Goal: Task Accomplishment & Management: Manage account settings

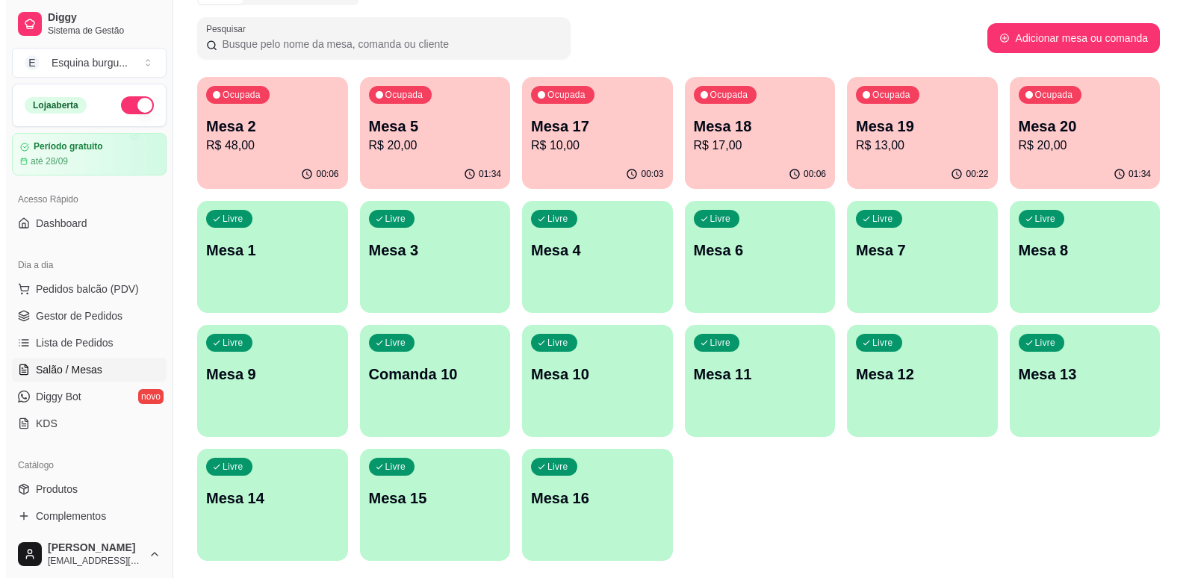
scroll to position [79, 0]
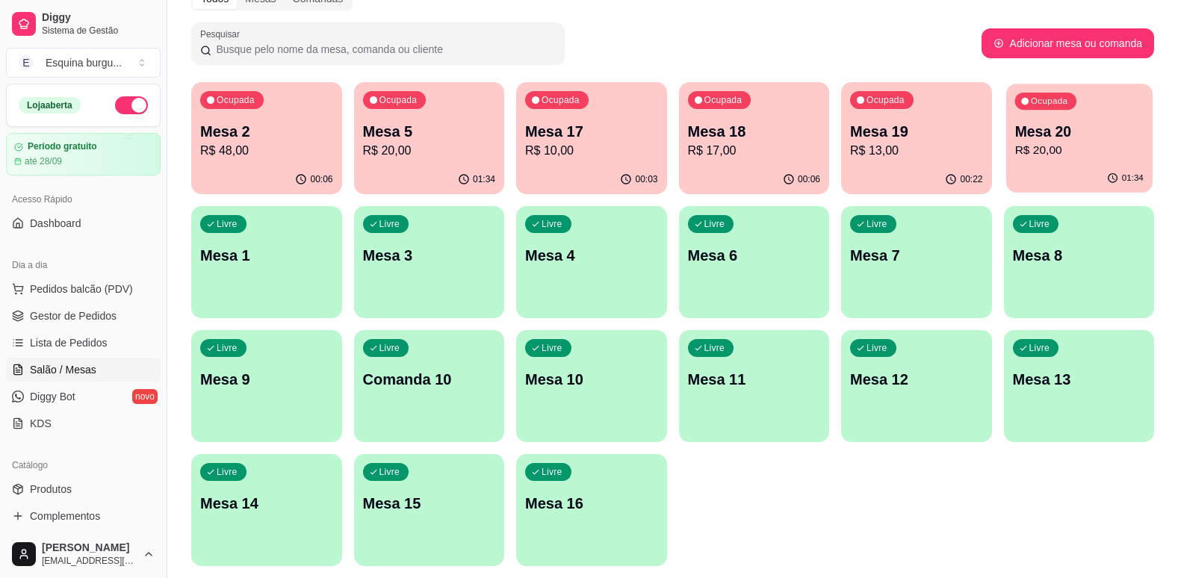
click at [1073, 161] on div "Ocupada Mesa 20 R$ 20,00" at bounding box center [1079, 124] width 146 height 81
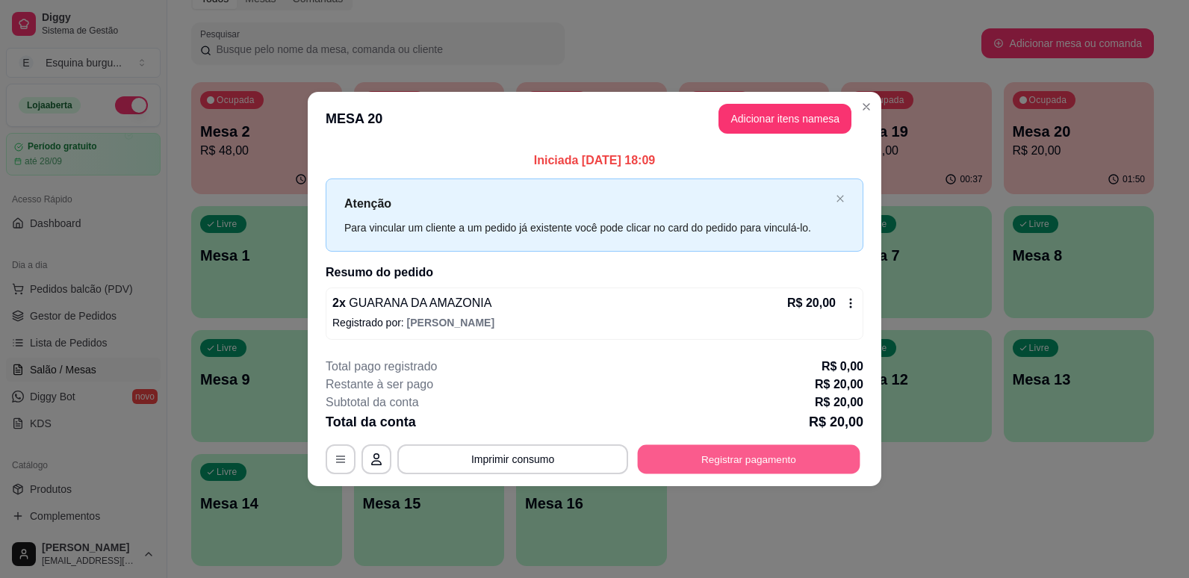
click at [721, 455] on button "Registrar pagamento" at bounding box center [749, 458] width 223 height 29
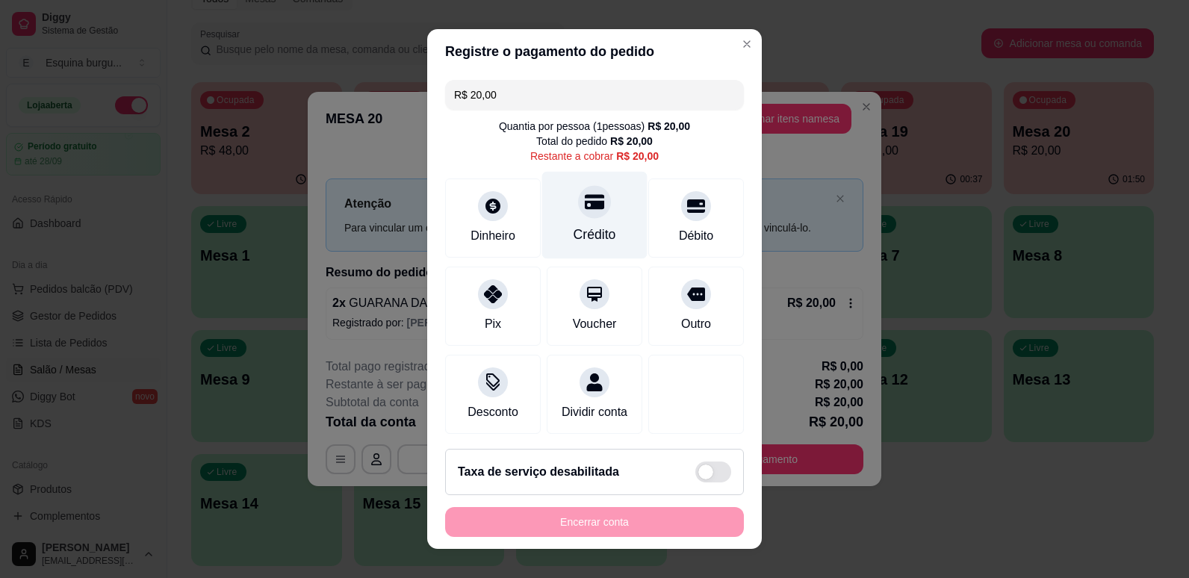
click at [583, 223] on div "Crédito" at bounding box center [594, 214] width 105 height 87
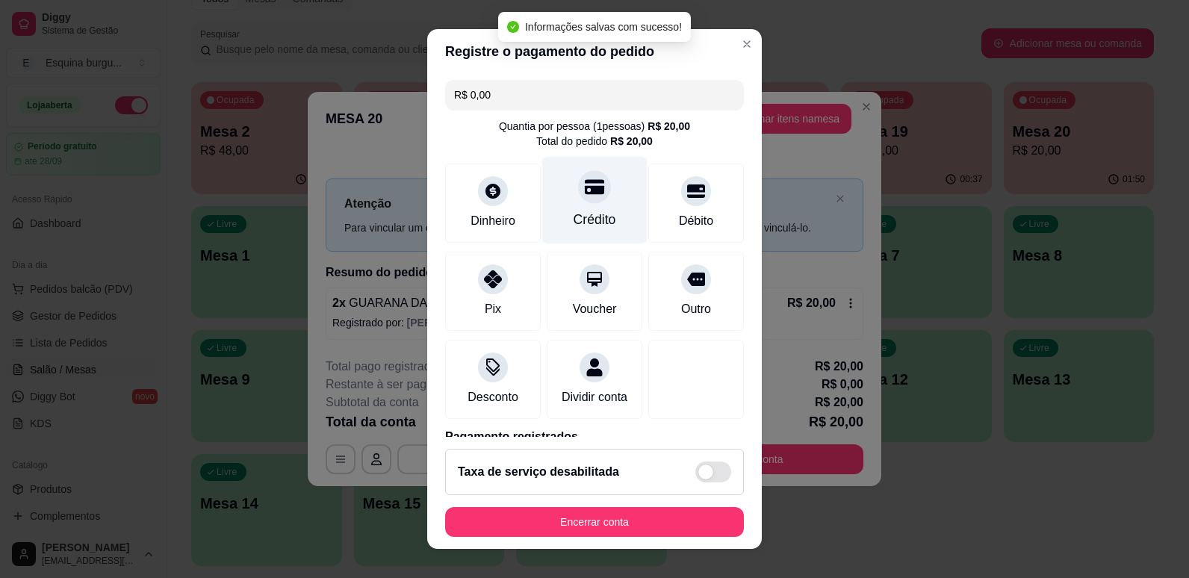
type input "R$ 0,00"
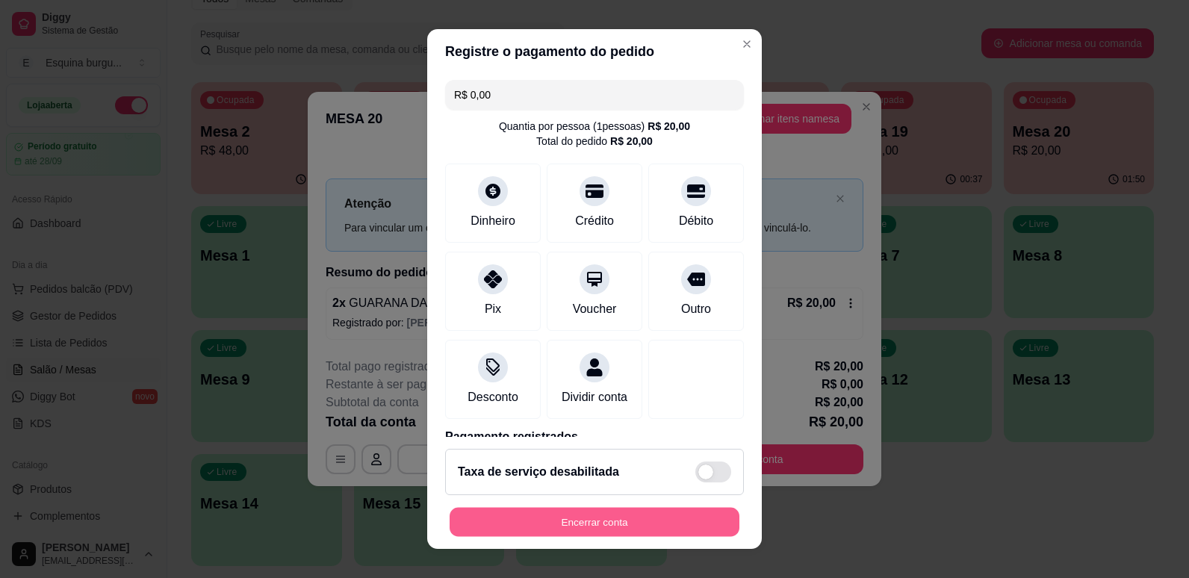
click at [509, 523] on button "Encerrar conta" at bounding box center [595, 522] width 290 height 29
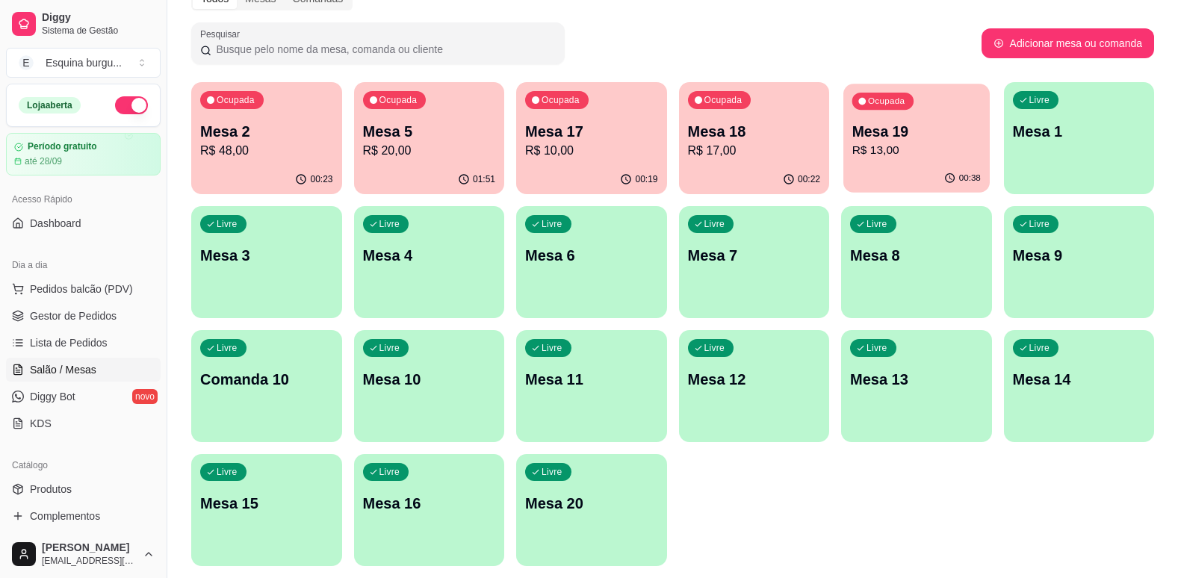
click at [912, 155] on p "R$ 13,00" at bounding box center [916, 150] width 128 height 17
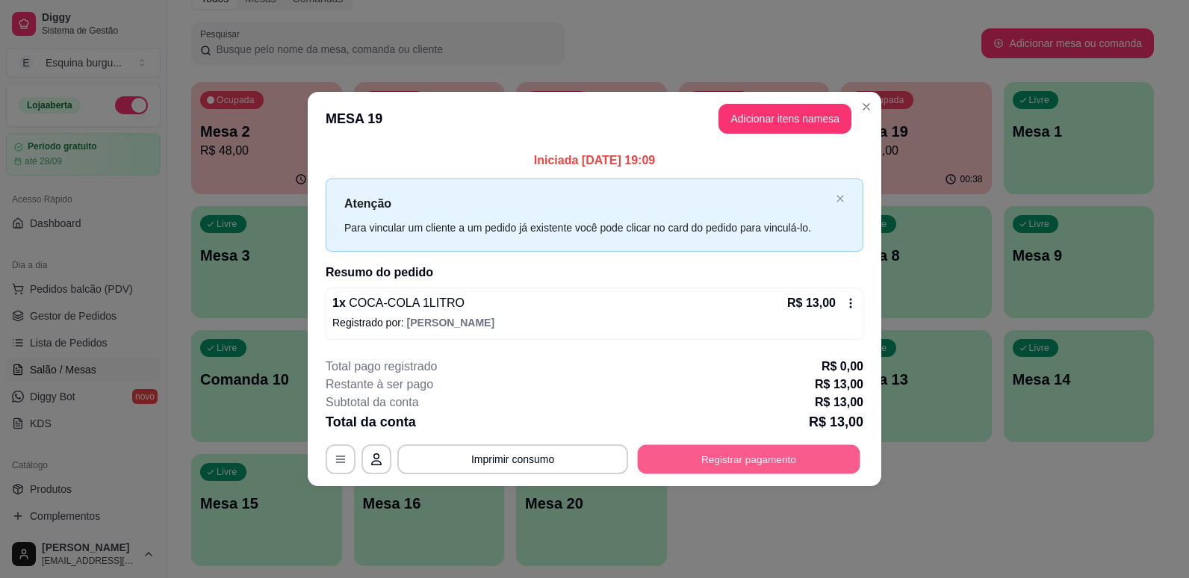
click at [742, 468] on button "Registrar pagamento" at bounding box center [749, 458] width 223 height 29
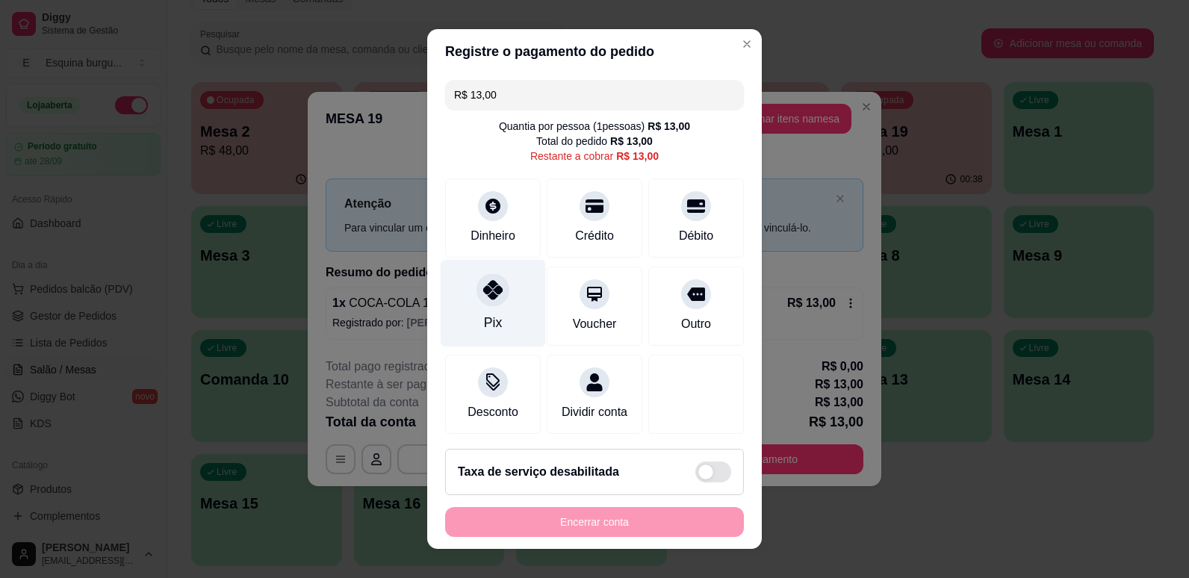
click at [520, 269] on div "Pix" at bounding box center [493, 302] width 105 height 87
type input "R$ 0,00"
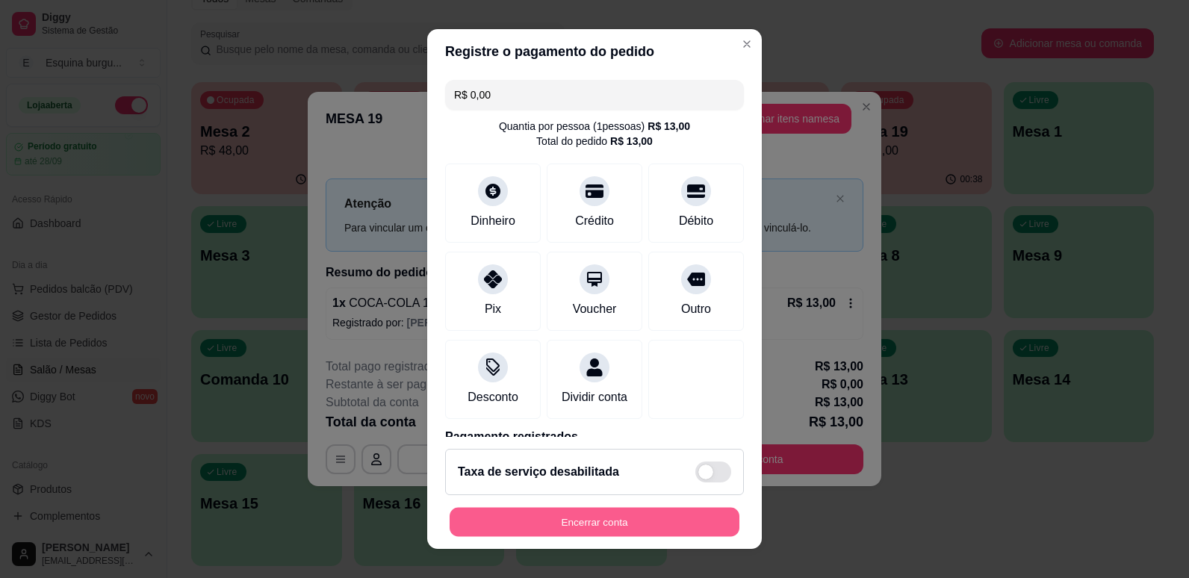
click at [563, 517] on button "Encerrar conta" at bounding box center [595, 522] width 290 height 29
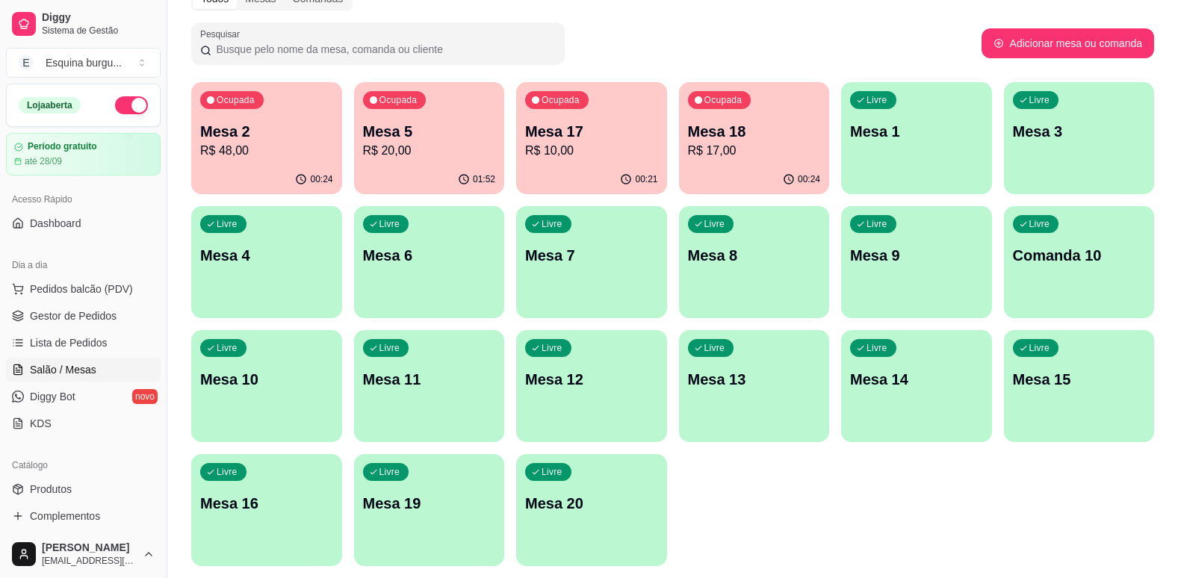
click at [779, 167] on div "00:24" at bounding box center [754, 179] width 151 height 29
click at [598, 141] on div "Mesa 17 R$ 10,00" at bounding box center [591, 140] width 128 height 37
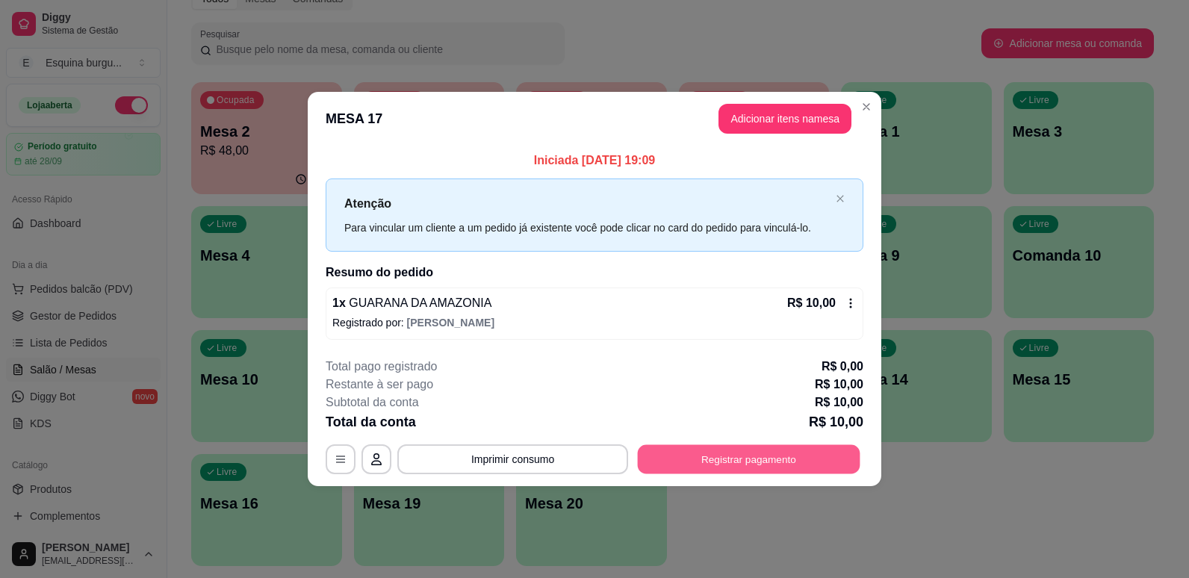
click at [795, 444] on div "**********" at bounding box center [595, 459] width 538 height 30
click at [787, 462] on button "Registrar pagamento" at bounding box center [749, 458] width 223 height 29
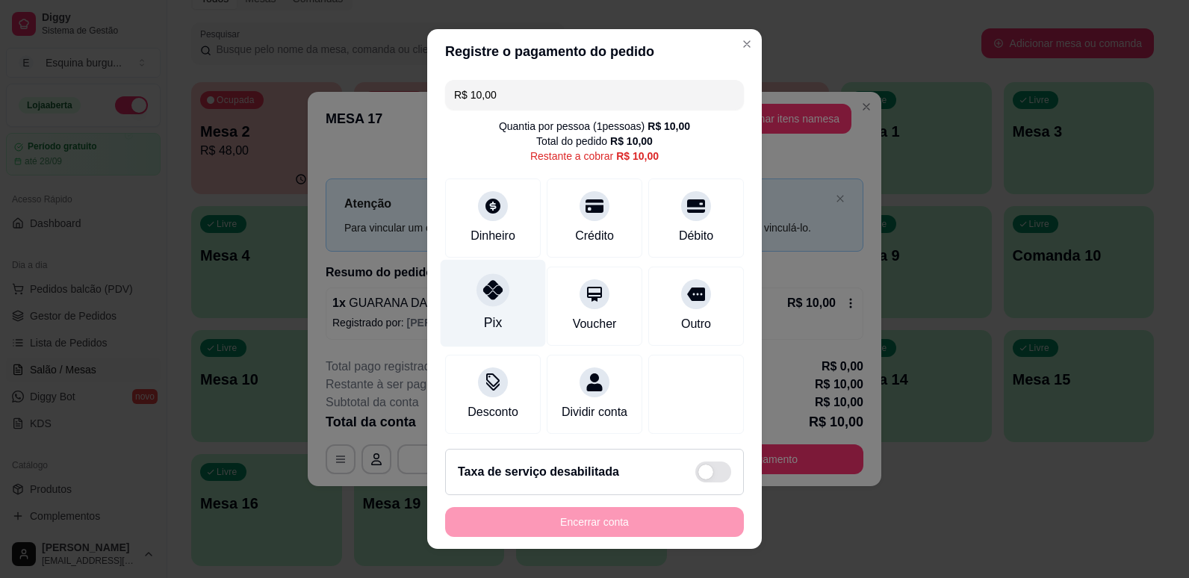
click at [500, 296] on div "Pix" at bounding box center [493, 302] width 105 height 87
type input "R$ 0,00"
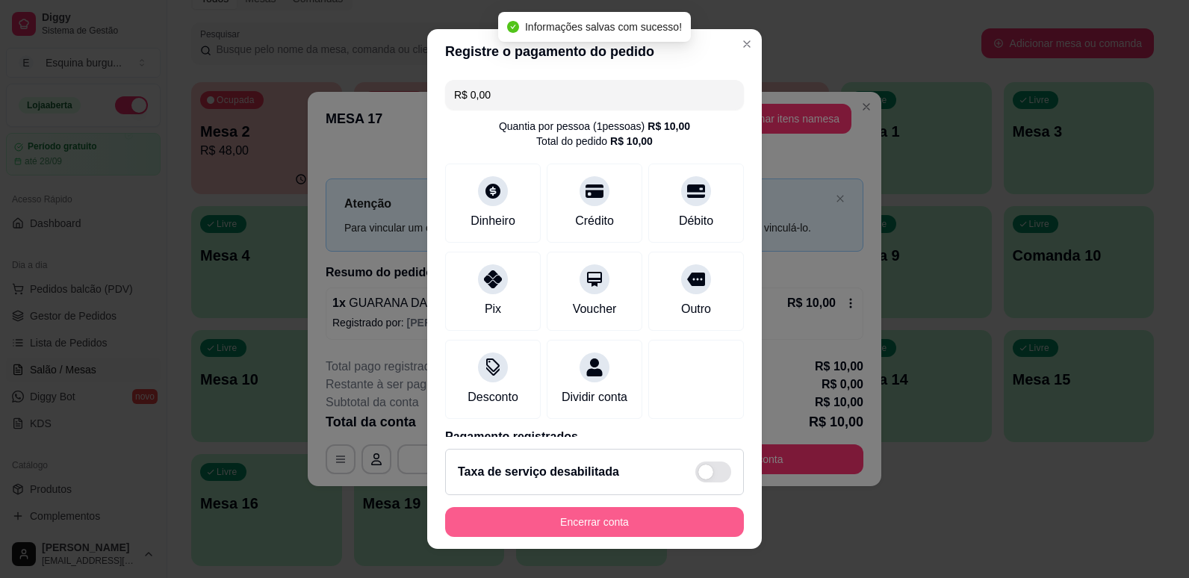
click at [615, 521] on button "Encerrar conta" at bounding box center [594, 522] width 299 height 30
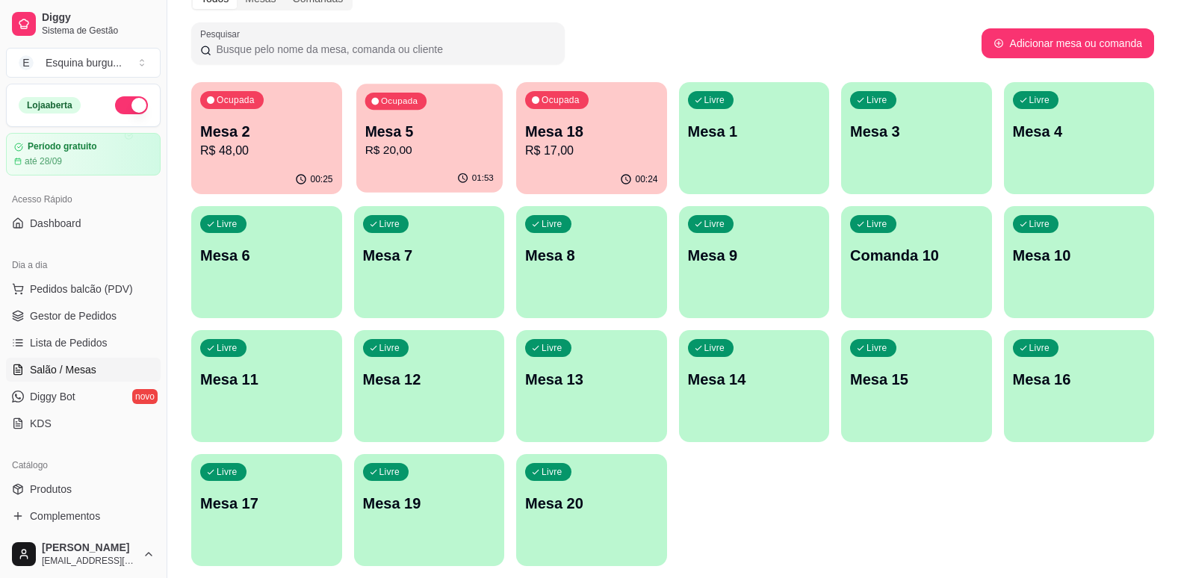
click at [456, 144] on p "R$ 20,00" at bounding box center [429, 150] width 128 height 17
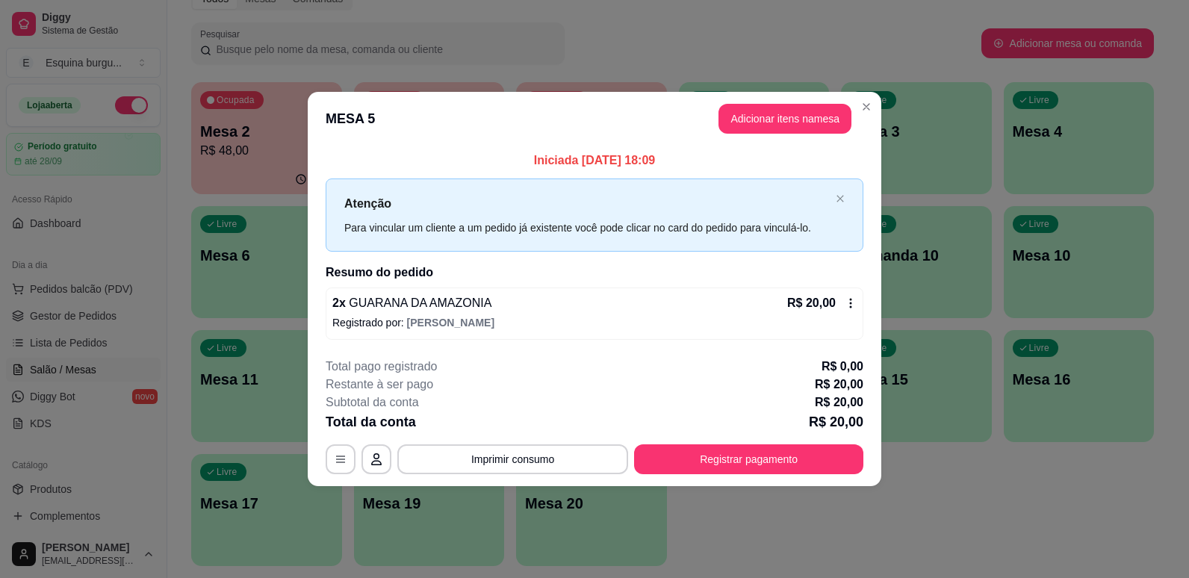
click at [571, 123] on header "MESA 5 Adicionar itens na mesa" at bounding box center [595, 119] width 574 height 54
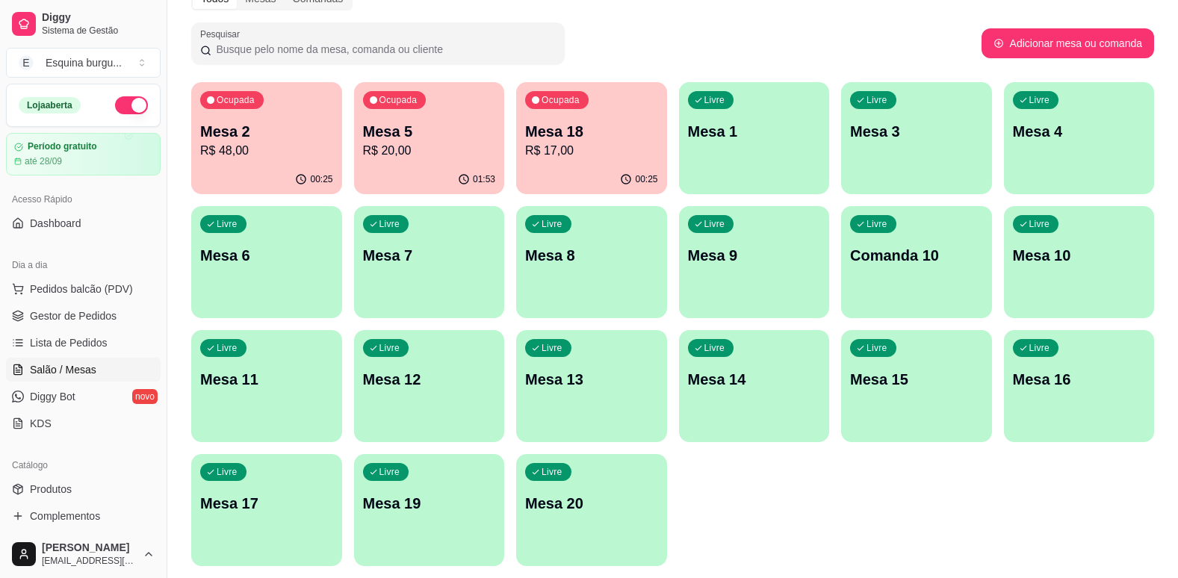
click at [451, 126] on p "Mesa 5" at bounding box center [429, 131] width 133 height 21
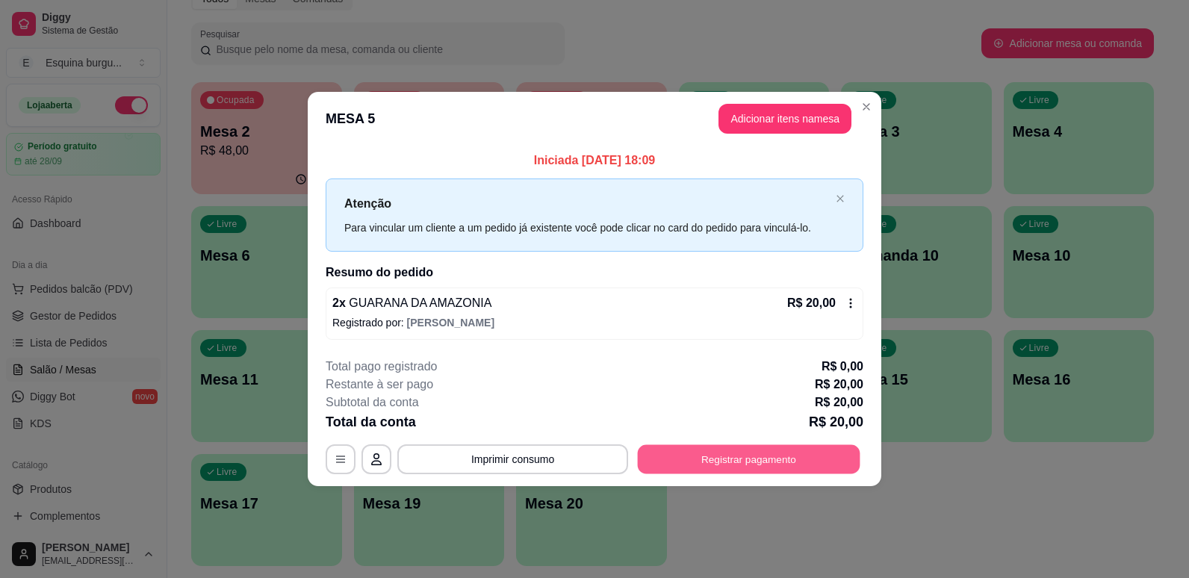
click at [671, 455] on button "Registrar pagamento" at bounding box center [749, 458] width 223 height 29
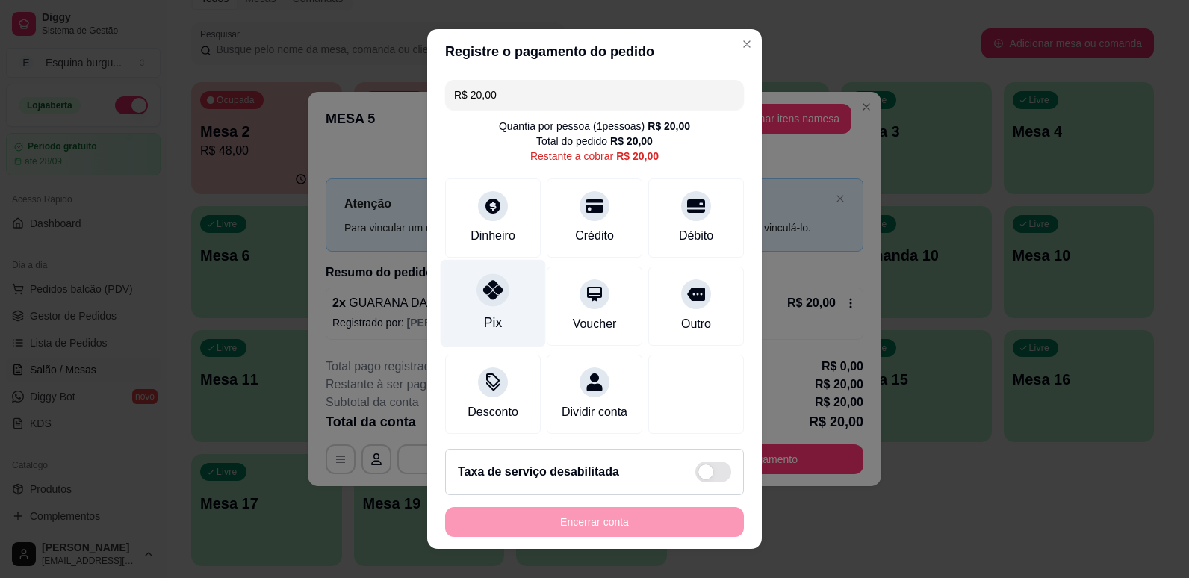
click at [501, 304] on div "Pix" at bounding box center [493, 302] width 105 height 87
type input "R$ 0,00"
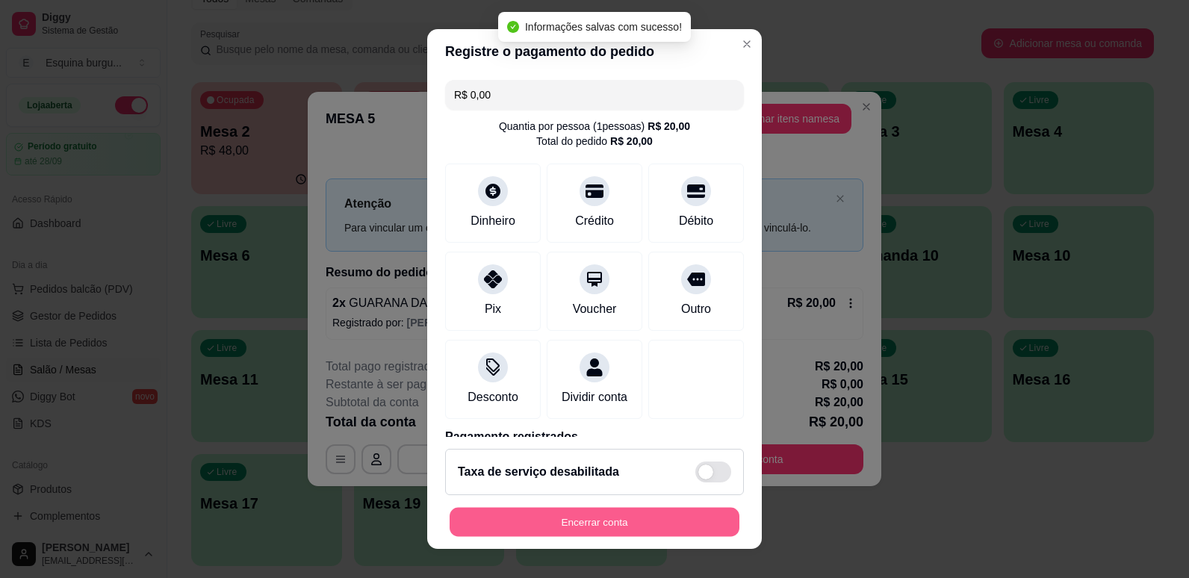
click at [583, 521] on button "Encerrar conta" at bounding box center [595, 522] width 290 height 29
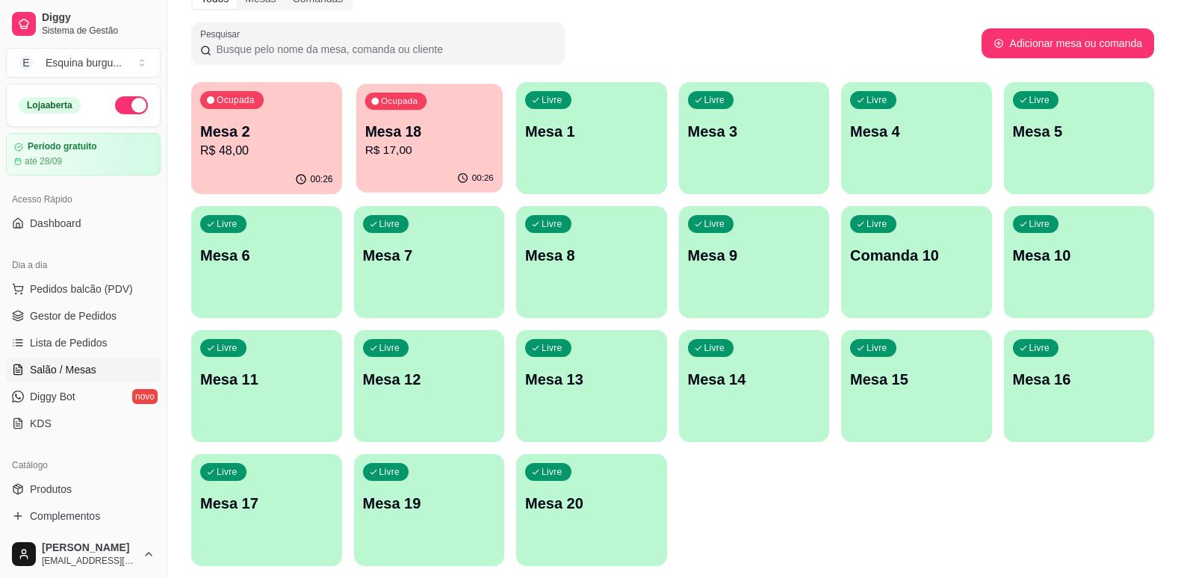
click at [432, 136] on p "Mesa 18" at bounding box center [429, 132] width 128 height 20
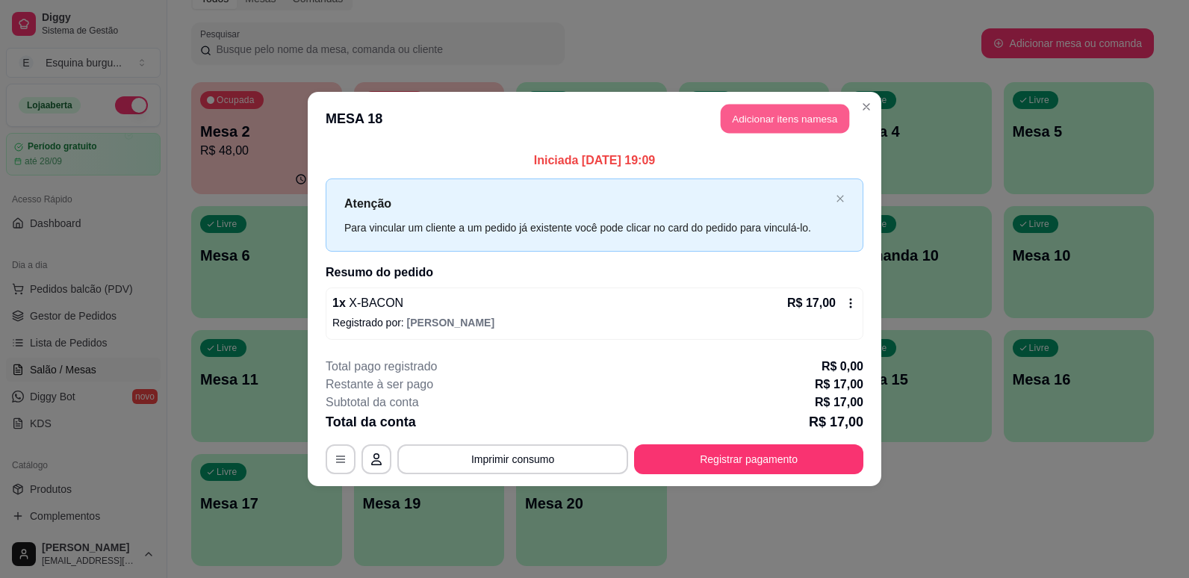
click at [772, 128] on button "Adicionar itens na mesa" at bounding box center [785, 119] width 128 height 29
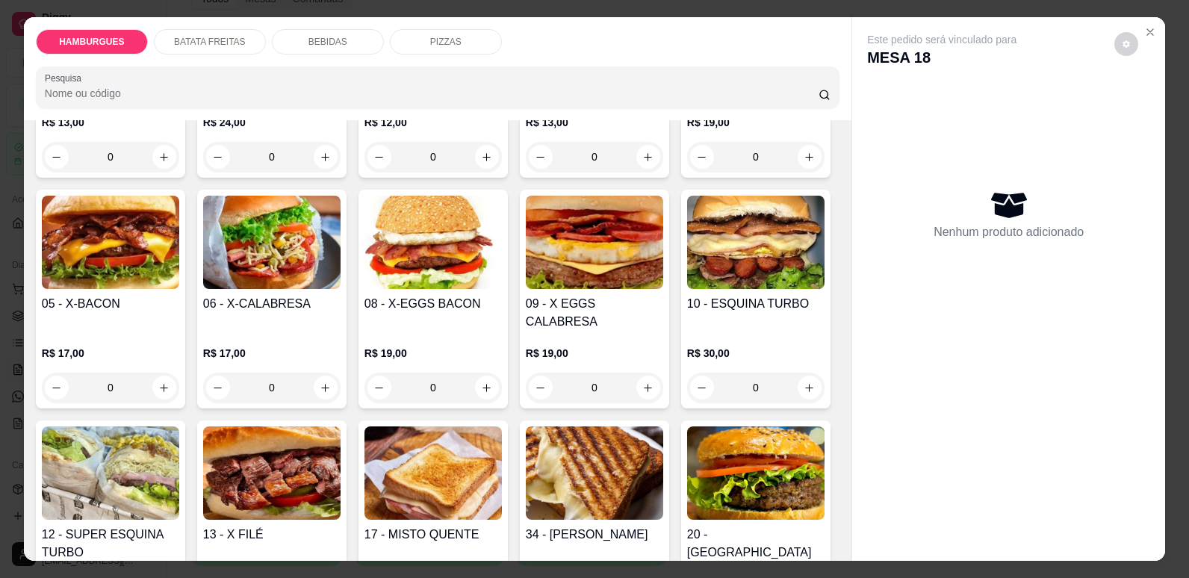
scroll to position [258, 0]
click at [176, 377] on button "increase-product-quantity" at bounding box center [163, 387] width 23 height 23
type input "1"
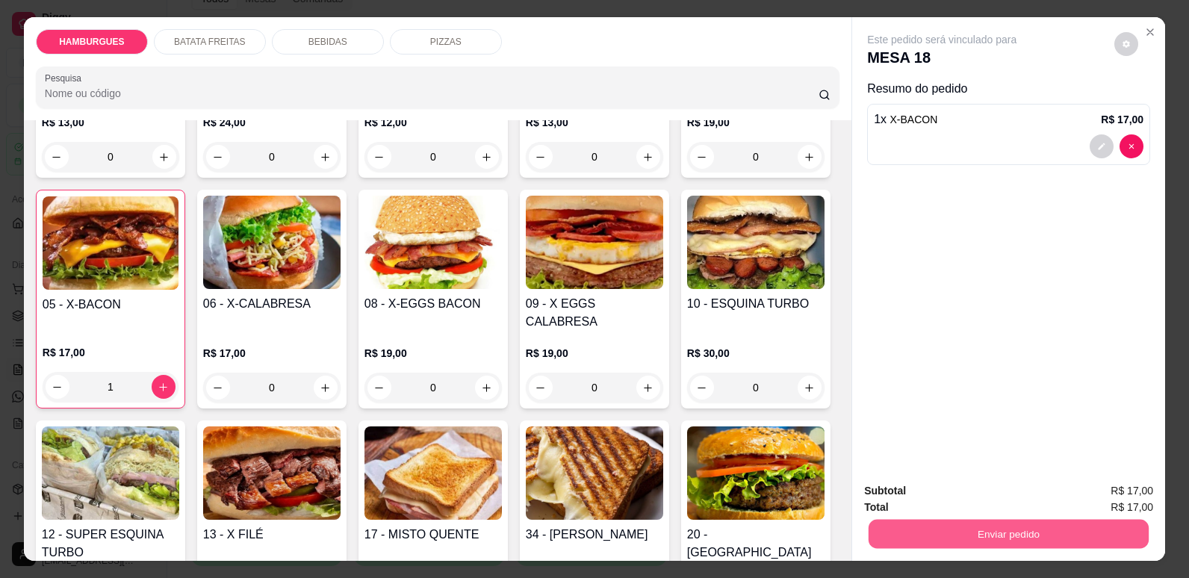
click at [966, 521] on button "Enviar pedido" at bounding box center [1009, 533] width 280 height 29
click at [1105, 491] on button "Sim, quero registrar" at bounding box center [1101, 497] width 108 height 28
click at [997, 521] on button "Enviar pedido" at bounding box center [1009, 533] width 280 height 29
click at [1035, 493] on button "Não registrar e enviar pedido" at bounding box center [959, 497] width 151 height 28
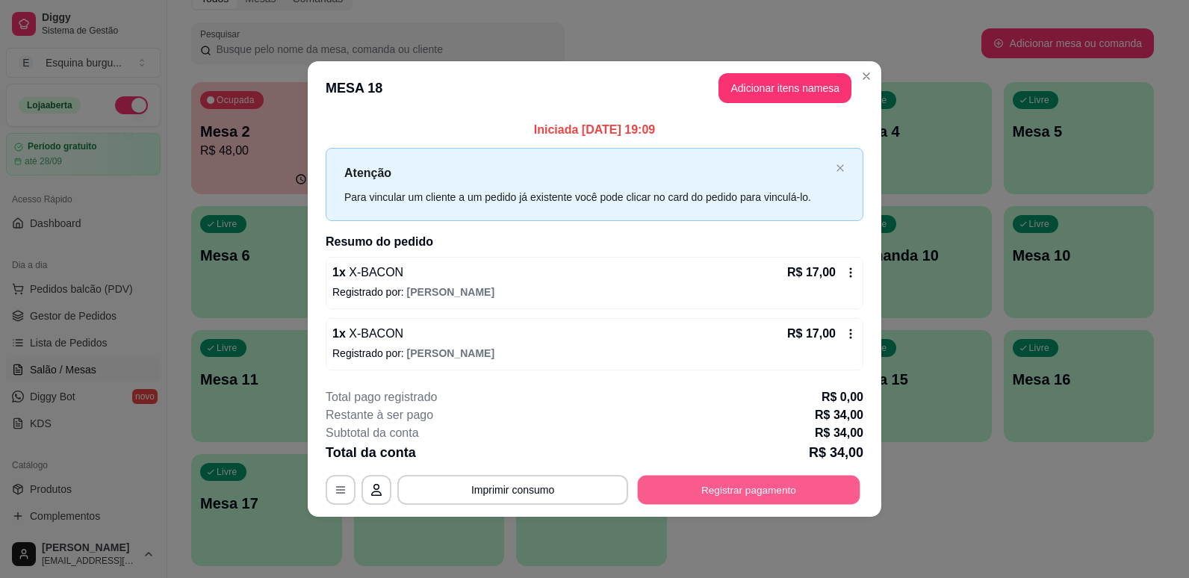
click at [775, 483] on button "Registrar pagamento" at bounding box center [749, 489] width 223 height 29
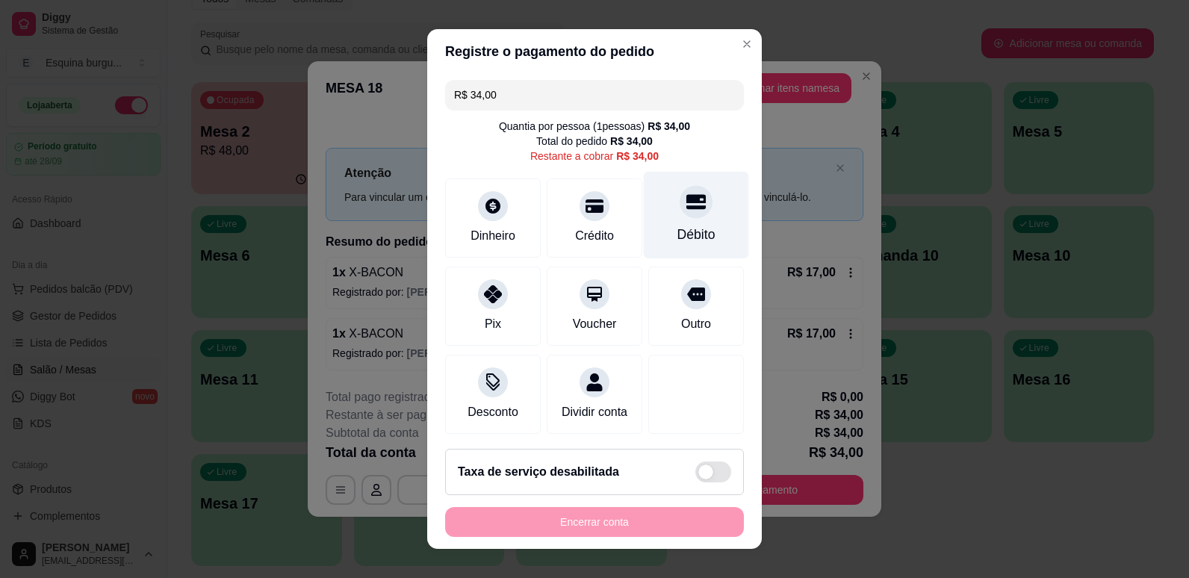
click at [664, 219] on div "Débito" at bounding box center [696, 214] width 105 height 87
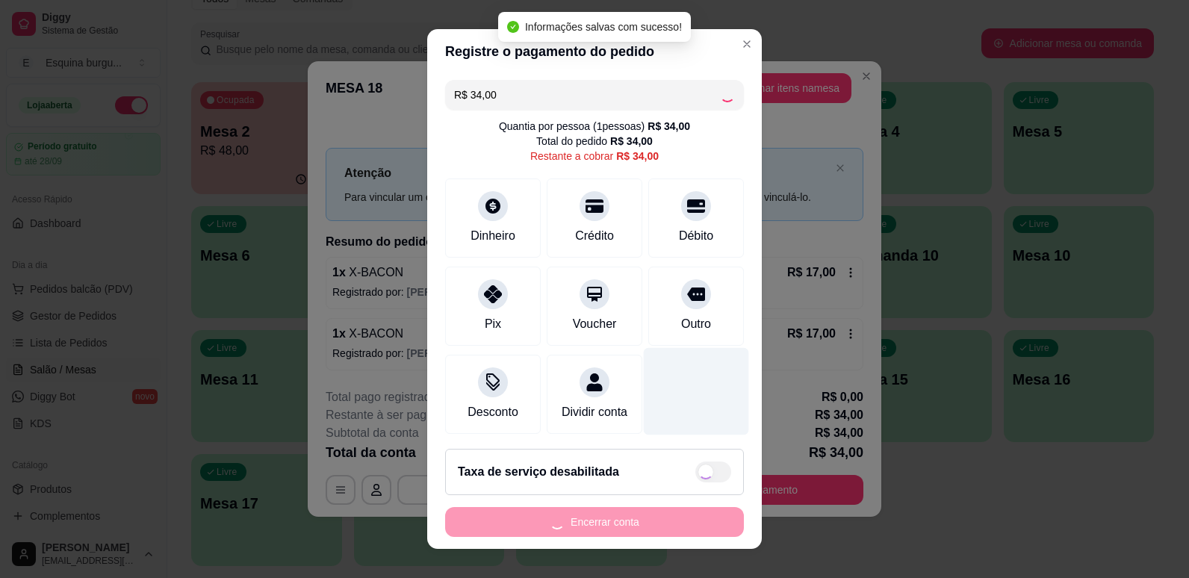
type input "R$ 0,00"
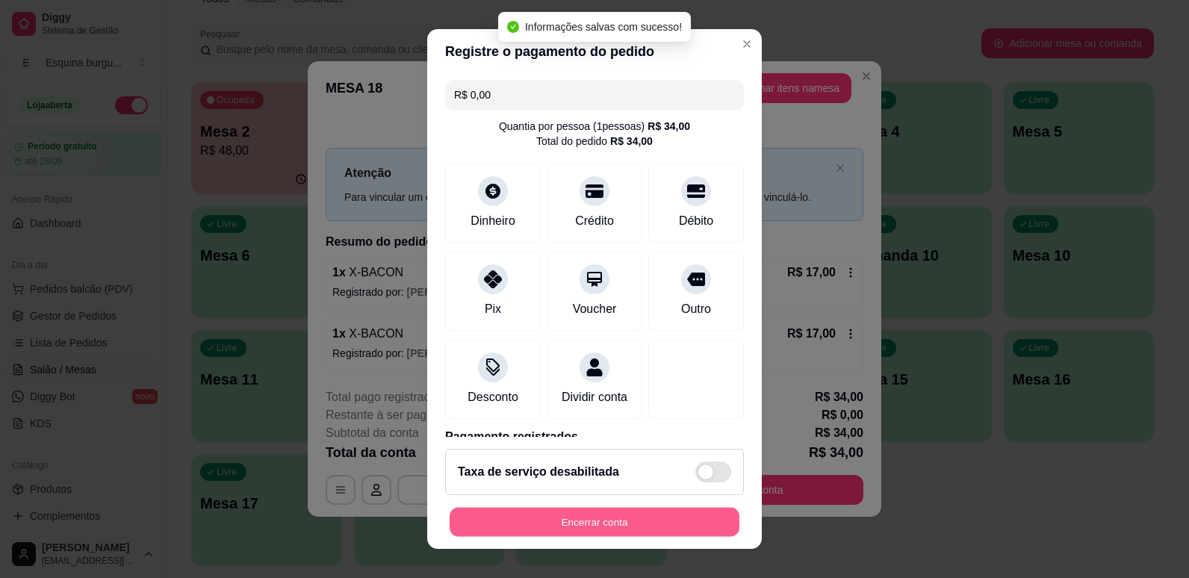
click at [661, 519] on button "Encerrar conta" at bounding box center [595, 522] width 290 height 29
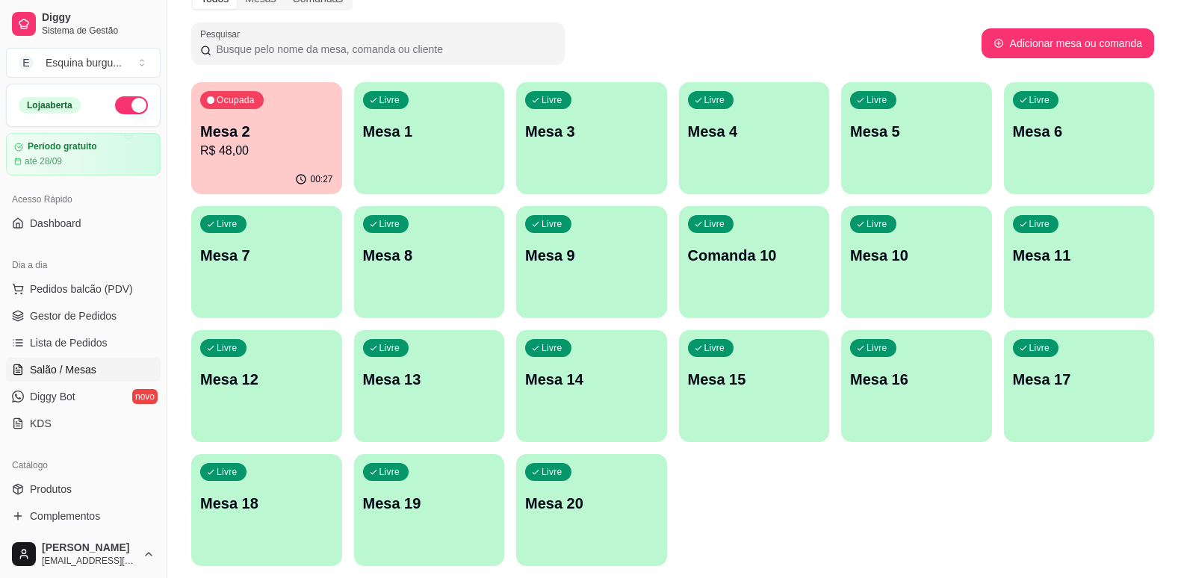
click at [440, 81] on div "Todos Mesas Comandas Pesquisar Adicionar mesa ou comanda Ocupada Mesa 2 R$ 48,0…" at bounding box center [672, 281] width 1011 height 607
click at [440, 111] on div "Livre Mesa 1" at bounding box center [429, 129] width 146 height 91
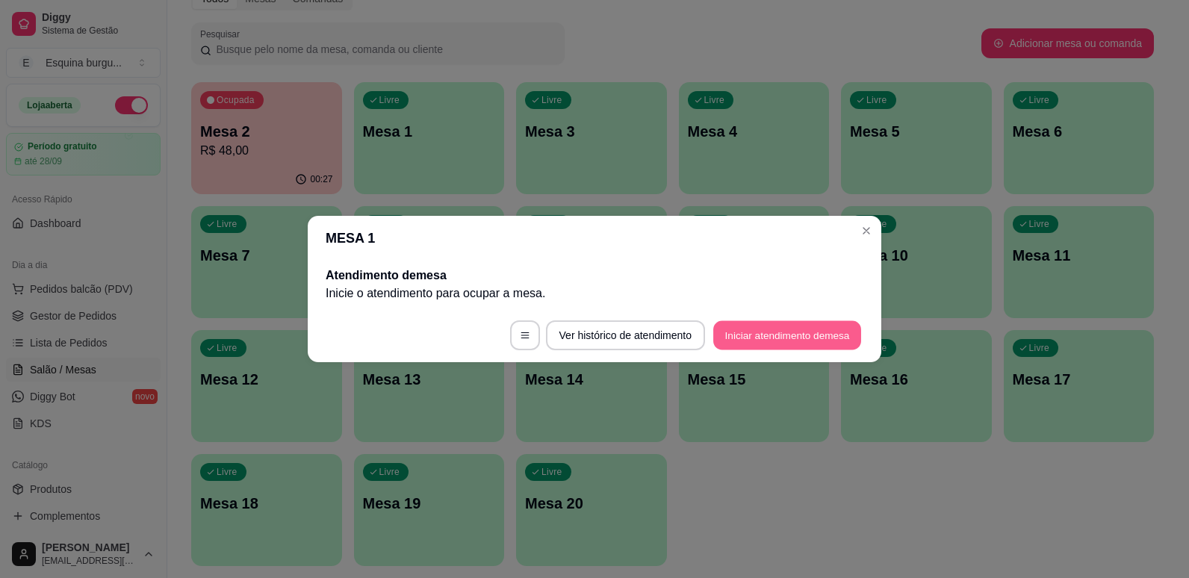
click at [829, 335] on button "Iniciar atendimento de mesa" at bounding box center [787, 335] width 148 height 29
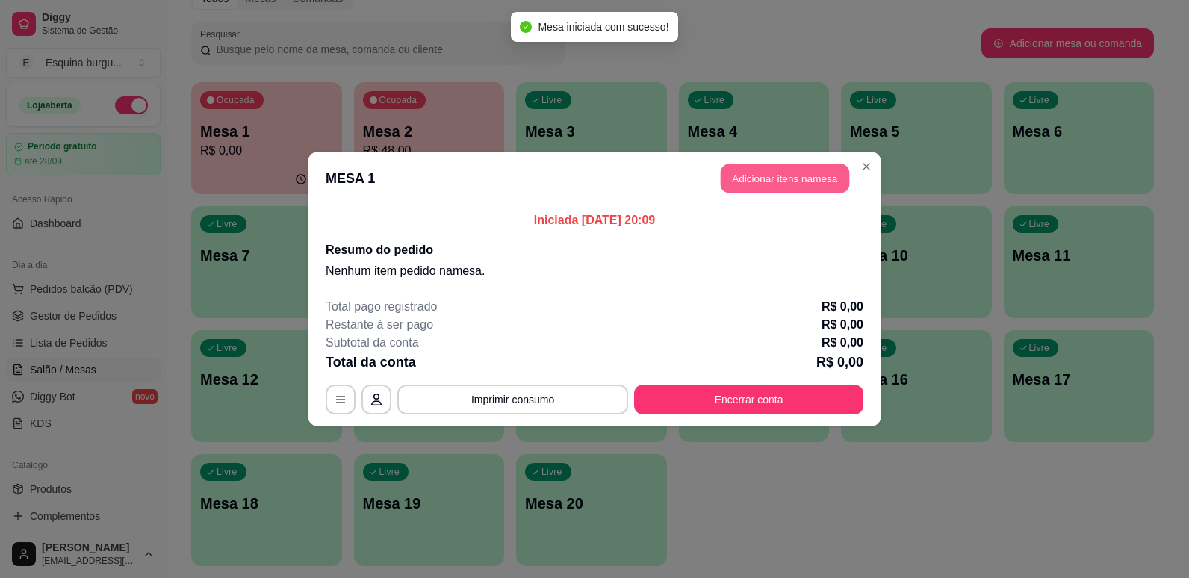
click at [812, 187] on button "Adicionar itens na mesa" at bounding box center [785, 178] width 128 height 29
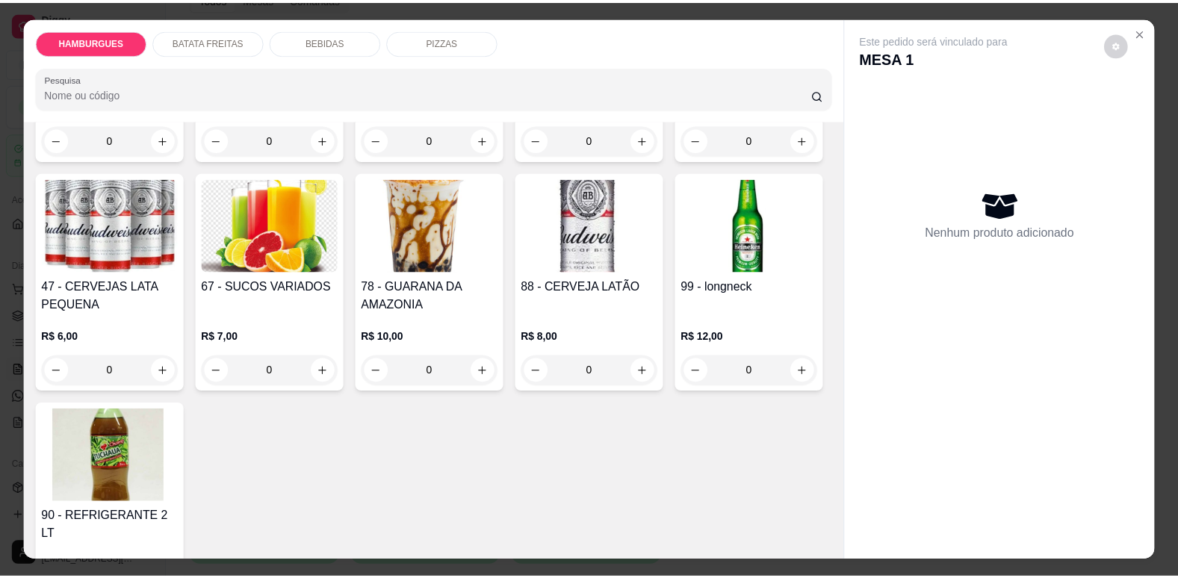
scroll to position [1728, 0]
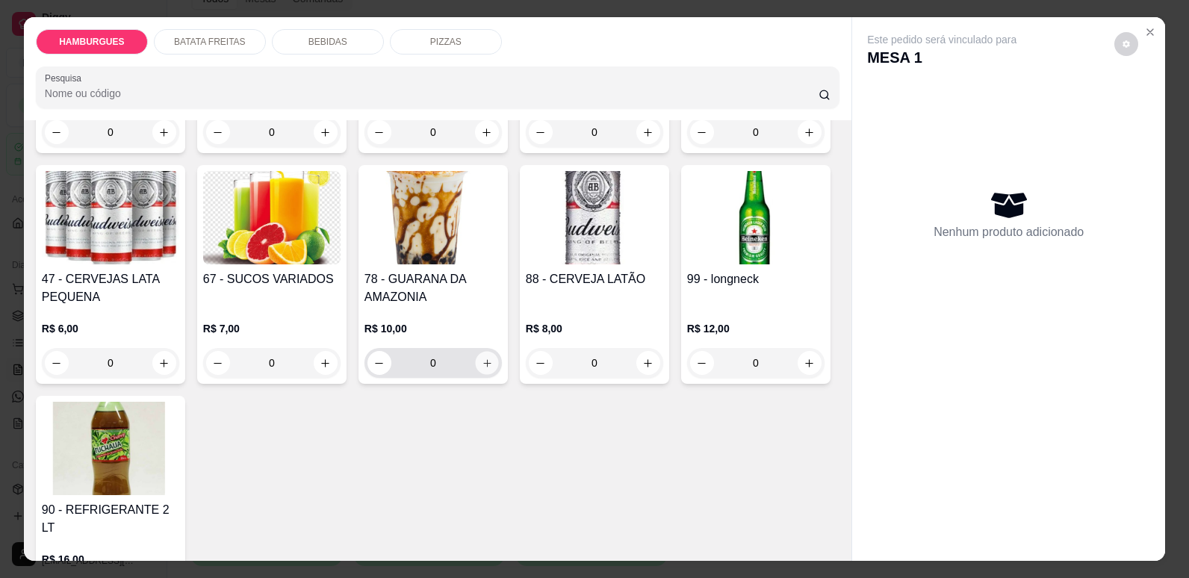
click at [498, 375] on button "increase-product-quantity" at bounding box center [486, 363] width 23 height 23
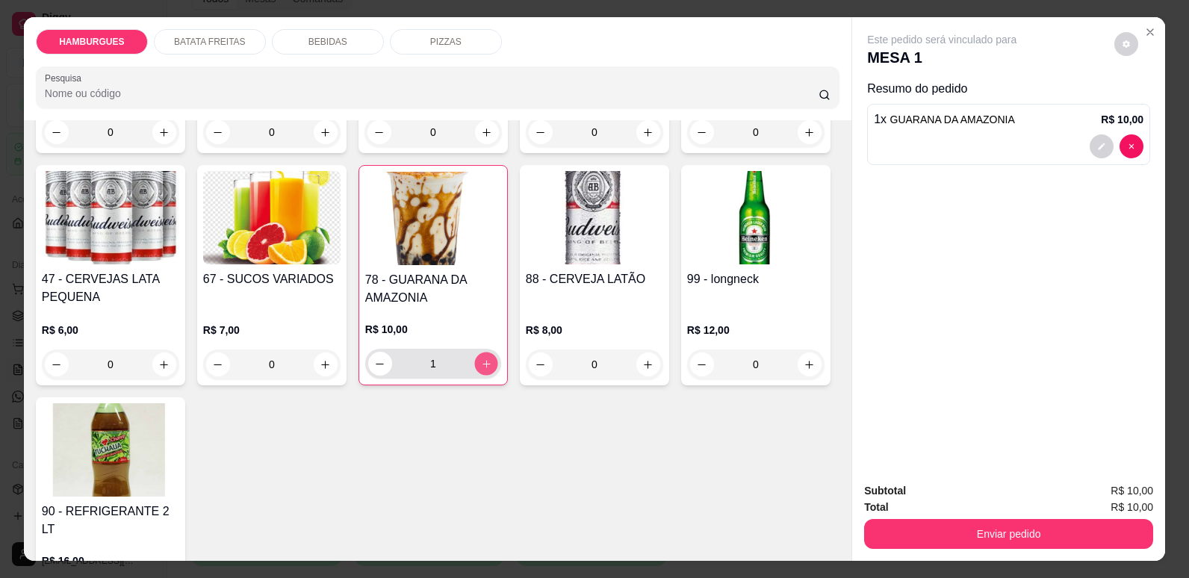
click at [497, 376] on button "increase-product-quantity" at bounding box center [485, 364] width 23 height 23
type input "4"
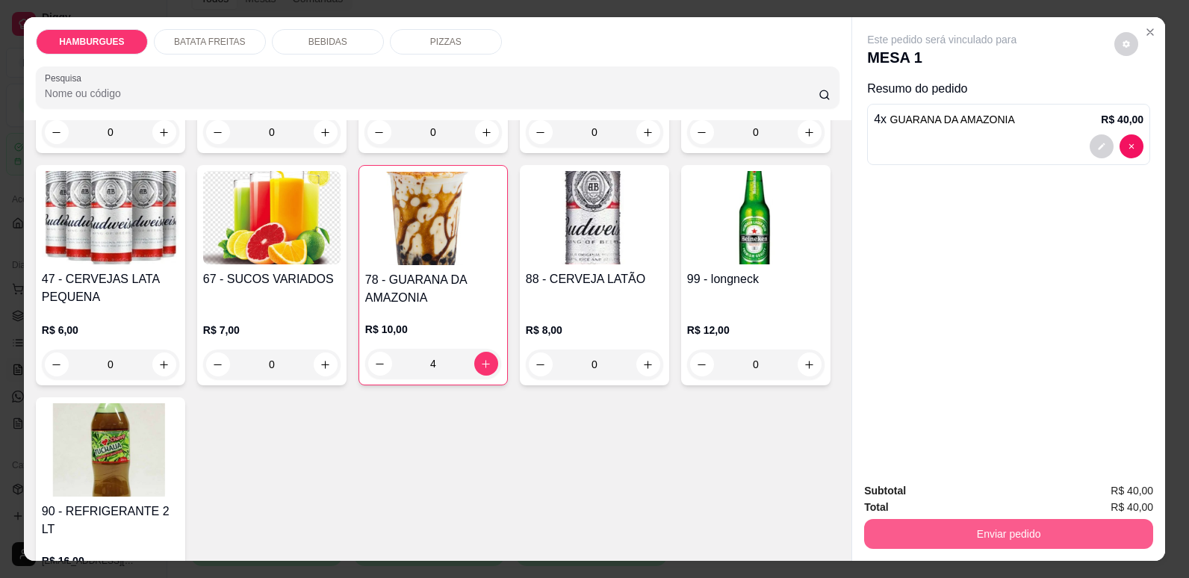
click at [908, 529] on button "Enviar pedido" at bounding box center [1008, 534] width 289 height 30
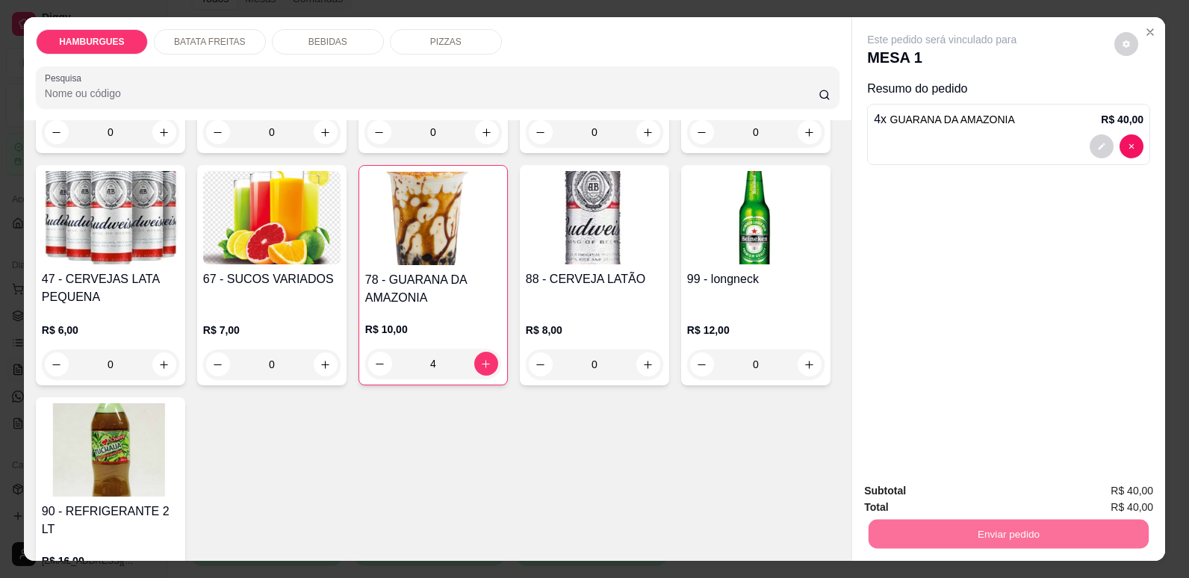
click at [958, 500] on button "Não registrar e enviar pedido" at bounding box center [959, 497] width 151 height 28
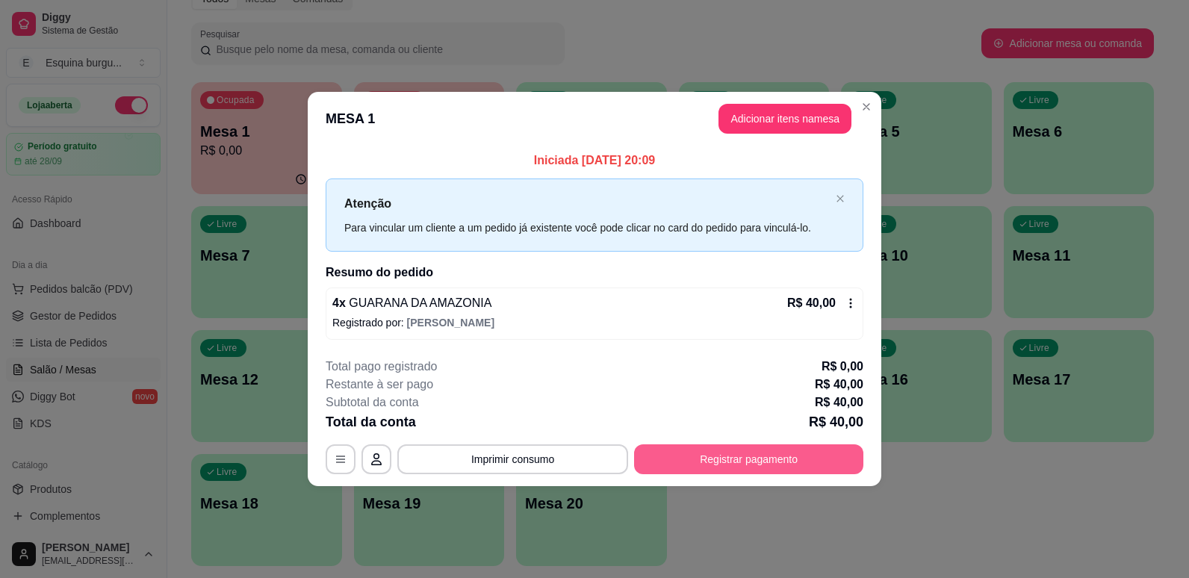
click at [763, 458] on button "Registrar pagamento" at bounding box center [748, 459] width 229 height 30
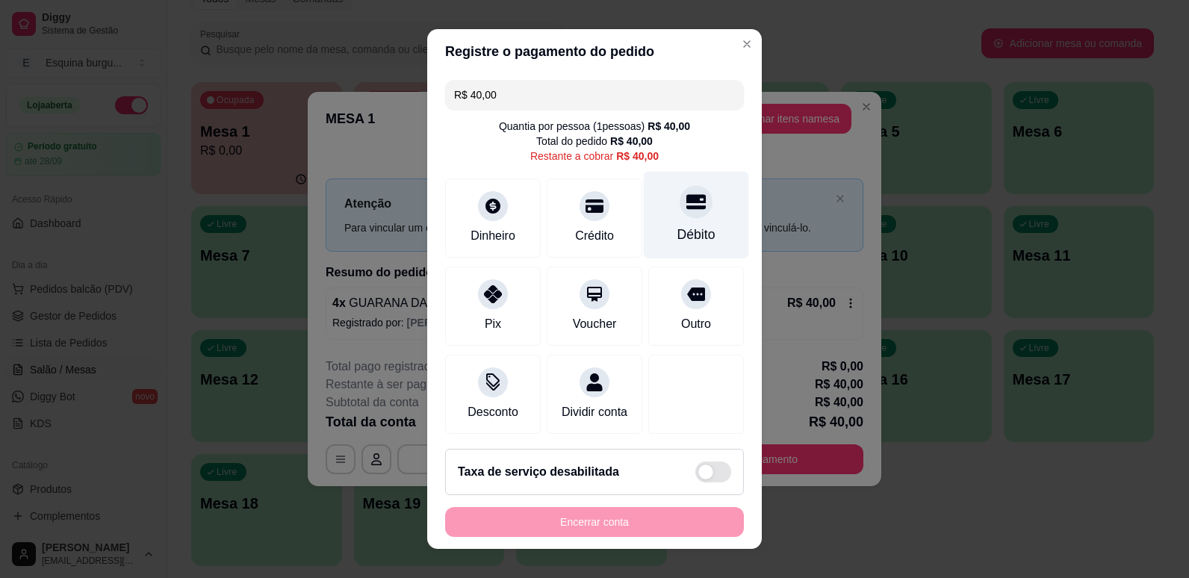
click at [680, 218] on div at bounding box center [696, 201] width 33 height 33
type input "R$ 0,00"
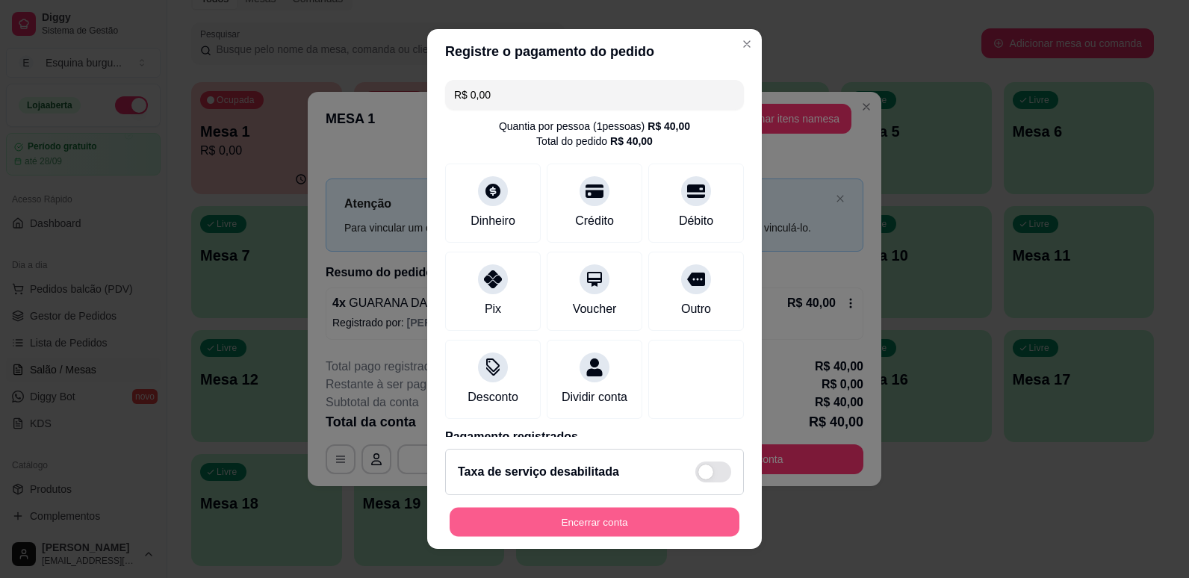
click at [633, 530] on button "Encerrar conta" at bounding box center [595, 522] width 290 height 29
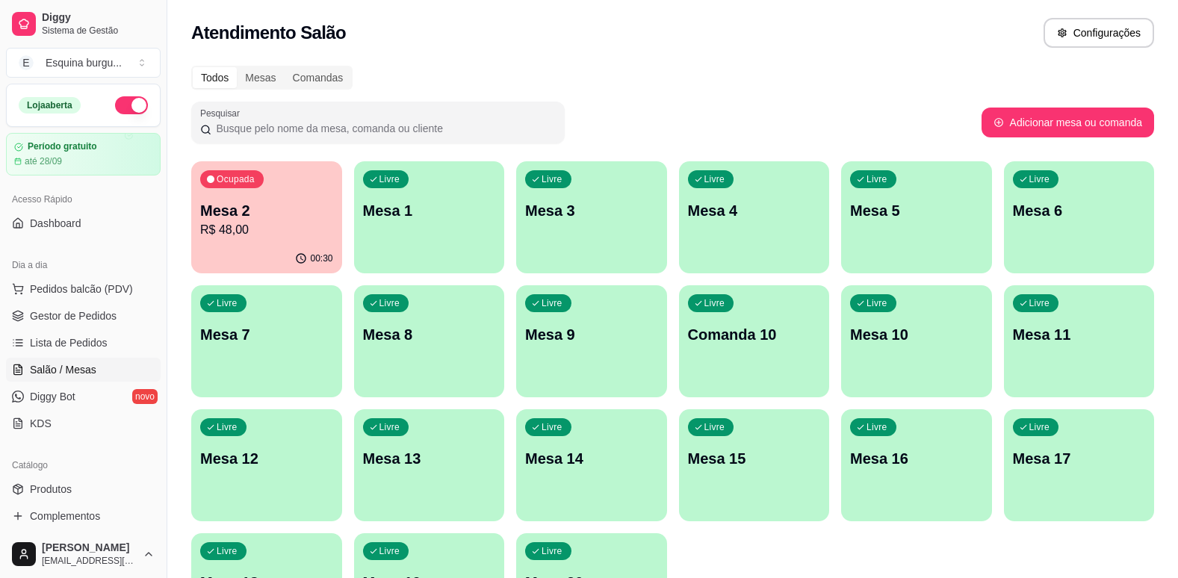
scroll to position [128, 0]
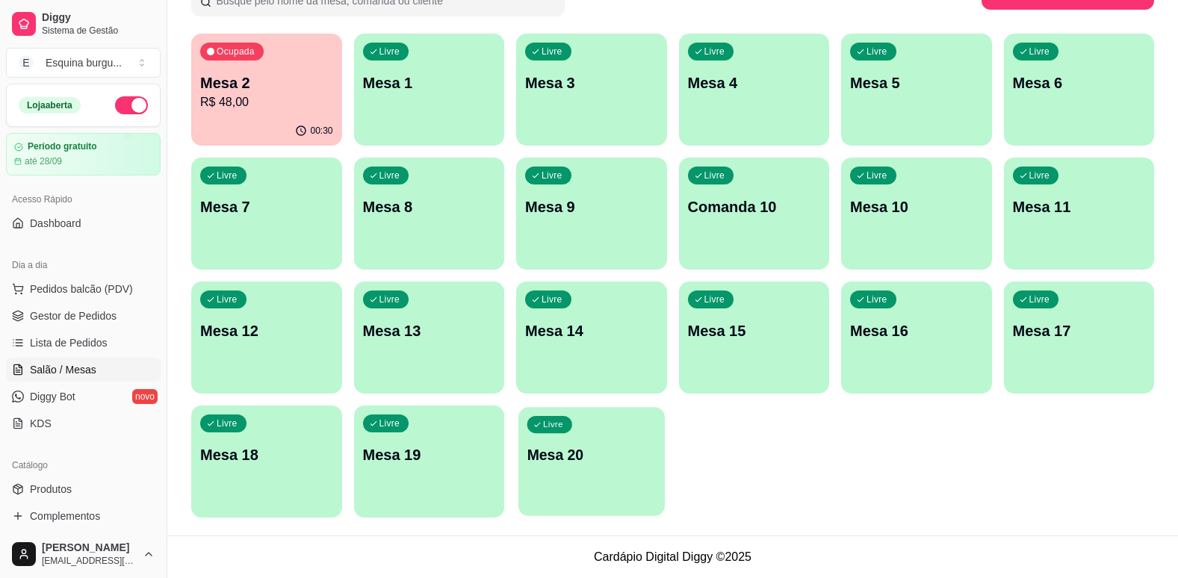
click at [636, 453] on p "Mesa 20" at bounding box center [591, 455] width 128 height 20
click at [72, 320] on span "Gestor de Pedidos" at bounding box center [73, 315] width 87 height 15
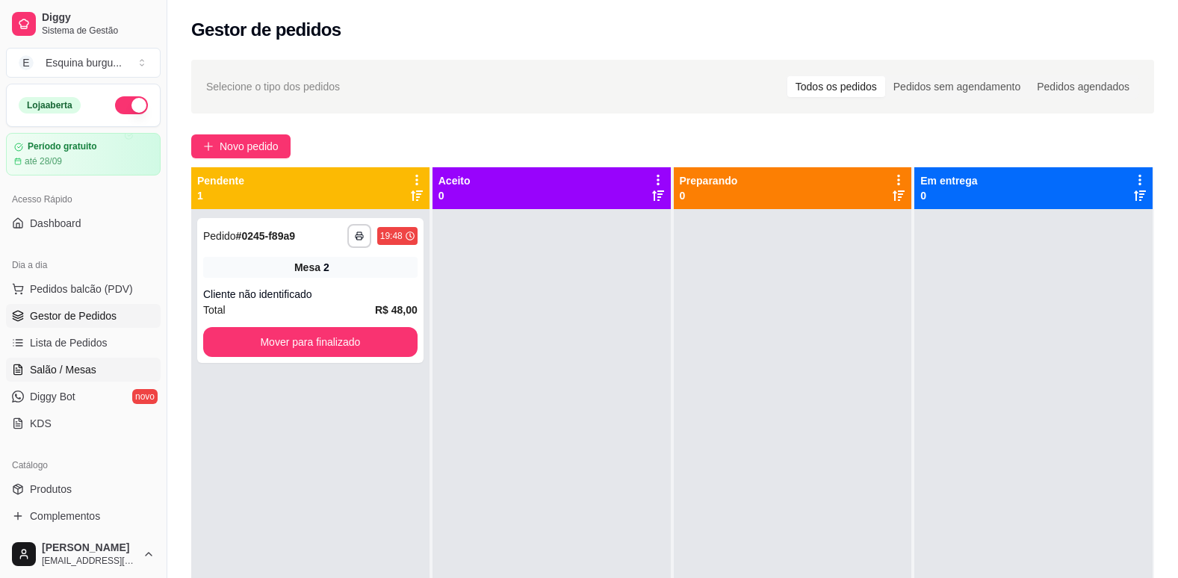
click at [83, 374] on span "Salão / Mesas" at bounding box center [63, 369] width 66 height 15
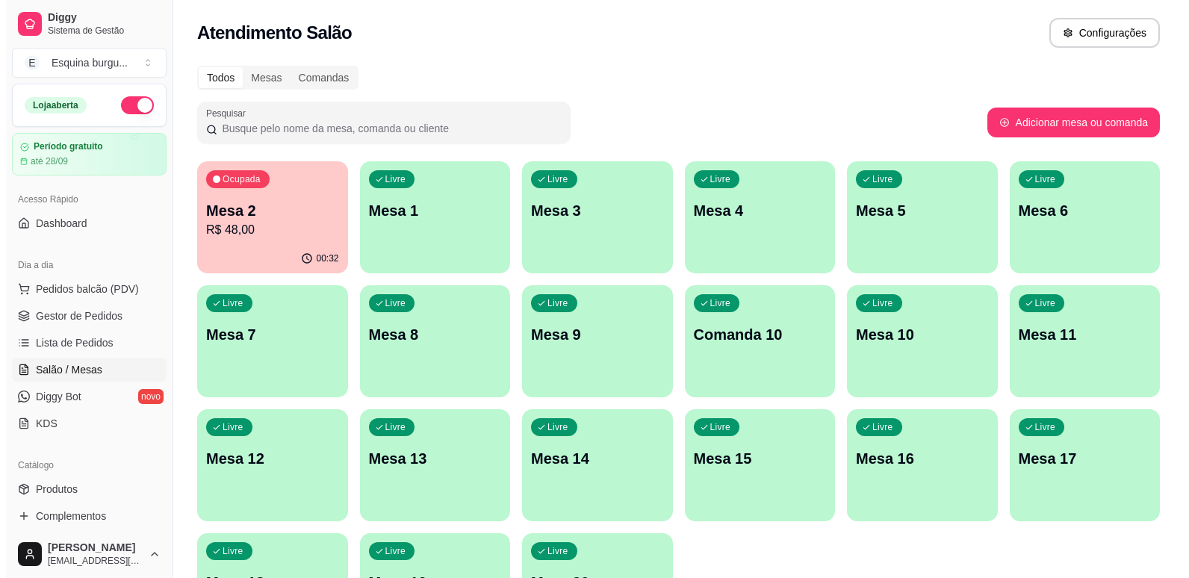
scroll to position [128, 0]
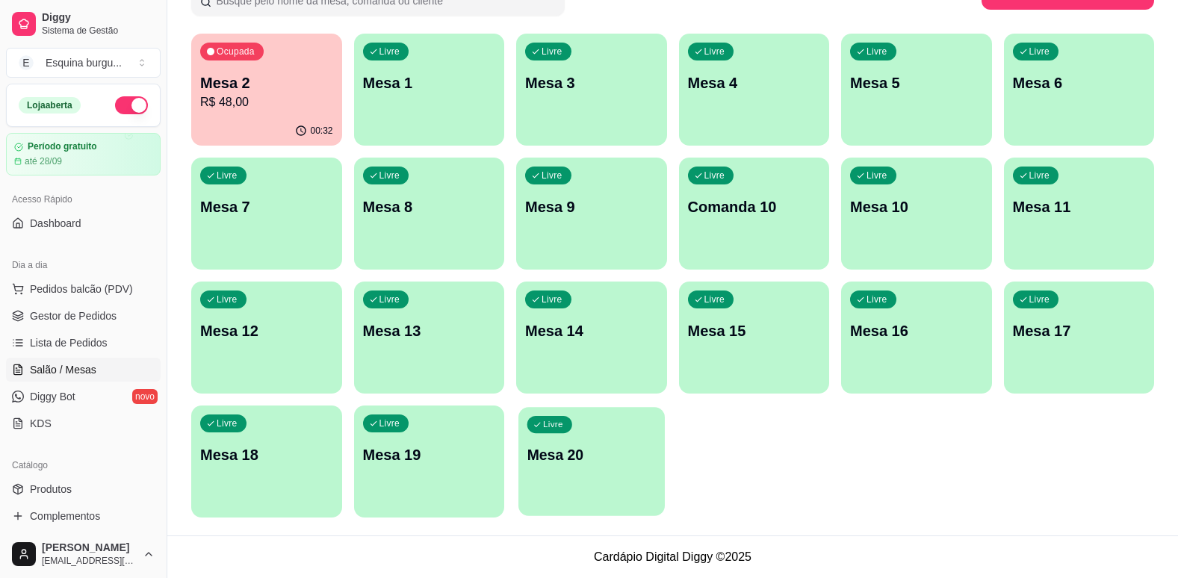
click at [594, 456] on p "Mesa 20" at bounding box center [591, 455] width 128 height 20
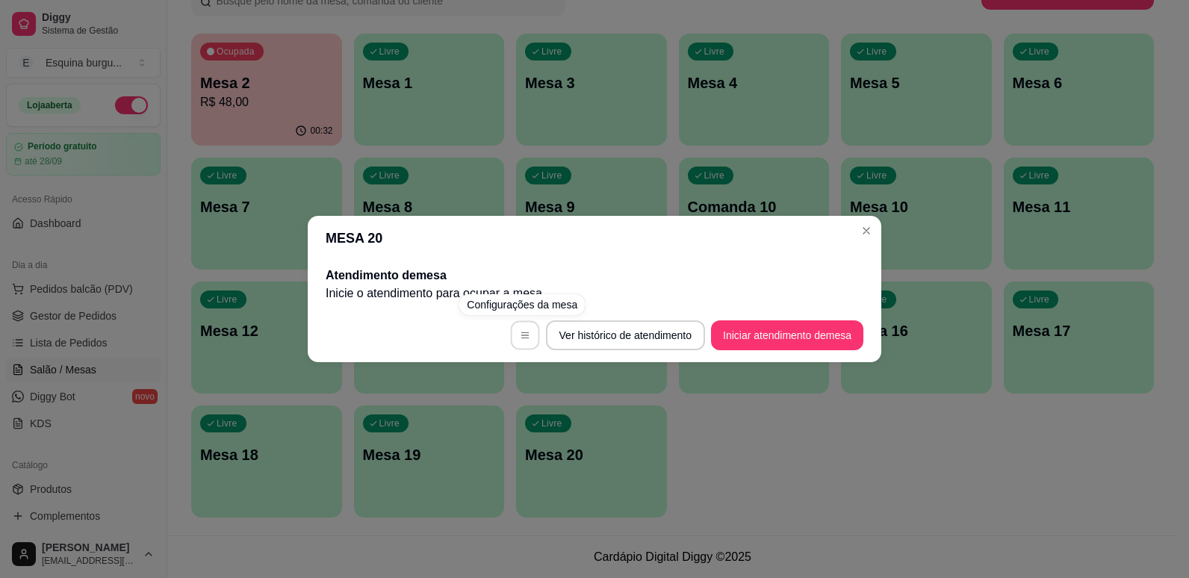
click at [510, 329] on button "button" at bounding box center [524, 335] width 29 height 29
click at [778, 325] on button "Iniciar atendimento de mesa" at bounding box center [787, 335] width 148 height 29
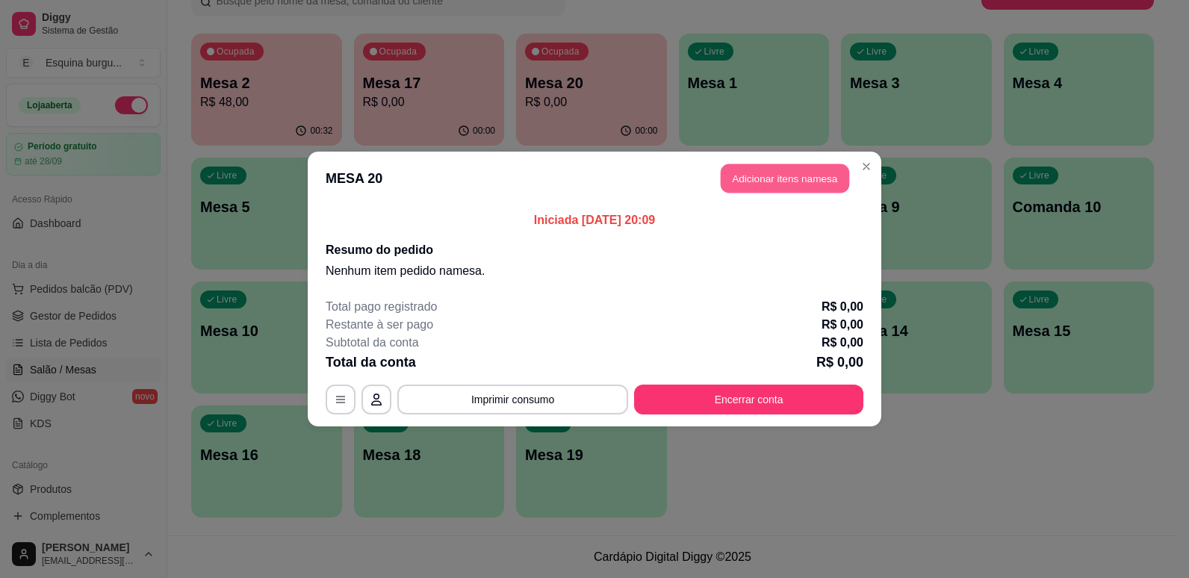
click at [817, 180] on button "Adicionar itens na mesa" at bounding box center [785, 178] width 128 height 29
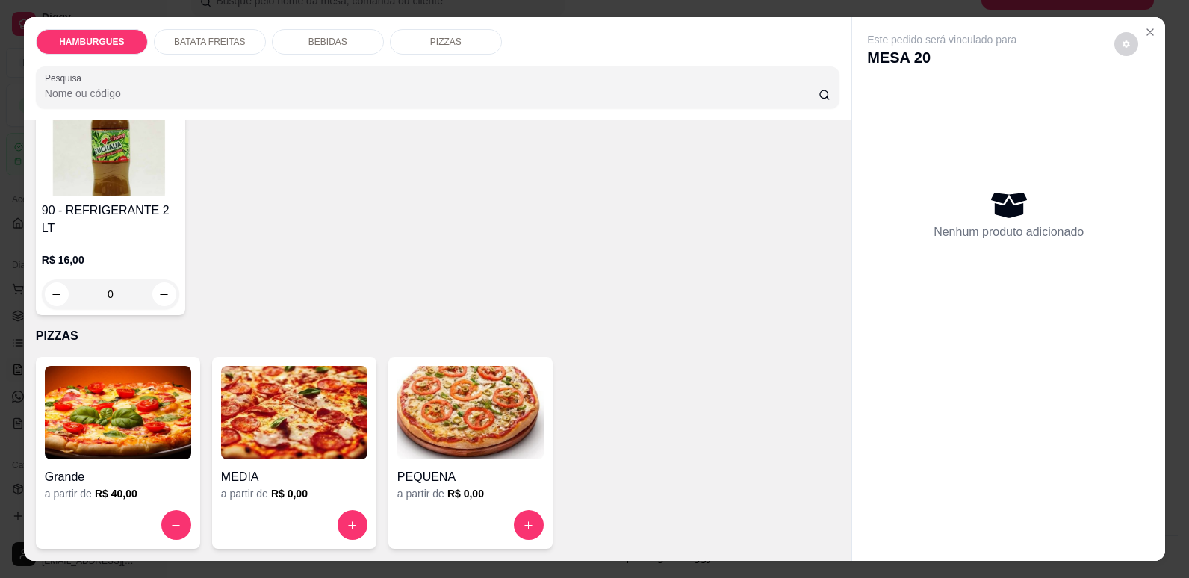
scroll to position [31, 0]
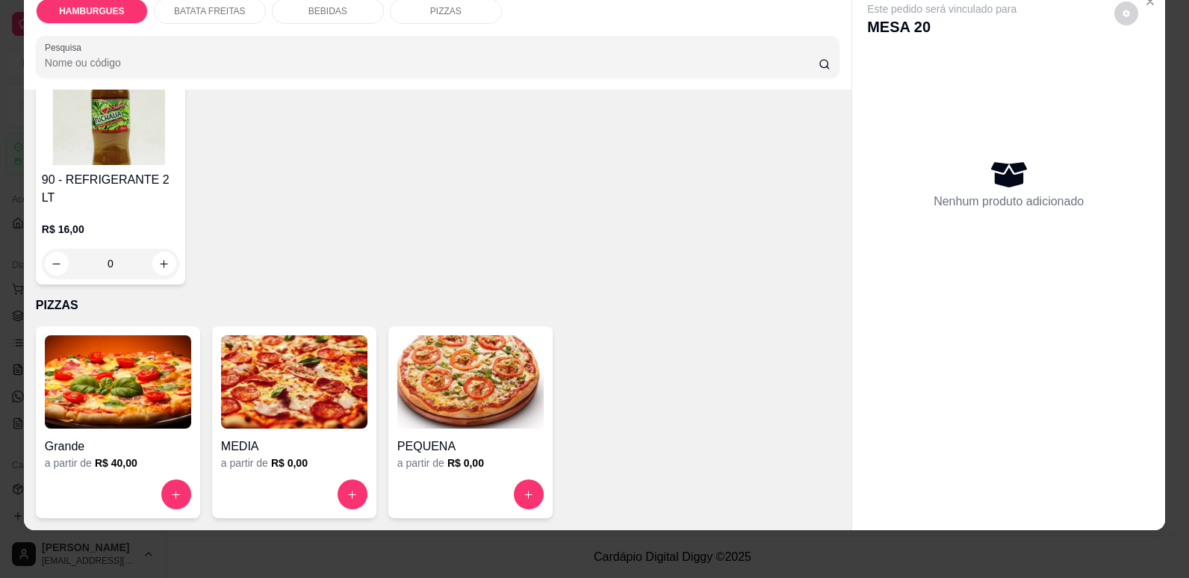
click at [155, 441] on h4 "Grande" at bounding box center [118, 447] width 146 height 18
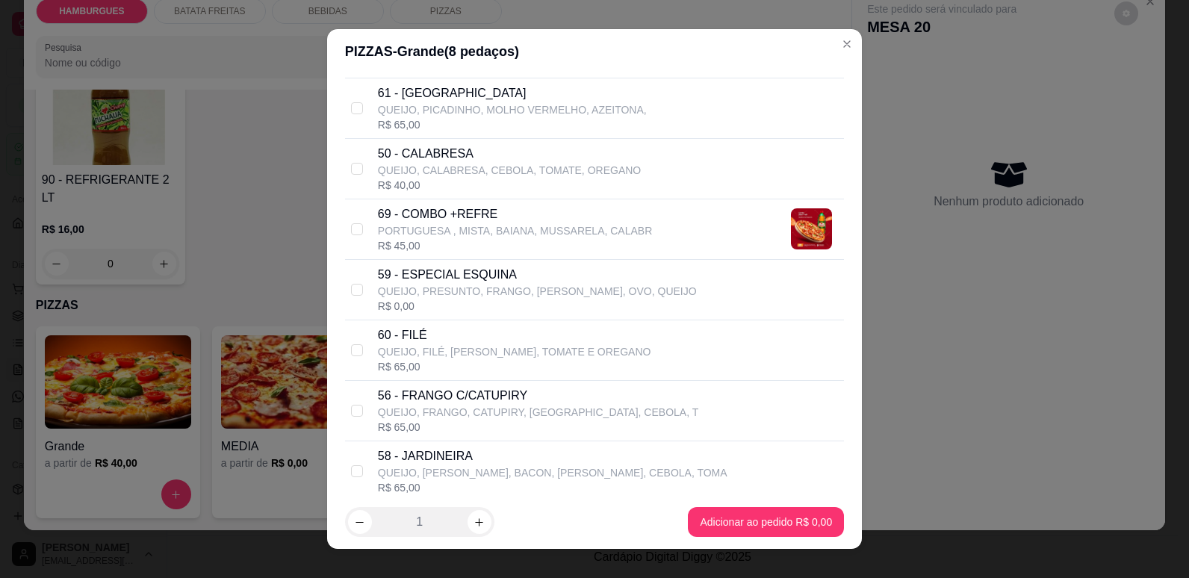
scroll to position [289, 0]
click at [351, 412] on input "checkbox" at bounding box center [357, 409] width 12 height 12
checkbox input "true"
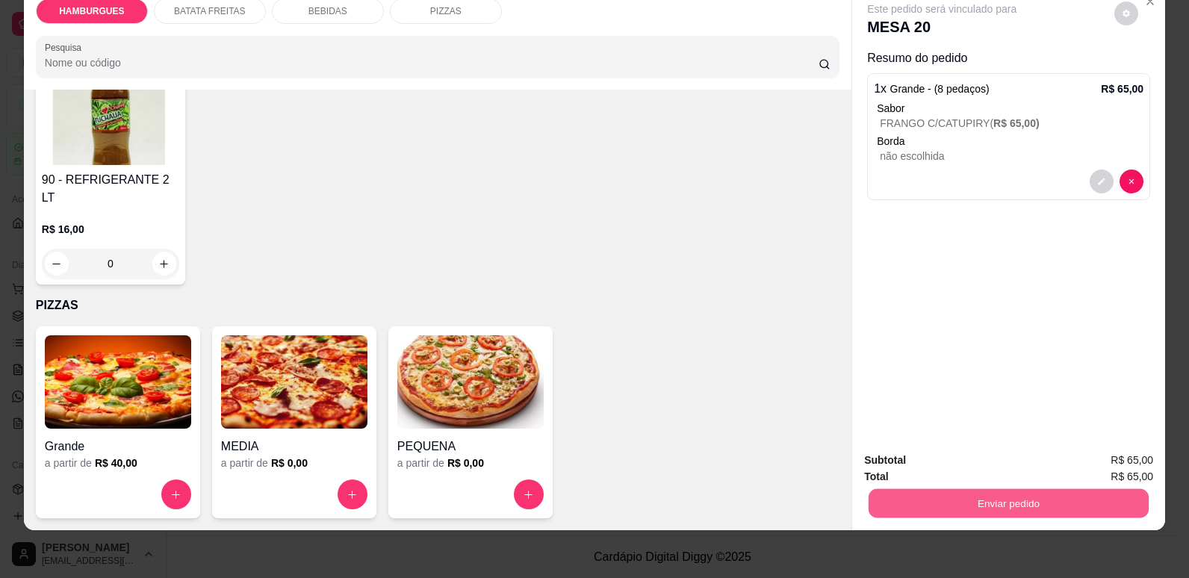
click at [943, 507] on button "Enviar pedido" at bounding box center [1009, 502] width 280 height 29
click at [1007, 469] on button "Não registrar e enviar pedido" at bounding box center [959, 467] width 151 height 28
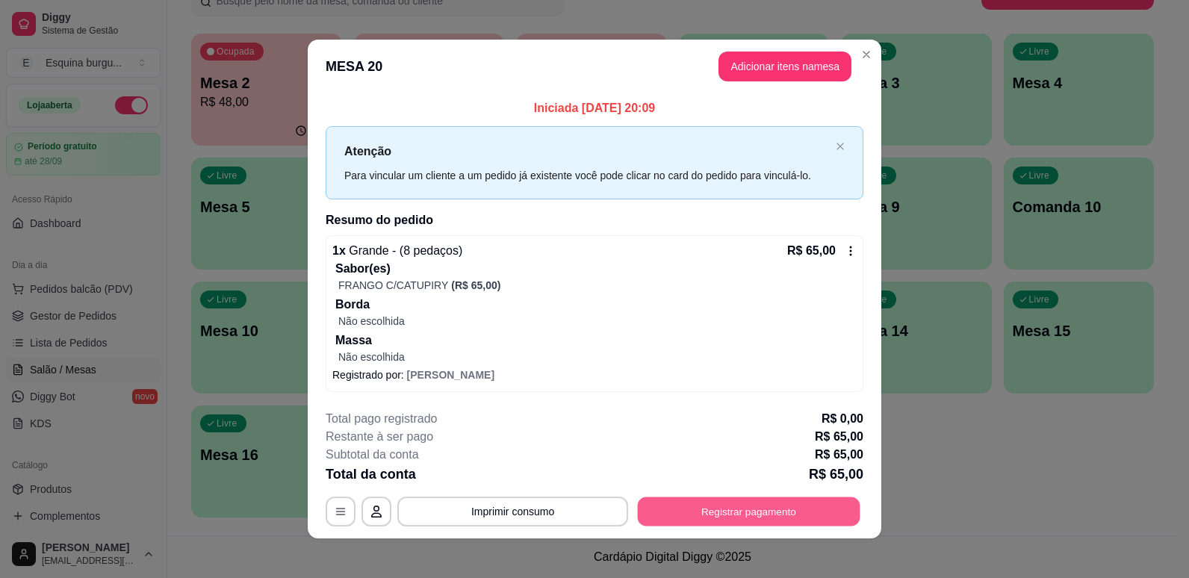
click at [754, 521] on button "Registrar pagamento" at bounding box center [749, 511] width 223 height 29
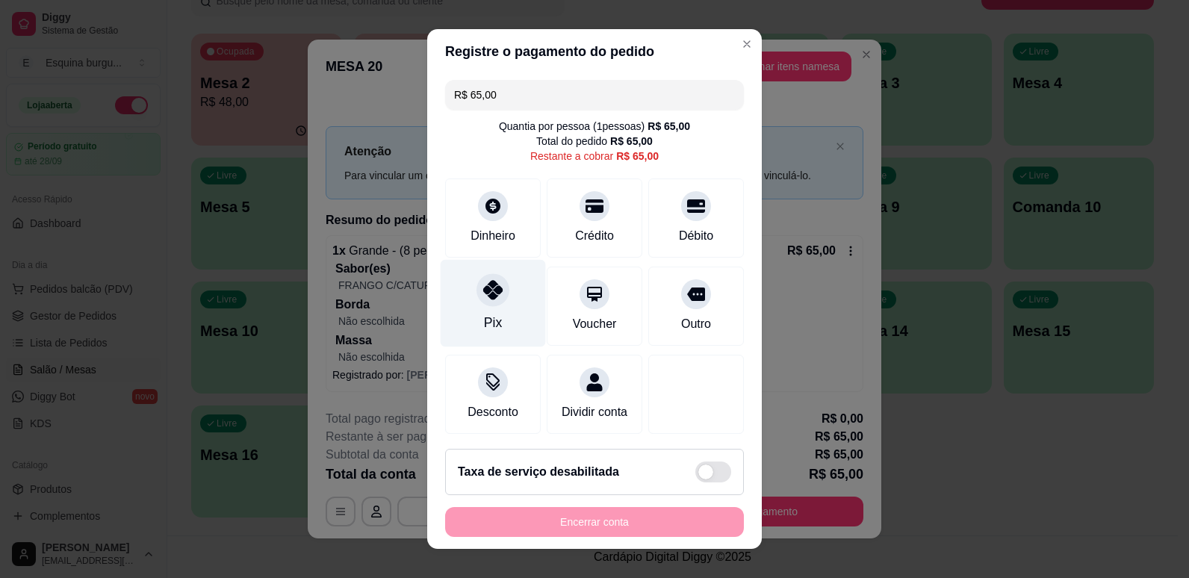
click at [497, 320] on div "Pix" at bounding box center [493, 302] width 105 height 87
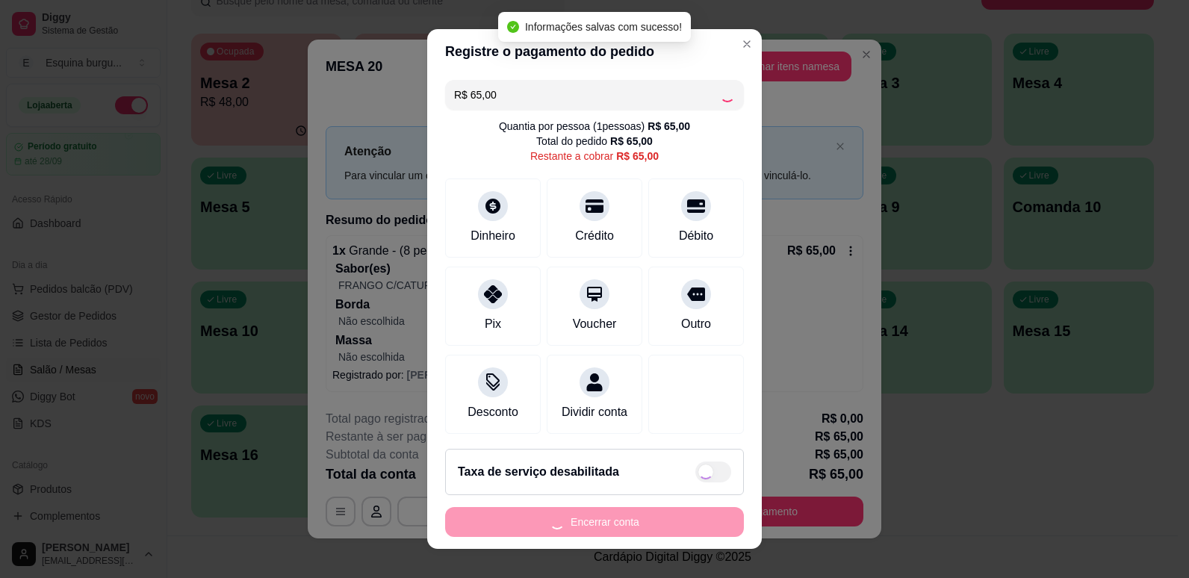
type input "R$ 0,00"
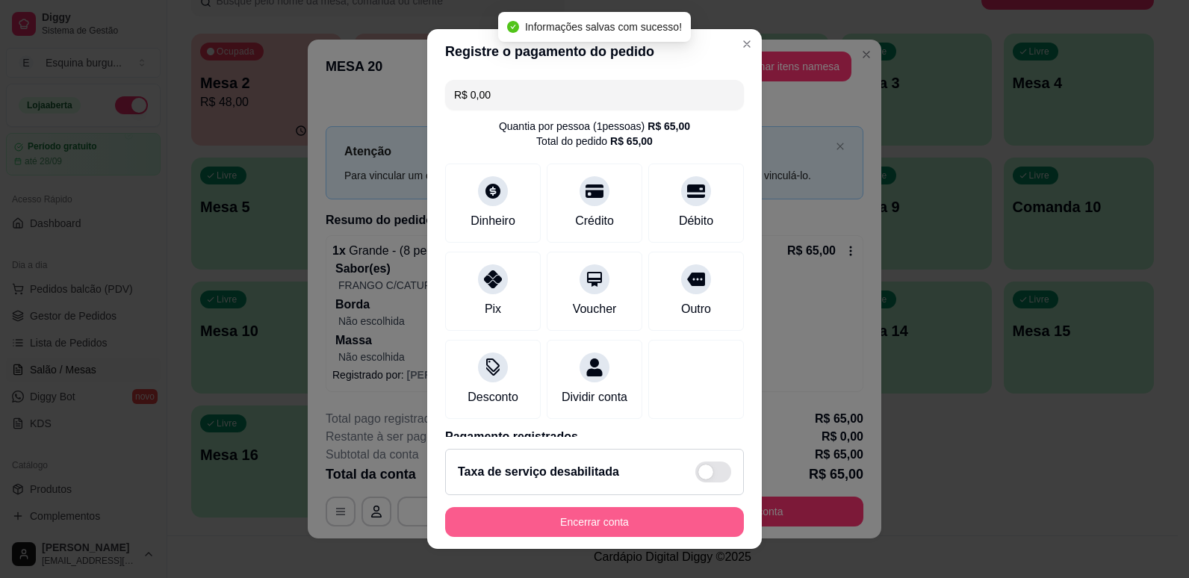
click at [577, 521] on button "Encerrar conta" at bounding box center [594, 522] width 299 height 30
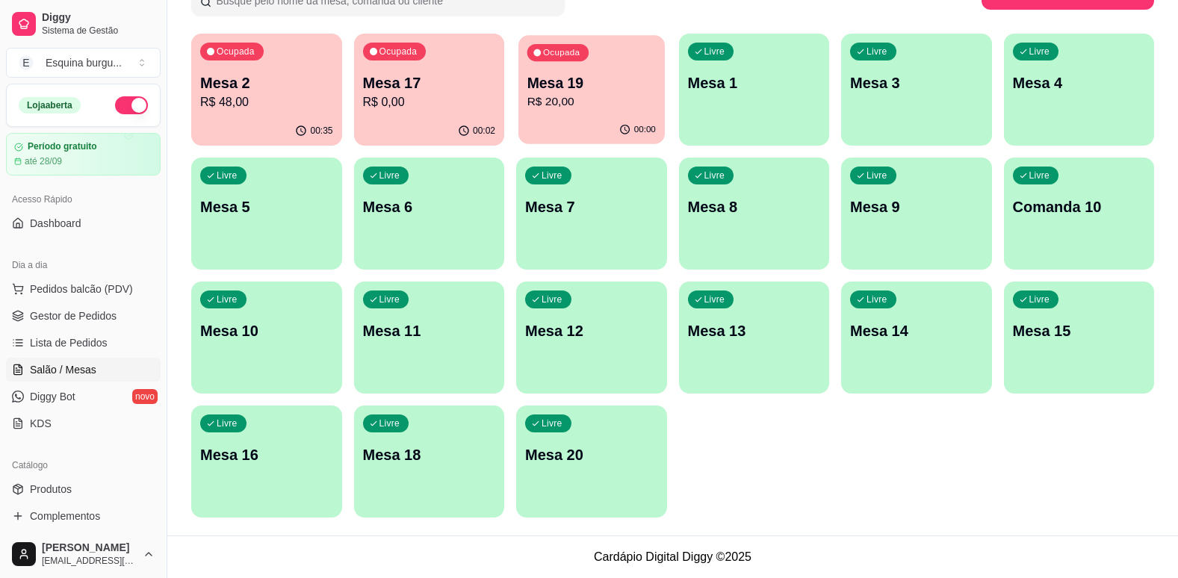
click at [538, 96] on p "R$ 20,00" at bounding box center [591, 101] width 128 height 17
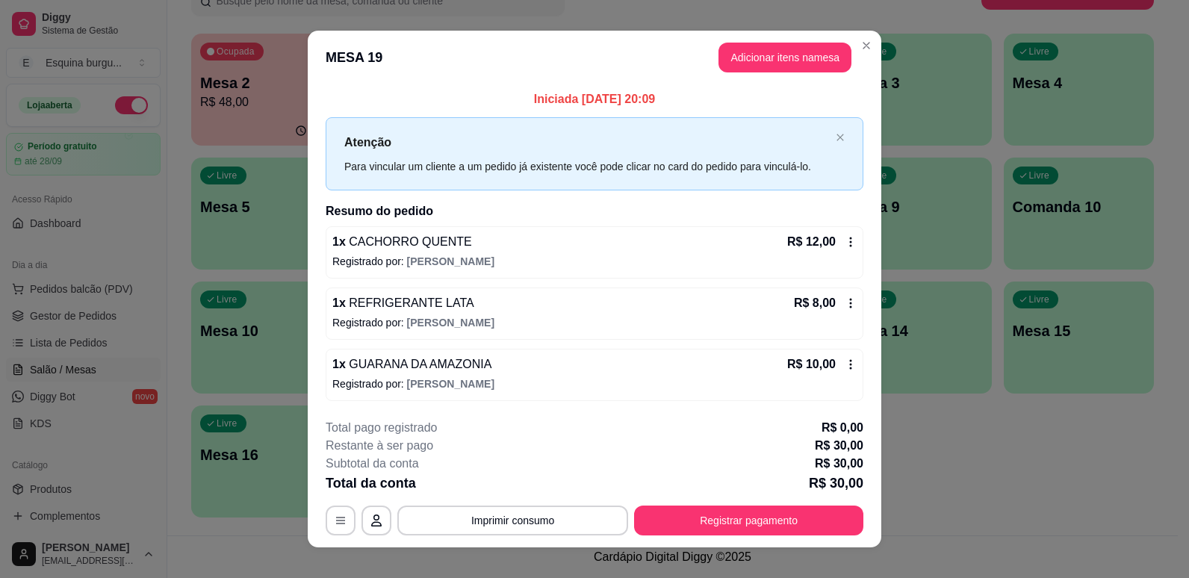
scroll to position [17, 0]
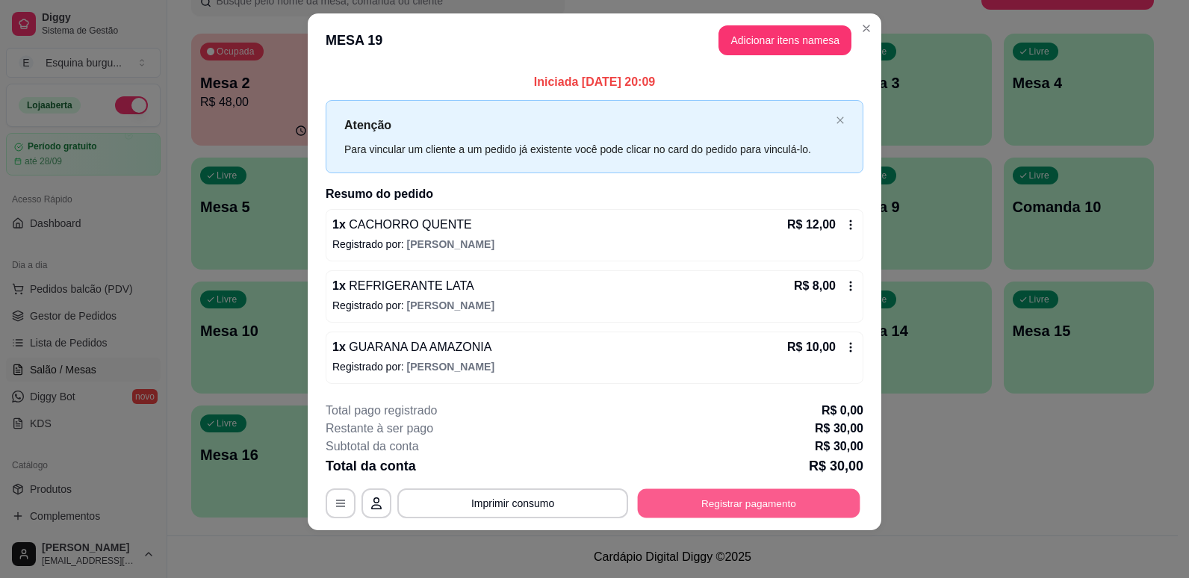
click at [789, 511] on button "Registrar pagamento" at bounding box center [749, 502] width 223 height 29
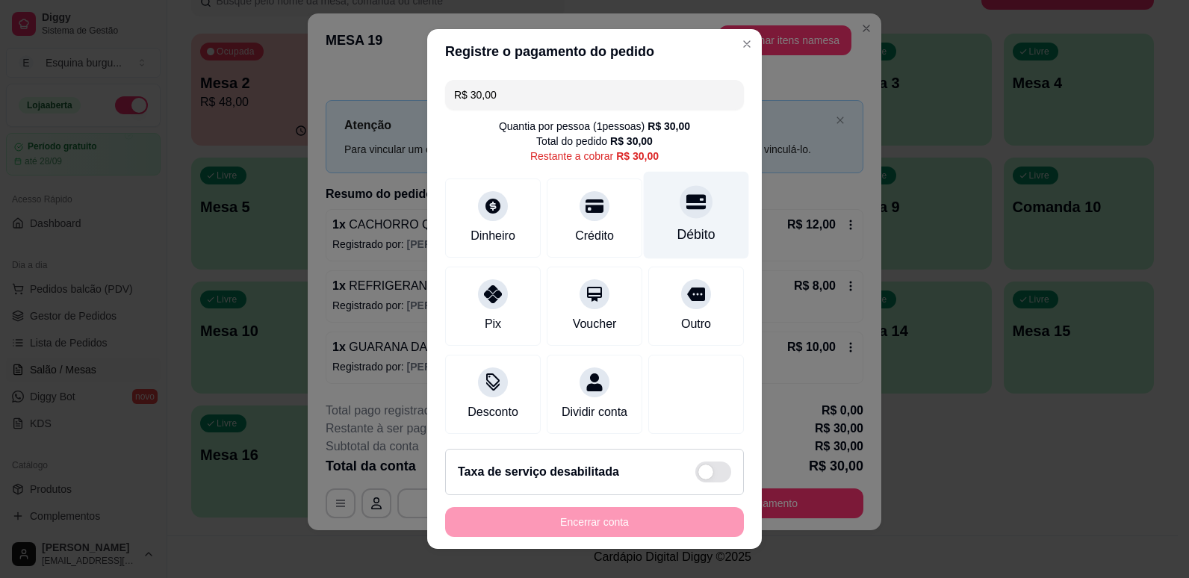
click at [676, 219] on div "Débito" at bounding box center [696, 214] width 105 height 87
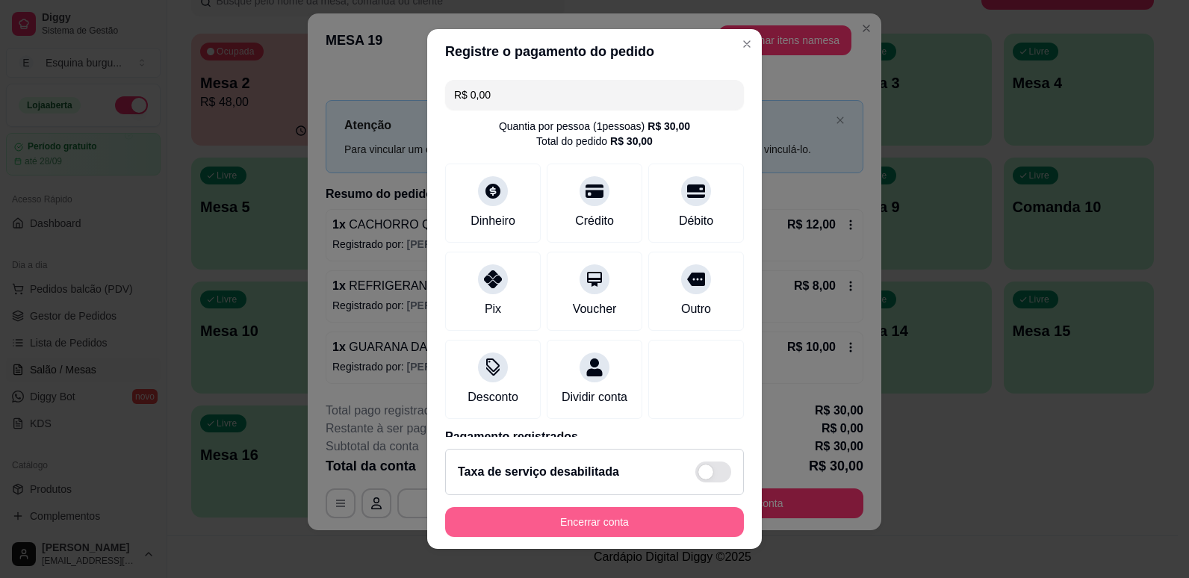
type input "R$ 0,00"
click at [657, 524] on button "Encerrar conta" at bounding box center [594, 522] width 299 height 30
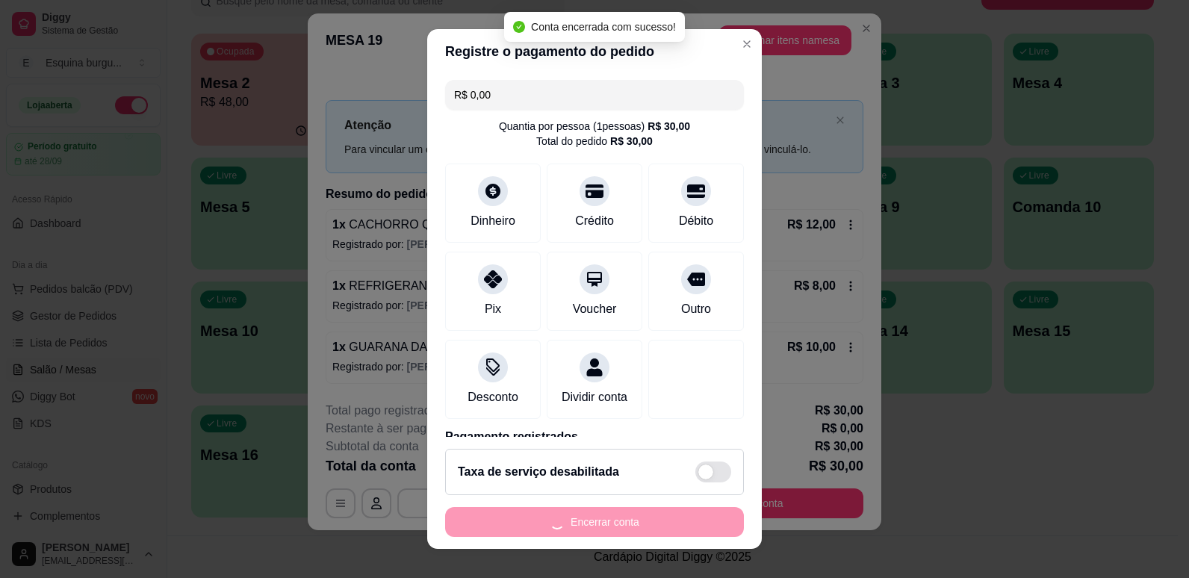
scroll to position [0, 0]
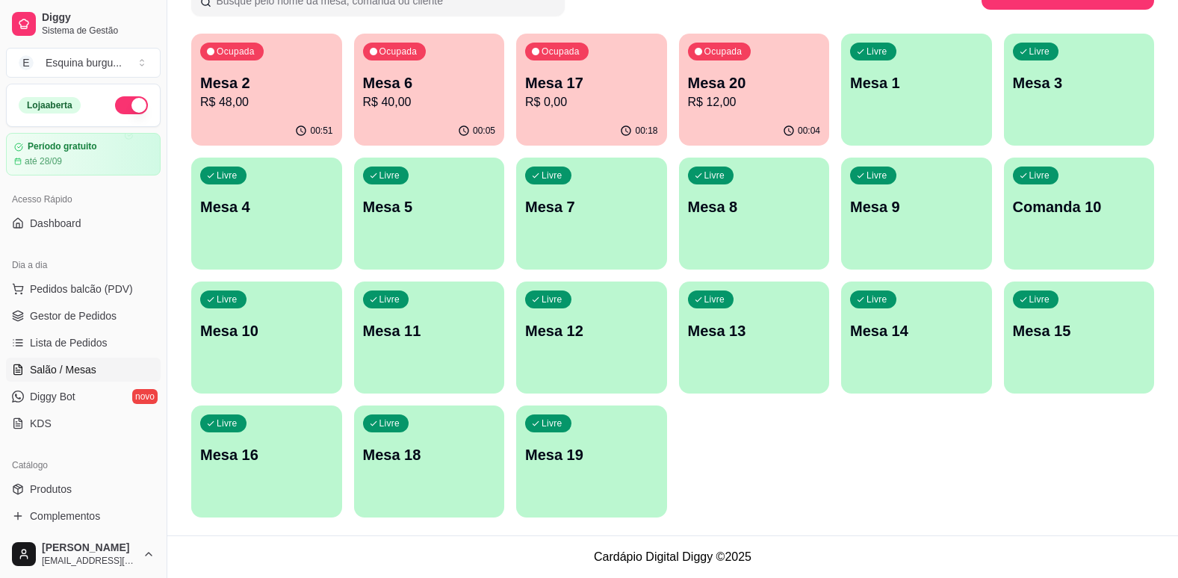
click at [391, 87] on p "Mesa 6" at bounding box center [429, 82] width 133 height 21
click at [638, 88] on p "Mesa 17" at bounding box center [591, 83] width 128 height 20
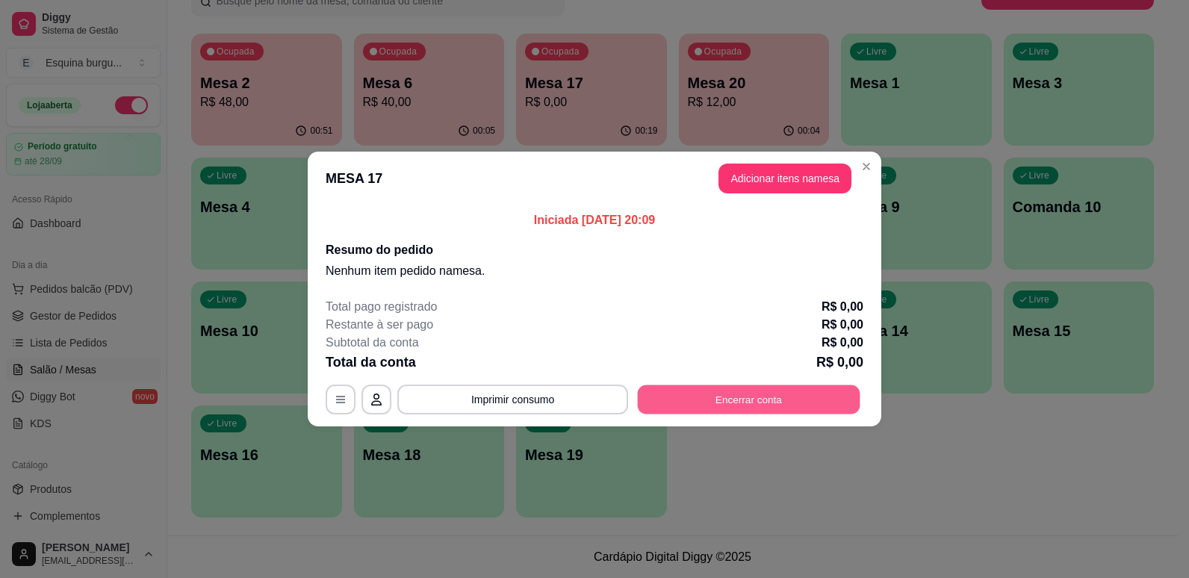
click at [773, 394] on button "Encerrar conta" at bounding box center [749, 399] width 223 height 29
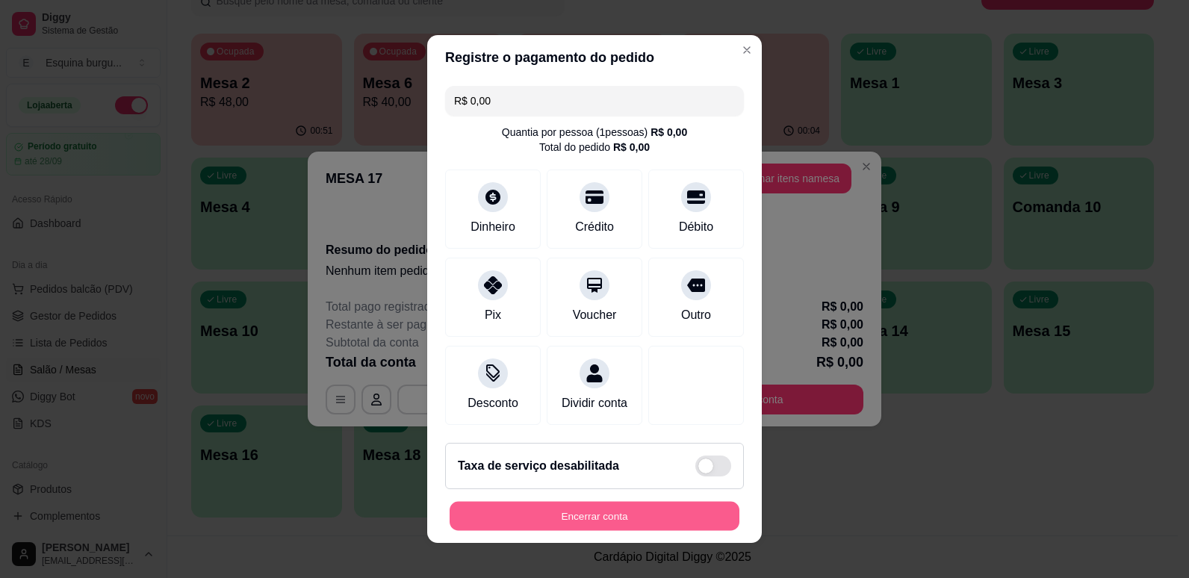
click at [672, 522] on button "Encerrar conta" at bounding box center [595, 516] width 290 height 29
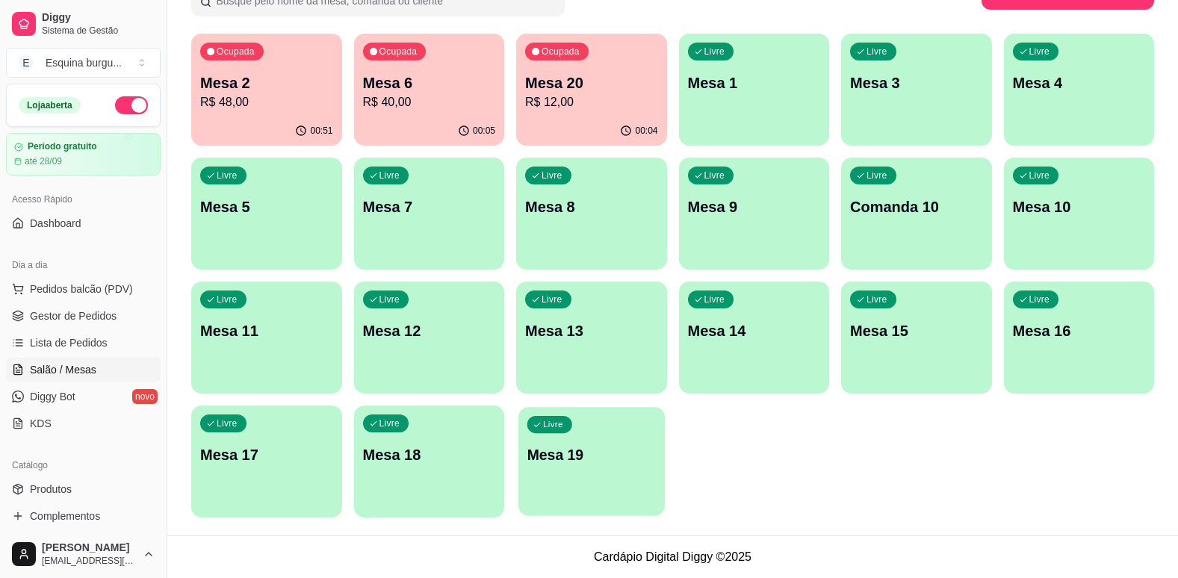
click at [627, 455] on p "Mesa 19" at bounding box center [591, 455] width 128 height 20
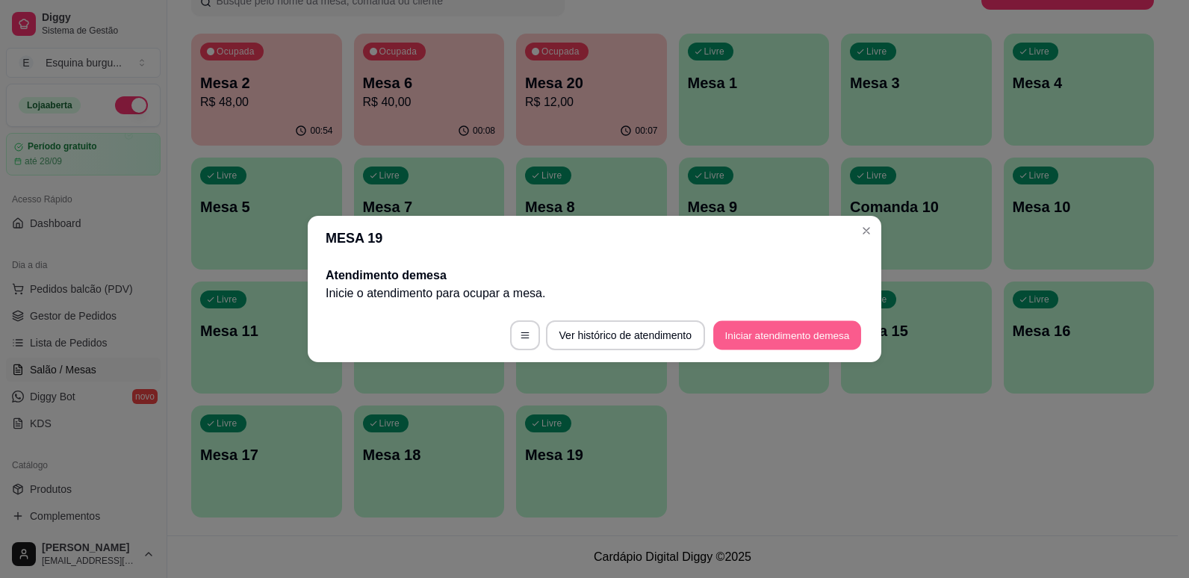
click at [793, 327] on button "Iniciar atendimento de mesa" at bounding box center [787, 335] width 148 height 29
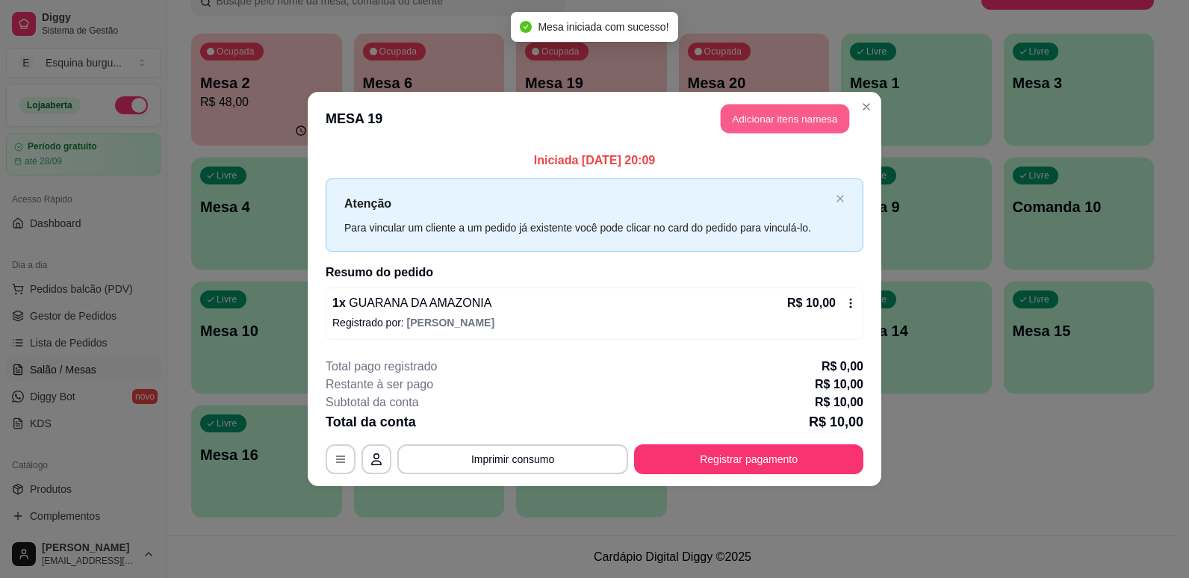
click at [793, 120] on button "Adicionar itens na mesa" at bounding box center [785, 119] width 128 height 29
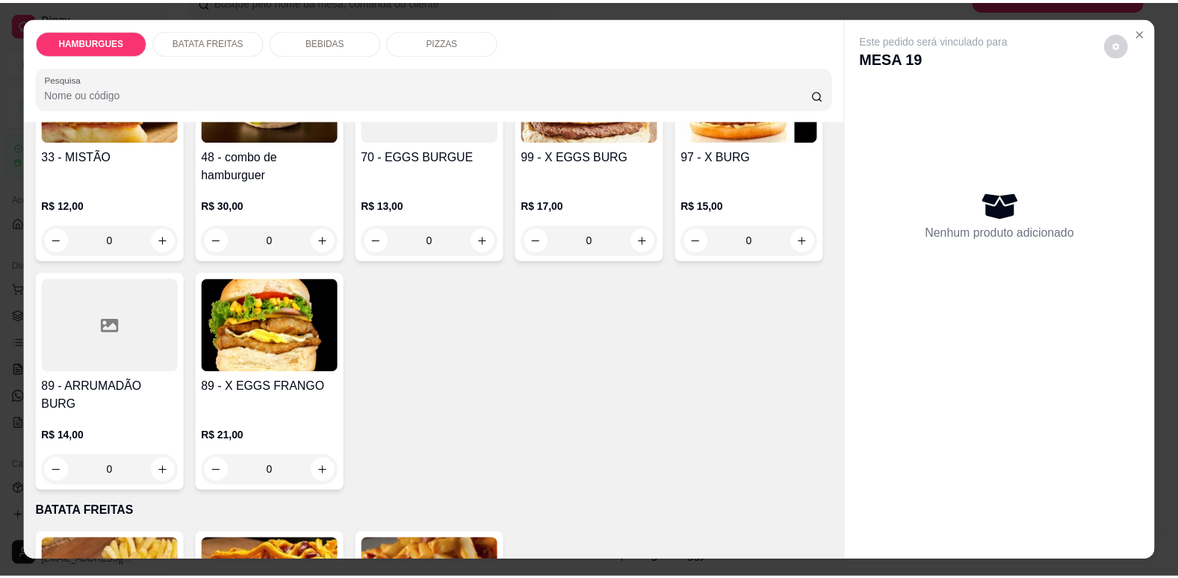
scroll to position [872, 0]
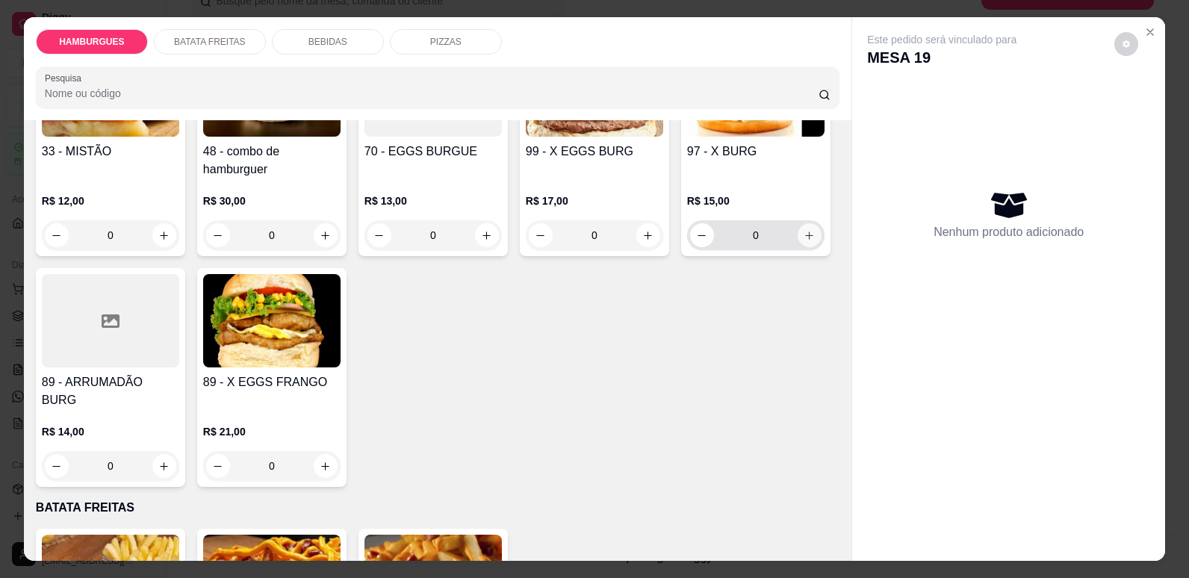
click at [798, 247] on button "increase-product-quantity" at bounding box center [810, 235] width 24 height 24
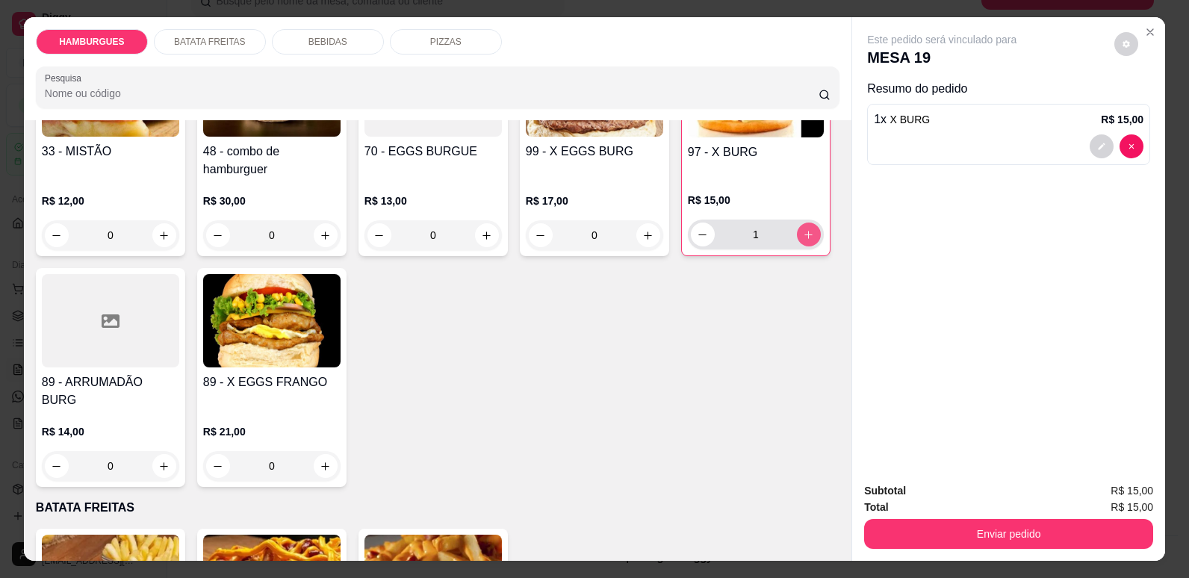
type input "1"
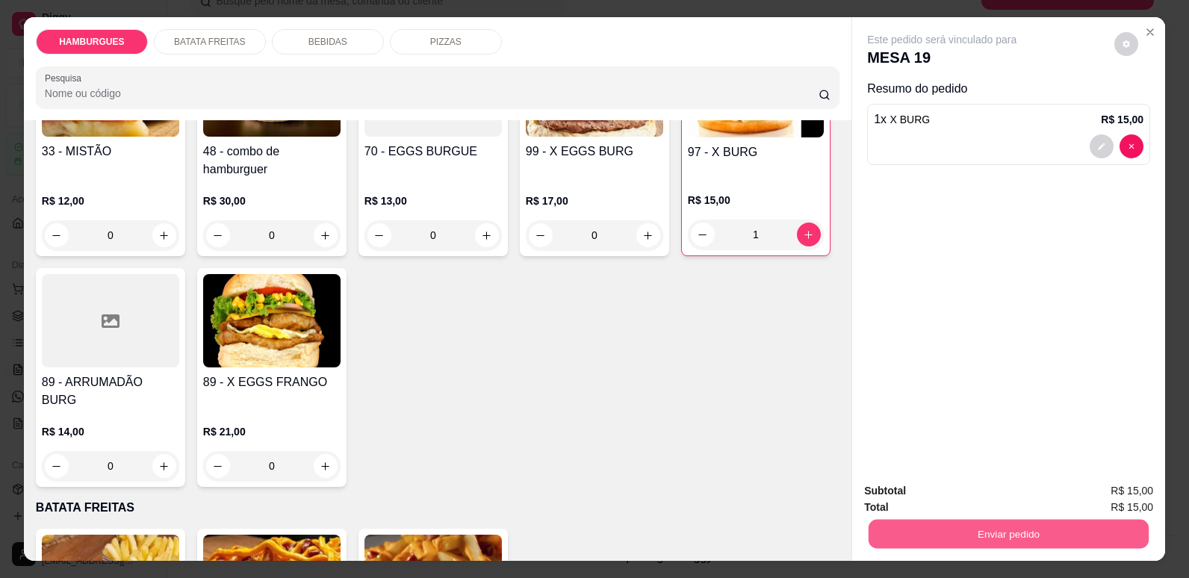
click at [1042, 538] on button "Enviar pedido" at bounding box center [1009, 533] width 280 height 29
click at [1032, 486] on button "Não registrar e enviar pedido" at bounding box center [959, 497] width 151 height 28
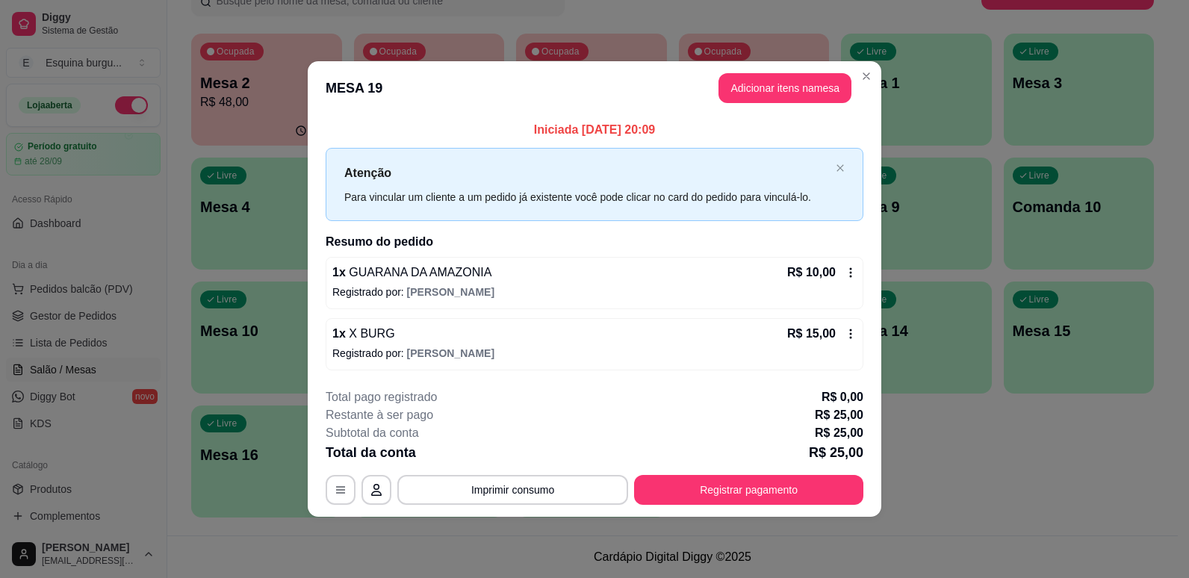
click at [854, 272] on icon at bounding box center [851, 273] width 12 height 12
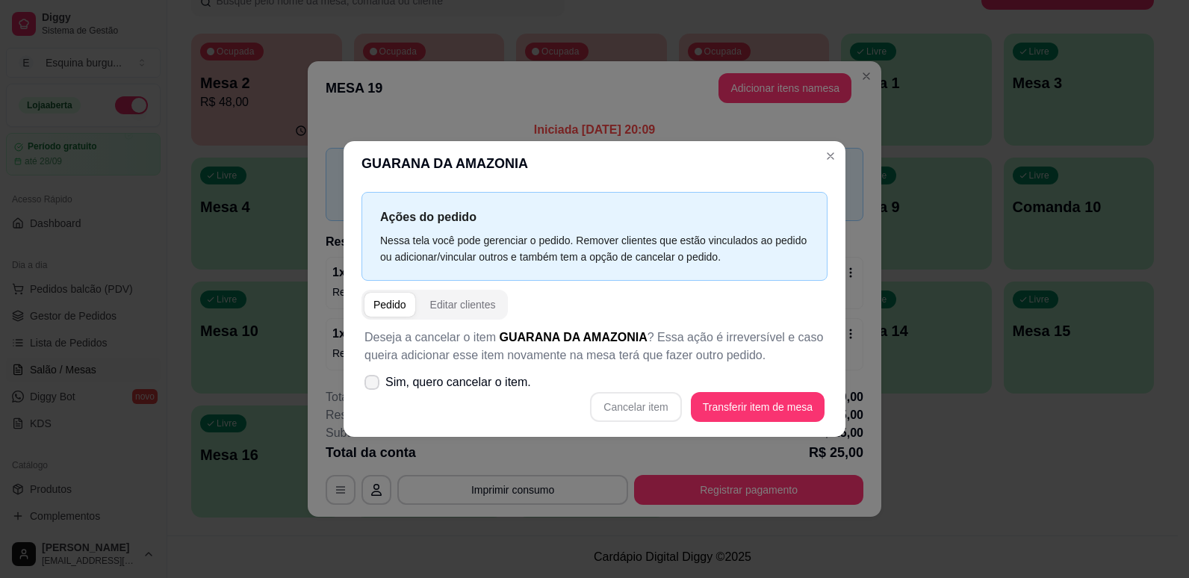
click at [375, 373] on label "Sim, quero cancelar o item." at bounding box center [448, 382] width 179 height 30
click at [373, 385] on input "Sim, quero cancelar o item." at bounding box center [369, 390] width 10 height 10
checkbox input "true"
click at [652, 400] on button "Cancelar item" at bounding box center [636, 407] width 89 height 29
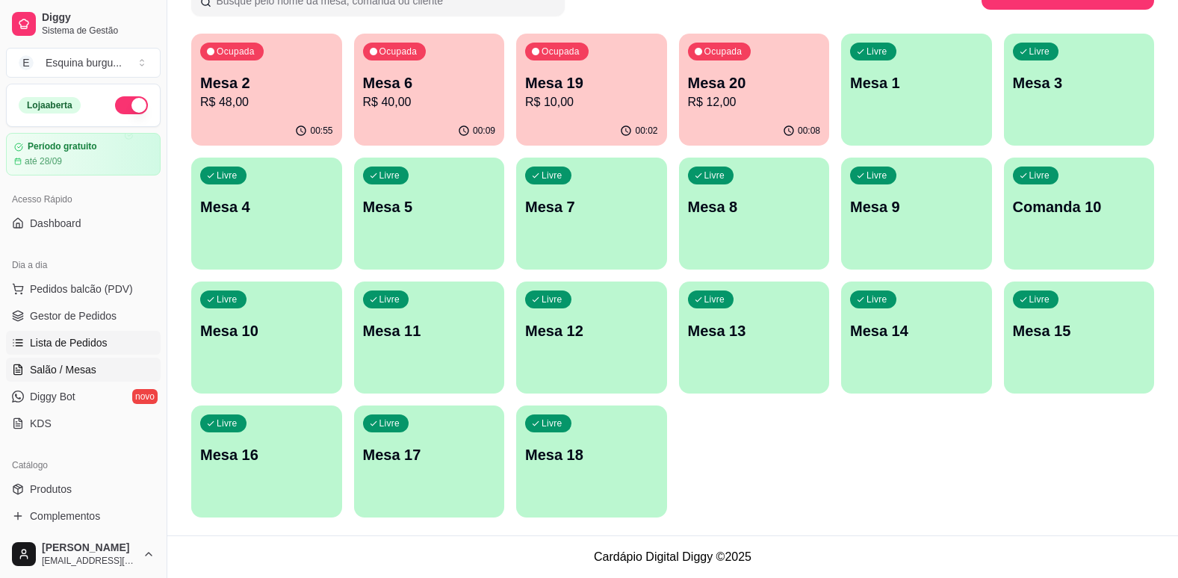
click at [128, 336] on link "Lista de Pedidos" at bounding box center [83, 343] width 155 height 24
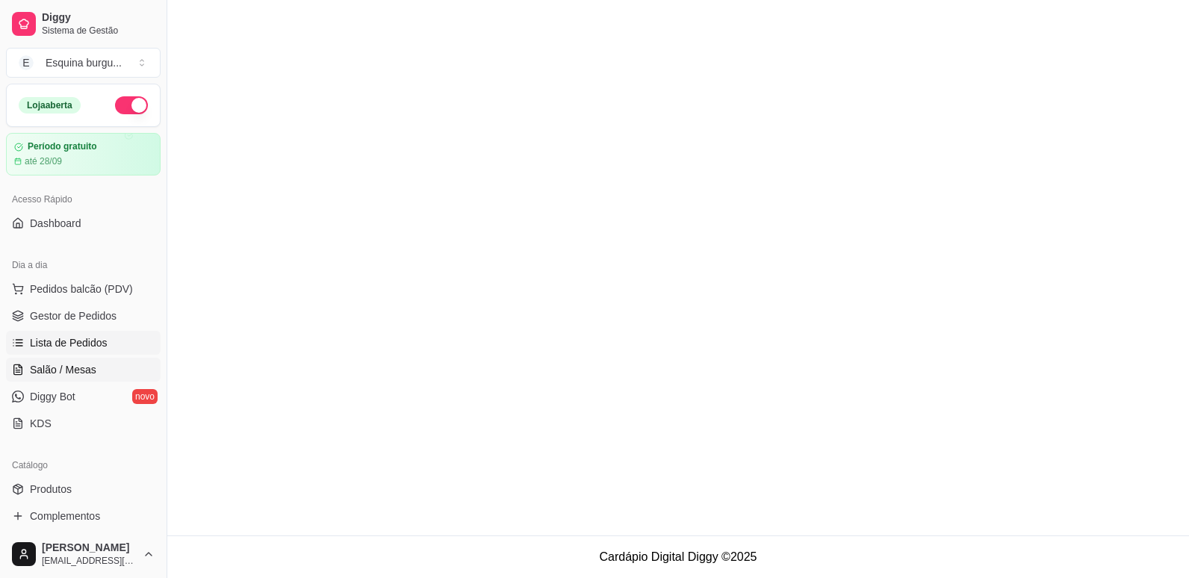
click at [106, 371] on link "Salão / Mesas" at bounding box center [83, 370] width 155 height 24
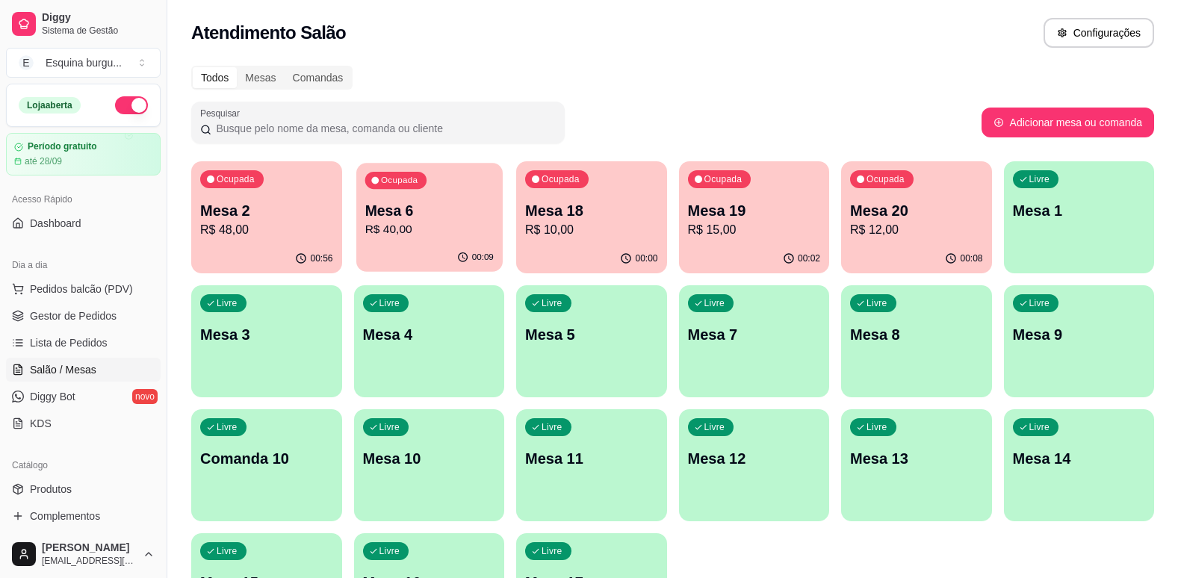
click at [435, 206] on p "Mesa 6" at bounding box center [429, 211] width 128 height 20
click at [424, 208] on p "Mesa 6" at bounding box center [429, 211] width 128 height 20
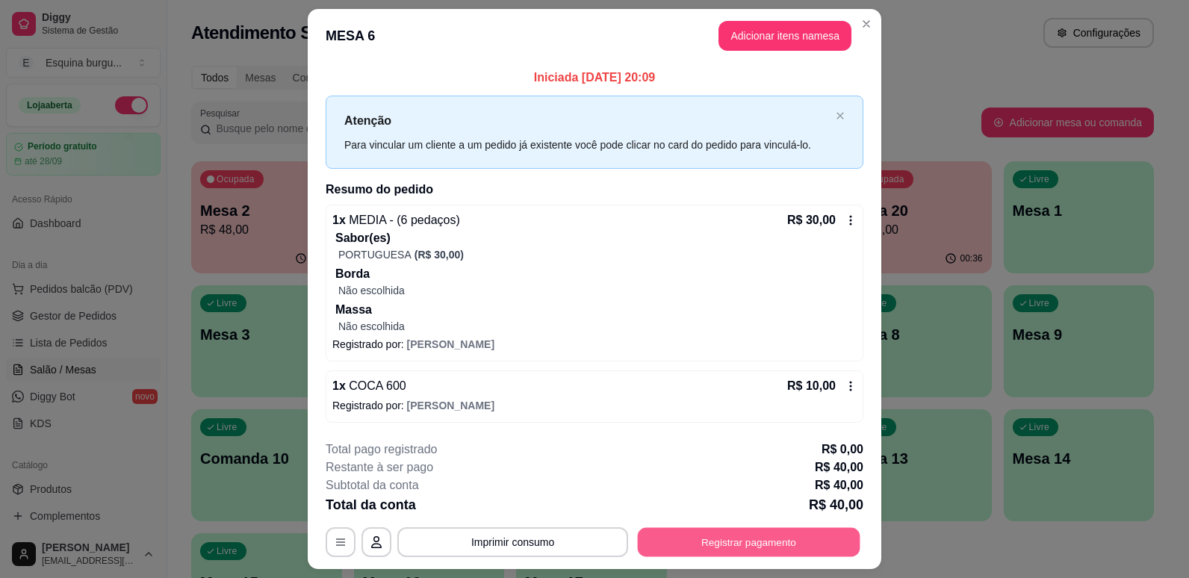
click at [806, 545] on button "Registrar pagamento" at bounding box center [749, 541] width 223 height 29
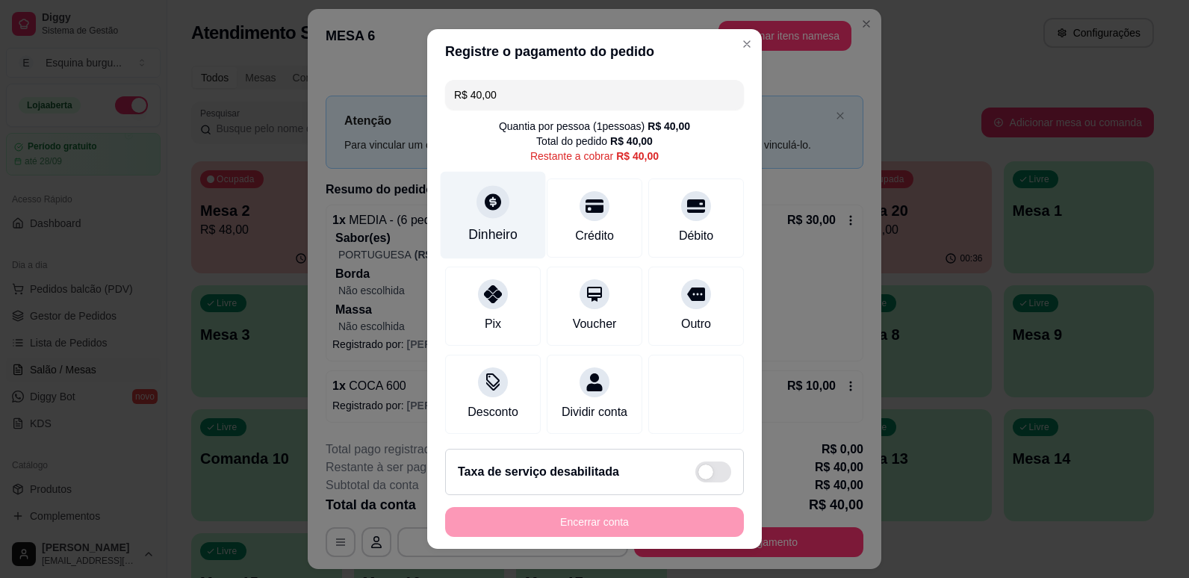
click at [512, 220] on div "Dinheiro" at bounding box center [493, 214] width 105 height 87
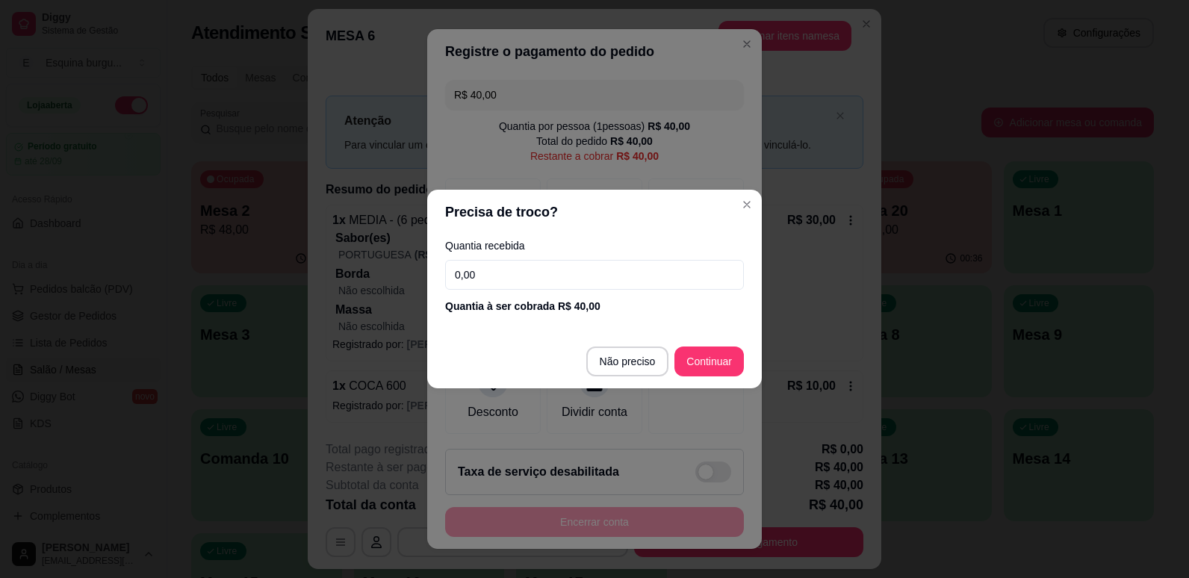
click at [506, 270] on input "0,00" at bounding box center [594, 275] width 299 height 30
type input "40,00"
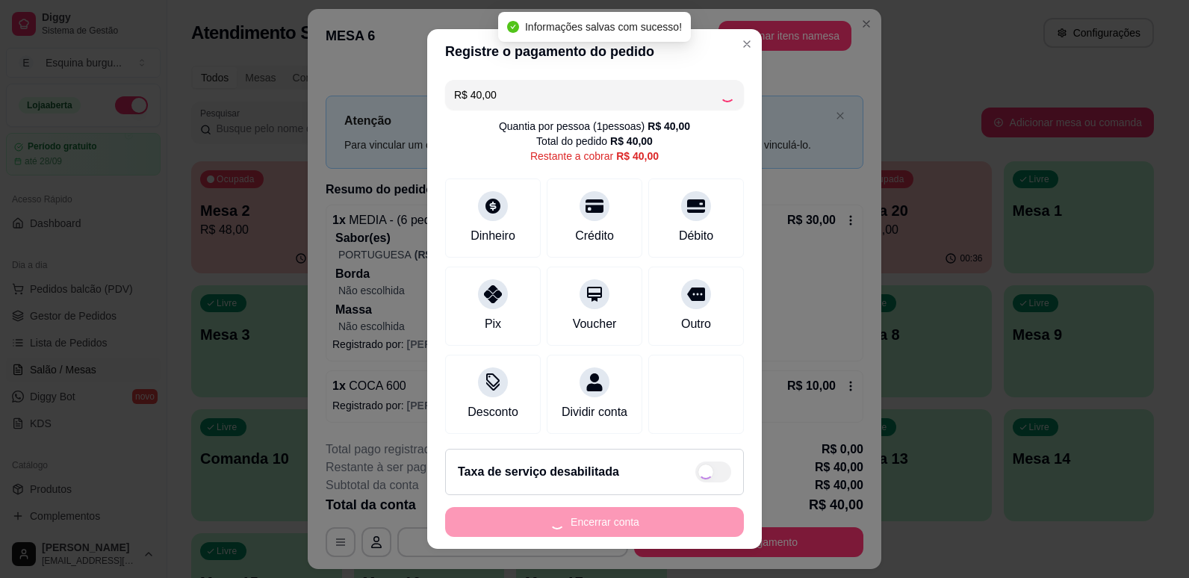
type input "R$ 0,00"
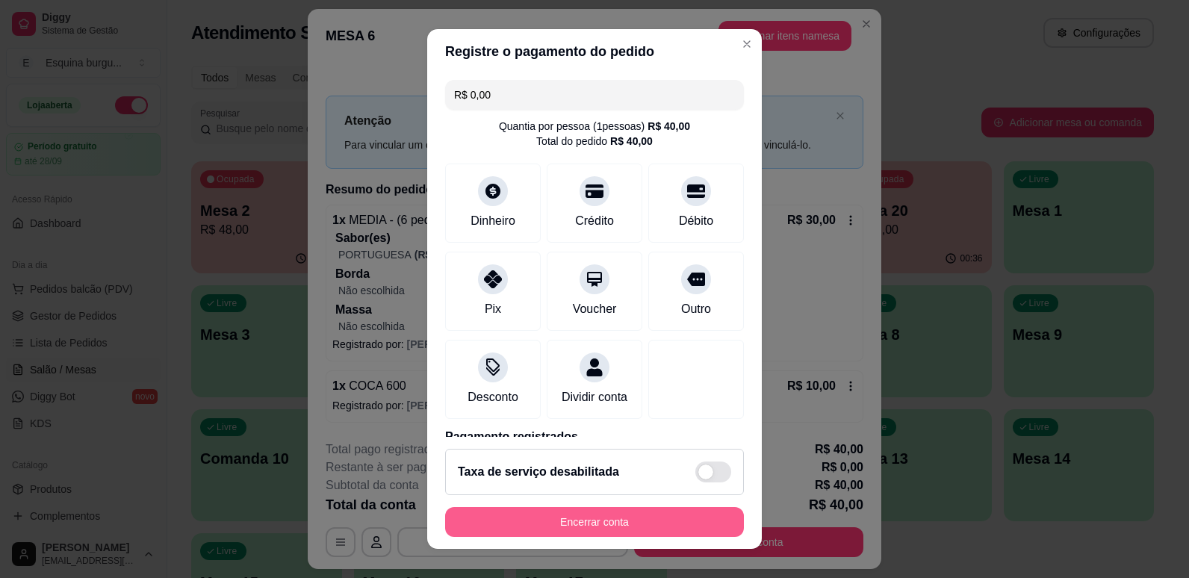
click at [601, 521] on button "Encerrar conta" at bounding box center [594, 522] width 299 height 30
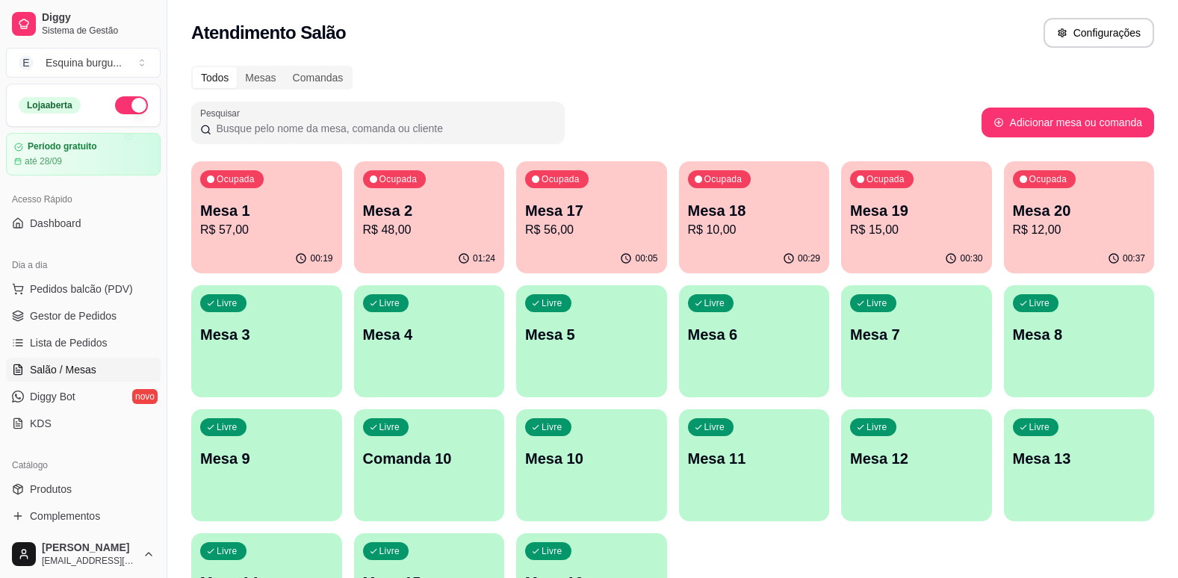
click at [575, 209] on div "Ocupada Mesa 1 R$ 57,00 00:19 Ocupada Mesa 2 R$ 48,00 01:24 Ocupada Mesa 17 R$ …" at bounding box center [672, 403] width 963 height 484
click at [303, 186] on div "Ocupada Mesa 1 R$ 57,00" at bounding box center [266, 203] width 146 height 81
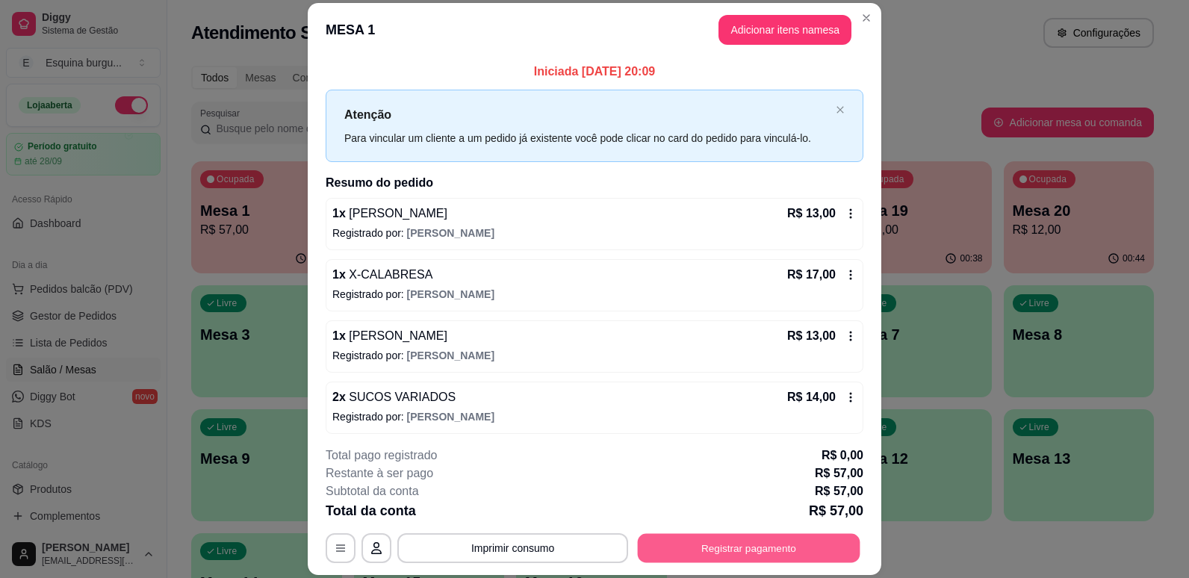
click at [734, 548] on button "Registrar pagamento" at bounding box center [749, 548] width 223 height 29
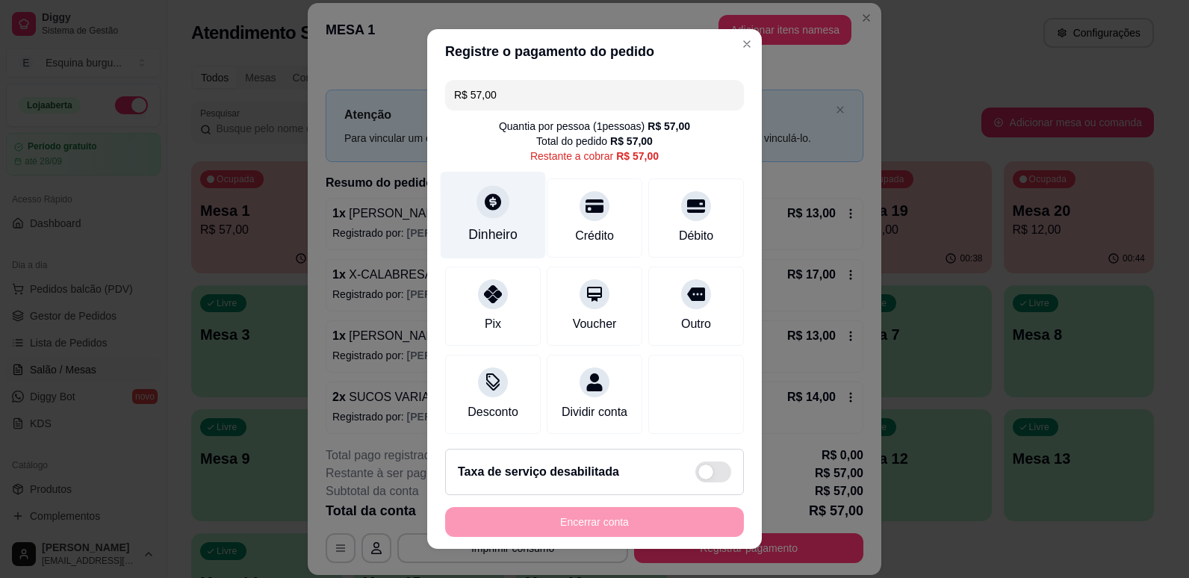
click at [477, 205] on div at bounding box center [493, 201] width 33 height 33
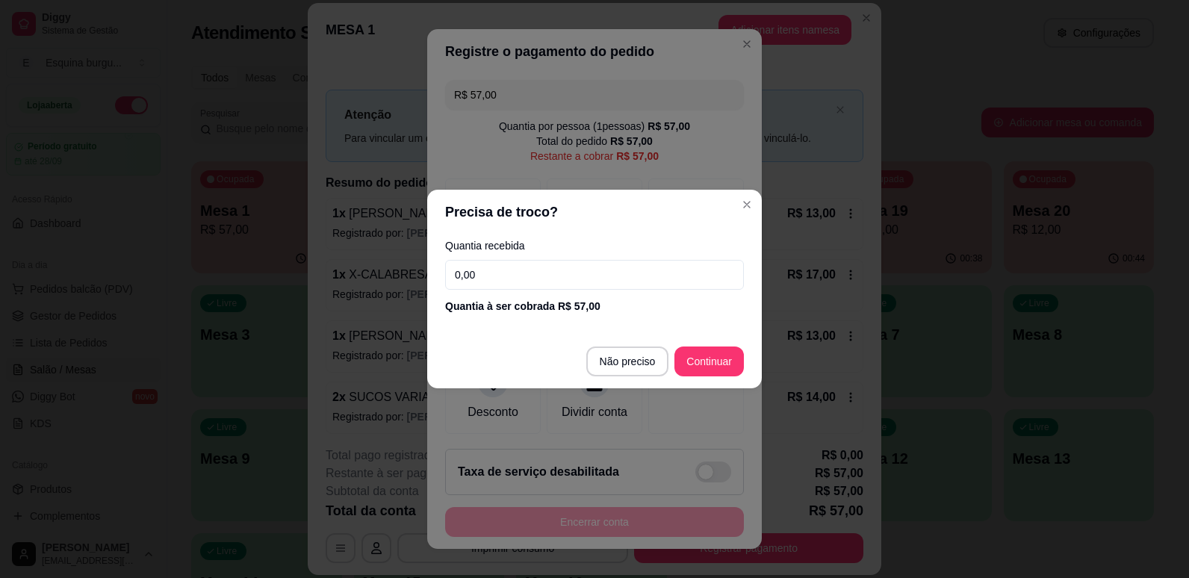
click at [525, 275] on input "0,00" at bounding box center [594, 275] width 299 height 30
type input "57,00"
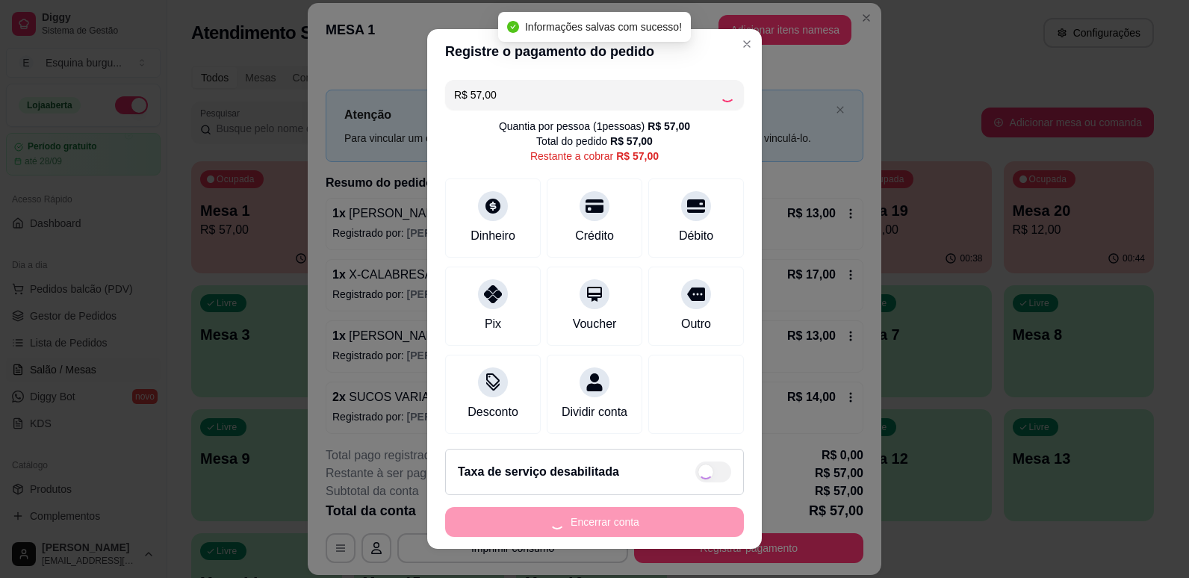
type input "R$ 0,00"
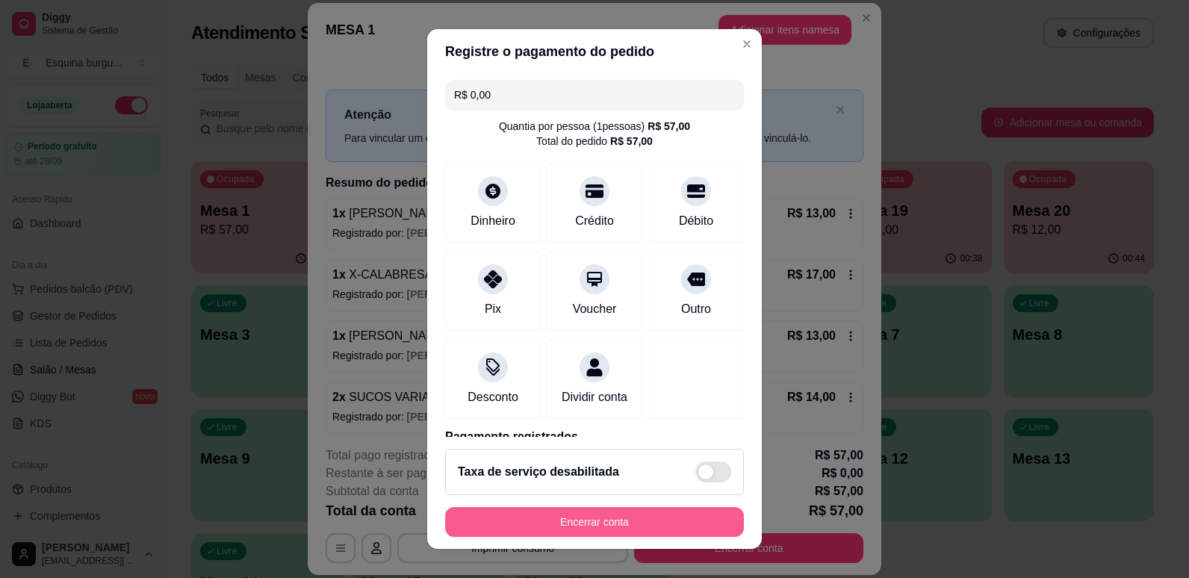
click at [641, 515] on button "Encerrar conta" at bounding box center [594, 522] width 299 height 30
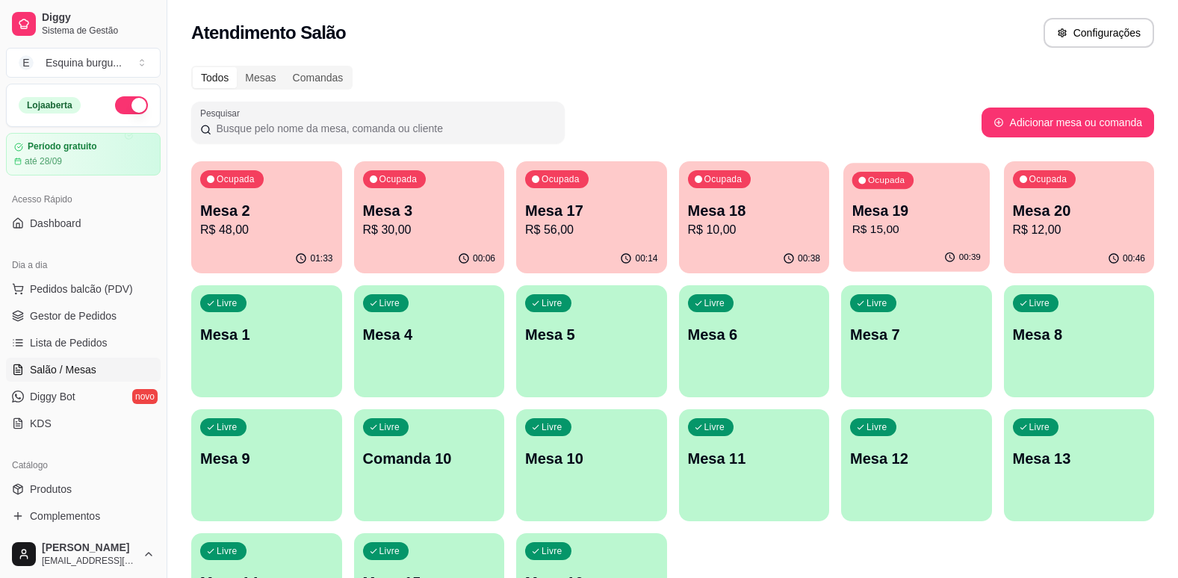
click at [884, 230] on p "R$ 15,00" at bounding box center [916, 229] width 128 height 17
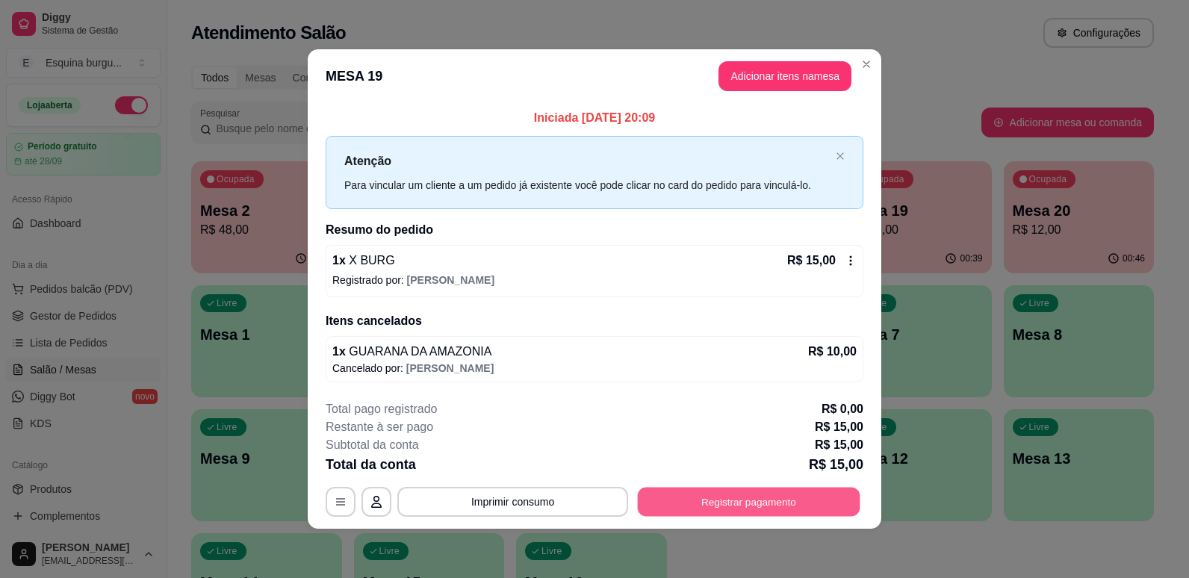
click at [742, 506] on button "Registrar pagamento" at bounding box center [749, 501] width 223 height 29
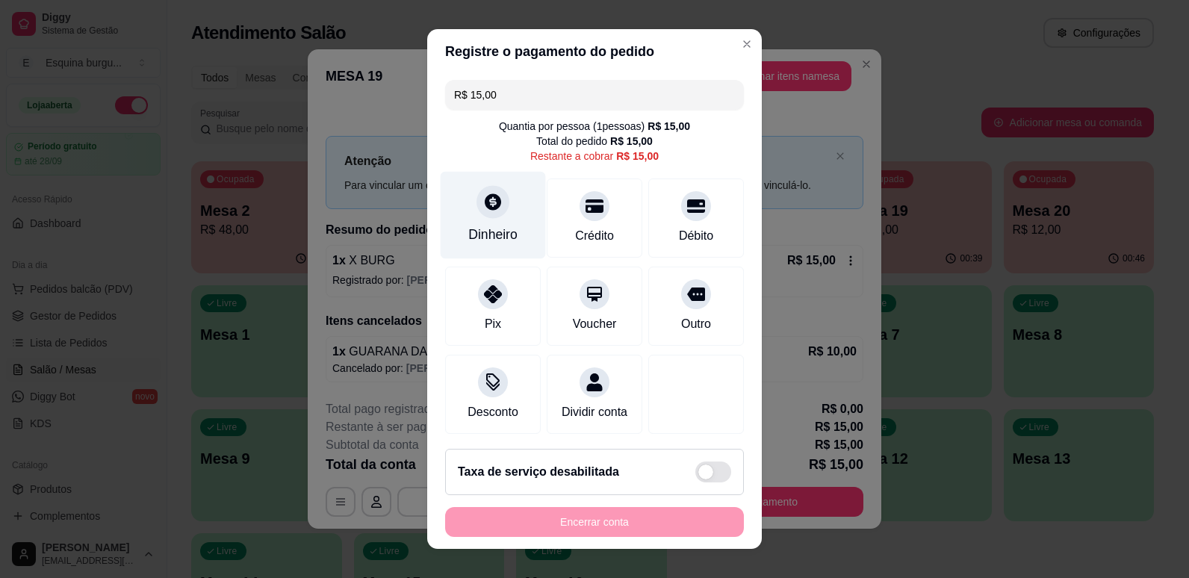
click at [509, 206] on div "Dinheiro" at bounding box center [493, 214] width 105 height 87
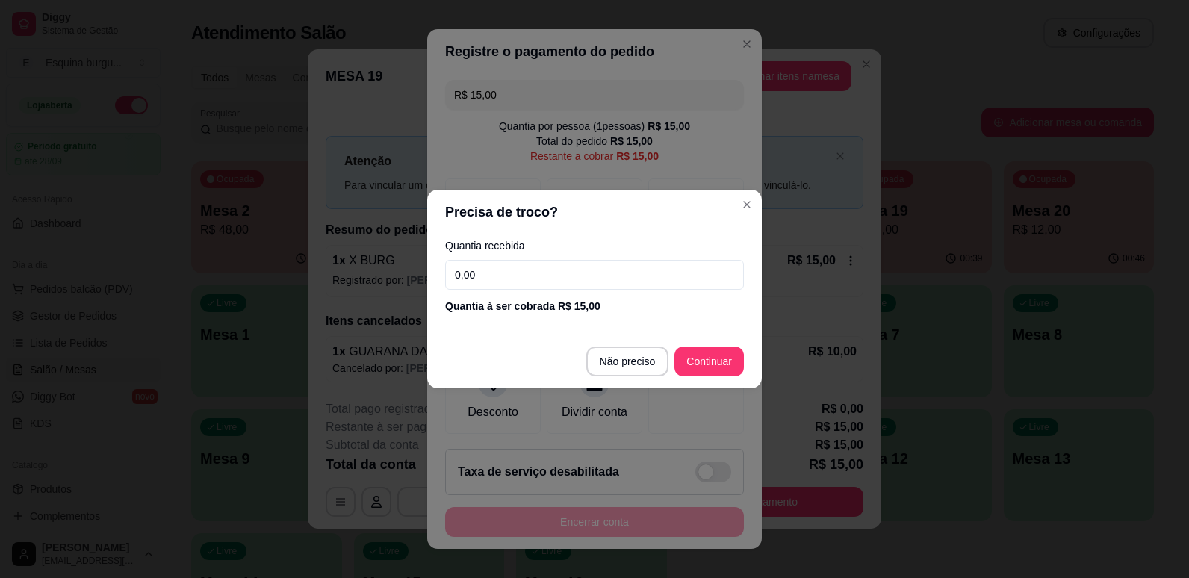
click at [550, 267] on input "0,00" at bounding box center [594, 275] width 299 height 30
type input "15,00"
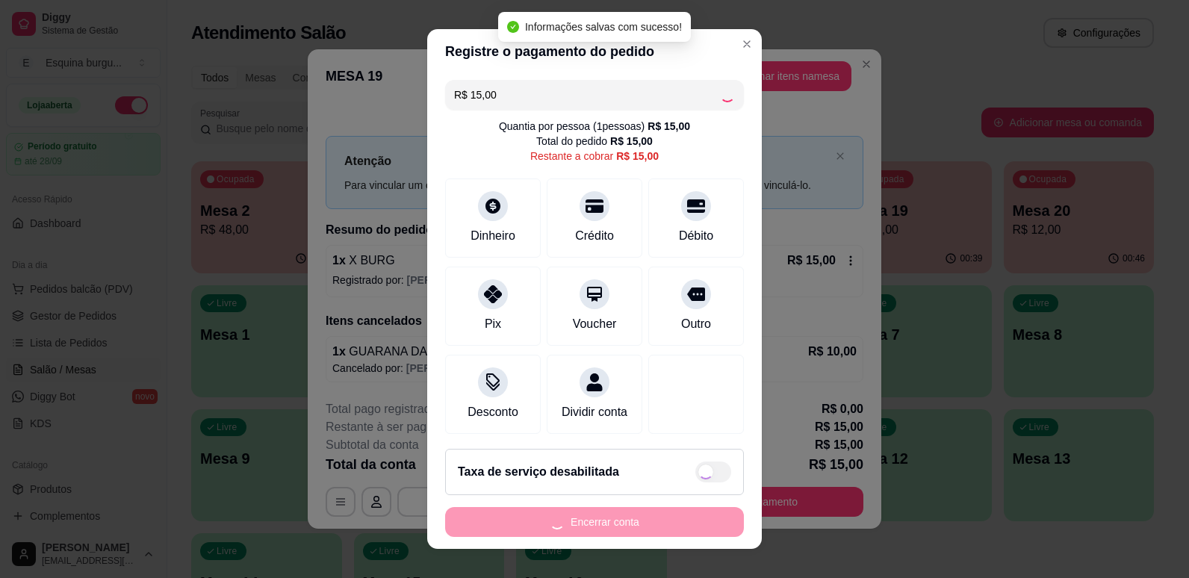
type input "R$ 0,00"
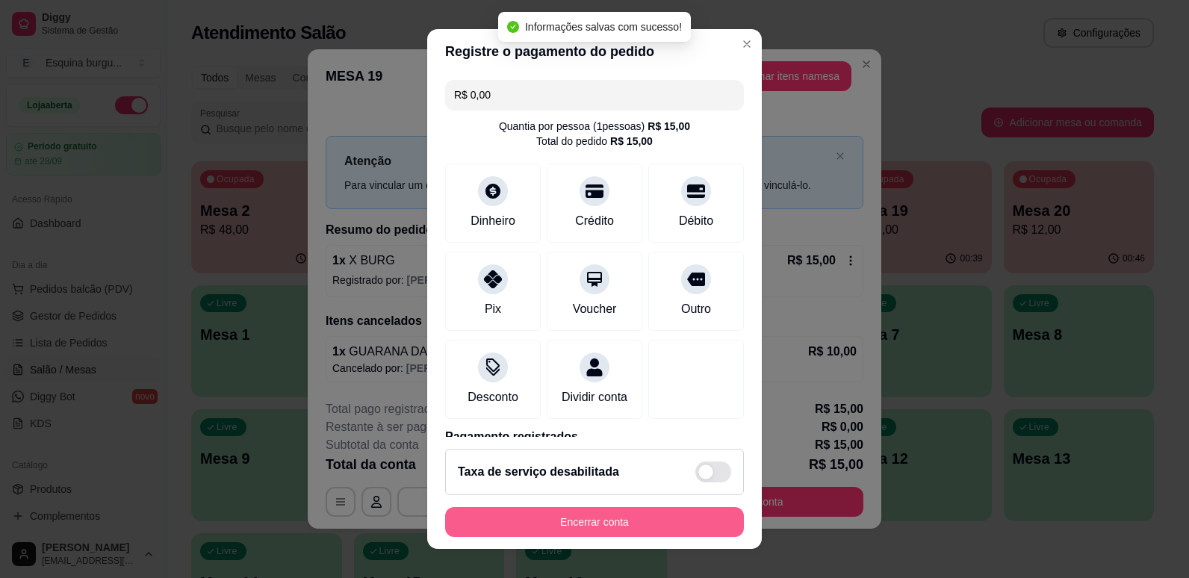
click at [646, 523] on button "Encerrar conta" at bounding box center [594, 522] width 299 height 30
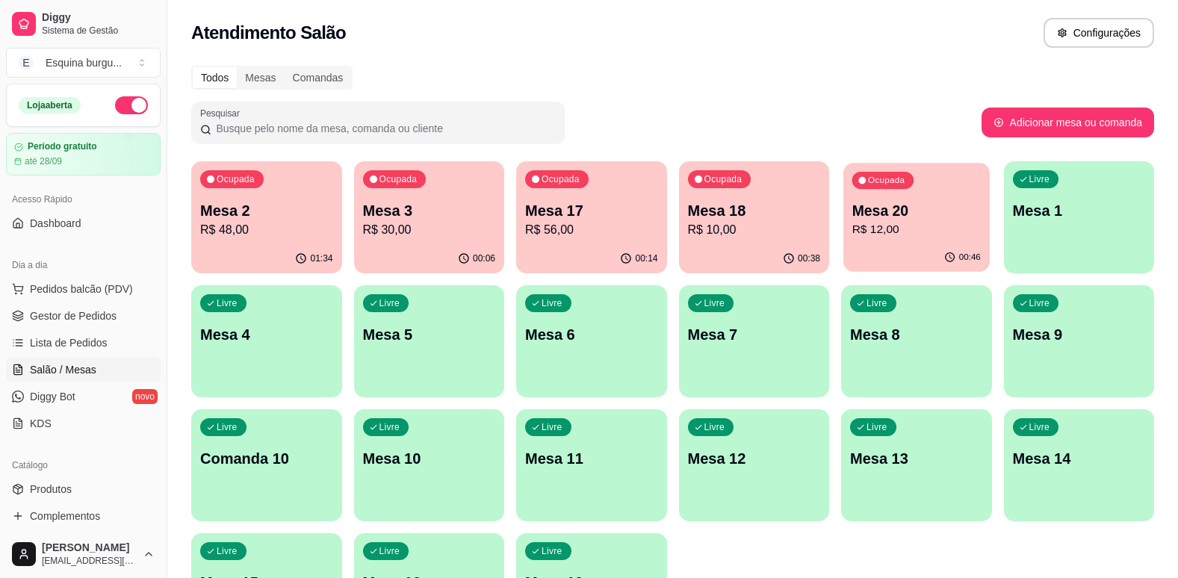
click at [867, 230] on p "R$ 12,00" at bounding box center [916, 229] width 128 height 17
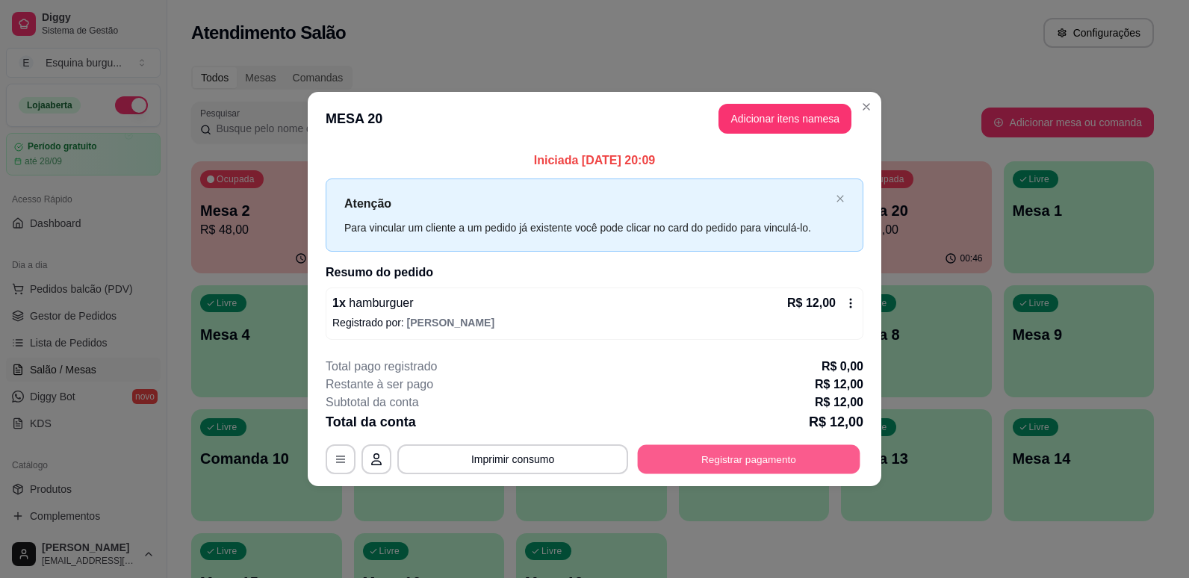
click at [716, 465] on button "Registrar pagamento" at bounding box center [749, 458] width 223 height 29
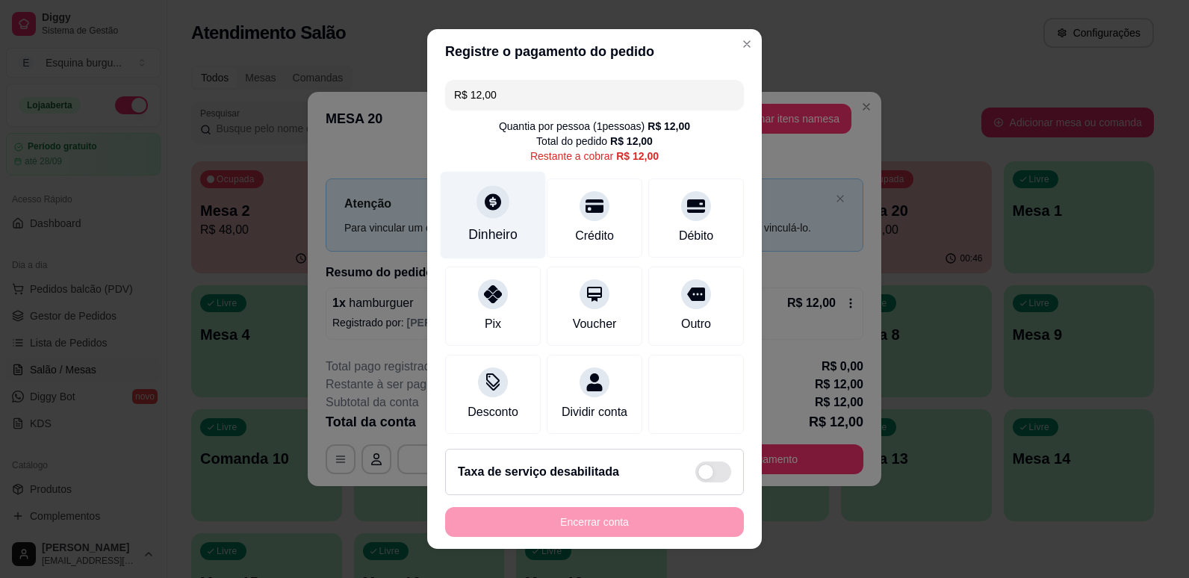
click at [503, 193] on div "Dinheiro" at bounding box center [493, 214] width 105 height 87
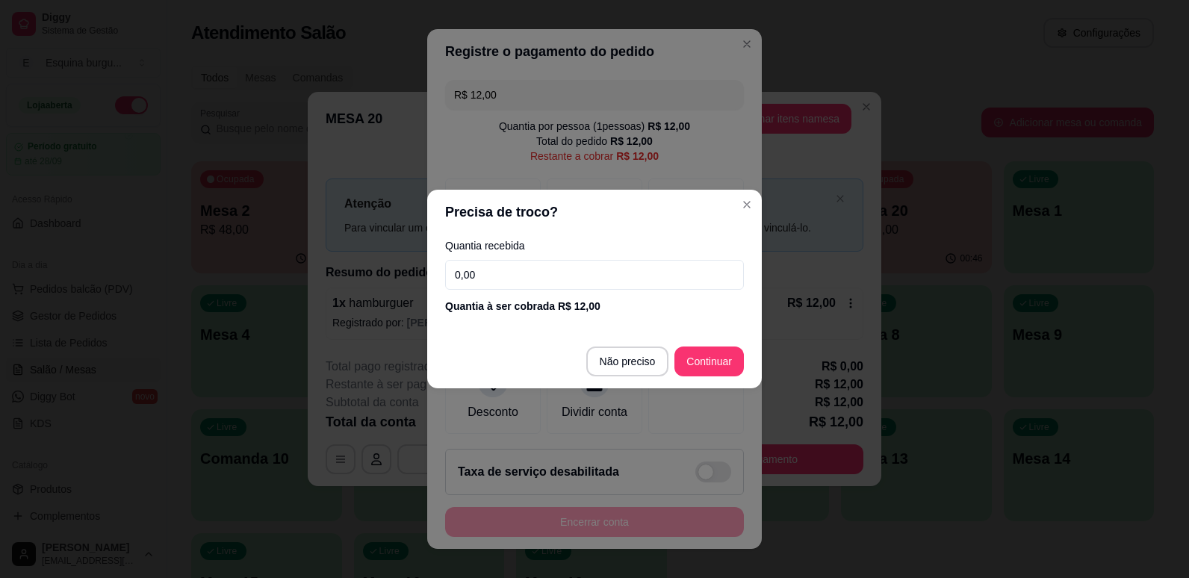
click at [490, 271] on input "0,00" at bounding box center [594, 275] width 299 height 30
type input "12,00"
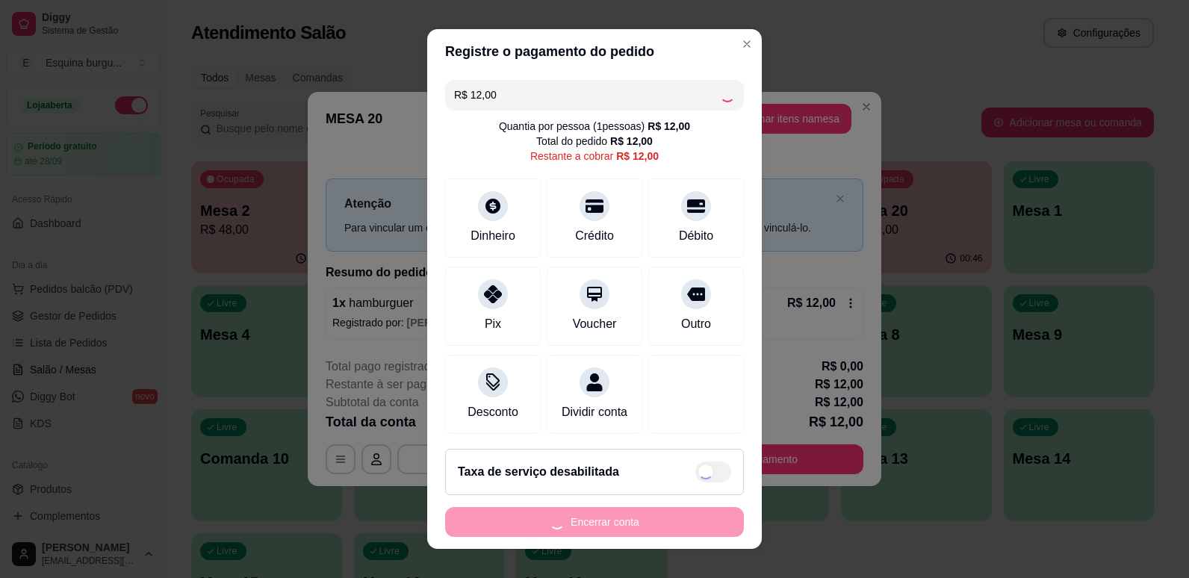
type input "R$ 0,00"
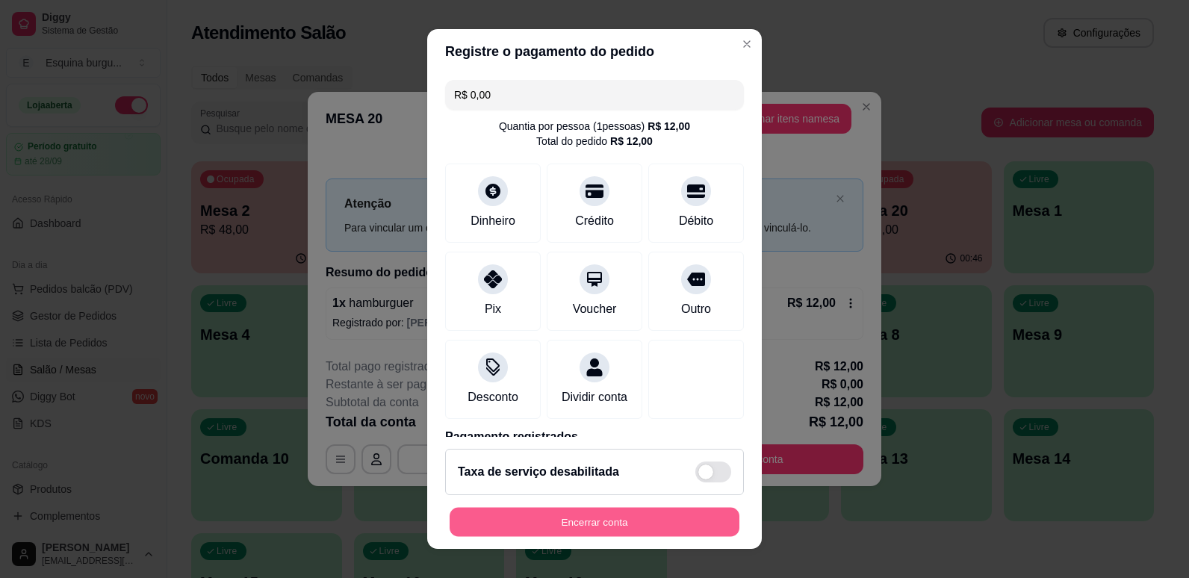
click at [683, 512] on button "Encerrar conta" at bounding box center [595, 522] width 290 height 29
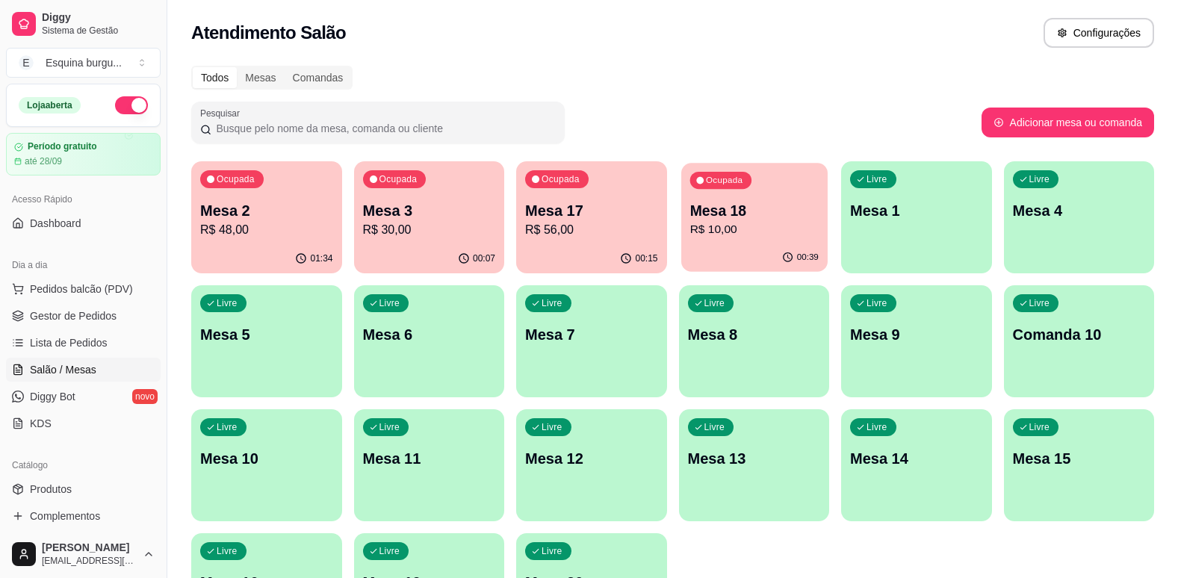
click at [731, 230] on p "R$ 10,00" at bounding box center [753, 229] width 128 height 17
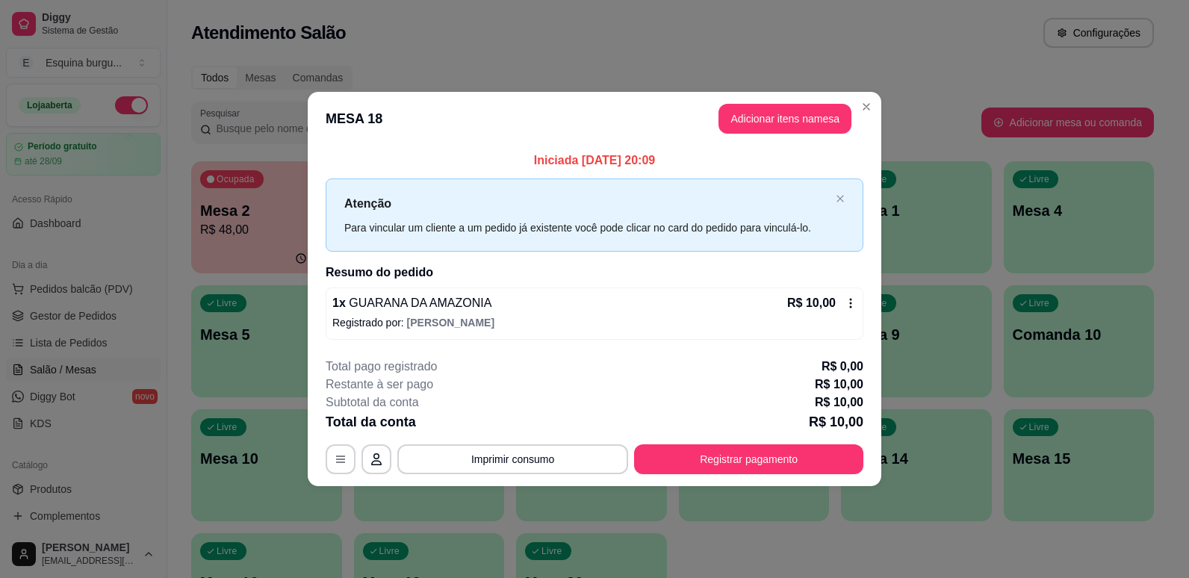
click at [740, 102] on header "MESA 18 Adicionar itens na mesa" at bounding box center [595, 119] width 574 height 54
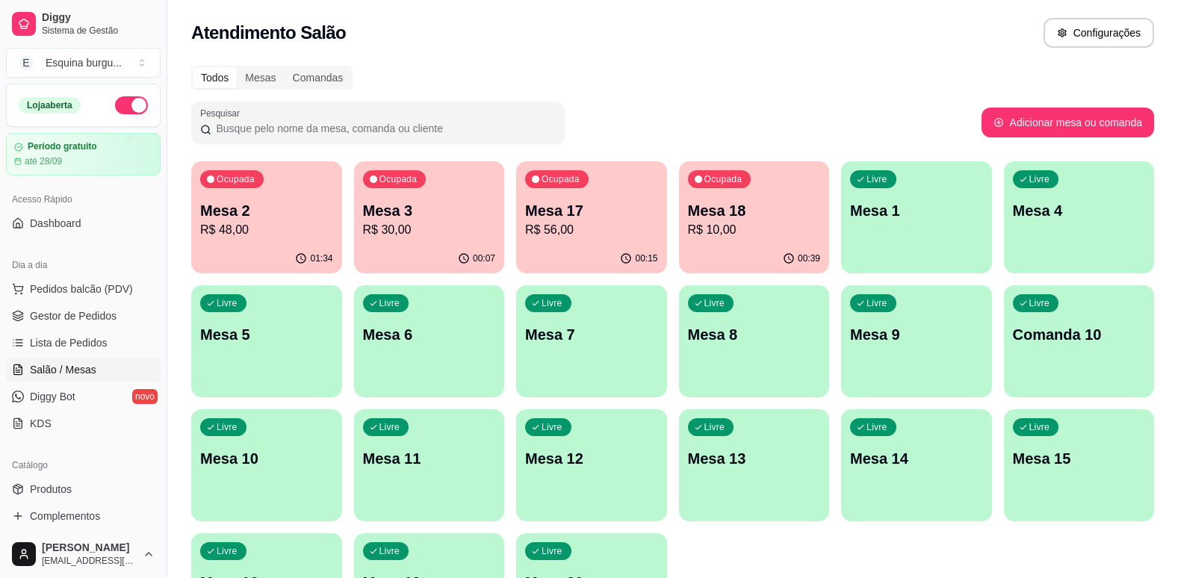
click at [267, 229] on p "R$ 48,00" at bounding box center [266, 230] width 133 height 18
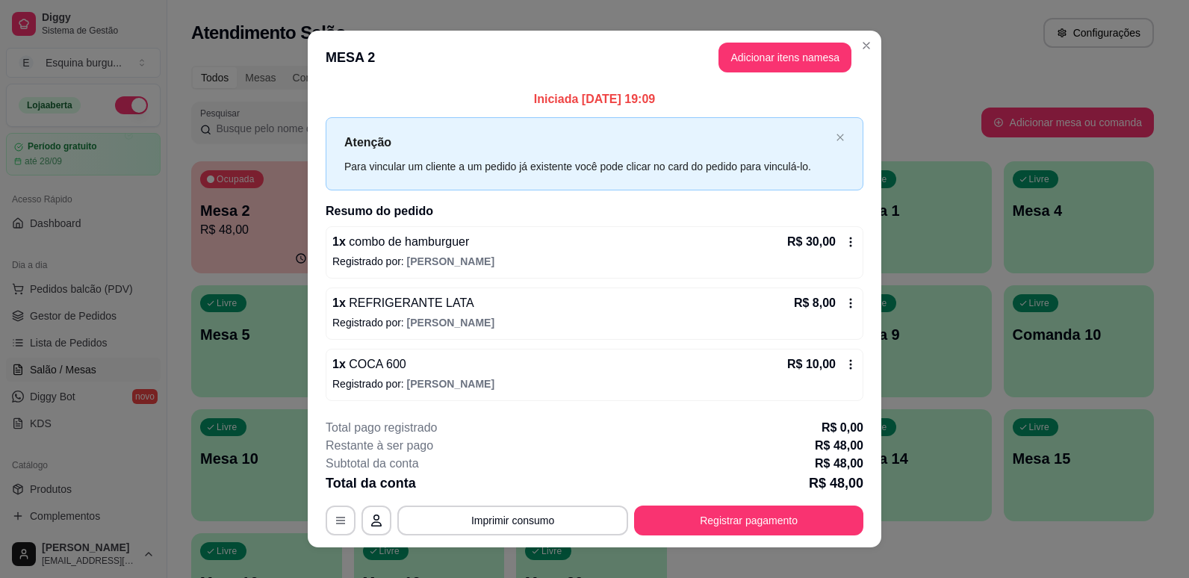
scroll to position [17, 0]
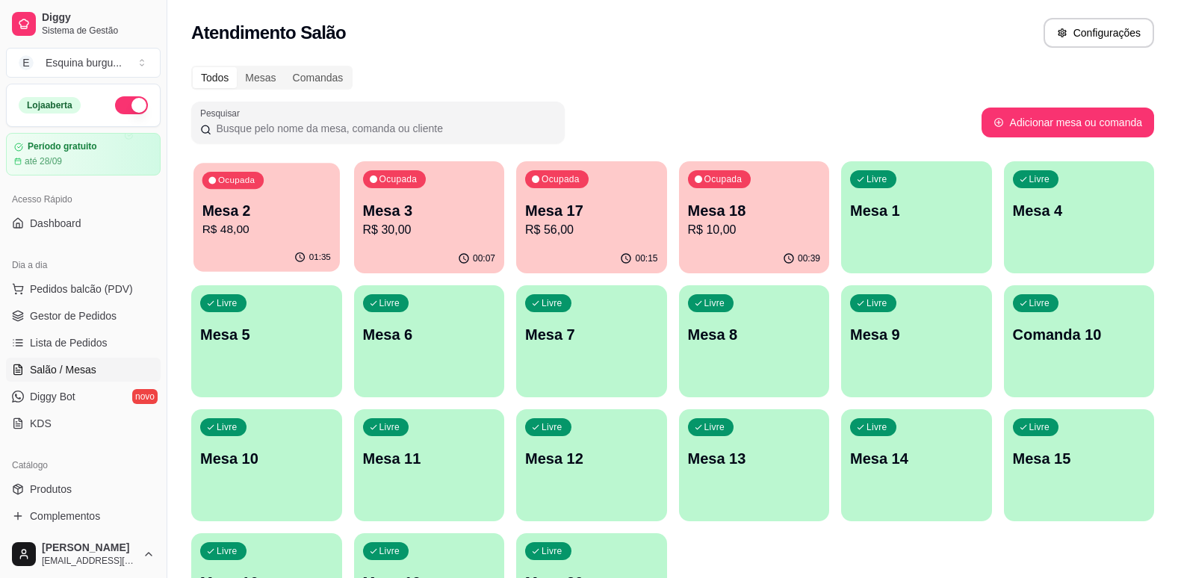
click at [308, 215] on p "Mesa 2" at bounding box center [266, 211] width 128 height 20
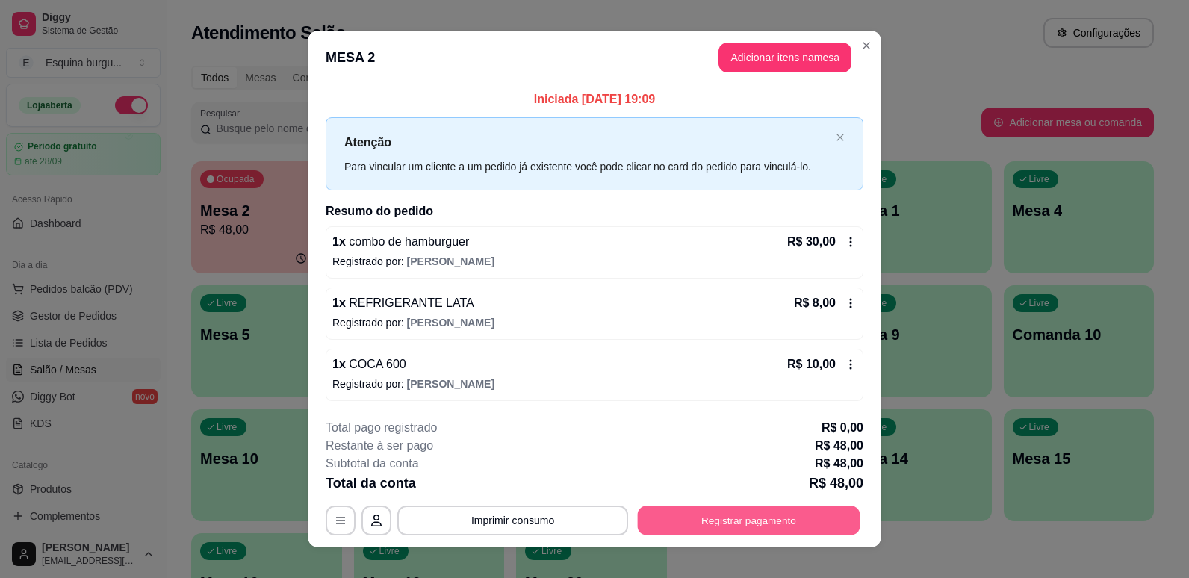
click at [715, 519] on button "Registrar pagamento" at bounding box center [749, 520] width 223 height 29
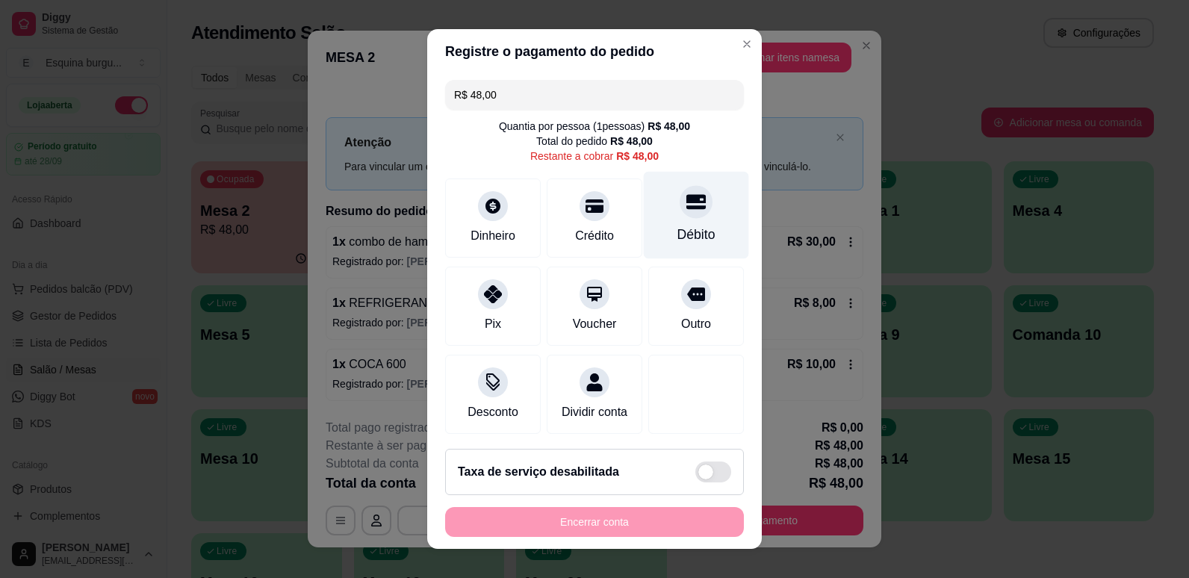
click at [663, 223] on div "Débito" at bounding box center [696, 214] width 105 height 87
type input "R$ 0,00"
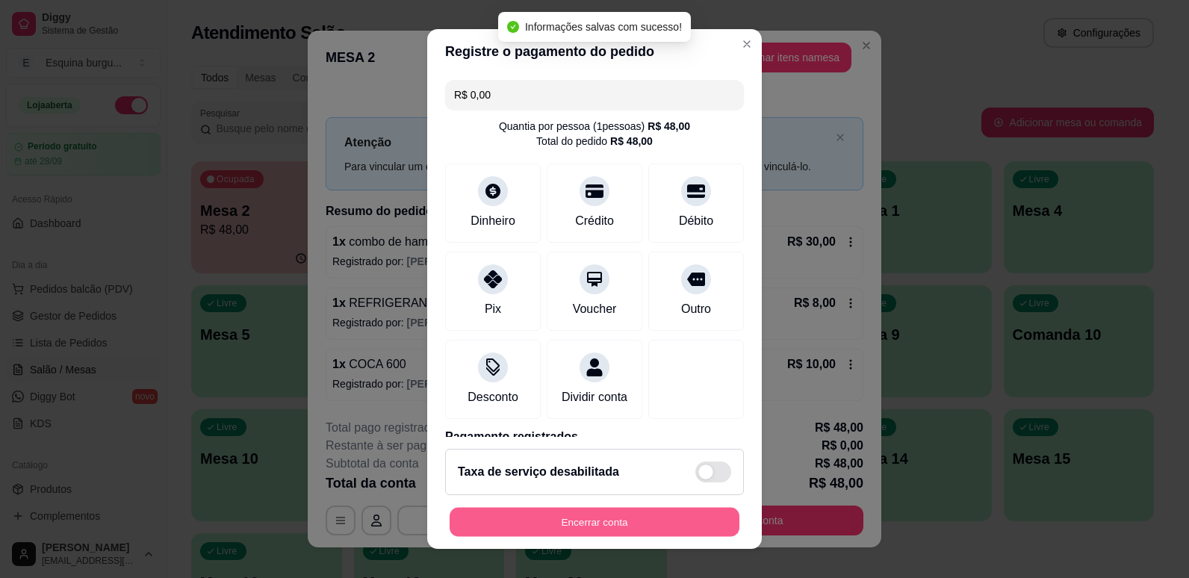
click at [613, 521] on button "Encerrar conta" at bounding box center [595, 522] width 290 height 29
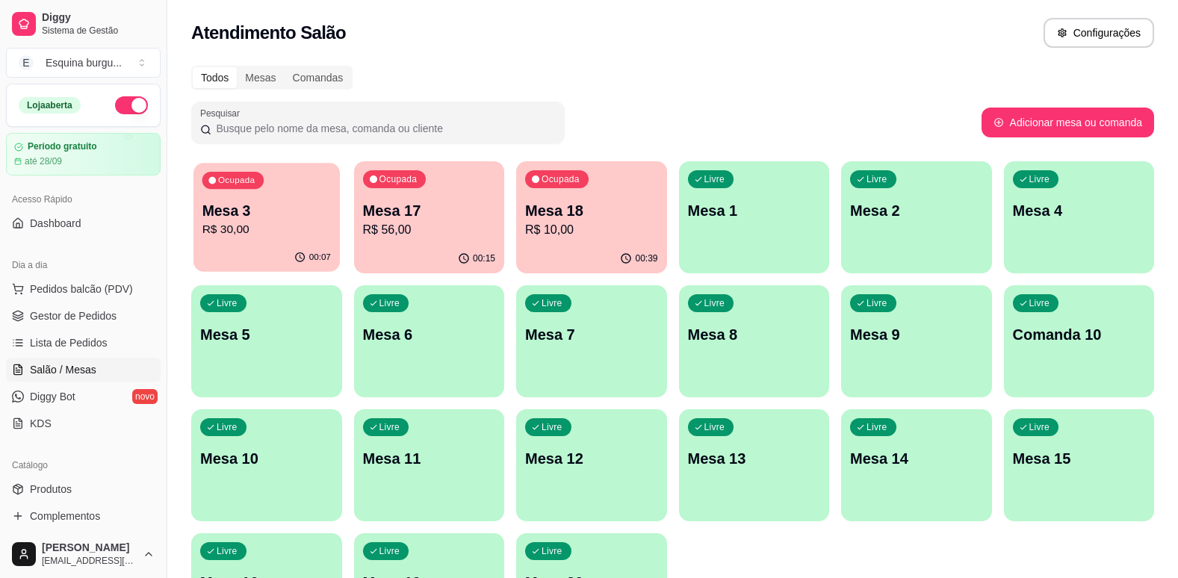
click at [247, 209] on p "Mesa 3" at bounding box center [266, 211] width 128 height 20
click at [399, 246] on div "00:15" at bounding box center [429, 258] width 151 height 29
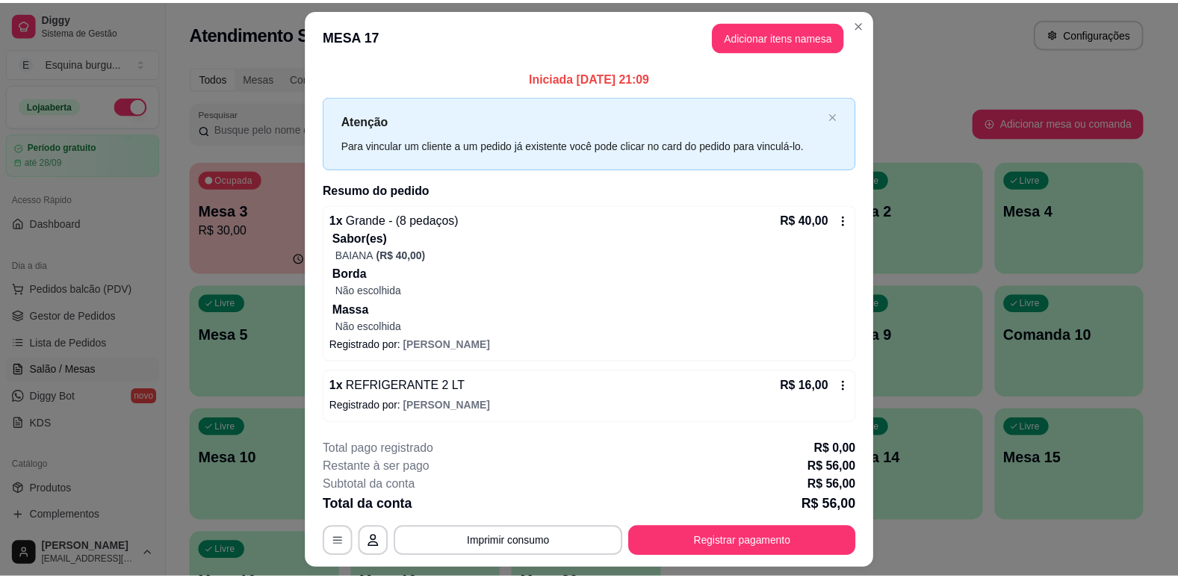
scroll to position [39, 0]
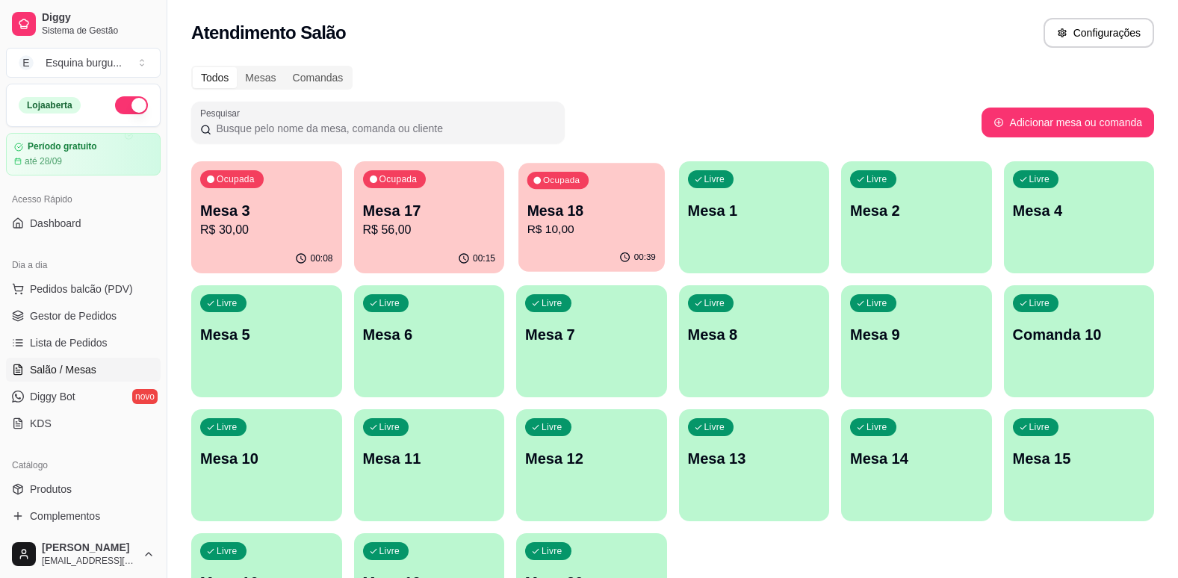
click at [640, 214] on p "Mesa 18" at bounding box center [591, 211] width 128 height 20
click at [748, 209] on p "Mesa 1" at bounding box center [754, 210] width 133 height 21
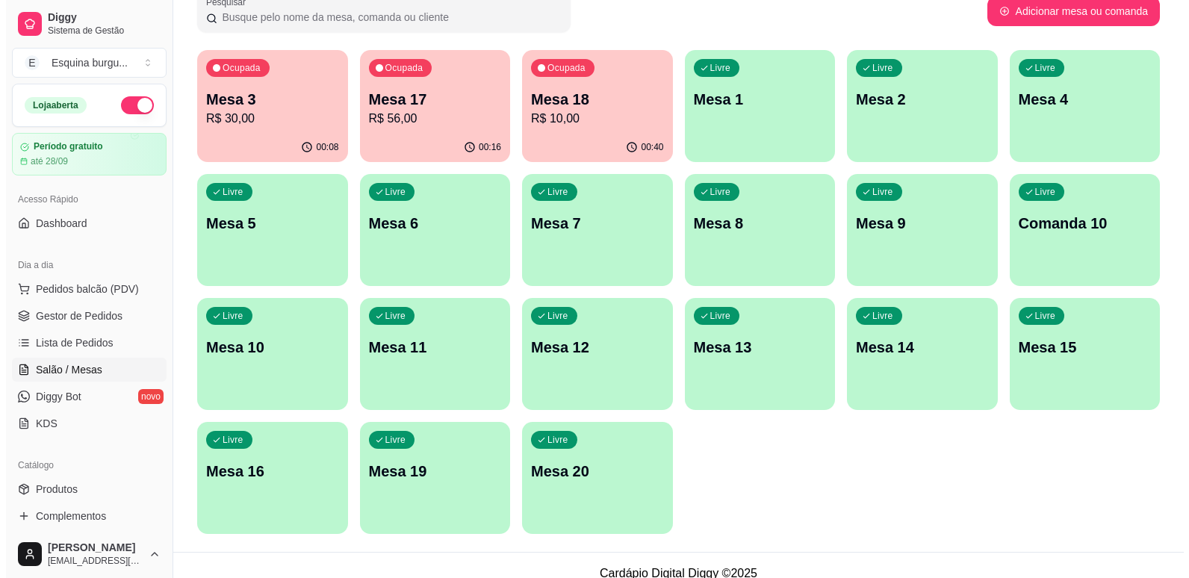
scroll to position [128, 0]
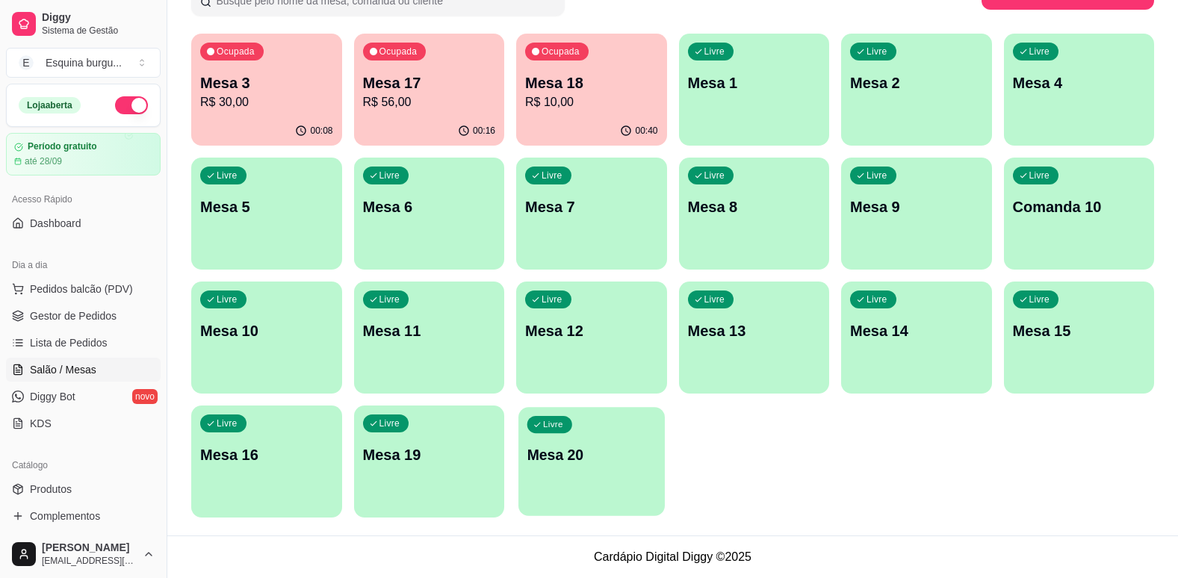
click at [549, 494] on div "Livre Mesa 20" at bounding box center [591, 452] width 146 height 91
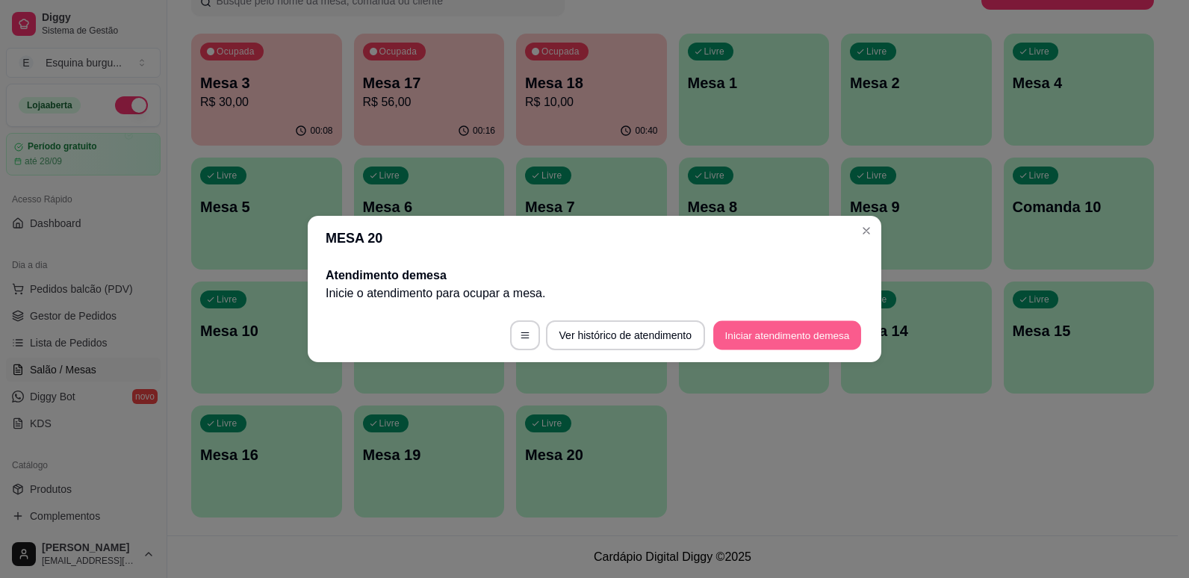
click at [725, 341] on button "Iniciar atendimento de mesa" at bounding box center [787, 335] width 148 height 29
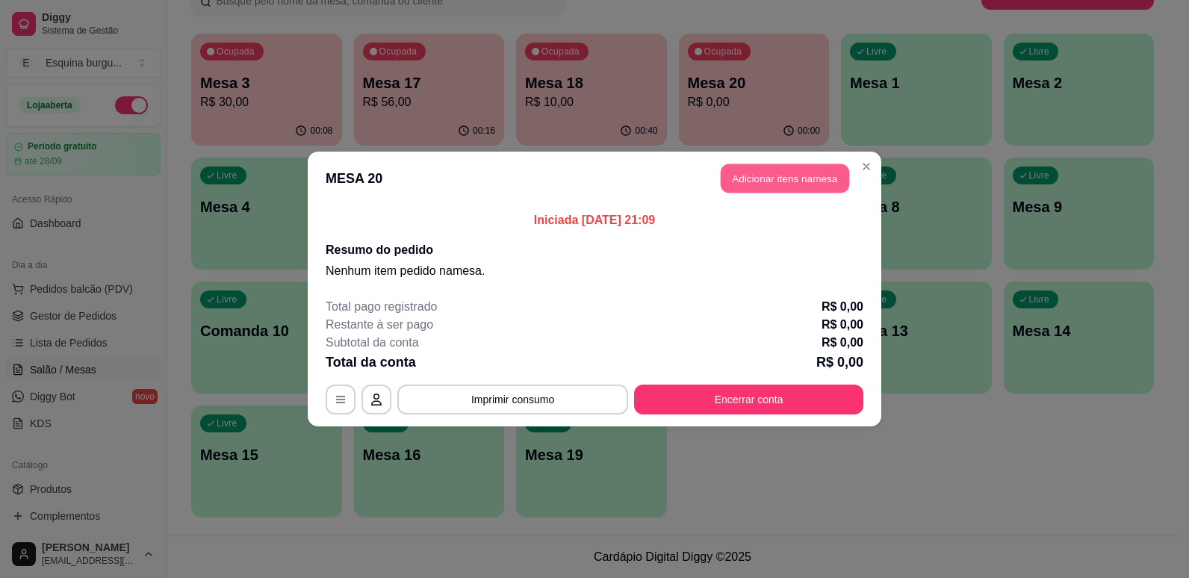
click at [766, 182] on button "Adicionar itens na mesa" at bounding box center [785, 178] width 128 height 29
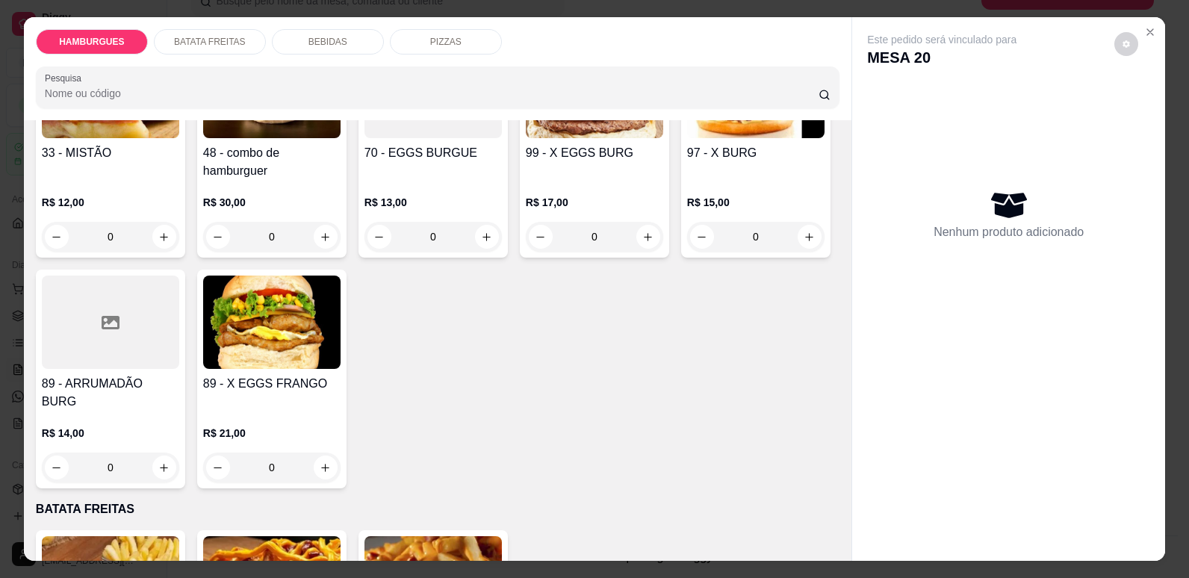
scroll to position [872, 0]
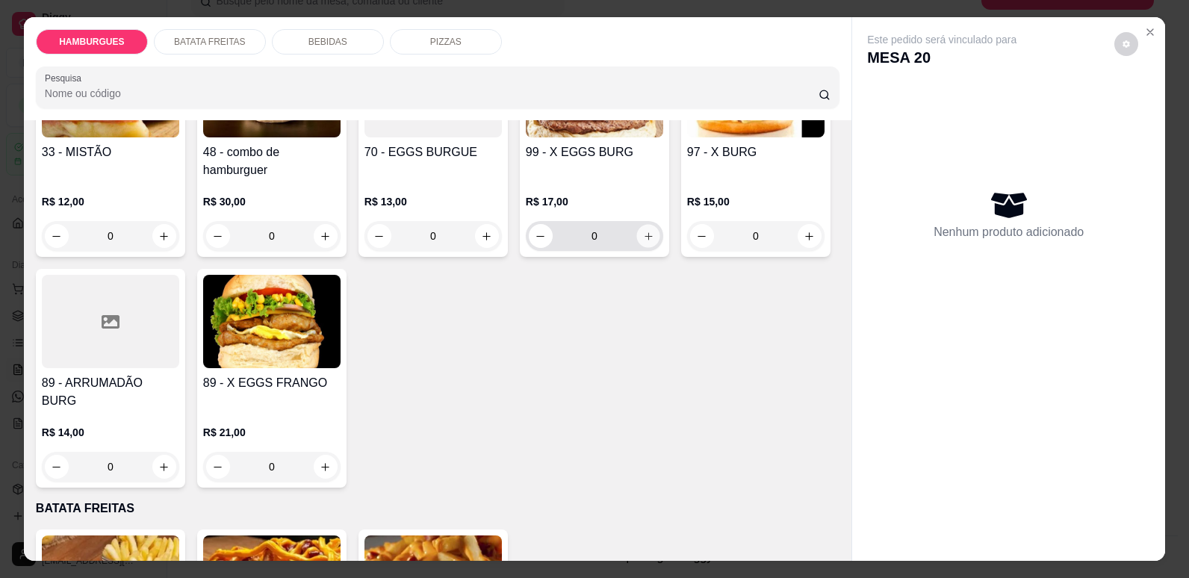
click at [643, 242] on icon "increase-product-quantity" at bounding box center [648, 236] width 11 height 11
type input "1"
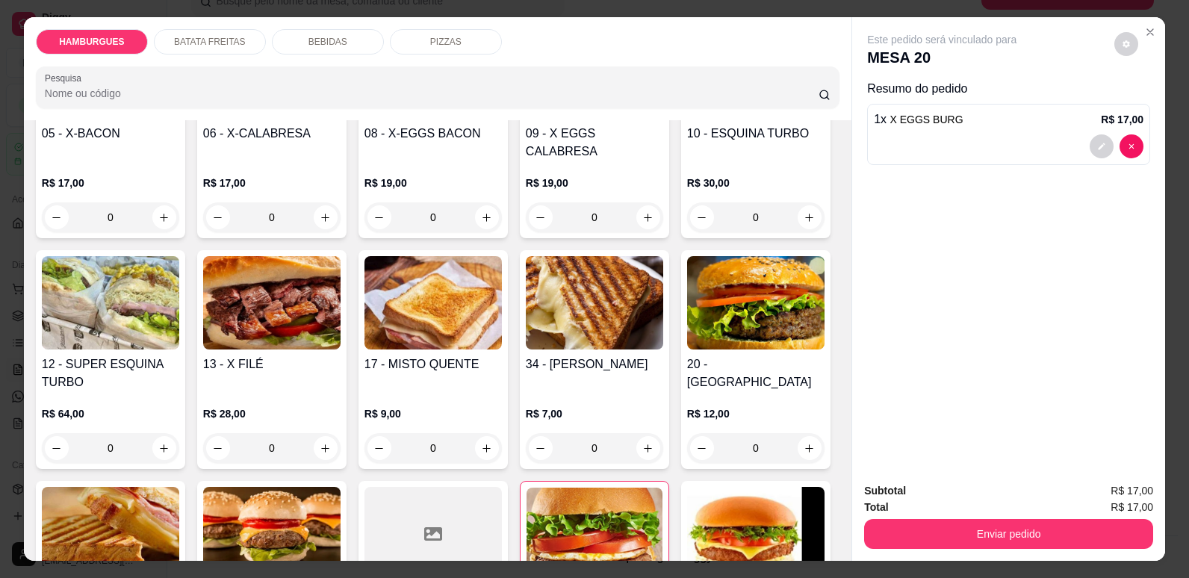
scroll to position [428, 0]
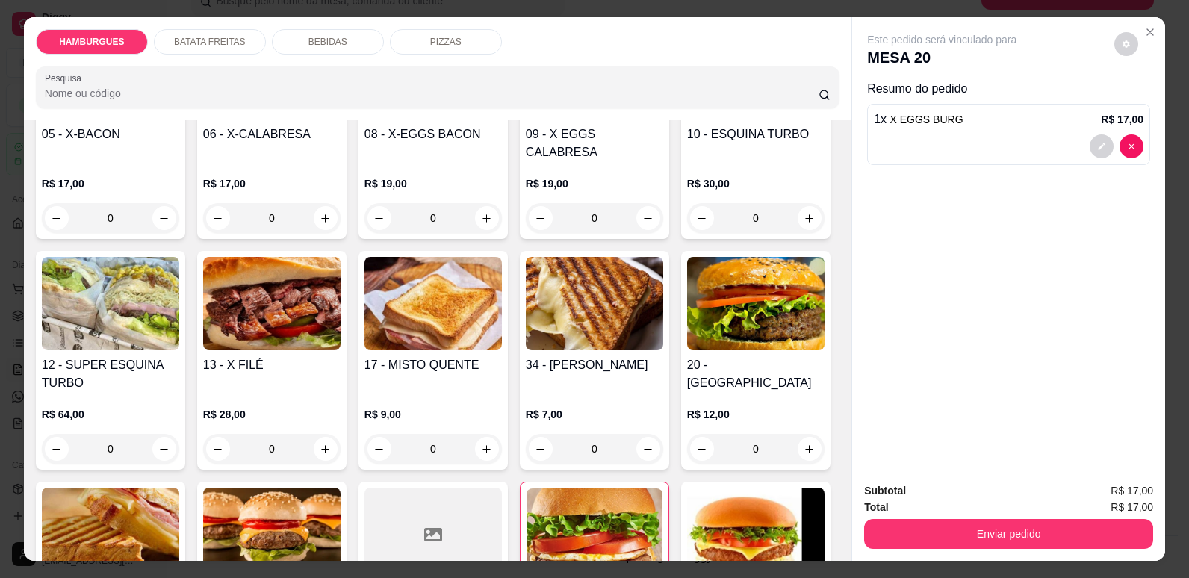
drag, startPoint x: 477, startPoint y: 245, endPoint x: 738, endPoint y: 156, distance: 275.4
click at [738, 156] on div "01 - Smesh burgue R$ 13,00 0 02 - CALABACON R$ 24,00 0 03 - CACHORRO QUENTE R$ …" at bounding box center [438, 360] width 804 height 1142
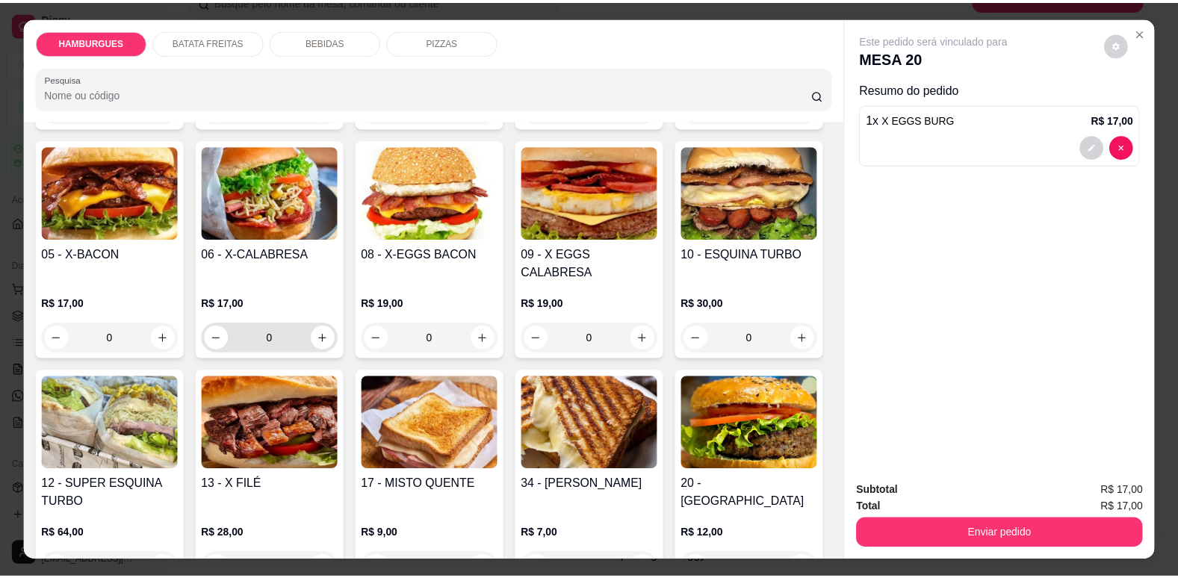
scroll to position [308, 0]
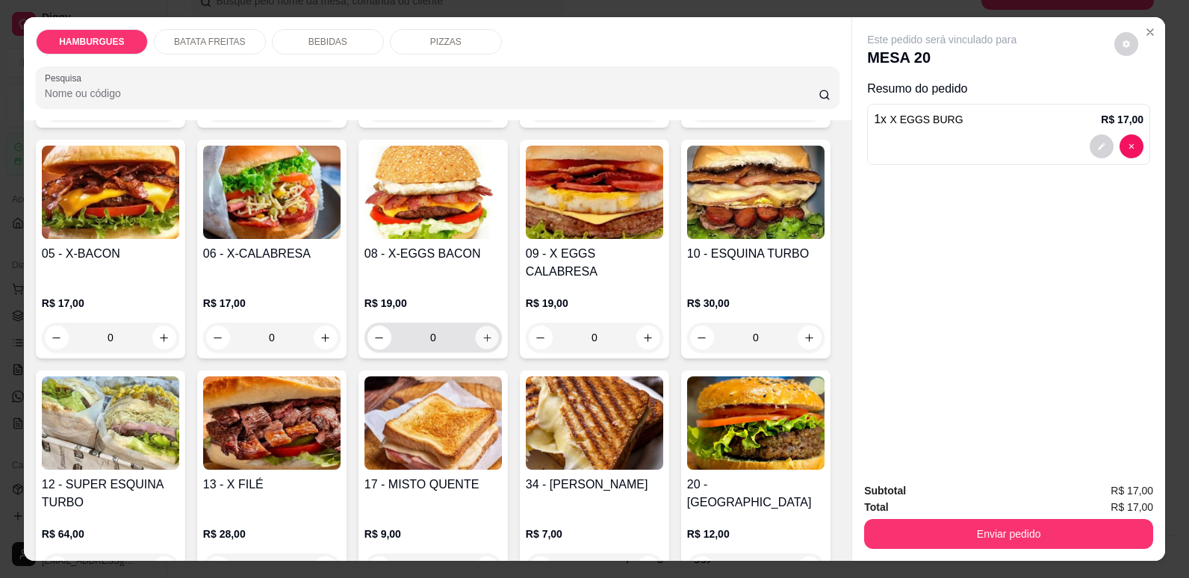
click at [493, 332] on icon "increase-product-quantity" at bounding box center [487, 337] width 11 height 11
type input "1"
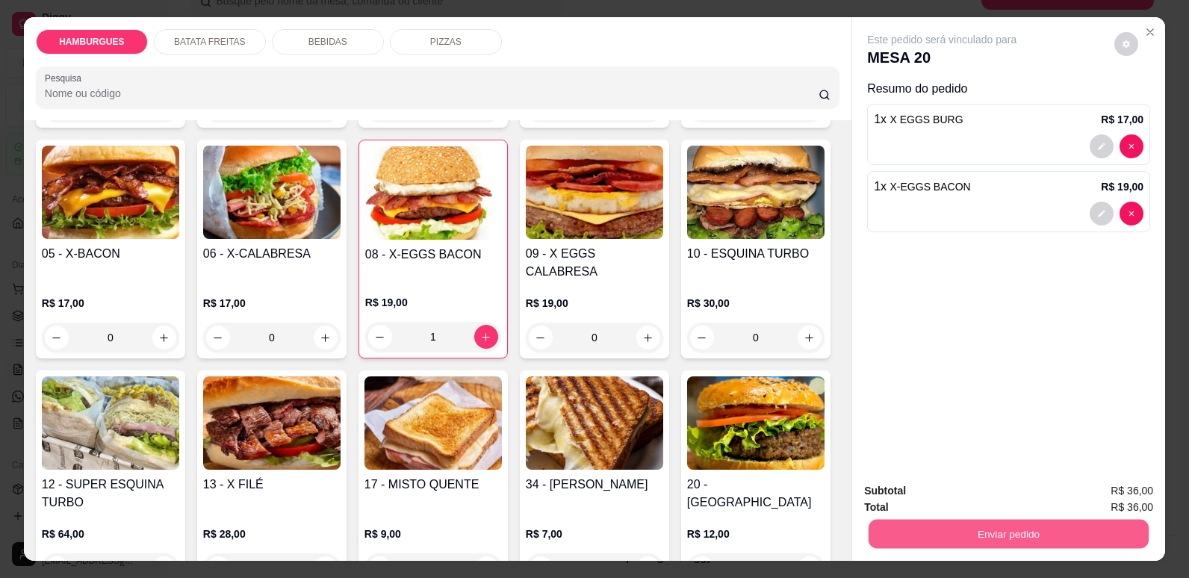
click at [978, 548] on button "Enviar pedido" at bounding box center [1009, 533] width 280 height 29
click at [1027, 493] on button "Não registrar e enviar pedido" at bounding box center [959, 497] width 151 height 28
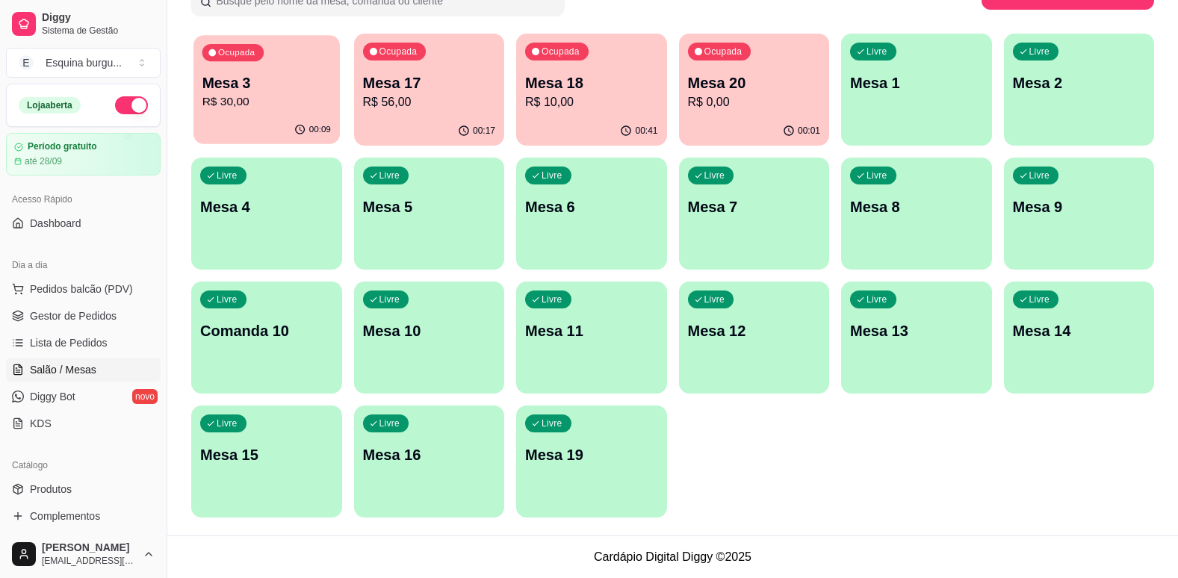
click at [305, 75] on p "Mesa 3" at bounding box center [266, 83] width 128 height 20
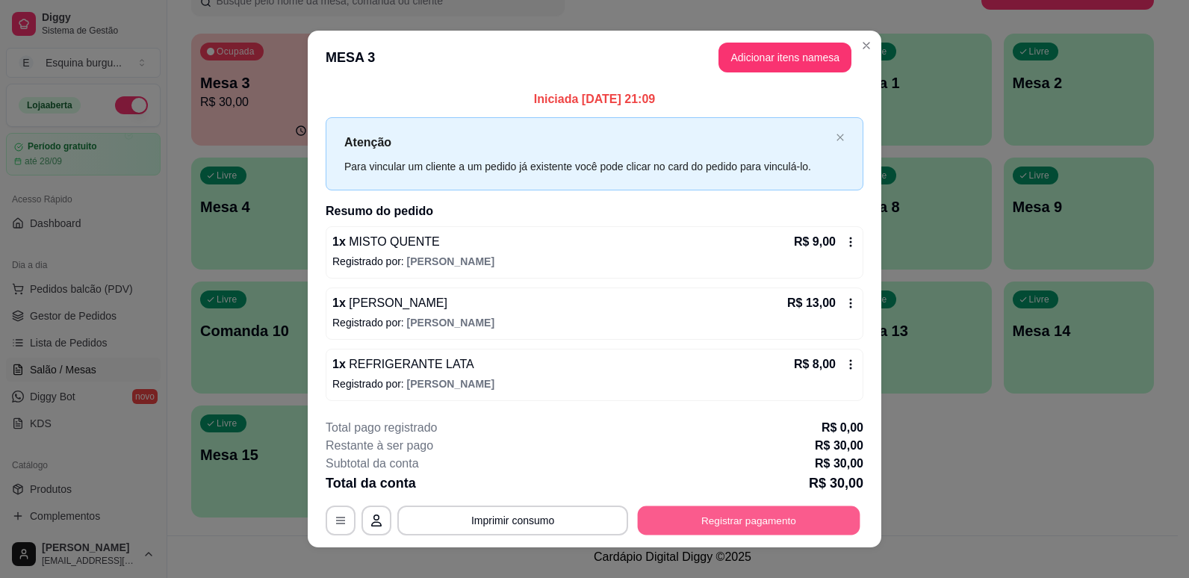
click at [755, 521] on button "Registrar pagamento" at bounding box center [749, 520] width 223 height 29
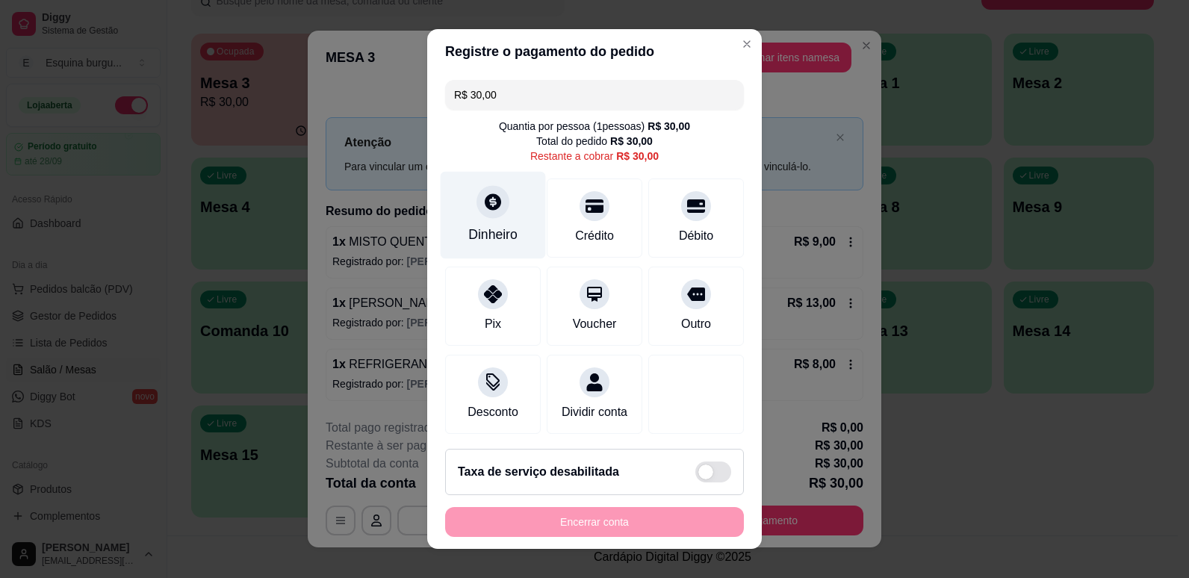
click at [458, 226] on div "Dinheiro" at bounding box center [493, 214] width 105 height 87
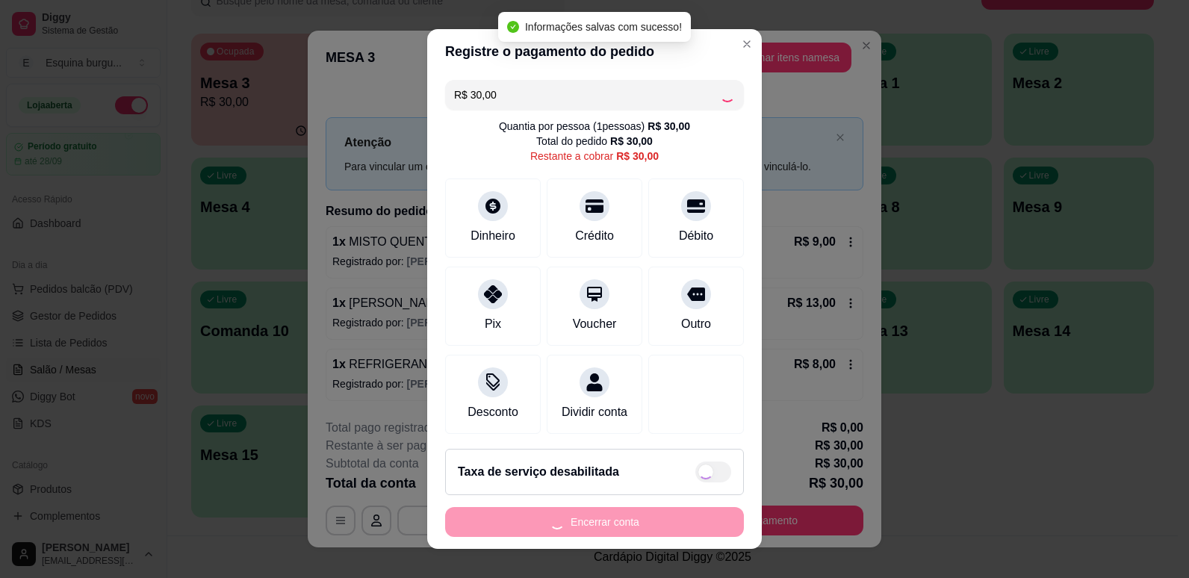
type input "R$ 0,00"
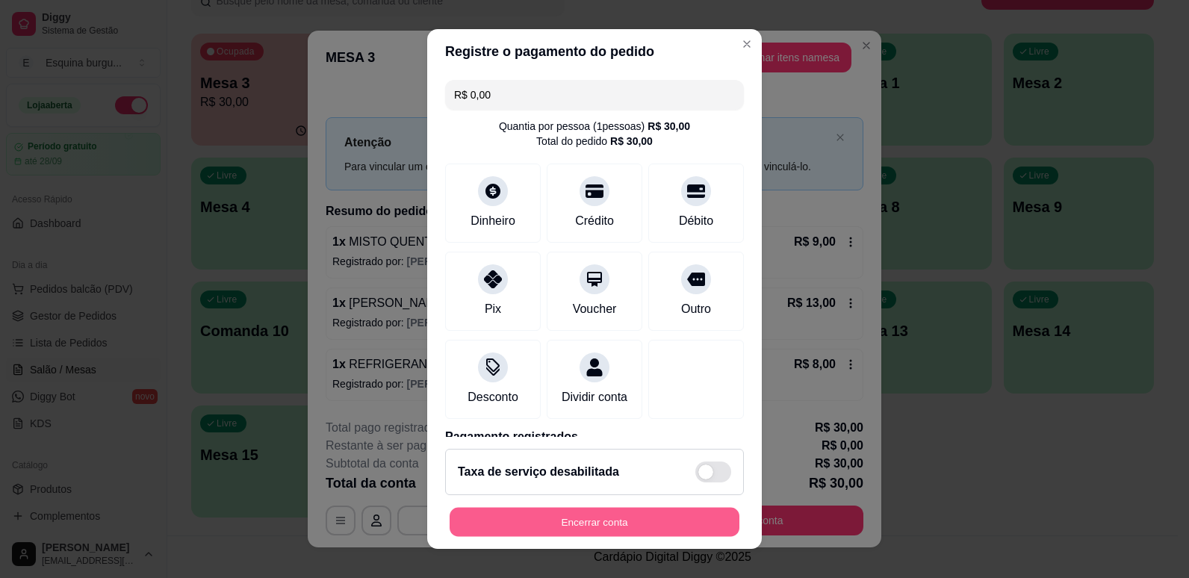
click at [624, 511] on button "Encerrar conta" at bounding box center [595, 522] width 290 height 29
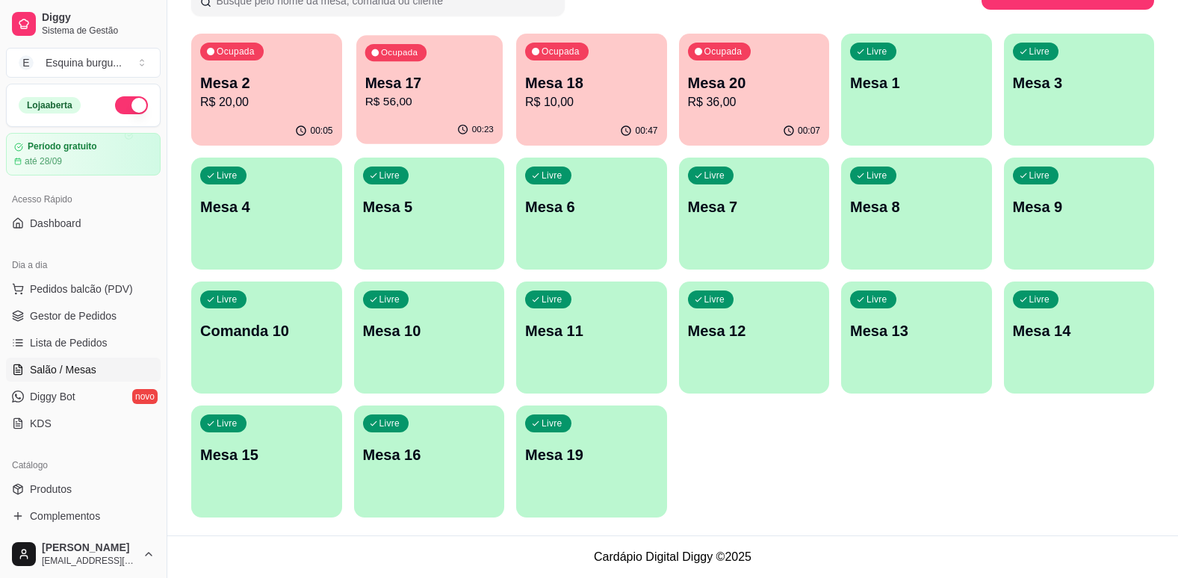
click at [436, 97] on p "R$ 56,00" at bounding box center [429, 101] width 128 height 17
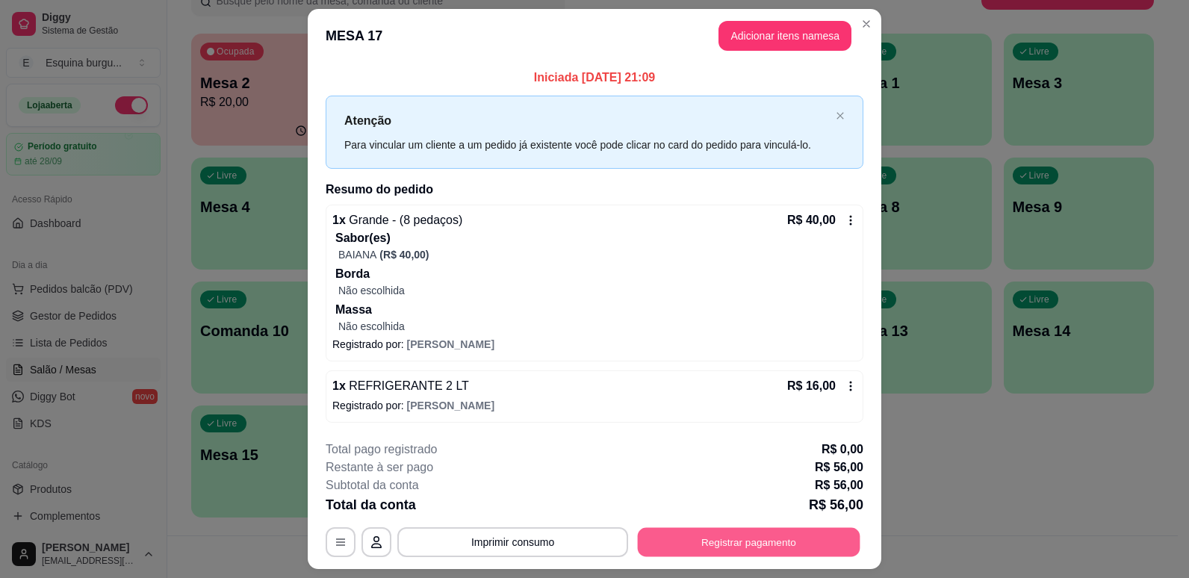
click at [797, 539] on button "Registrar pagamento" at bounding box center [749, 541] width 223 height 29
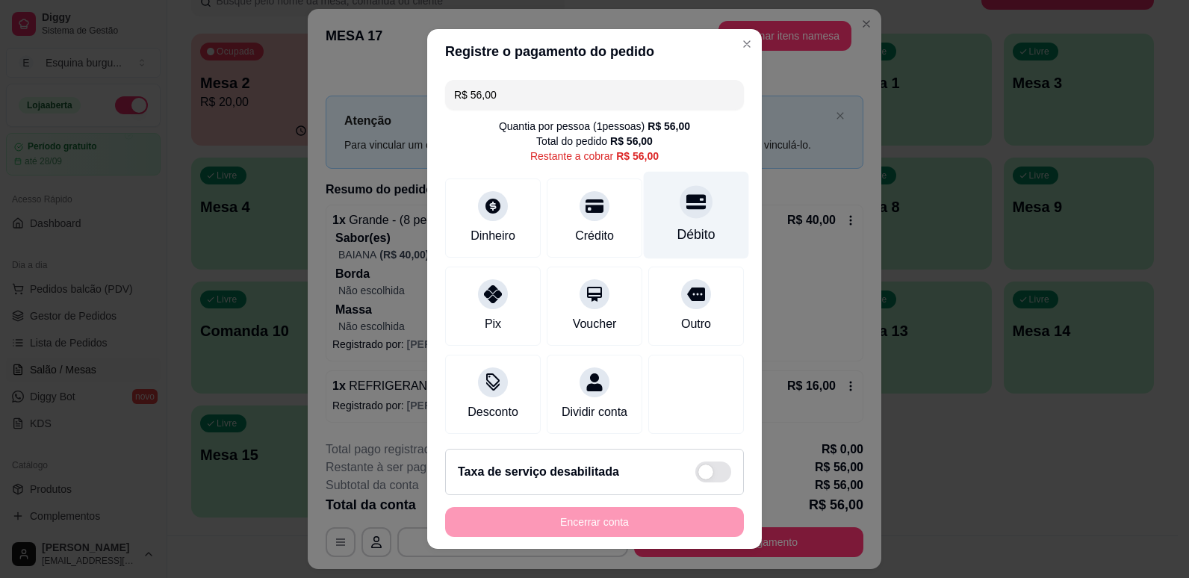
click at [677, 241] on div "Débito" at bounding box center [696, 234] width 38 height 19
type input "R$ 0,00"
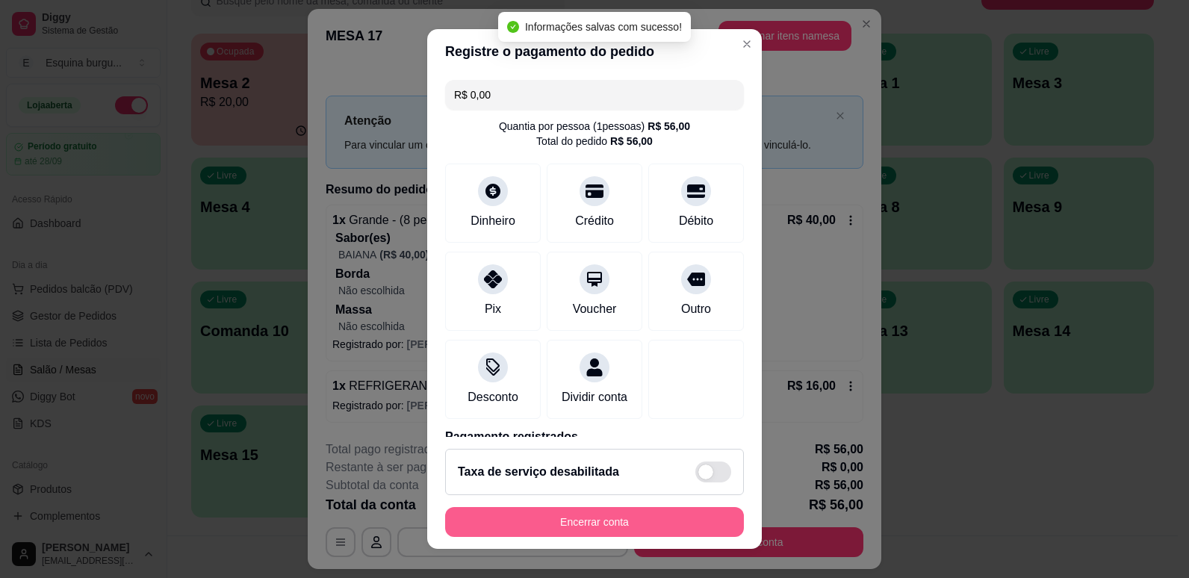
click at [639, 512] on button "Encerrar conta" at bounding box center [594, 522] width 299 height 30
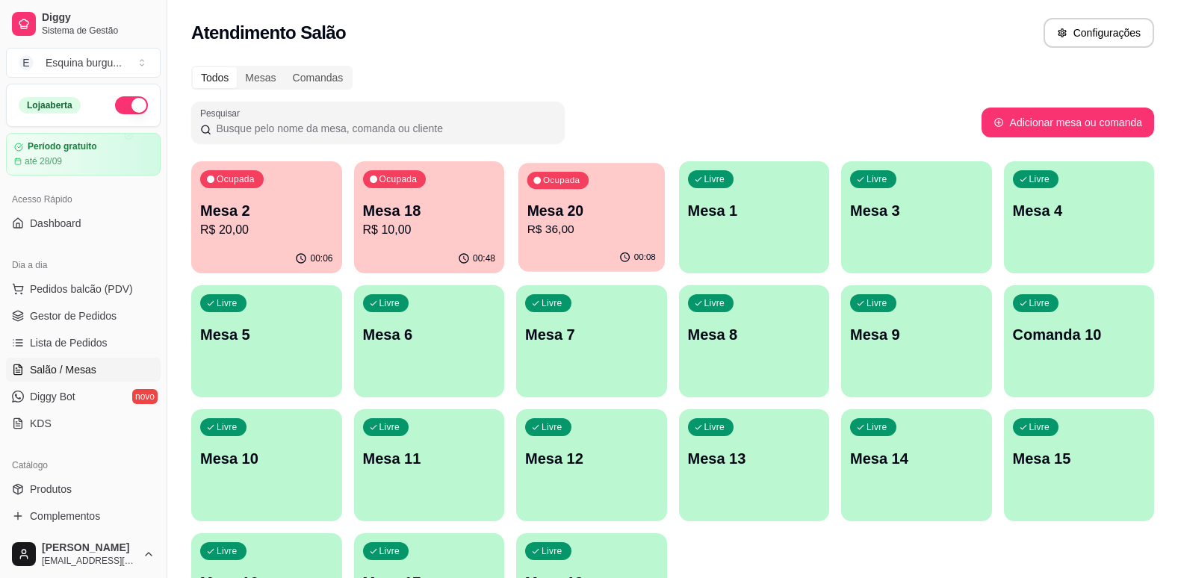
click at [606, 215] on p "Mesa 20" at bounding box center [591, 211] width 128 height 20
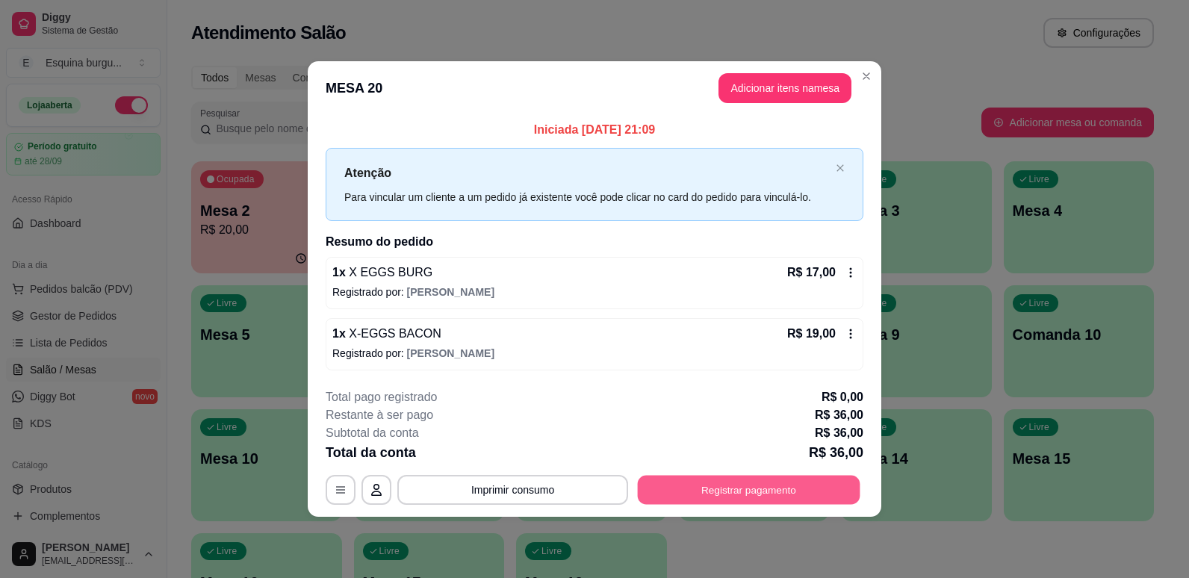
click at [802, 480] on button "Registrar pagamento" at bounding box center [749, 489] width 223 height 29
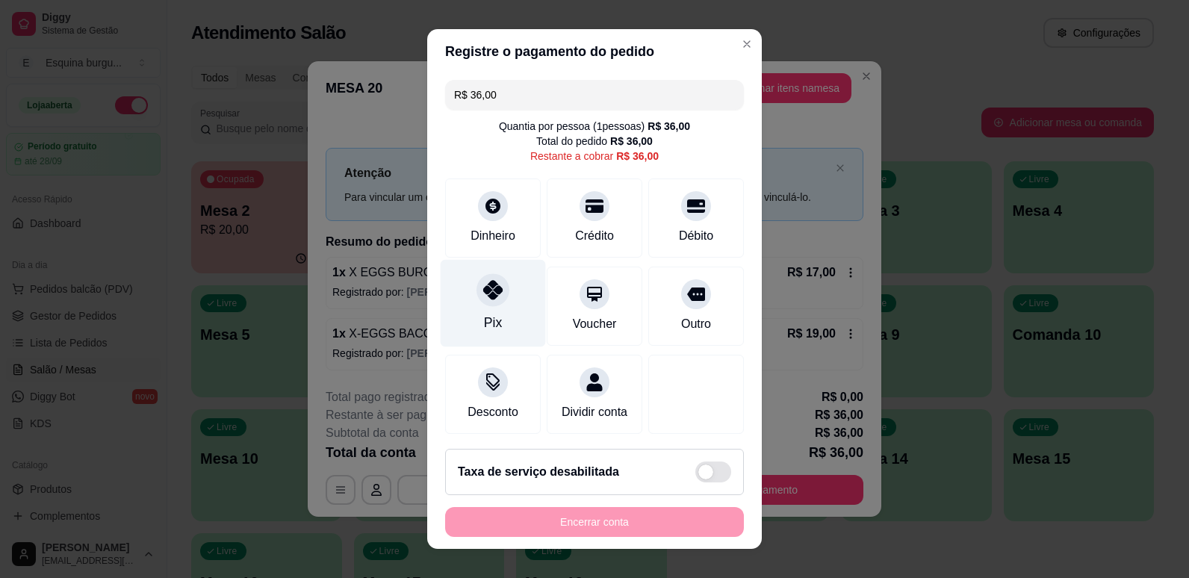
click at [510, 317] on div "Pix" at bounding box center [493, 302] width 105 height 87
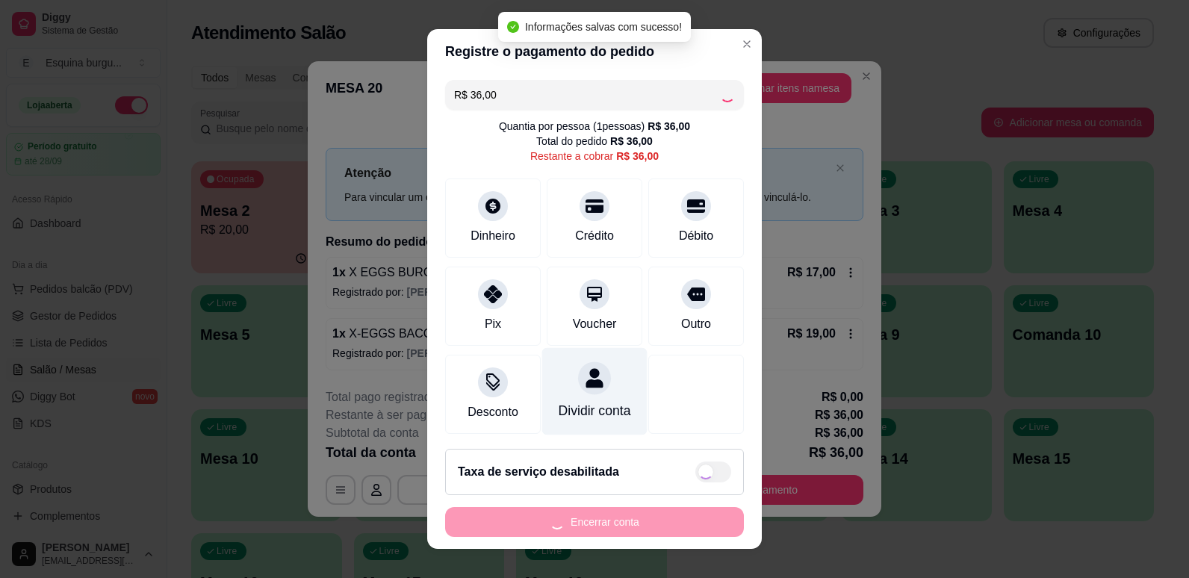
type input "R$ 0,00"
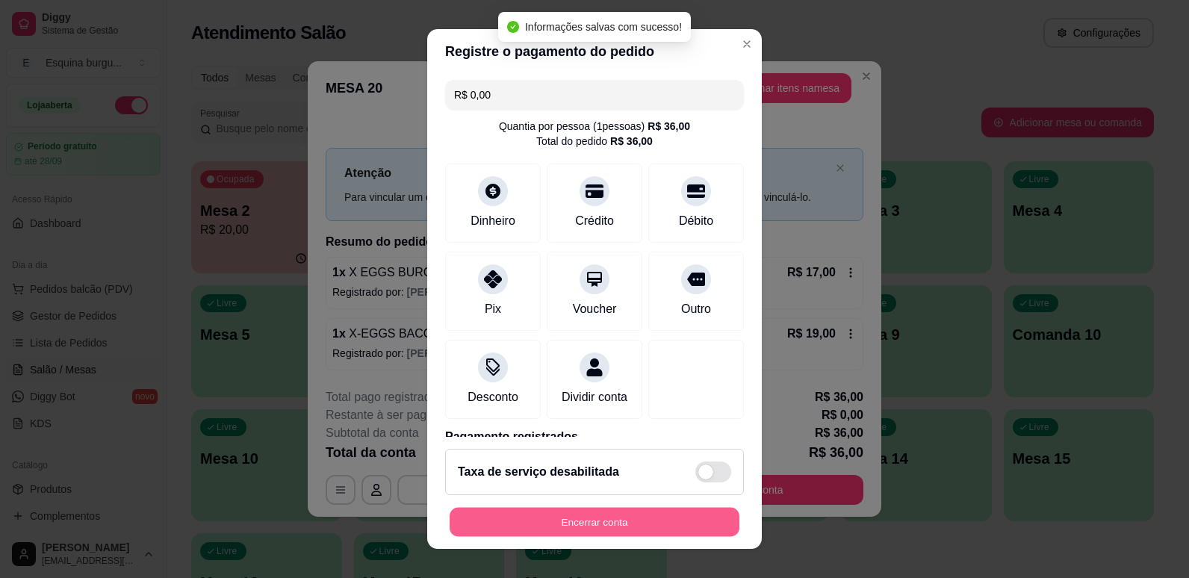
click at [618, 512] on button "Encerrar conta" at bounding box center [595, 522] width 290 height 29
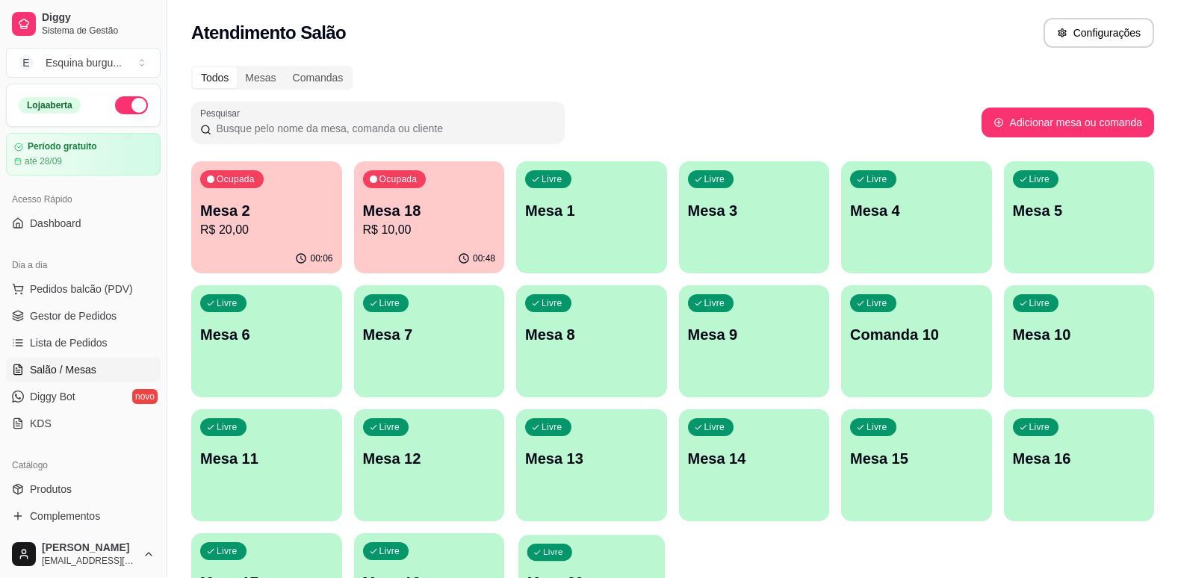
click at [635, 549] on div "Livre Mesa 20" at bounding box center [591, 580] width 146 height 91
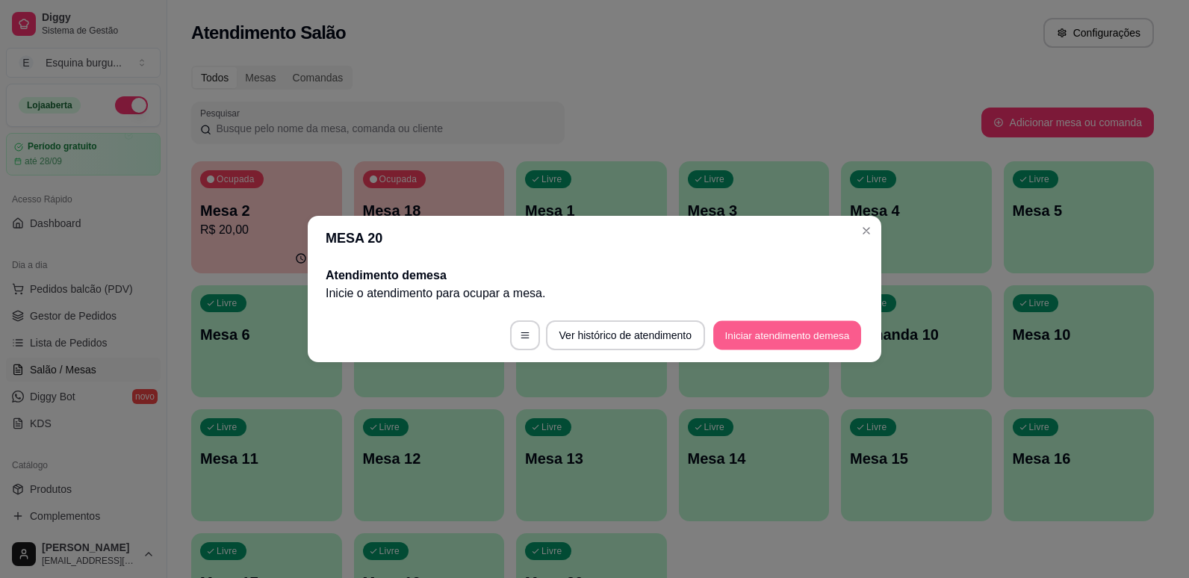
click at [775, 340] on button "Iniciar atendimento de mesa" at bounding box center [787, 335] width 148 height 29
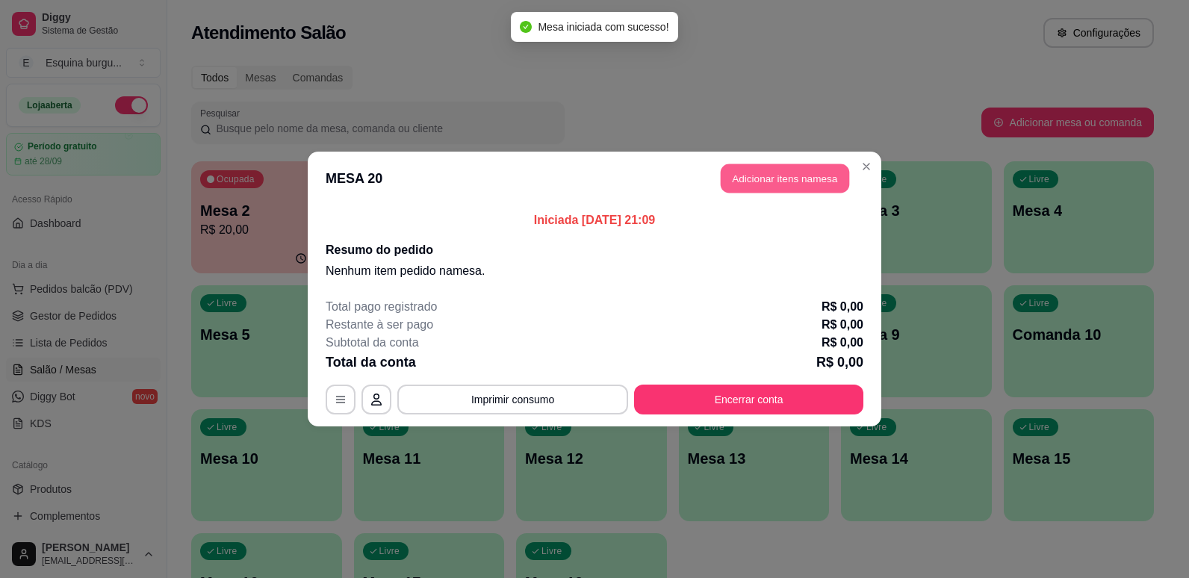
click at [784, 167] on button "Adicionar itens na mesa" at bounding box center [785, 178] width 128 height 29
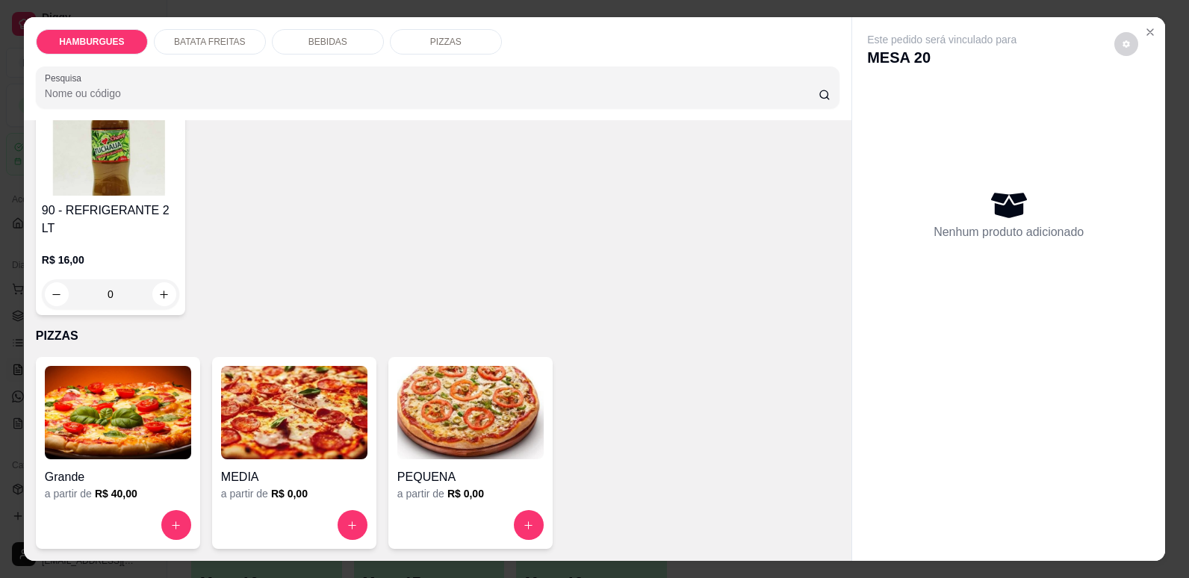
scroll to position [2168, 0]
click at [456, 415] on img at bounding box center [470, 412] width 146 height 93
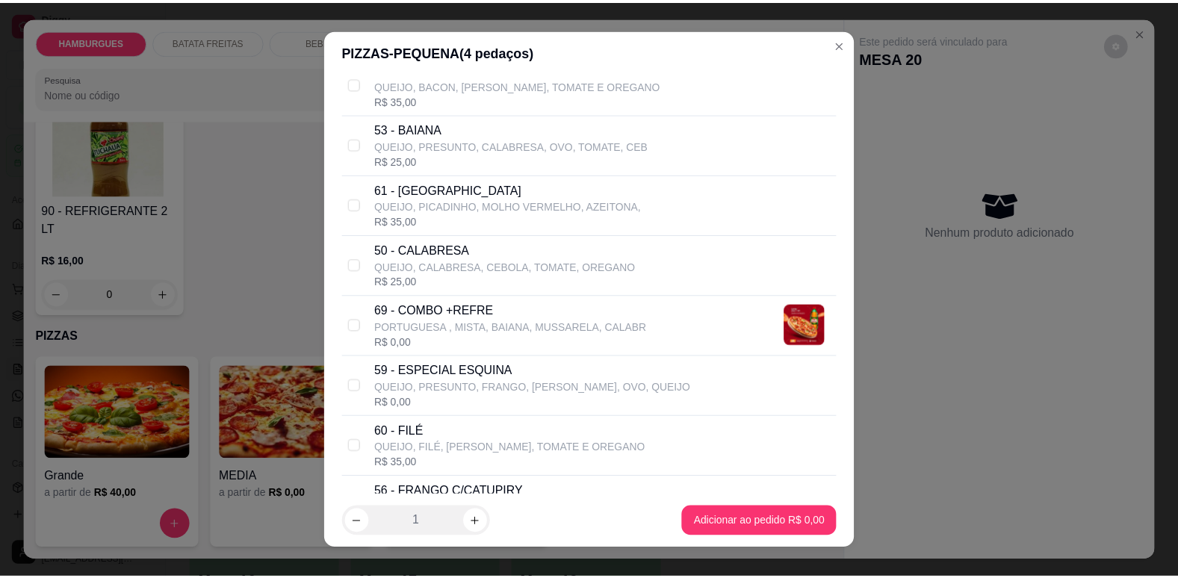
scroll to position [185, 0]
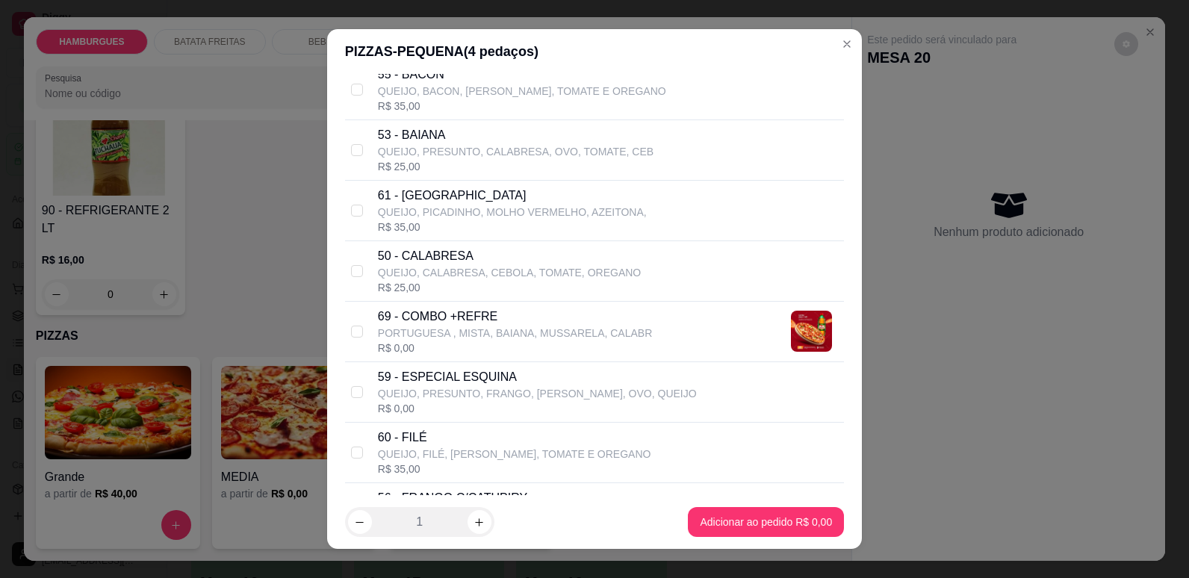
click at [535, 258] on p "50 - CALABRESA" at bounding box center [509, 256] width 263 height 18
checkbox input "true"
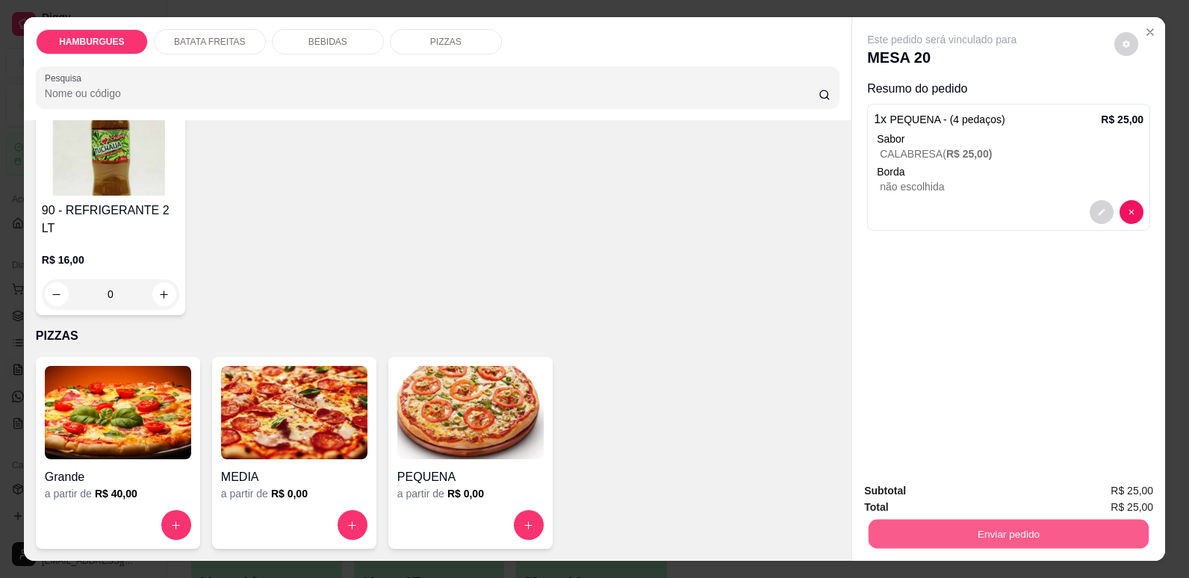
click at [923, 527] on button "Enviar pedido" at bounding box center [1009, 533] width 280 height 29
click at [985, 497] on button "Não registrar e enviar pedido" at bounding box center [959, 497] width 151 height 28
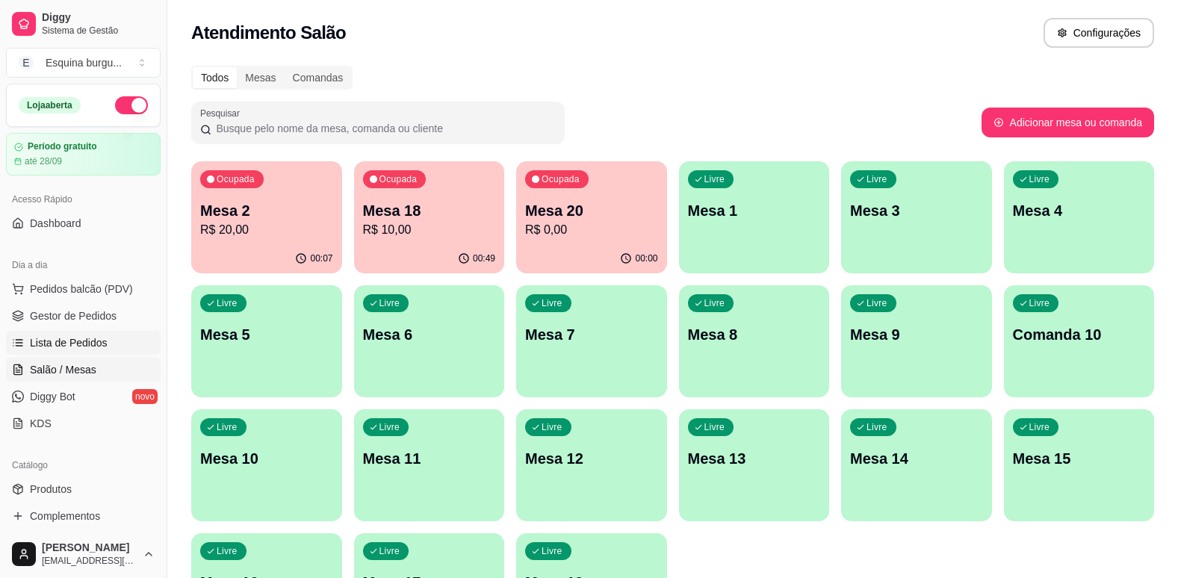
click at [126, 335] on link "Lista de Pedidos" at bounding box center [83, 343] width 155 height 24
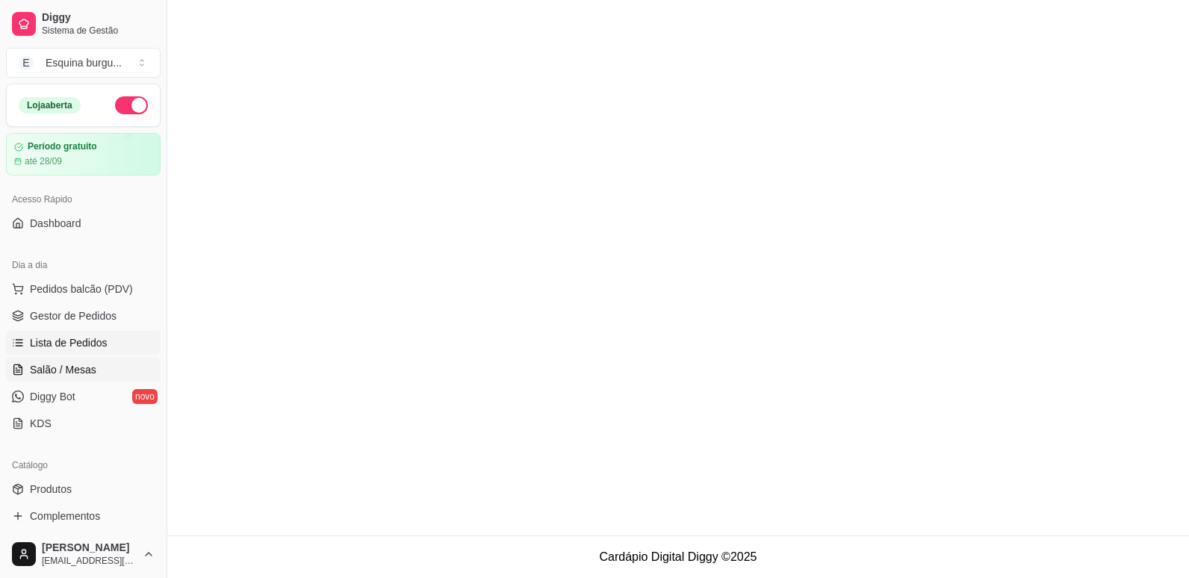
click at [128, 362] on link "Salão / Mesas" at bounding box center [83, 370] width 155 height 24
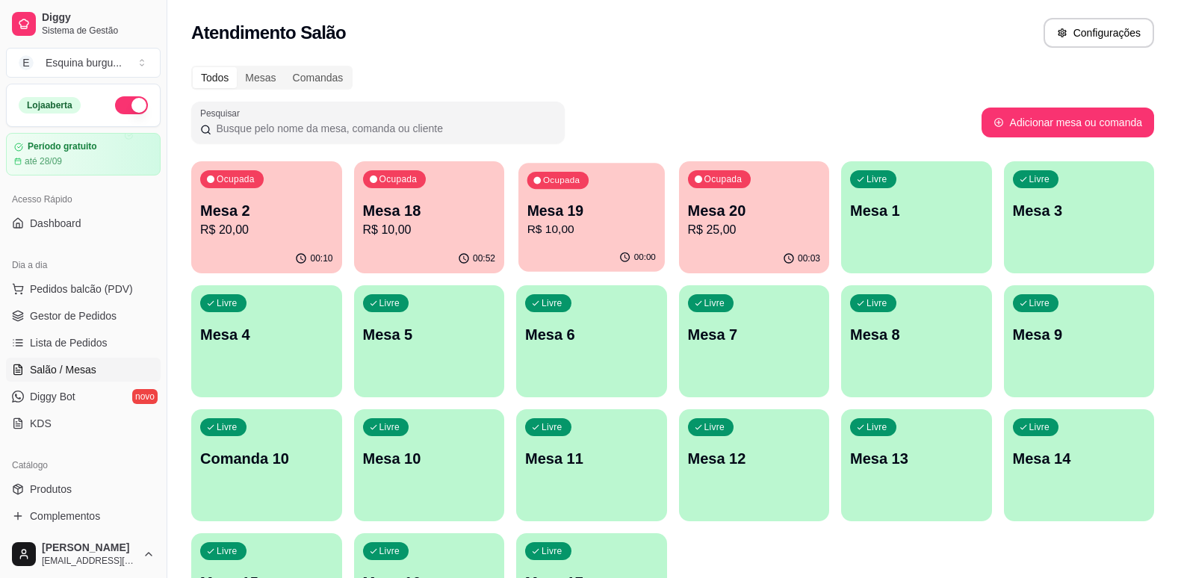
click at [596, 223] on p "R$ 10,00" at bounding box center [591, 229] width 128 height 17
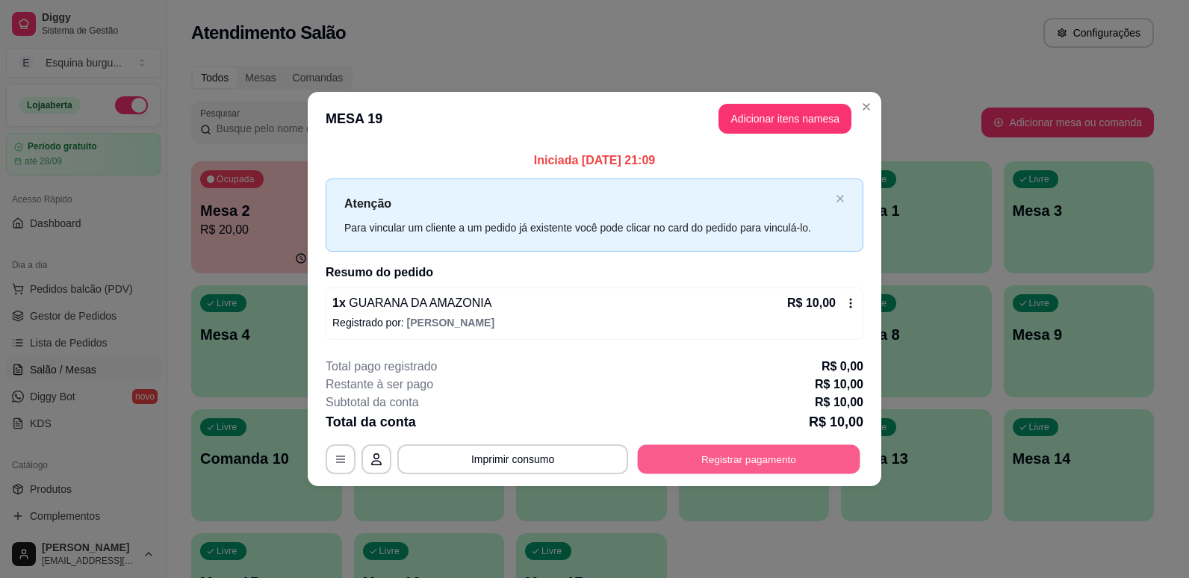
click at [759, 468] on button "Registrar pagamento" at bounding box center [749, 458] width 223 height 29
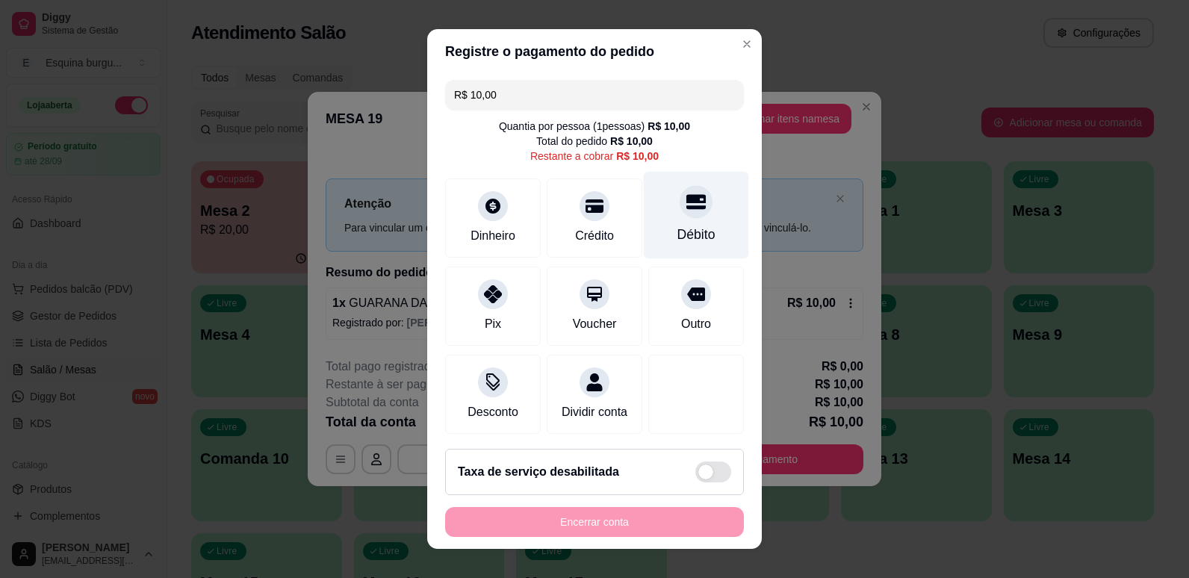
click at [683, 238] on div "Débito" at bounding box center [696, 234] width 38 height 19
type input "R$ 0,00"
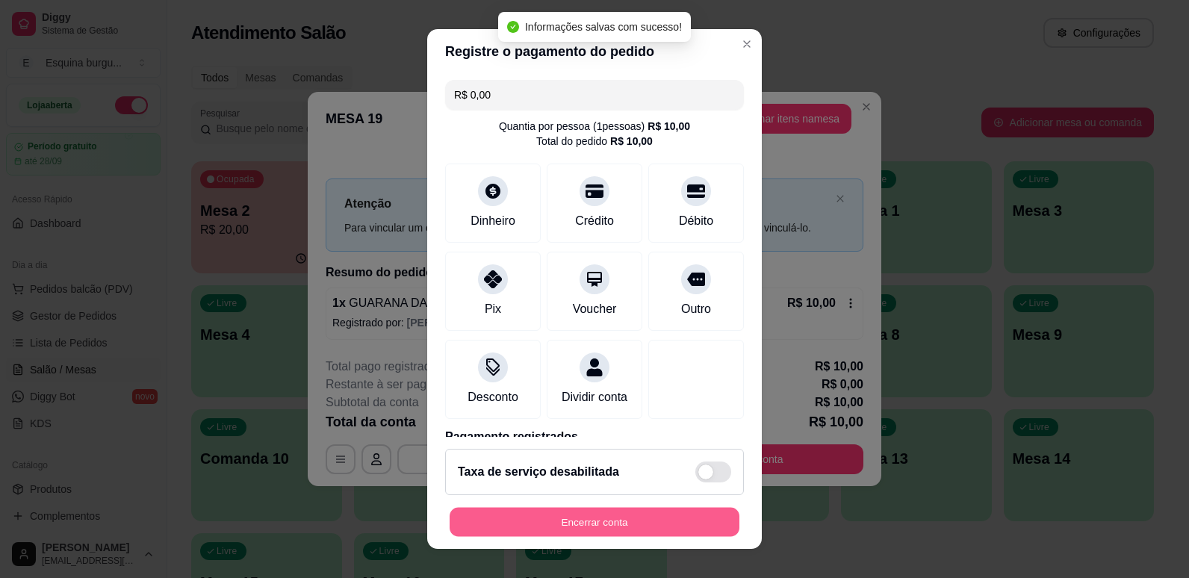
click at [639, 512] on button "Encerrar conta" at bounding box center [595, 522] width 290 height 29
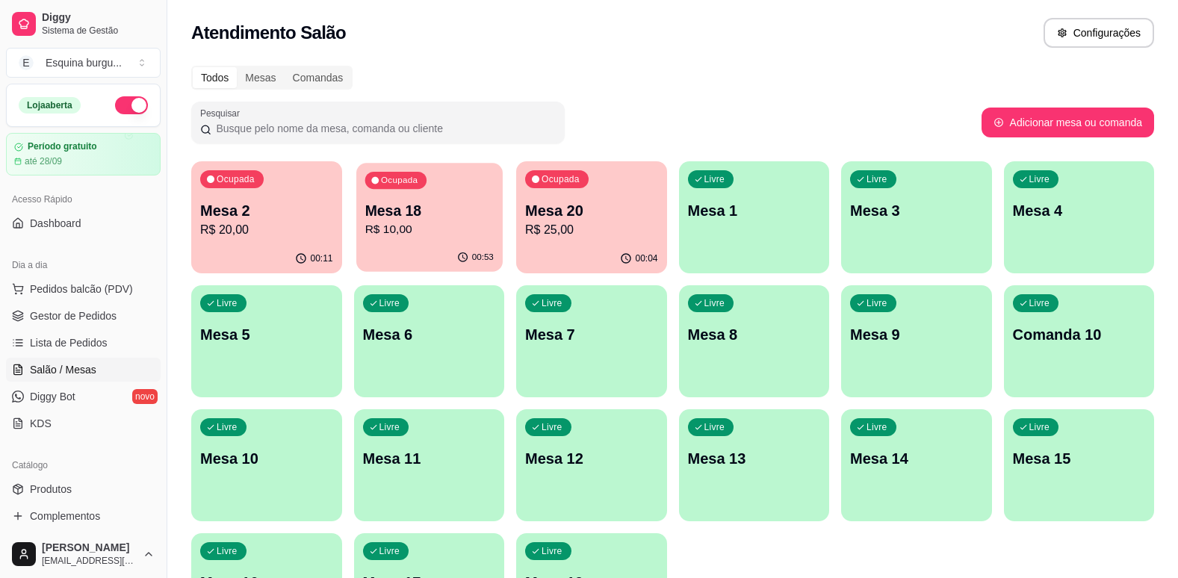
click at [486, 217] on p "Mesa 18" at bounding box center [429, 211] width 128 height 20
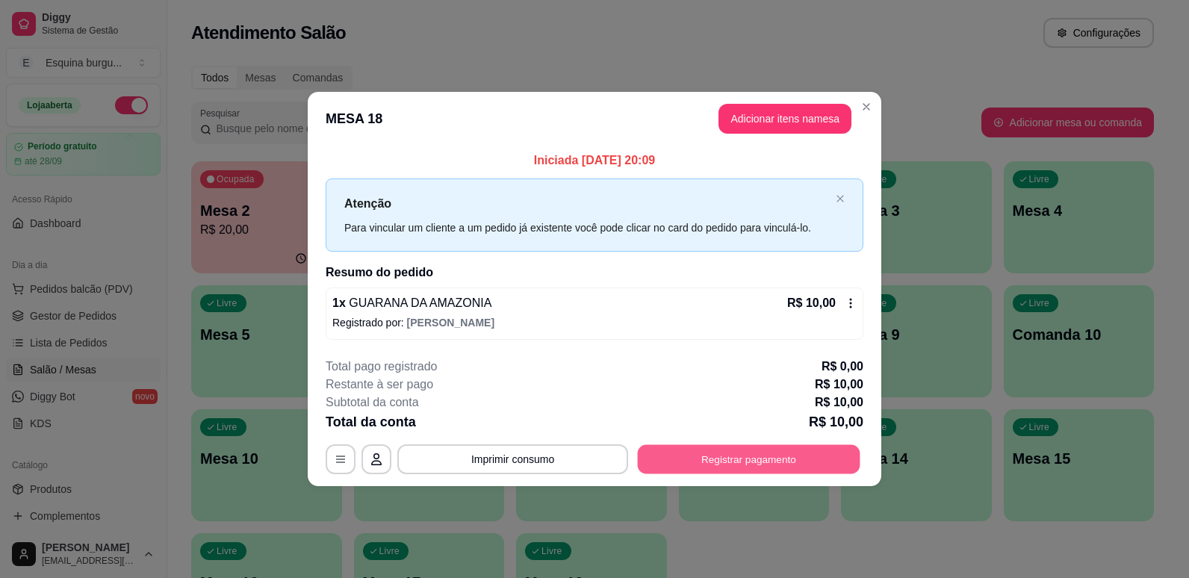
click at [722, 448] on button "Registrar pagamento" at bounding box center [749, 458] width 223 height 29
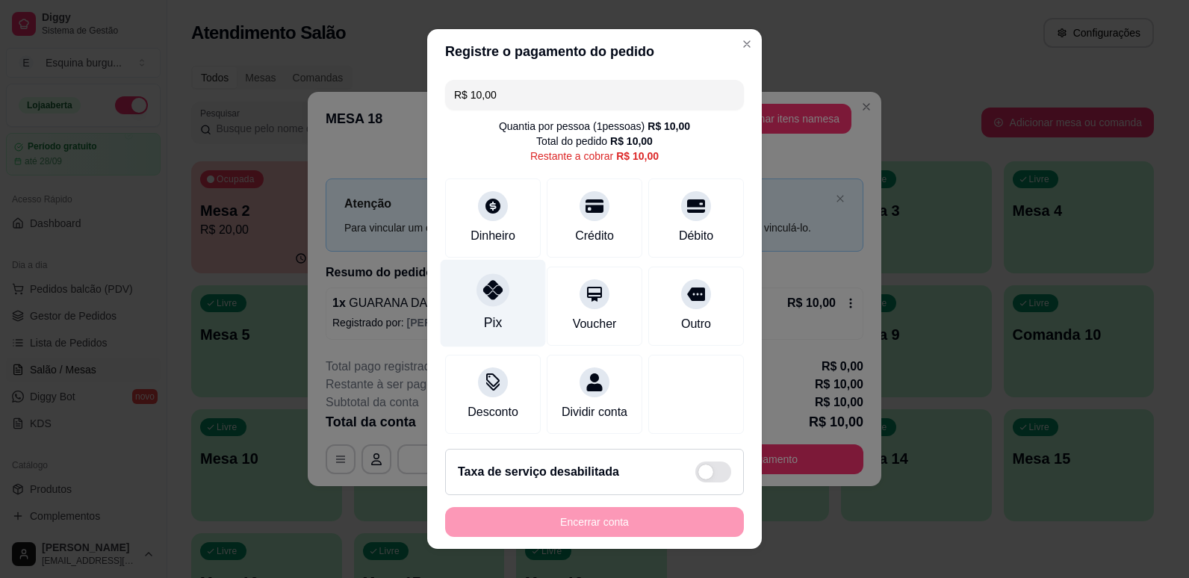
click at [510, 325] on div "Pix" at bounding box center [493, 302] width 105 height 87
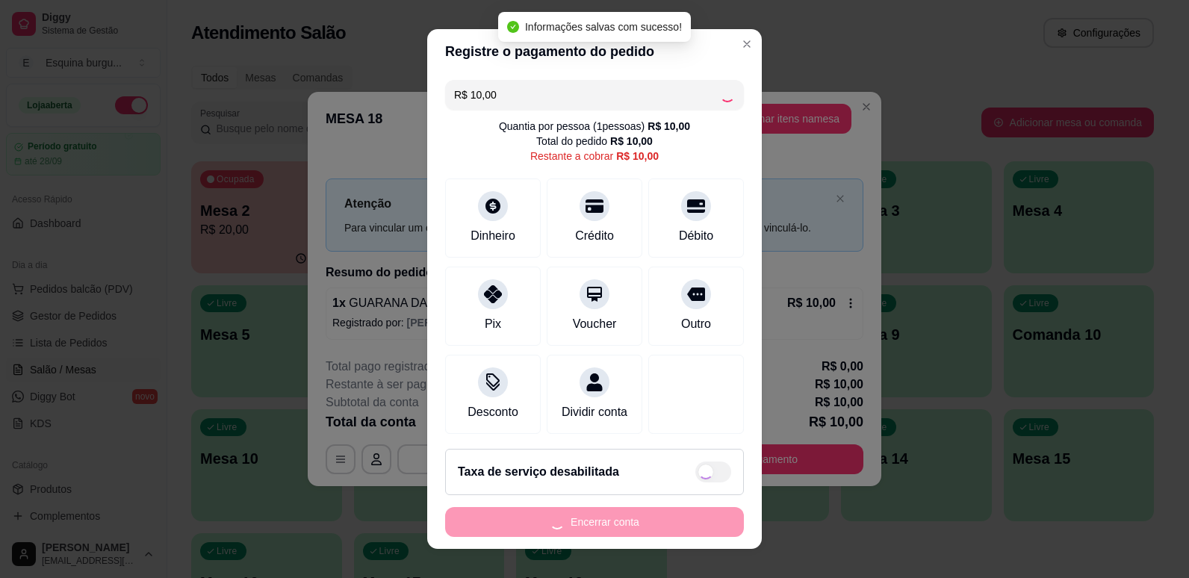
type input "R$ 0,00"
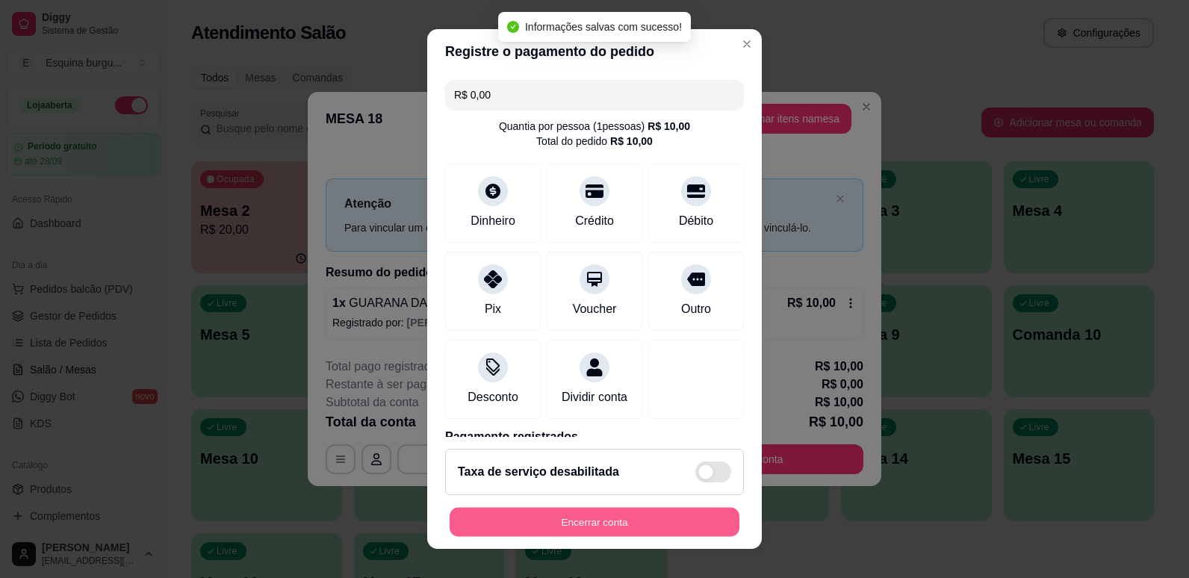
click at [609, 515] on button "Encerrar conta" at bounding box center [595, 522] width 290 height 29
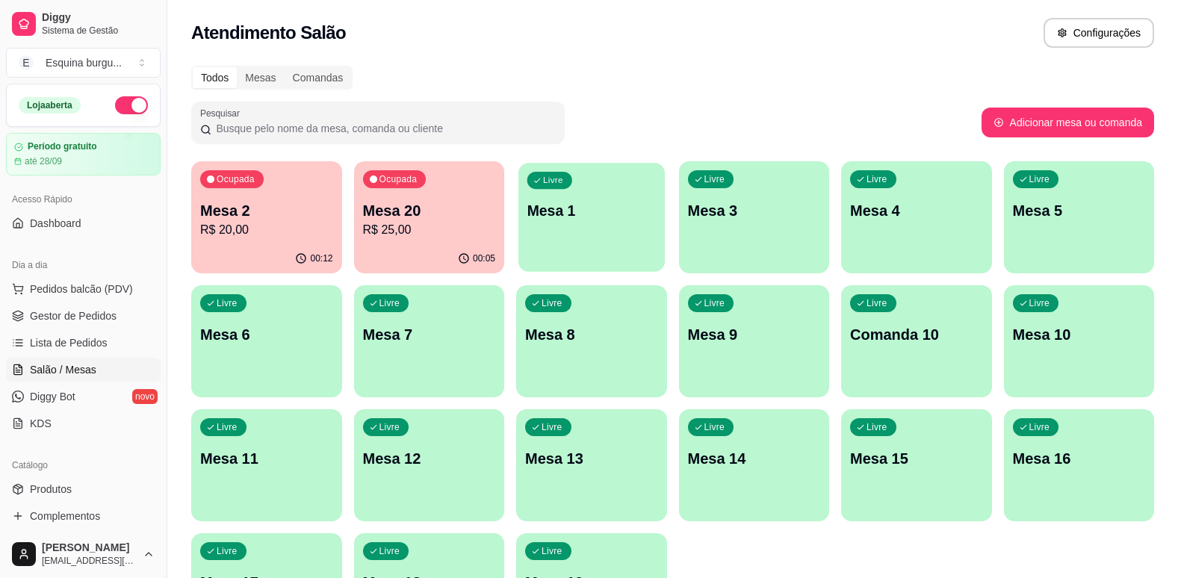
click at [599, 223] on div "Livre Mesa 1" at bounding box center [591, 208] width 146 height 91
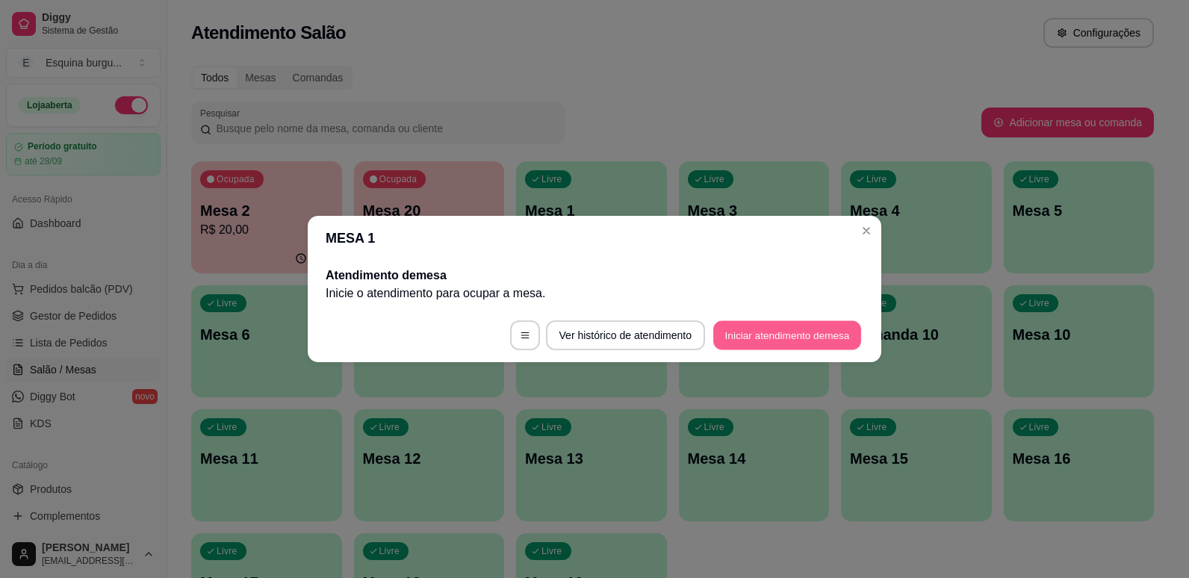
click at [772, 338] on button "Iniciar atendimento de mesa" at bounding box center [787, 335] width 148 height 29
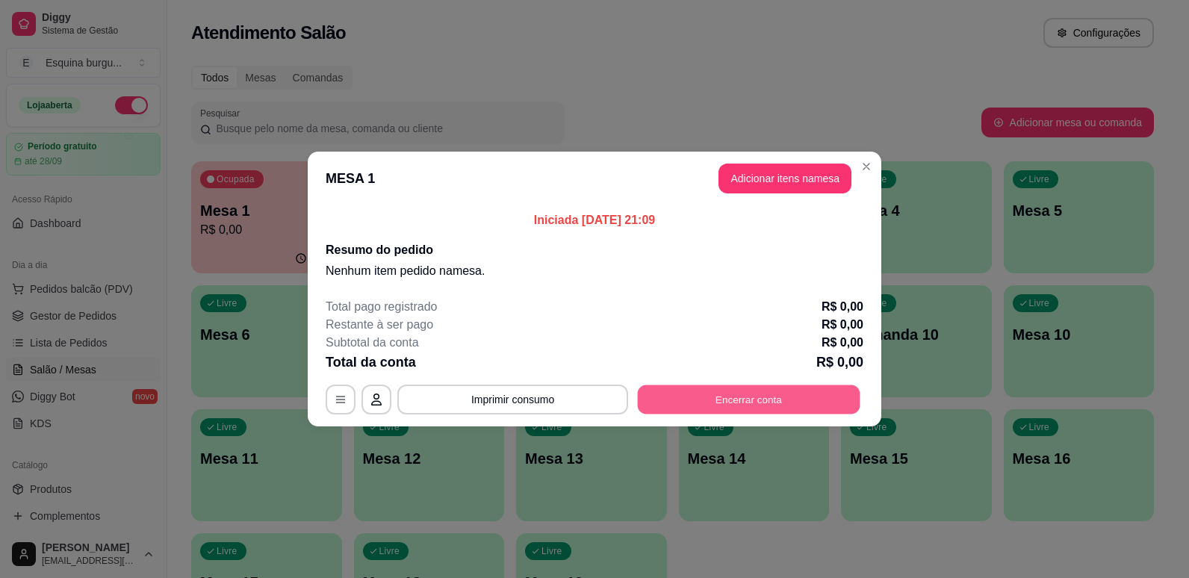
click at [748, 408] on button "Encerrar conta" at bounding box center [749, 399] width 223 height 29
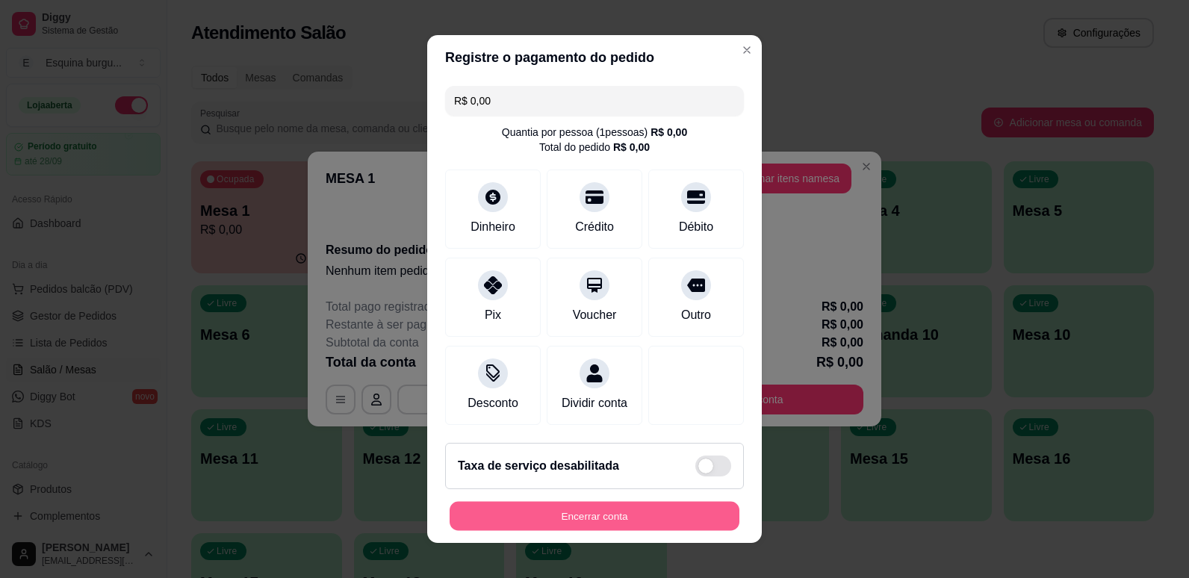
click at [568, 518] on button "Encerrar conta" at bounding box center [595, 516] width 290 height 29
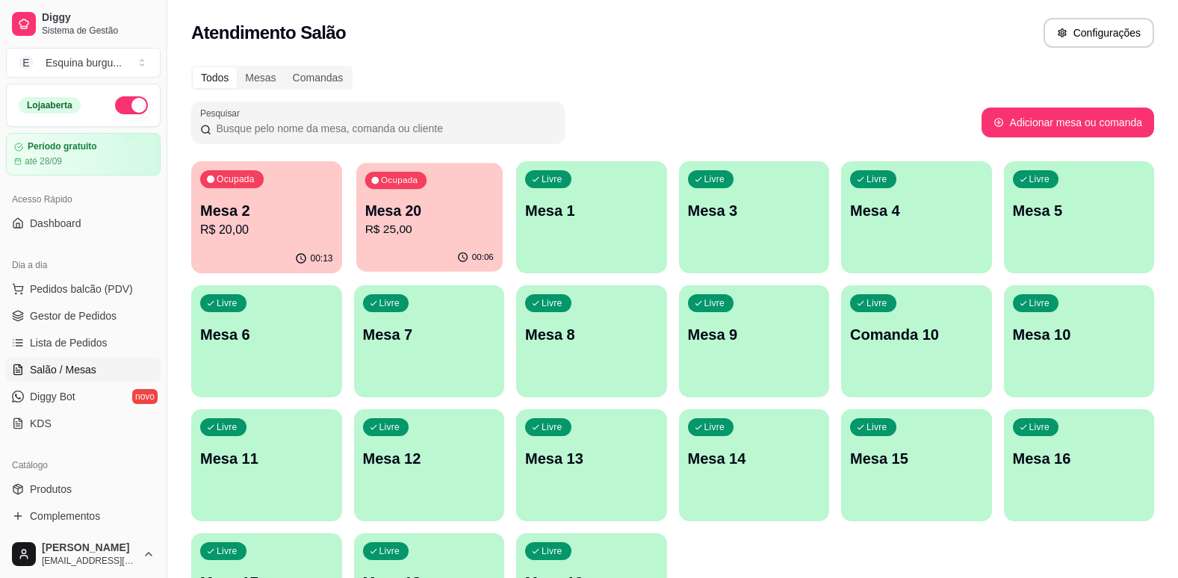
click at [476, 237] on p "R$ 25,00" at bounding box center [429, 229] width 128 height 17
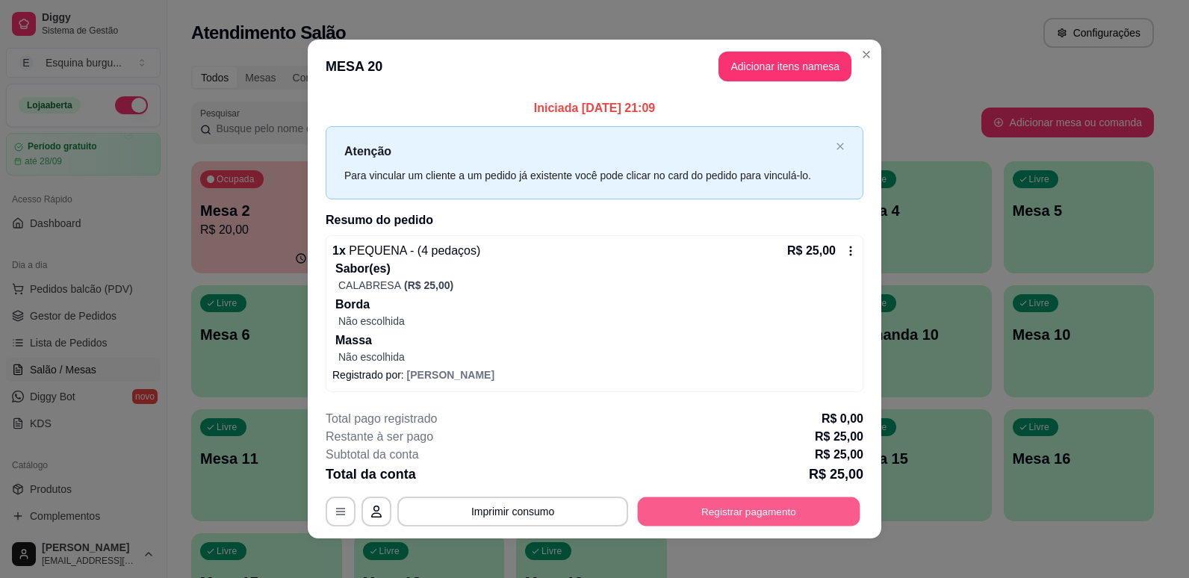
click at [795, 517] on button "Registrar pagamento" at bounding box center [749, 511] width 223 height 29
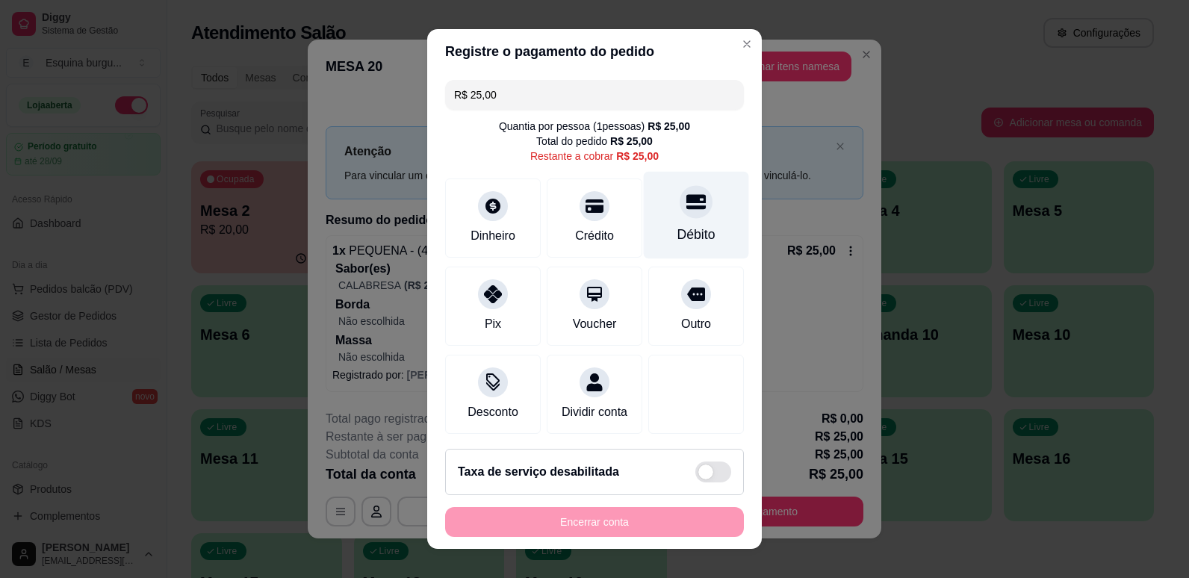
click at [677, 244] on div "Débito" at bounding box center [696, 234] width 38 height 19
type input "R$ 0,00"
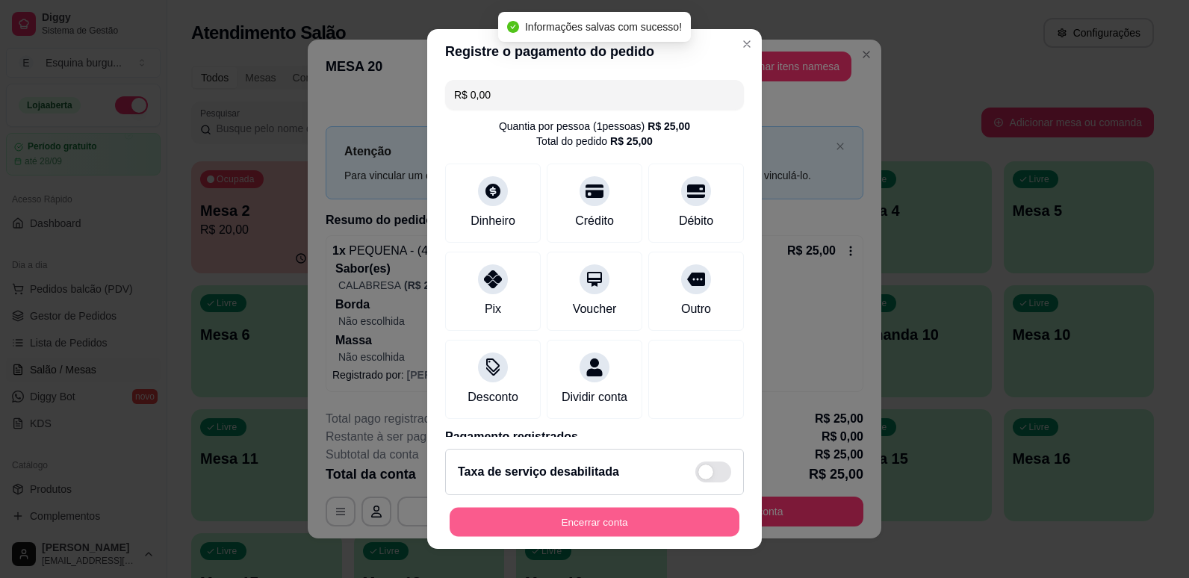
click at [672, 515] on button "Encerrar conta" at bounding box center [595, 522] width 290 height 29
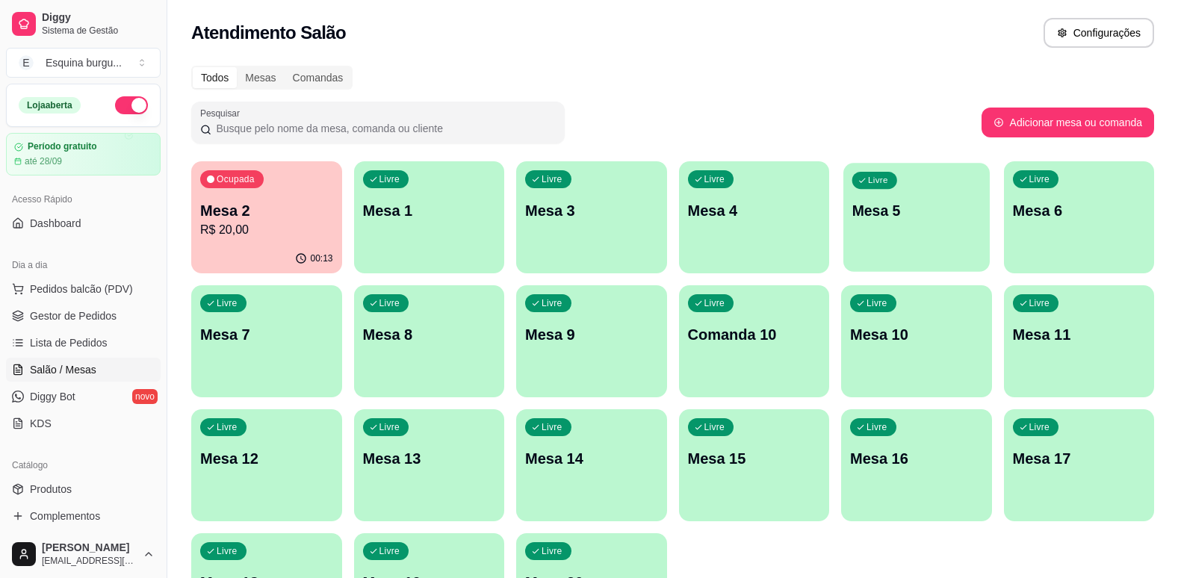
click at [873, 231] on div "Livre Mesa 5" at bounding box center [916, 208] width 146 height 91
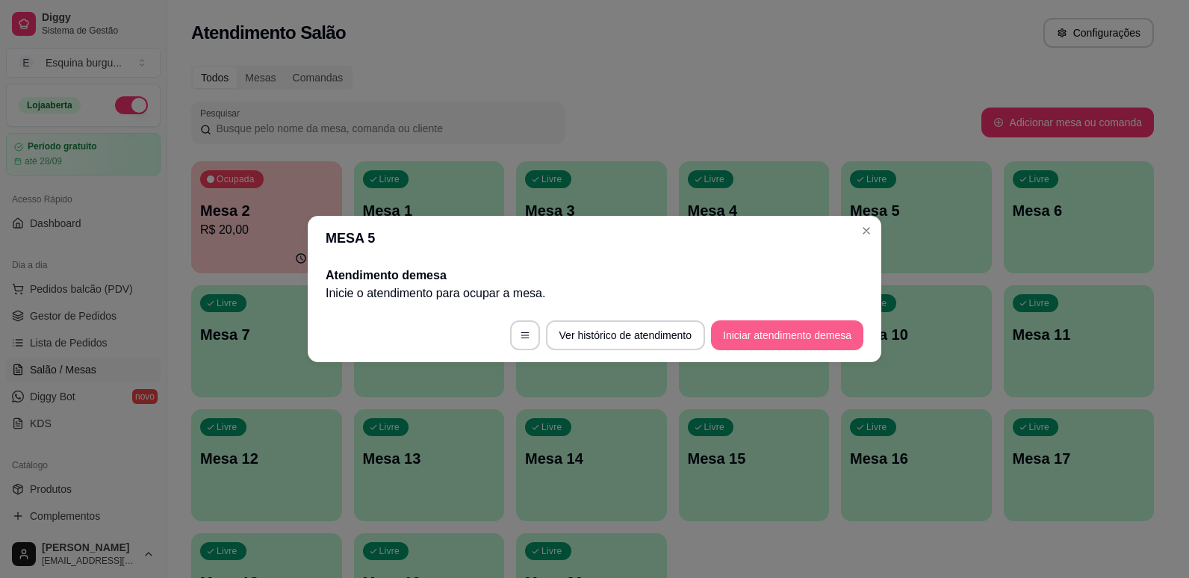
click at [804, 330] on button "Iniciar atendimento de mesa" at bounding box center [787, 335] width 152 height 30
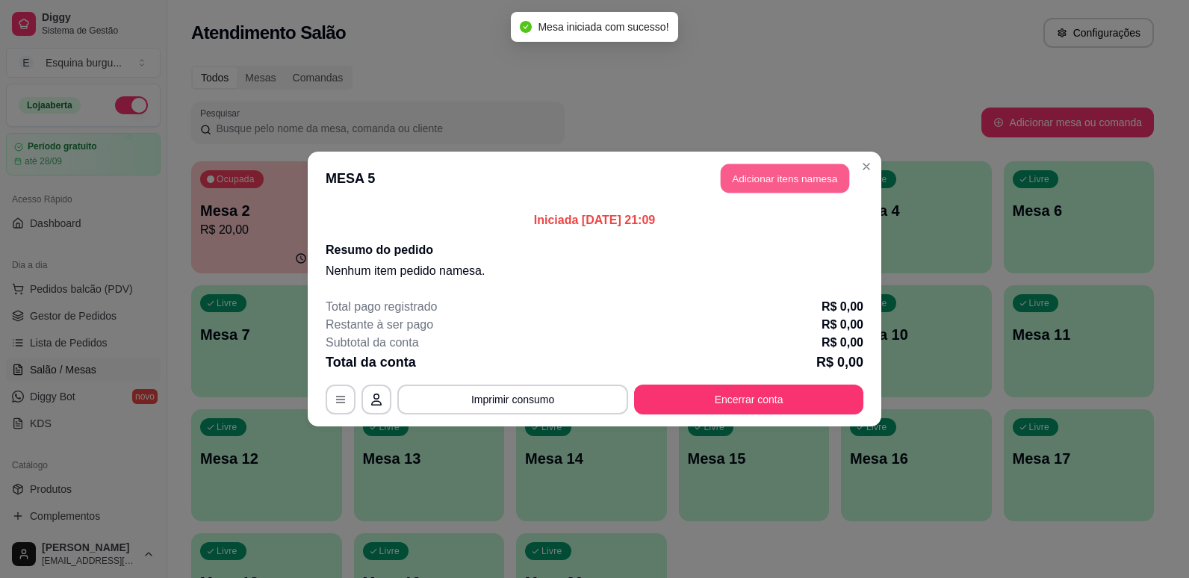
click at [797, 173] on button "Adicionar itens na mesa" at bounding box center [785, 178] width 128 height 29
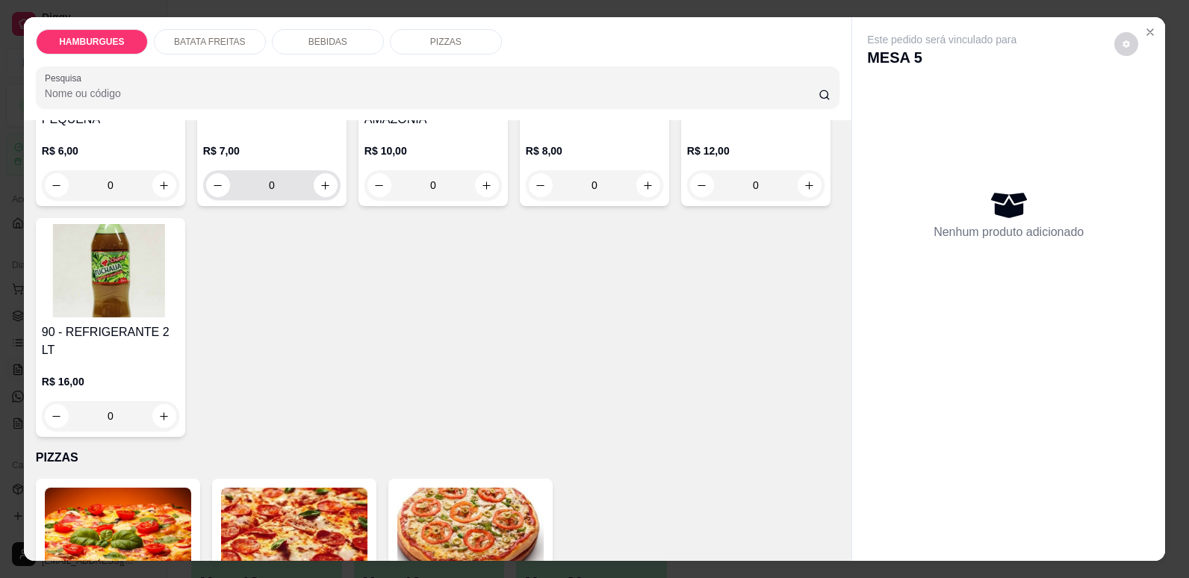
scroll to position [2168, 0]
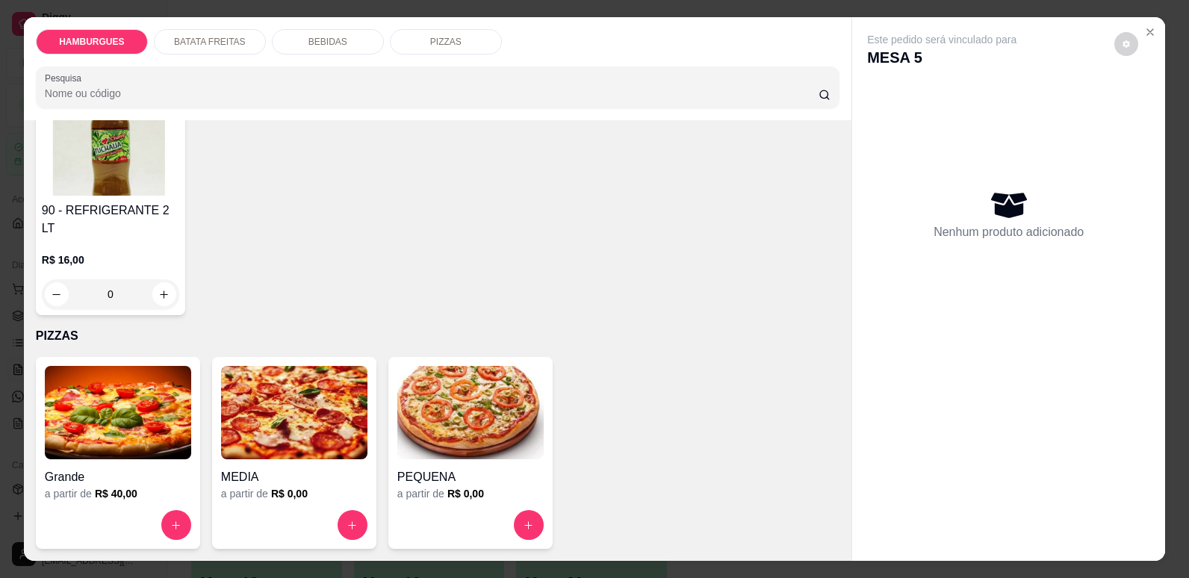
click at [108, 417] on img at bounding box center [118, 412] width 146 height 93
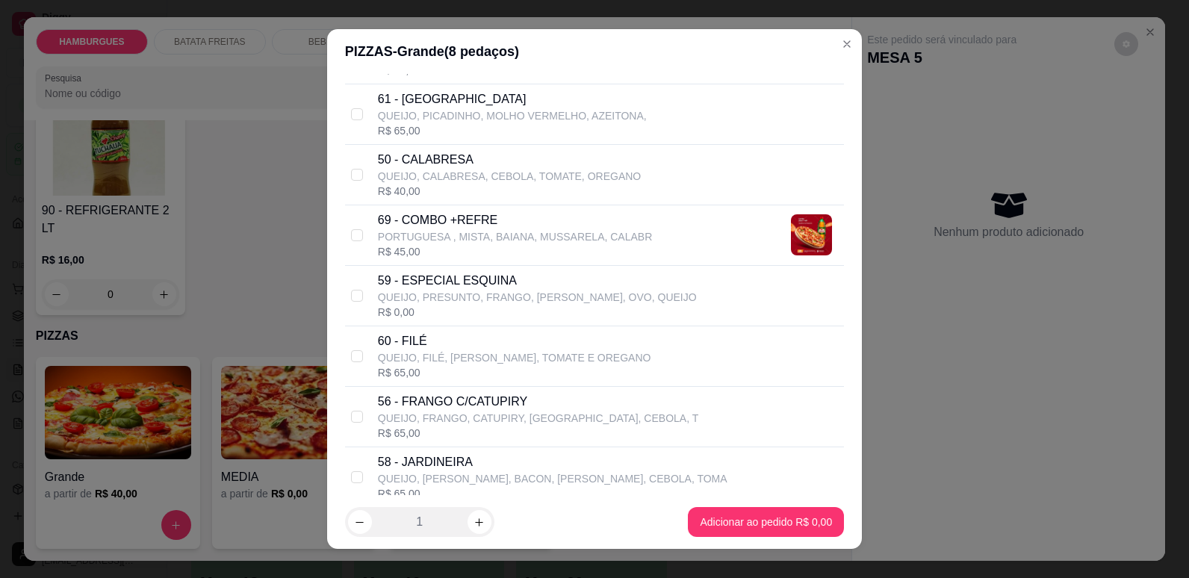
scroll to position [282, 0]
click at [359, 415] on div "56 - FRANGO C/CATUPIRY QUEIJO, FRANGO, CATUPIRY, AZEITONA, CEBOLA, T R$ 65,00" at bounding box center [594, 416] width 499 height 61
checkbox input "true"
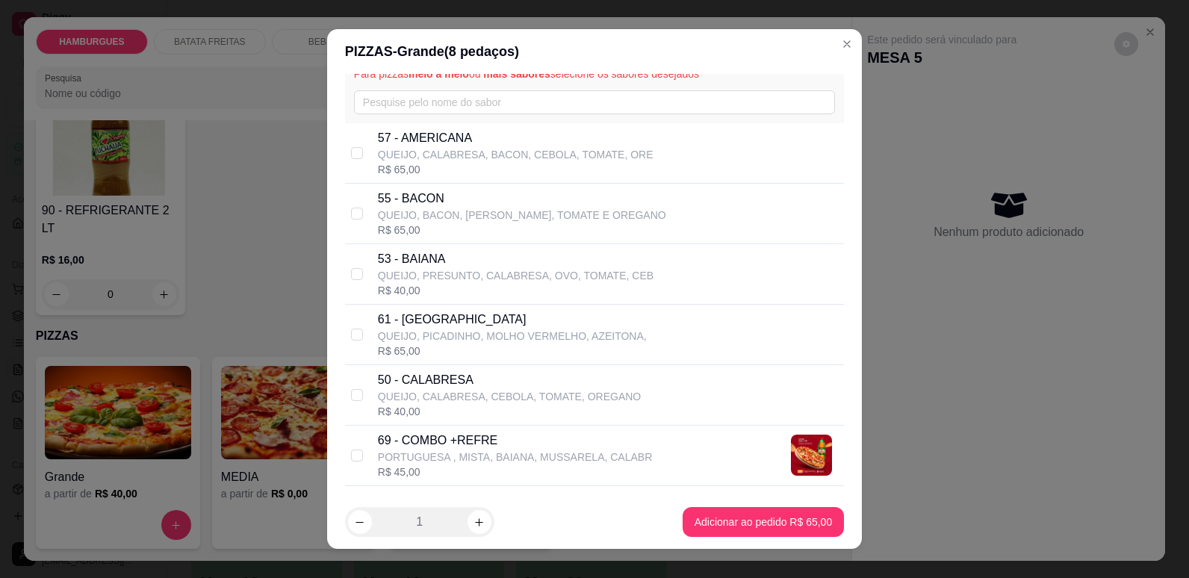
scroll to position [49, 0]
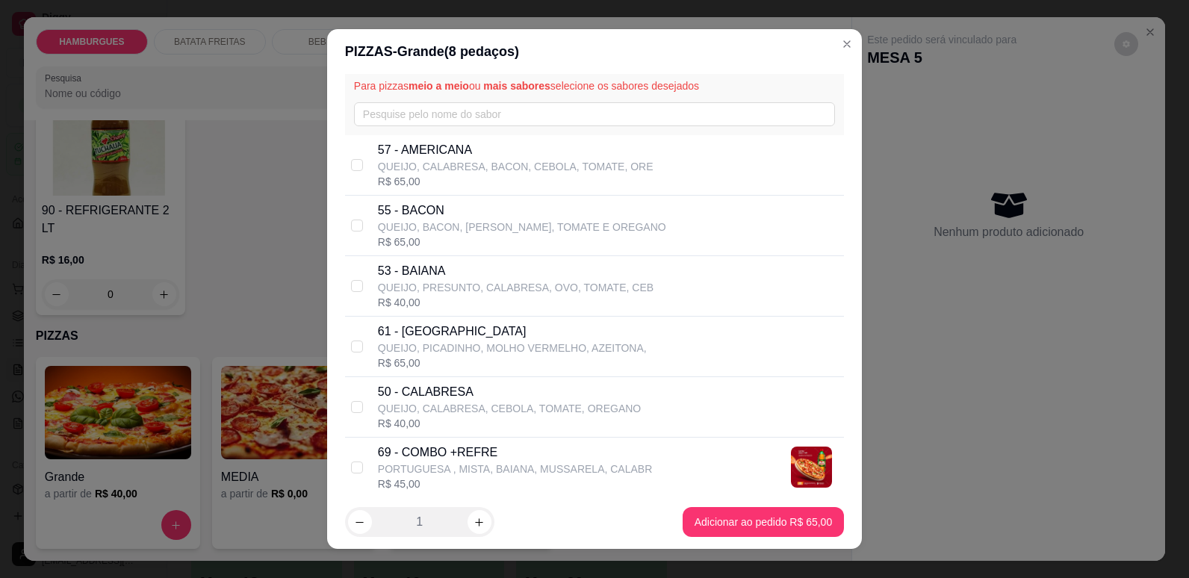
click at [345, 285] on div "53 - BAIANA QUEIJO, PRESUNTO, CALABRESA, OVO, TOMATE, CEB R$ 40,00" at bounding box center [594, 286] width 499 height 61
checkbox input "true"
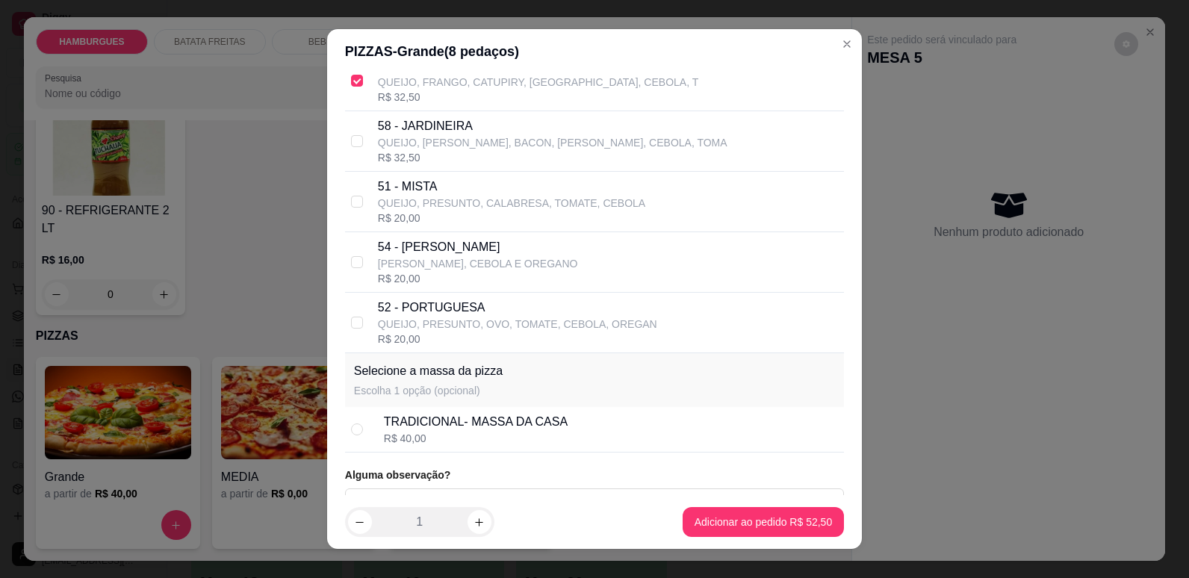
scroll to position [619, 0]
click at [351, 323] on input "checkbox" at bounding box center [357, 321] width 12 height 12
checkbox input "true"
checkbox input "false"
click at [352, 322] on input "checkbox" at bounding box center [357, 321] width 12 height 12
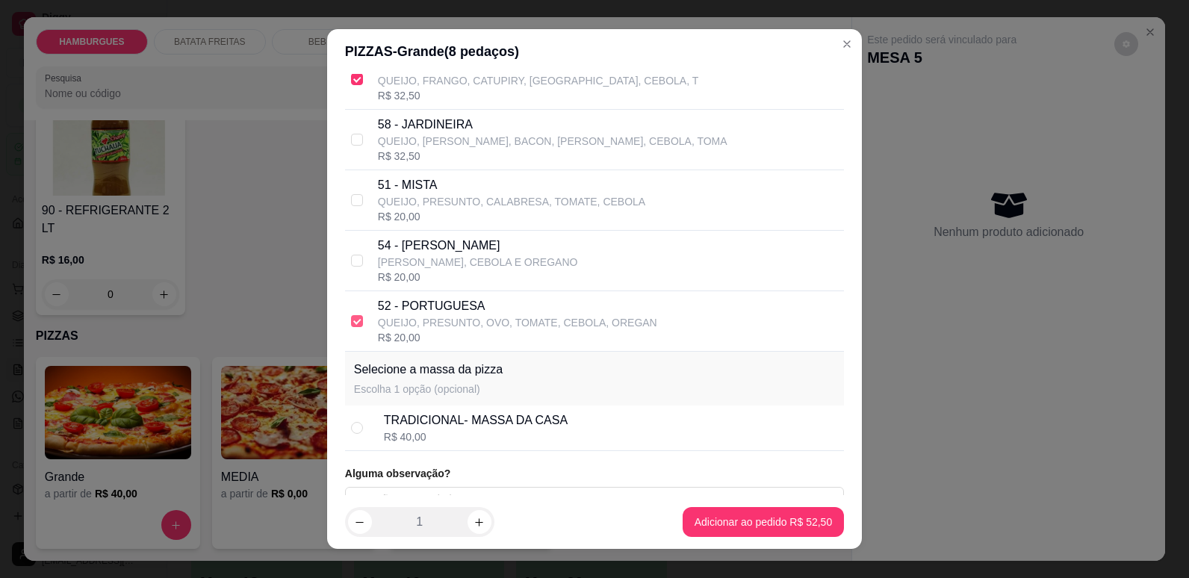
checkbox input "false"
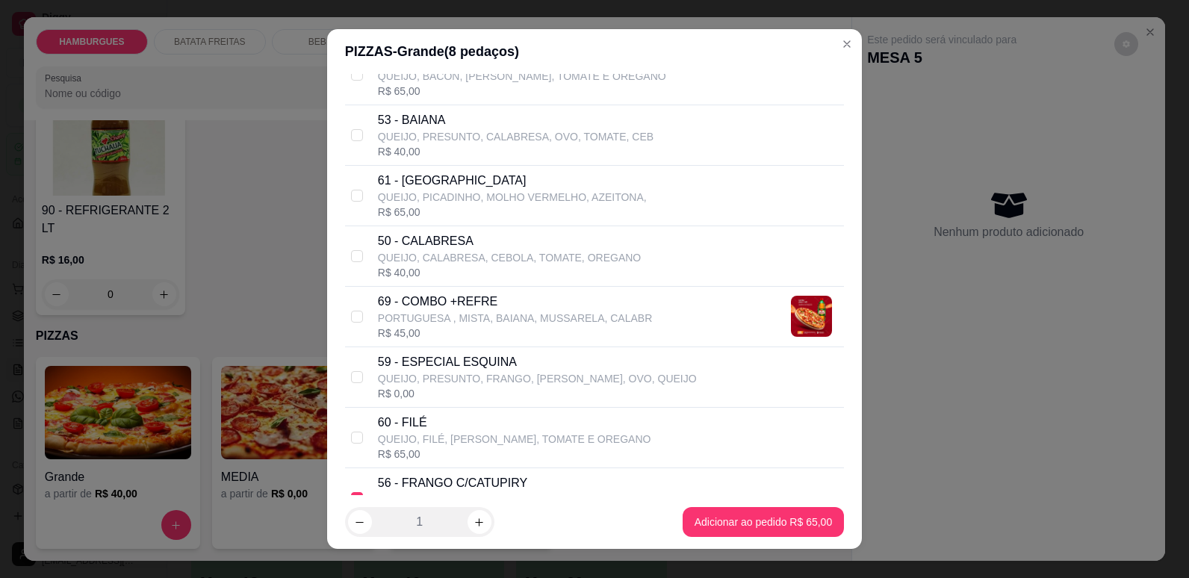
scroll to position [202, 0]
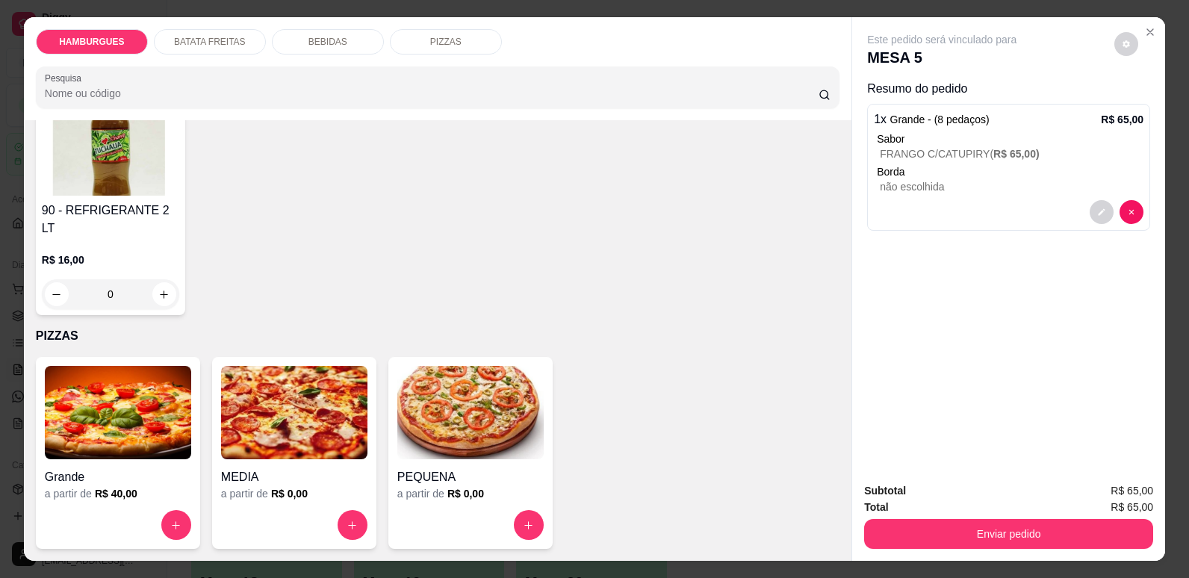
click at [117, 424] on img at bounding box center [118, 412] width 146 height 93
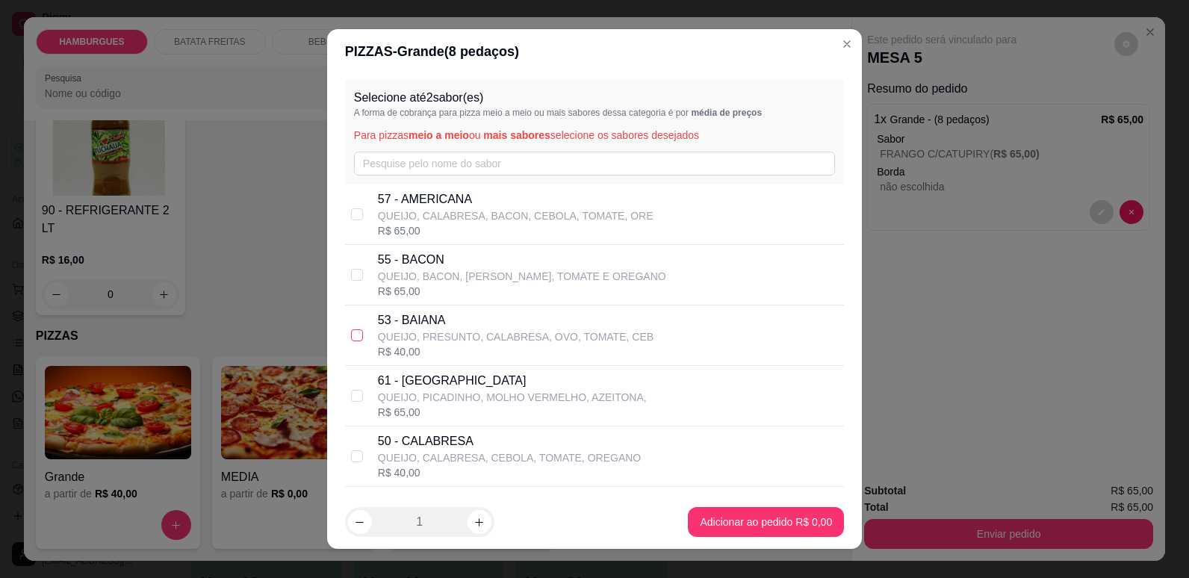
click at [351, 333] on input "checkbox" at bounding box center [357, 335] width 12 height 12
checkbox input "true"
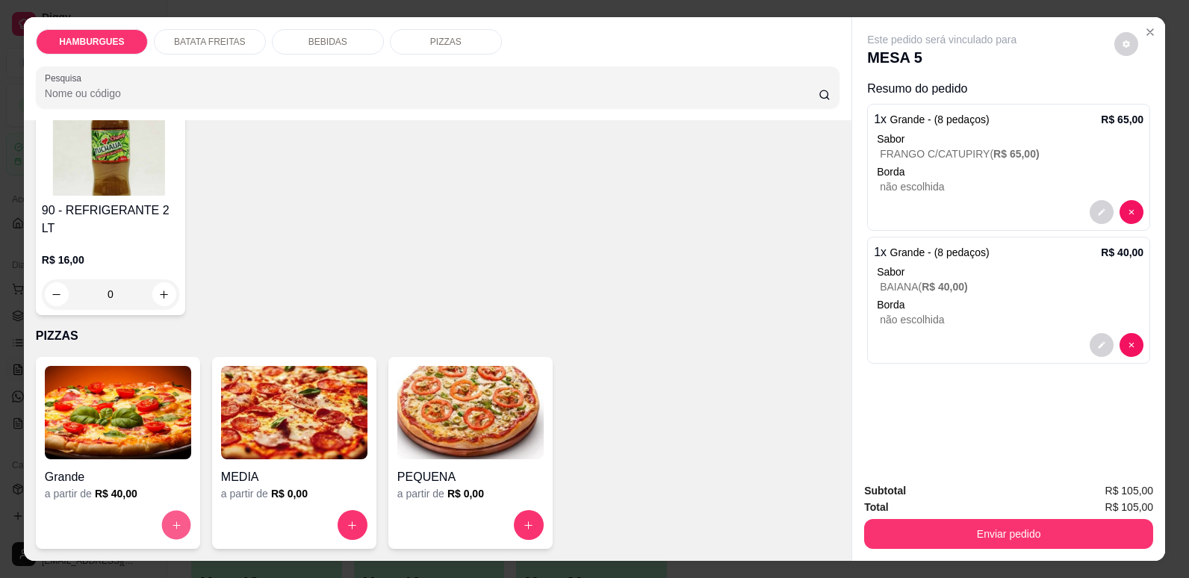
click at [178, 521] on button "increase-product-quantity" at bounding box center [175, 525] width 29 height 29
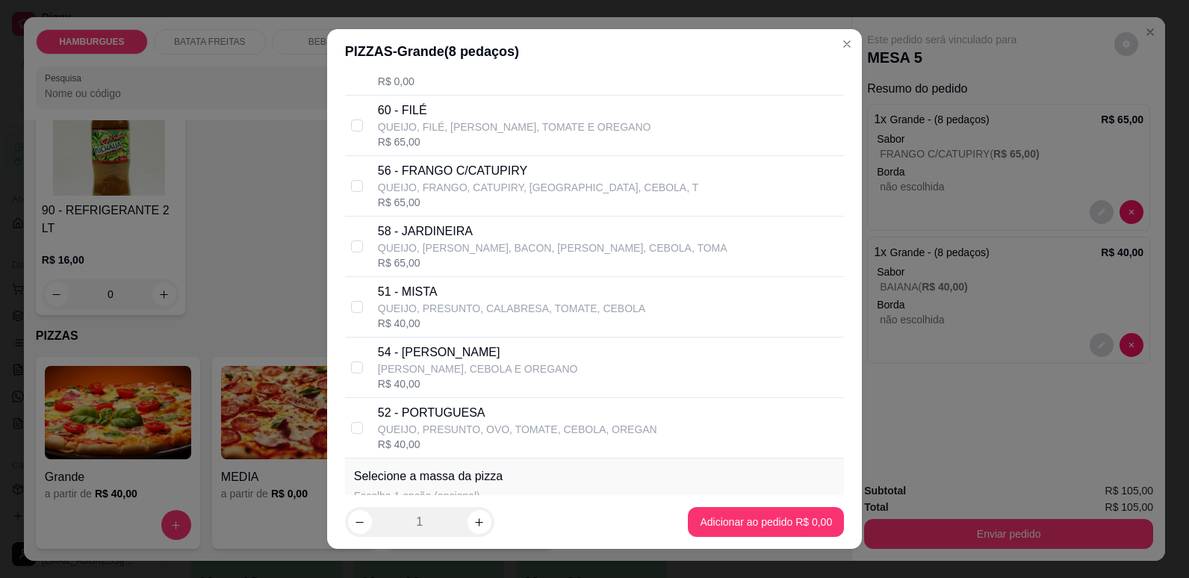
scroll to position [610, 0]
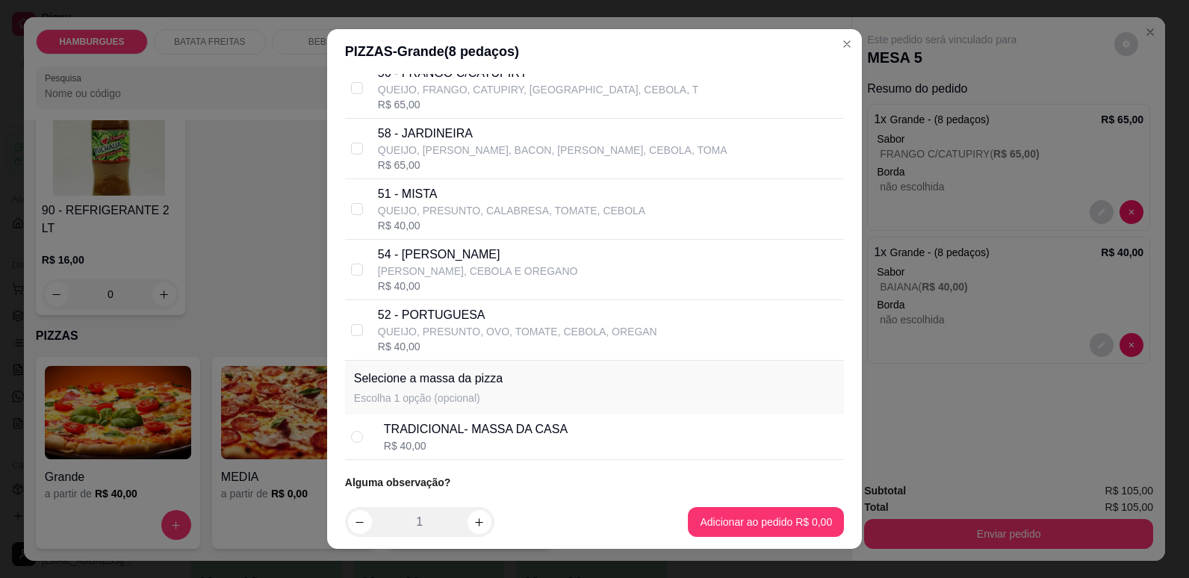
click at [358, 327] on div "52 - PORTUGUESA QUEIJO, PRESUNTO, OVO, TOMATE, CEBOLA, OREGAN R$ 40,00" at bounding box center [594, 330] width 499 height 61
checkbox input "true"
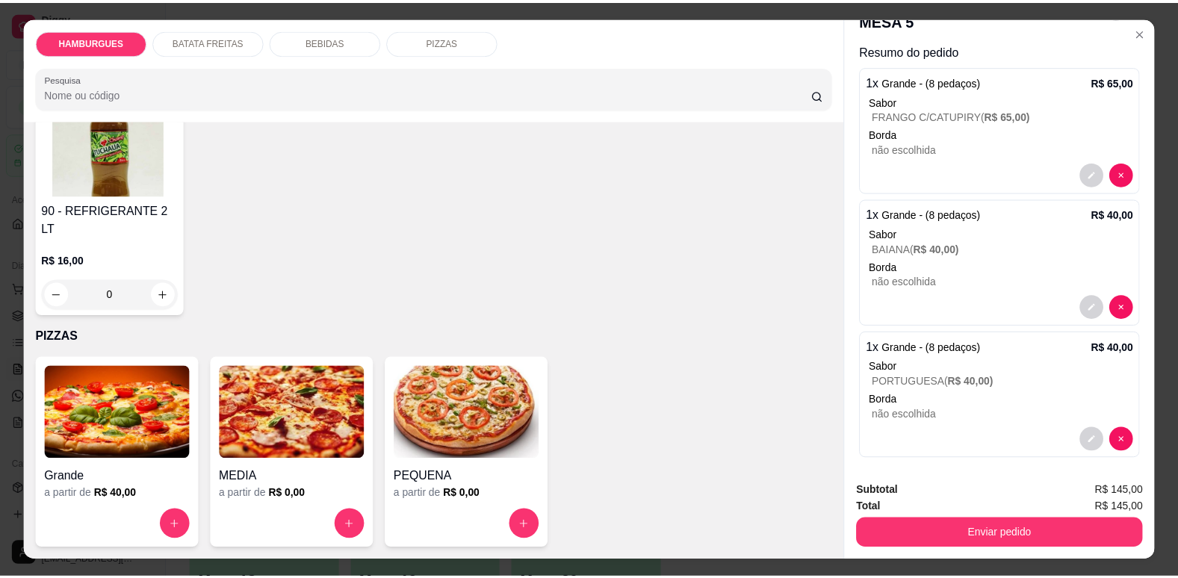
scroll to position [0, 0]
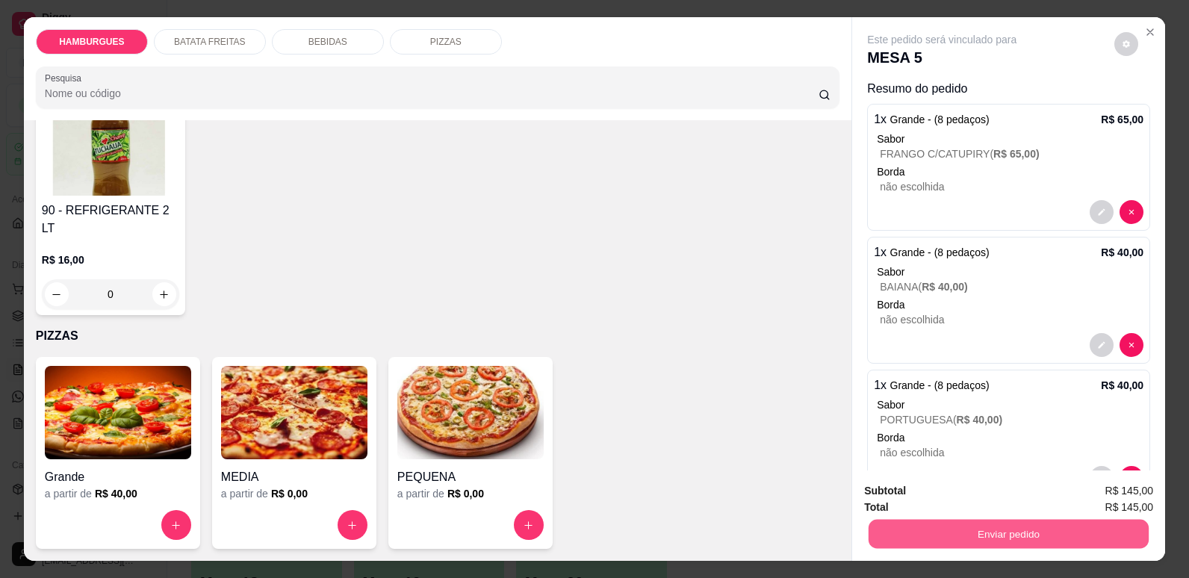
click at [955, 532] on button "Enviar pedido" at bounding box center [1009, 533] width 280 height 29
click at [985, 494] on button "Não registrar e enviar pedido" at bounding box center [959, 497] width 151 height 28
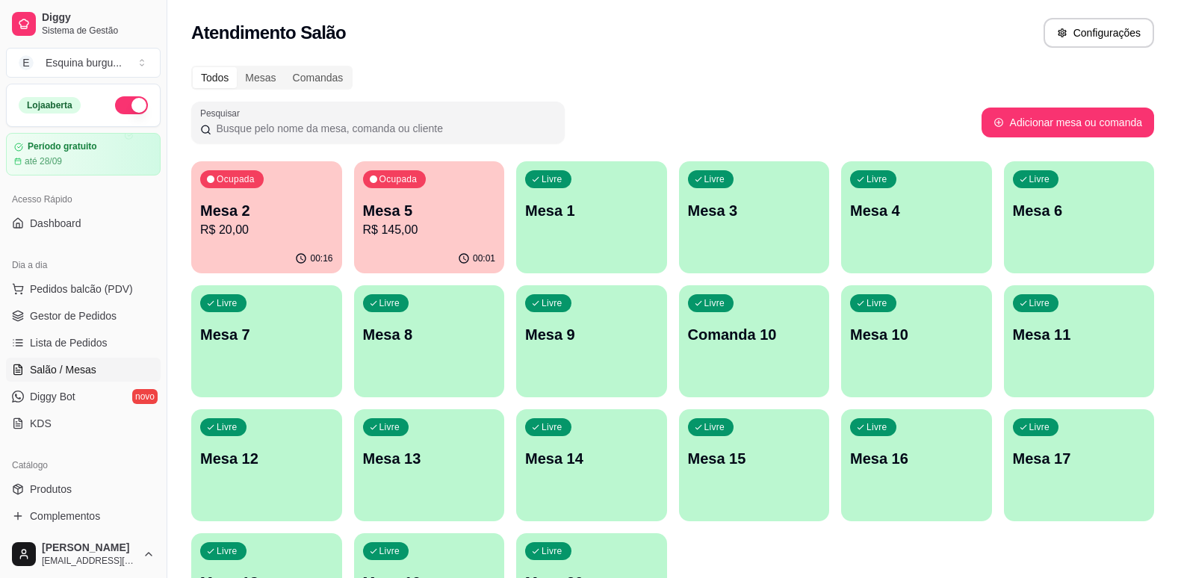
click at [316, 220] on p "Mesa 2" at bounding box center [266, 210] width 133 height 21
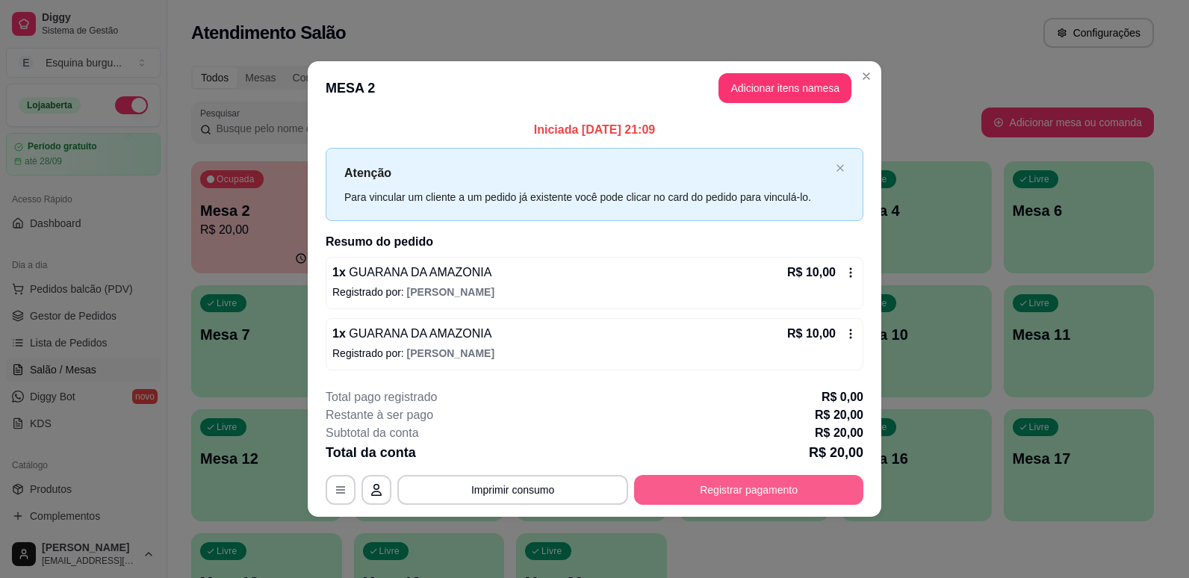
click at [742, 496] on button "Registrar pagamento" at bounding box center [748, 490] width 229 height 30
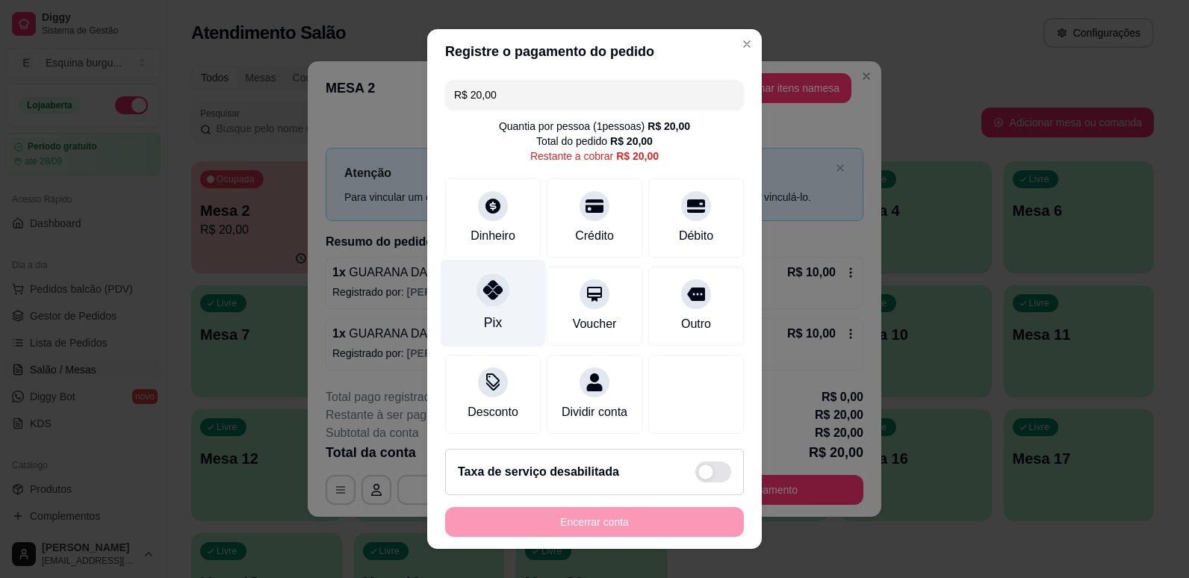
click at [488, 297] on icon at bounding box center [492, 289] width 19 height 19
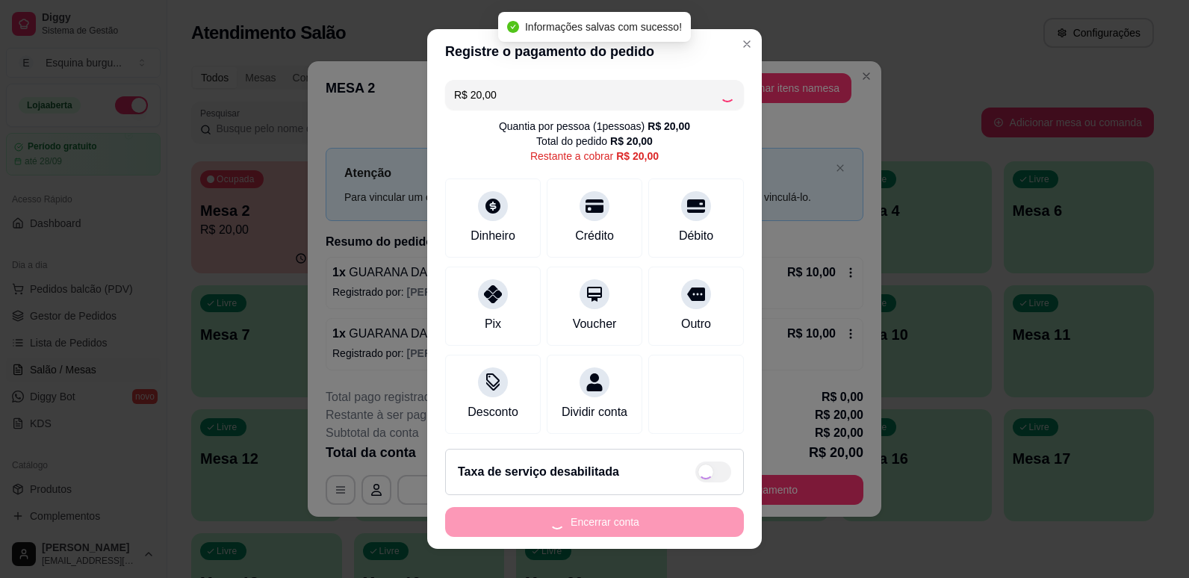
type input "R$ 0,00"
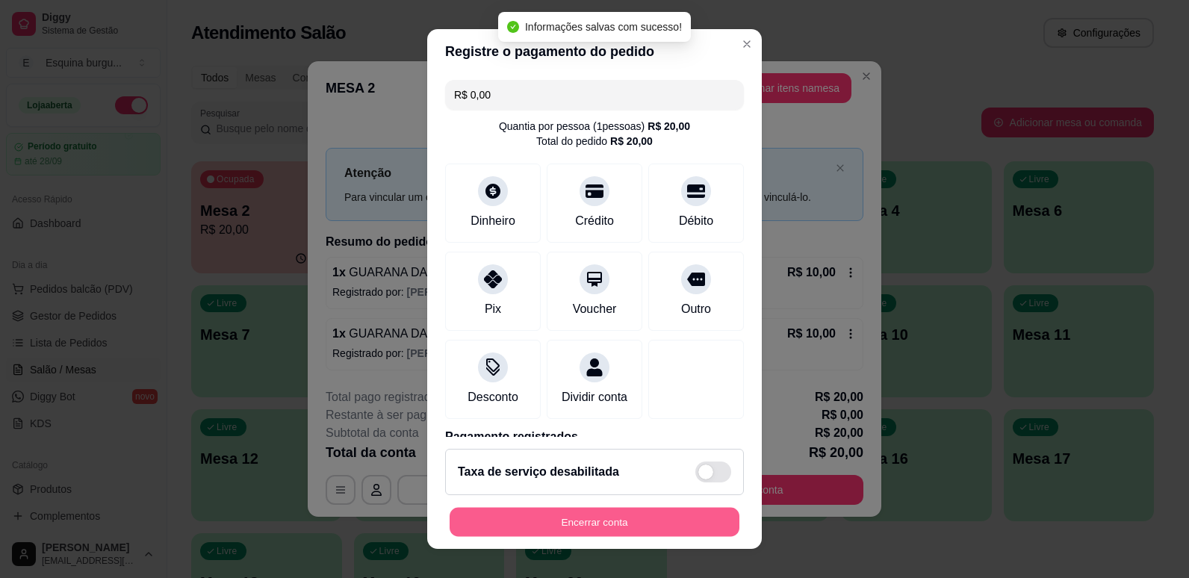
click at [620, 518] on button "Encerrar conta" at bounding box center [595, 522] width 290 height 29
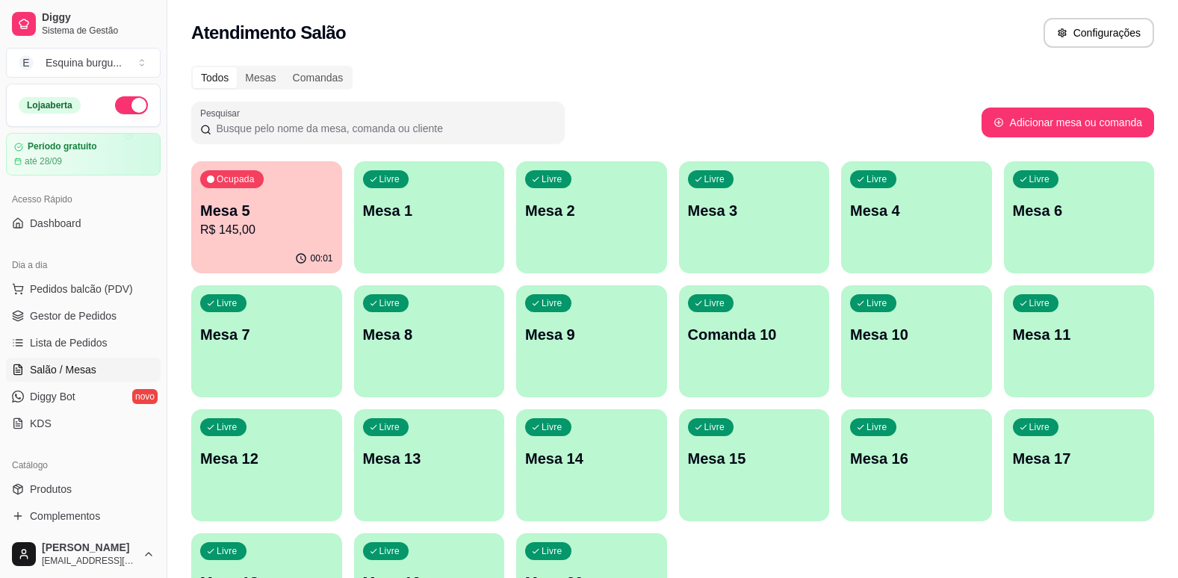
click at [839, 13] on div "Atendimento Salão Configurações" at bounding box center [672, 28] width 1011 height 57
click at [738, 102] on div "Pesquisar" at bounding box center [586, 123] width 790 height 42
click at [252, 223] on p "R$ 145,00" at bounding box center [266, 229] width 128 height 17
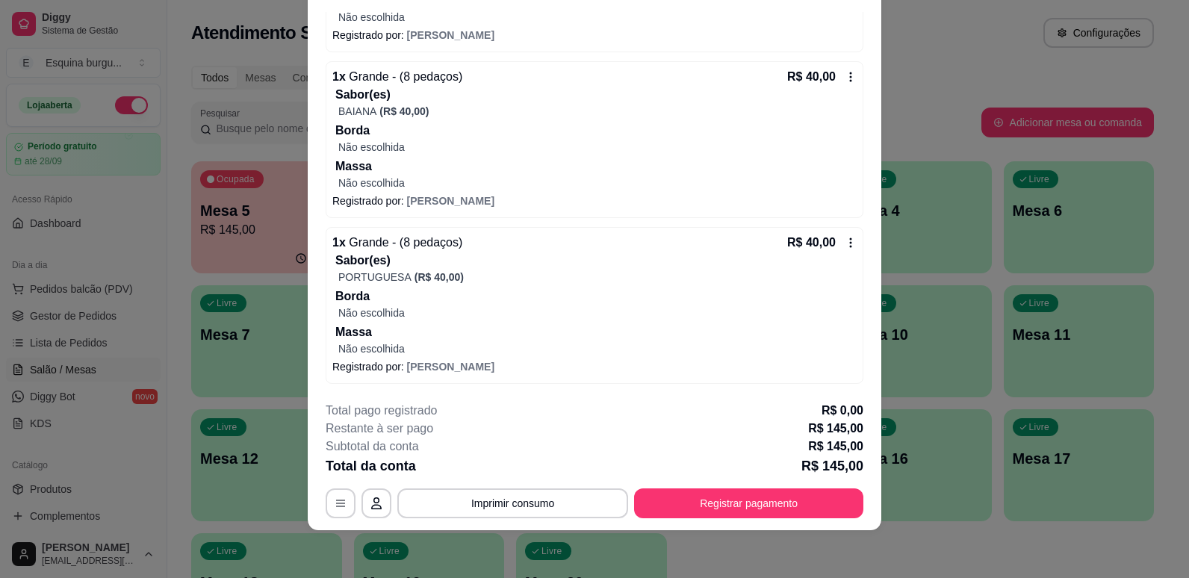
scroll to position [44, 0]
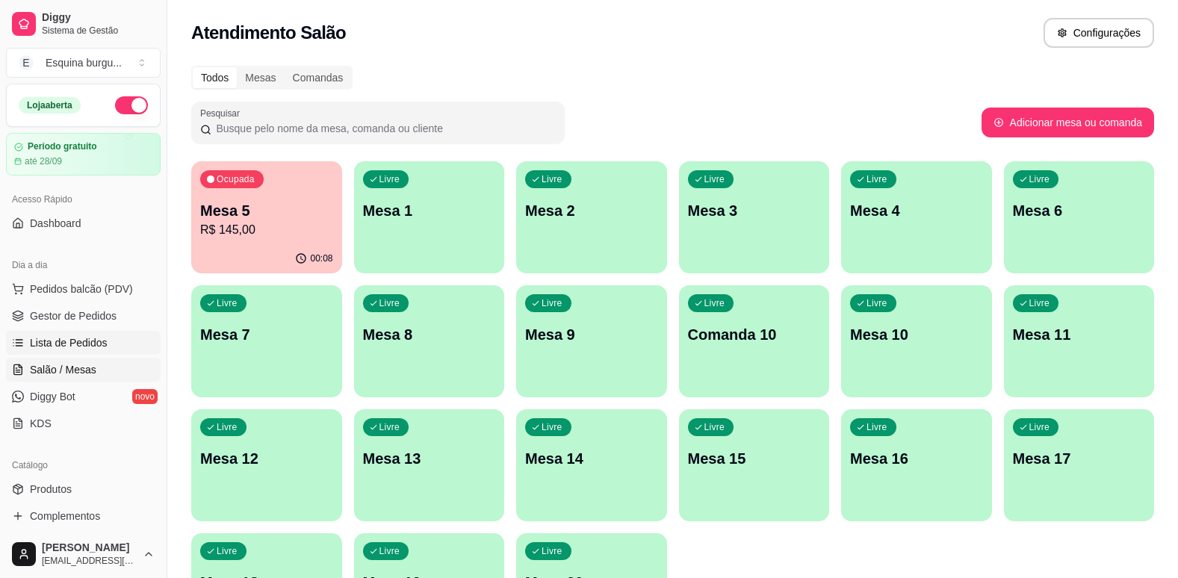
click at [78, 337] on span "Lista de Pedidos" at bounding box center [69, 342] width 78 height 15
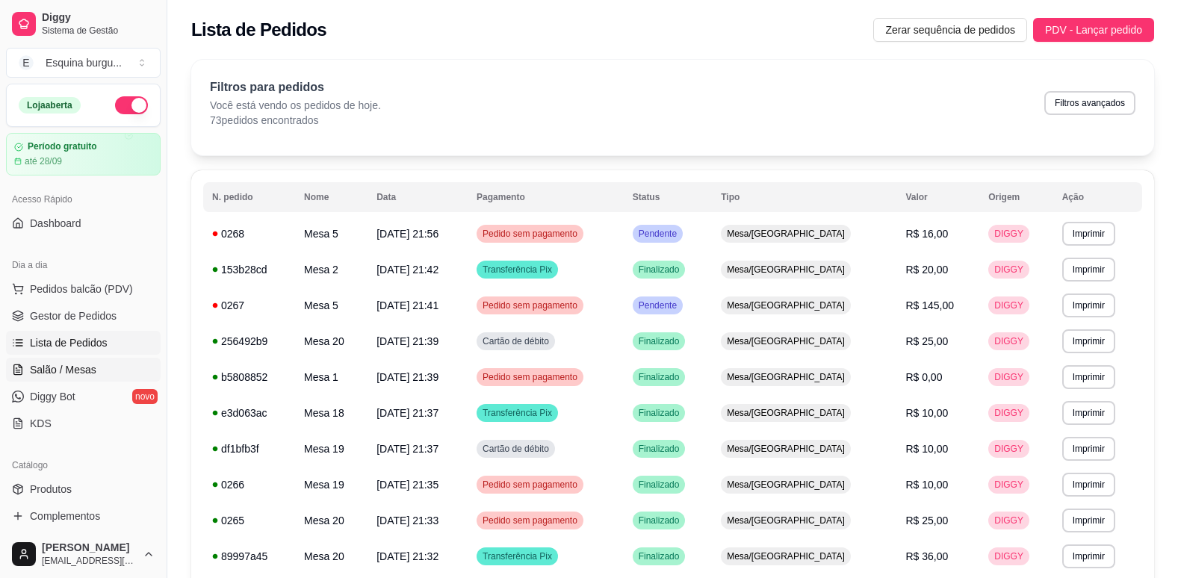
click at [45, 372] on span "Salão / Mesas" at bounding box center [63, 369] width 66 height 15
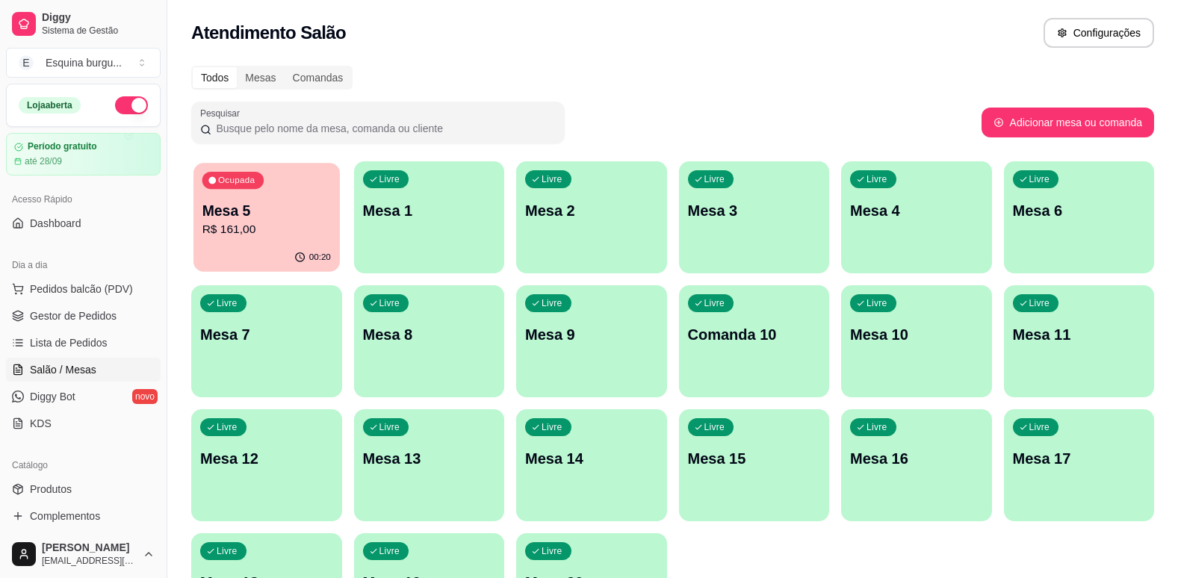
click at [312, 201] on p "Mesa 5" at bounding box center [266, 211] width 128 height 20
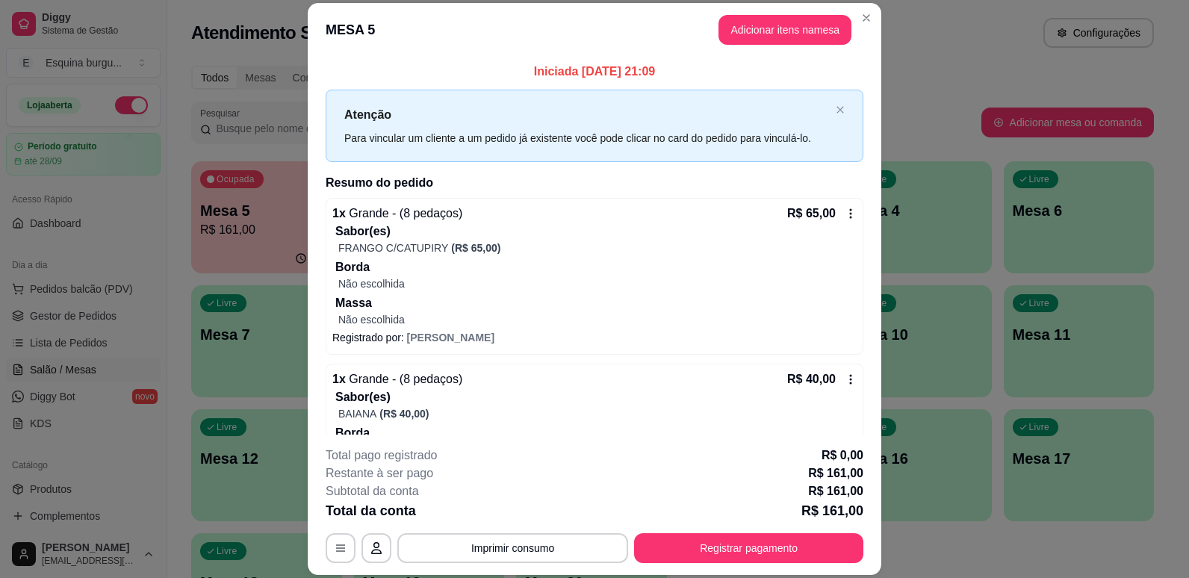
scroll to position [319, 0]
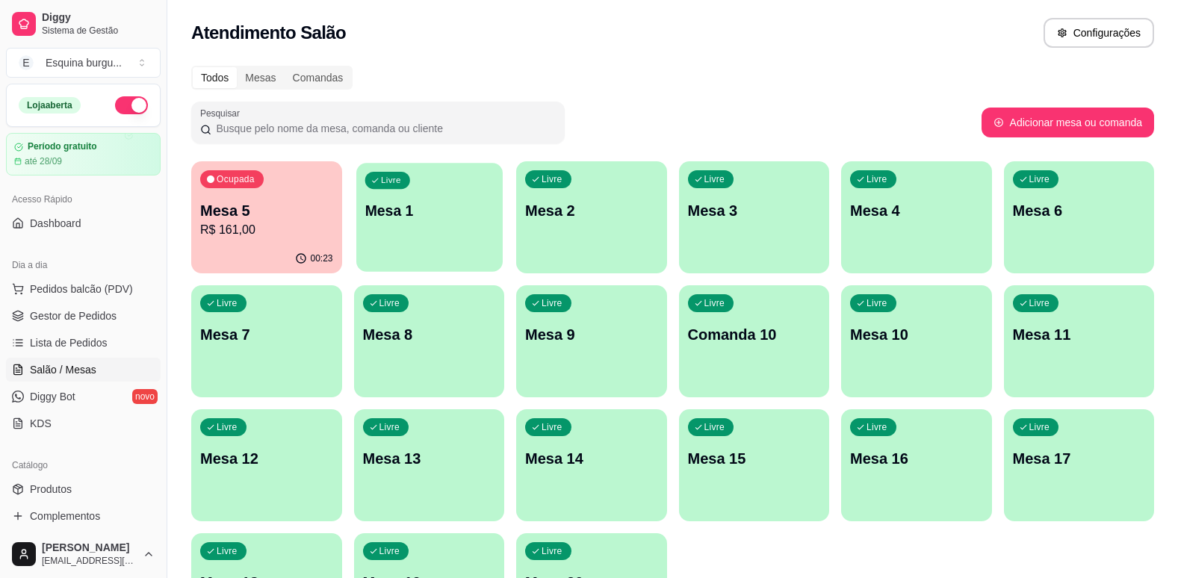
click at [449, 244] on div "Livre Mesa 1" at bounding box center [429, 208] width 146 height 91
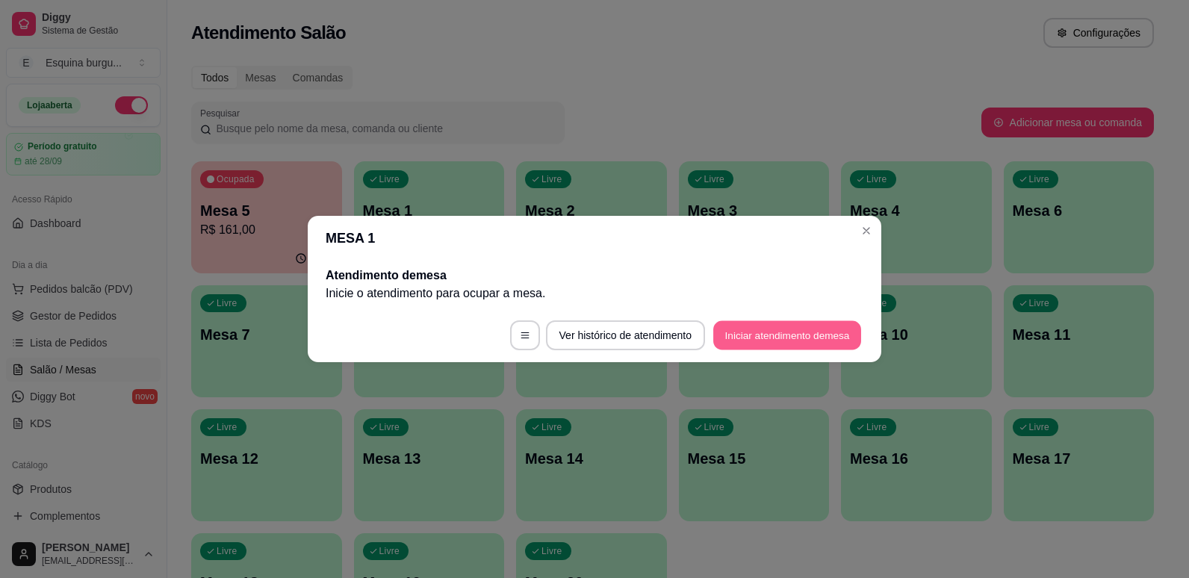
click at [769, 335] on button "Iniciar atendimento de mesa" at bounding box center [787, 335] width 148 height 29
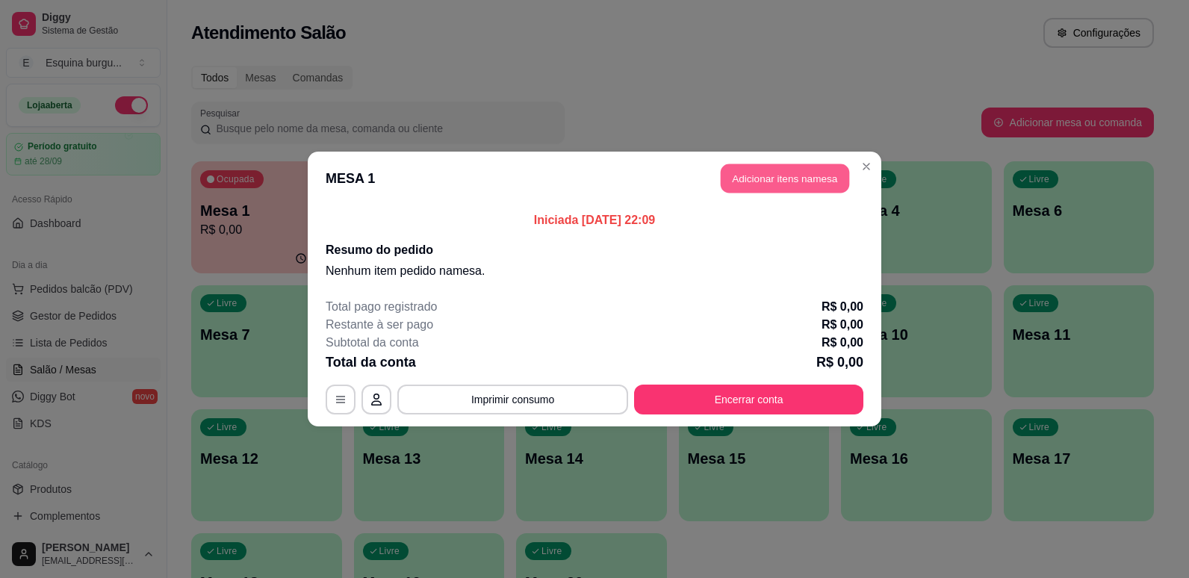
click at [757, 177] on button "Adicionar itens na mesa" at bounding box center [785, 178] width 128 height 29
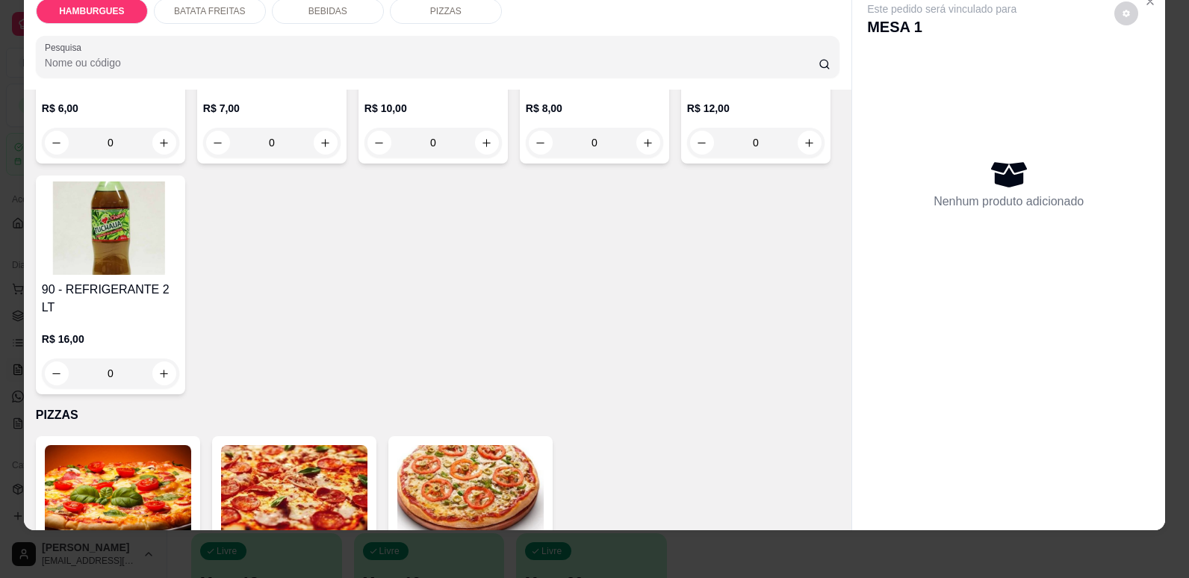
scroll to position [2168, 0]
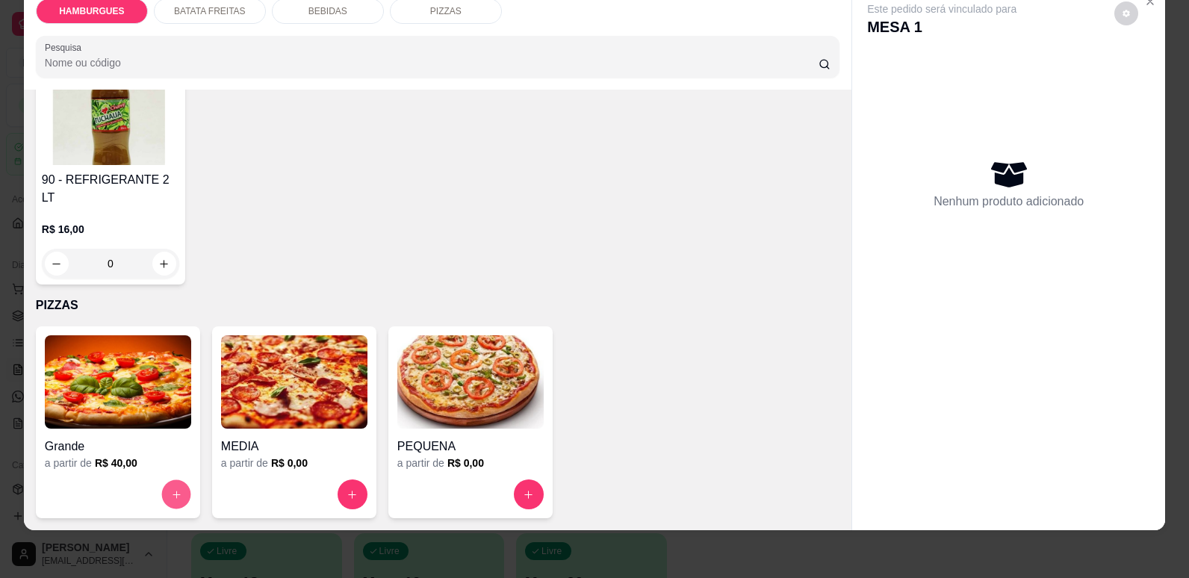
click at [174, 496] on icon "increase-product-quantity" at bounding box center [176, 494] width 11 height 11
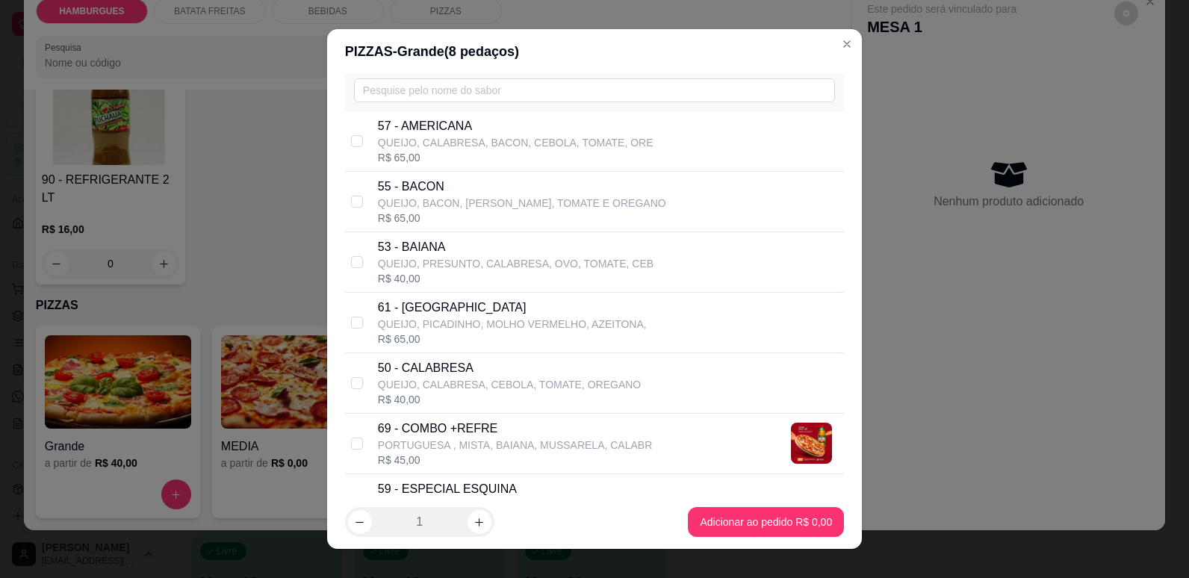
scroll to position [74, 0]
click at [353, 385] on input "checkbox" at bounding box center [357, 382] width 12 height 12
checkbox input "true"
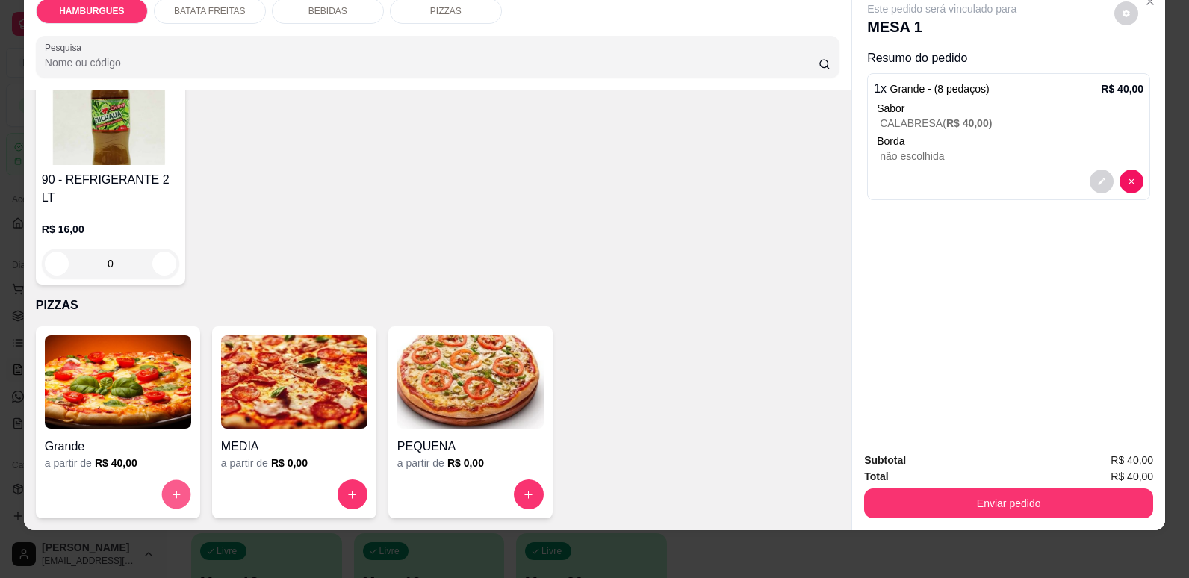
click at [161, 486] on button "increase-product-quantity" at bounding box center [175, 494] width 29 height 29
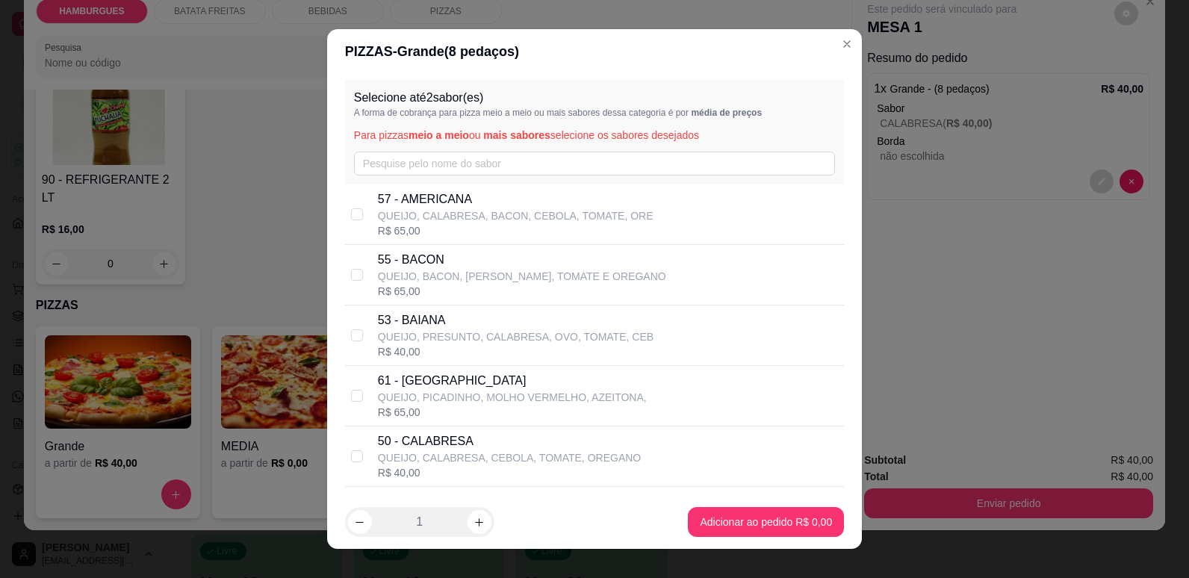
scroll to position [640, 0]
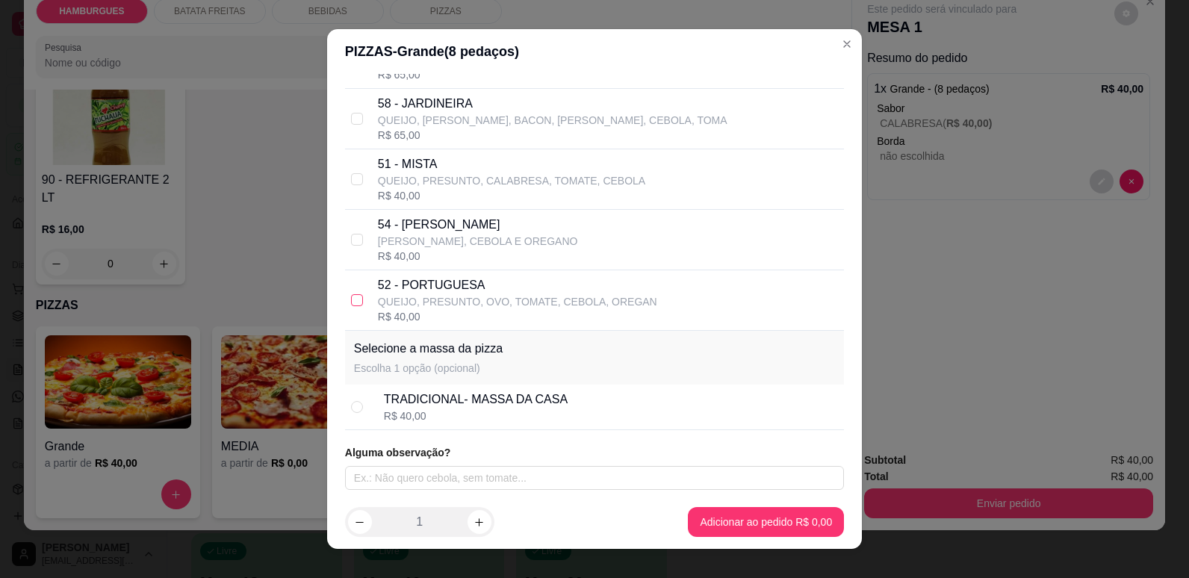
click at [353, 299] on input "checkbox" at bounding box center [357, 300] width 12 height 12
checkbox input "true"
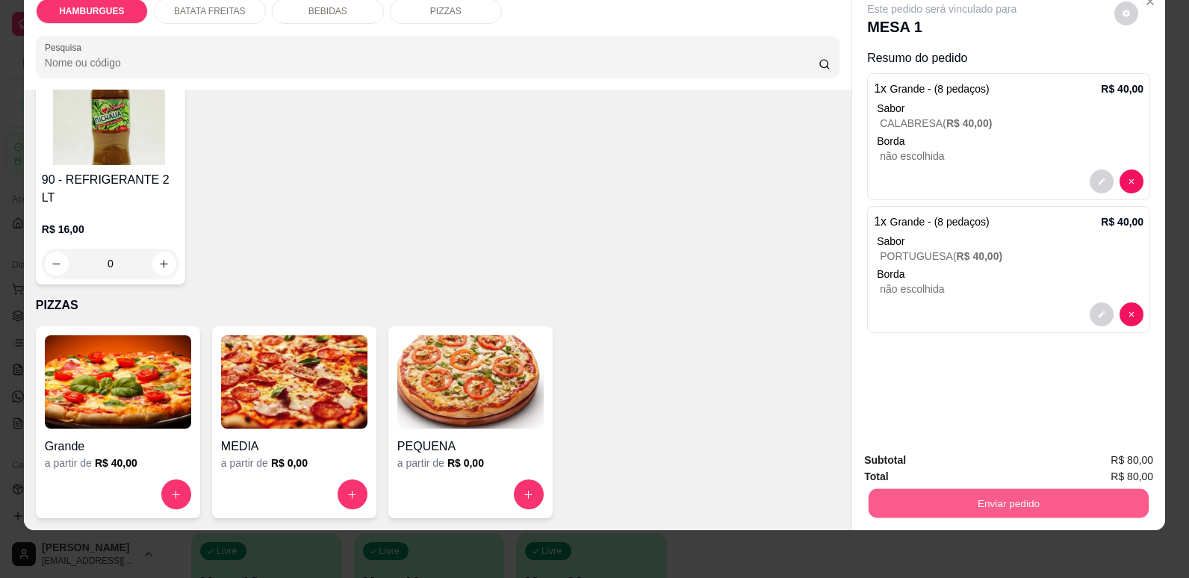
click at [1052, 514] on button "Enviar pedido" at bounding box center [1009, 502] width 280 height 29
click at [983, 471] on button "Não registrar e enviar pedido" at bounding box center [958, 467] width 155 height 28
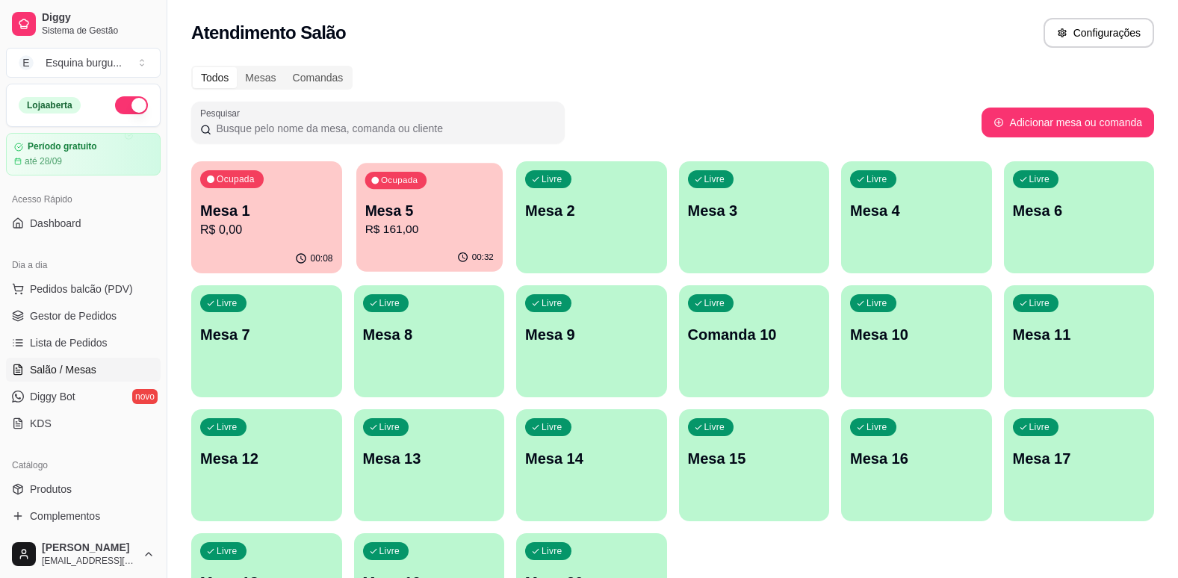
click at [462, 211] on p "Mesa 5" at bounding box center [429, 211] width 128 height 20
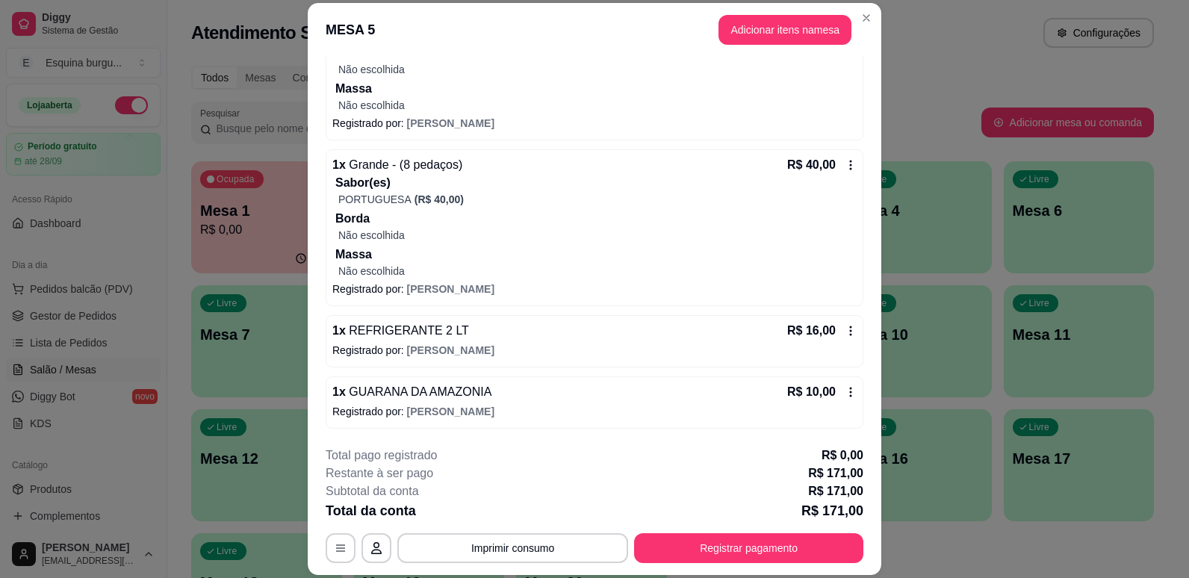
scroll to position [45, 0]
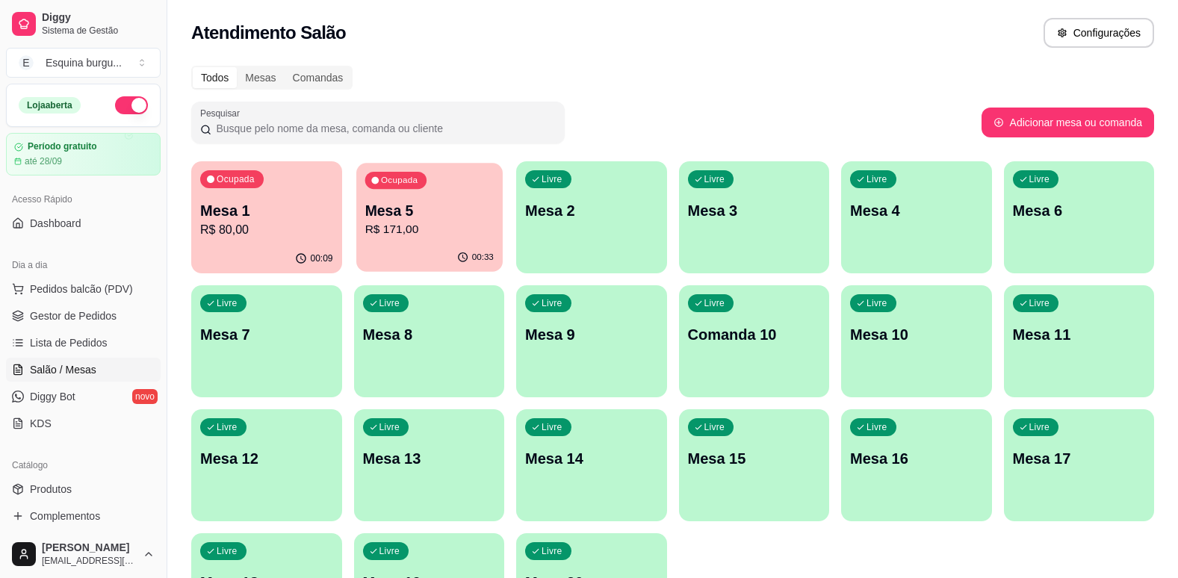
click at [480, 212] on p "Mesa 5" at bounding box center [429, 211] width 128 height 20
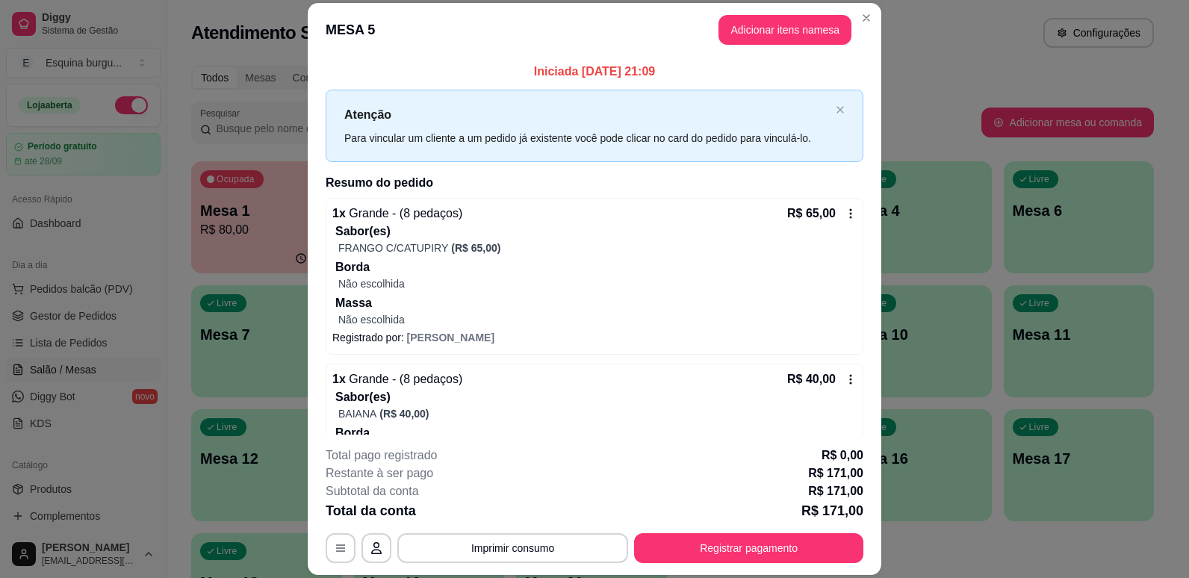
scroll to position [380, 0]
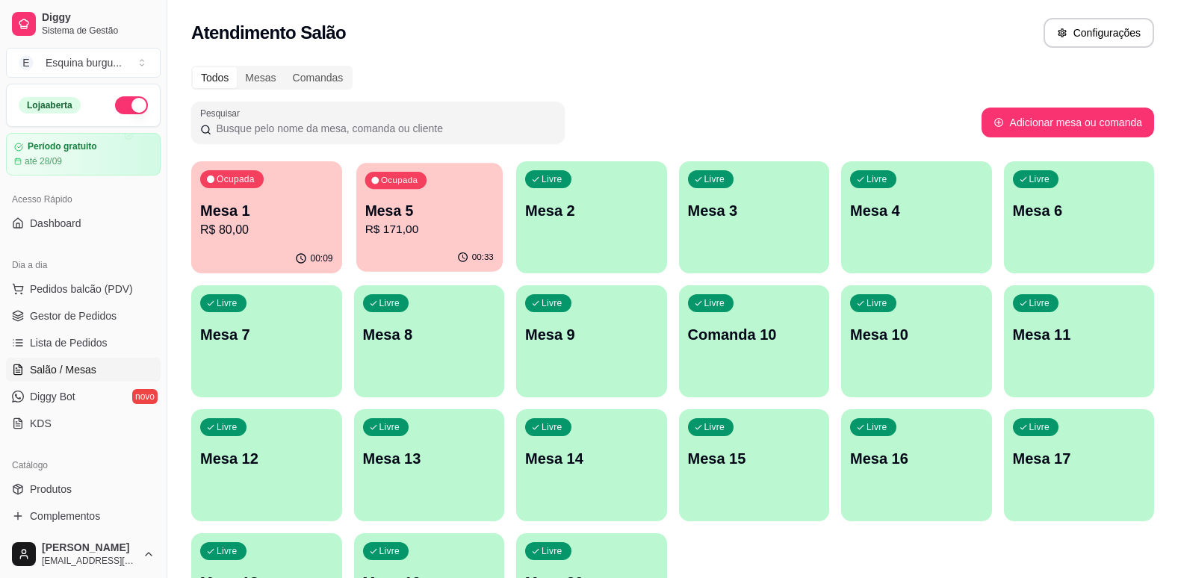
click at [454, 212] on p "Mesa 5" at bounding box center [429, 211] width 128 height 20
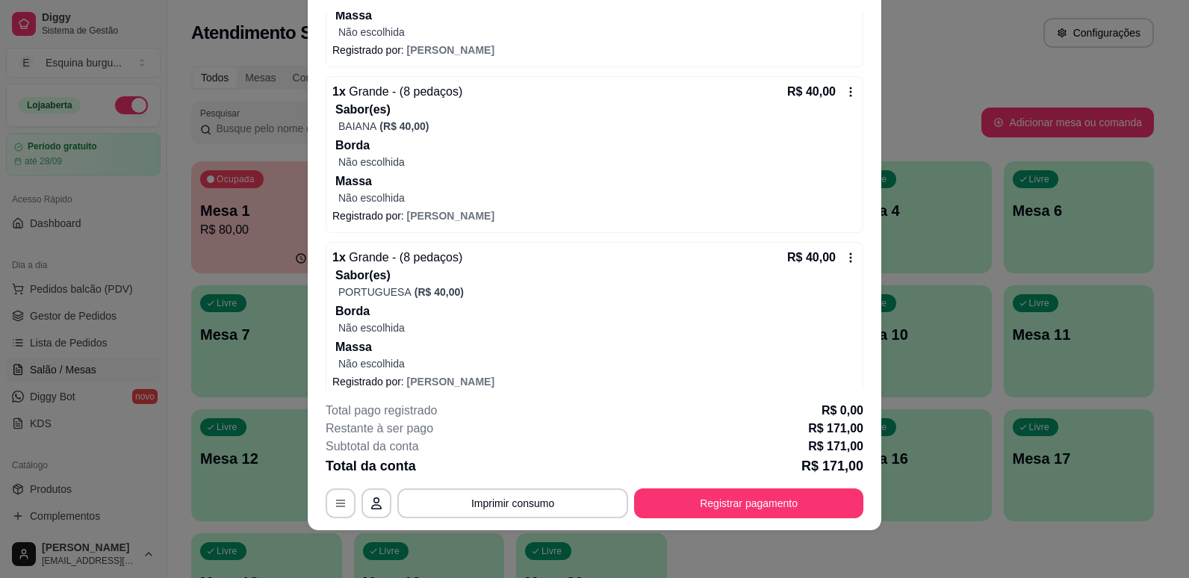
scroll to position [380, 0]
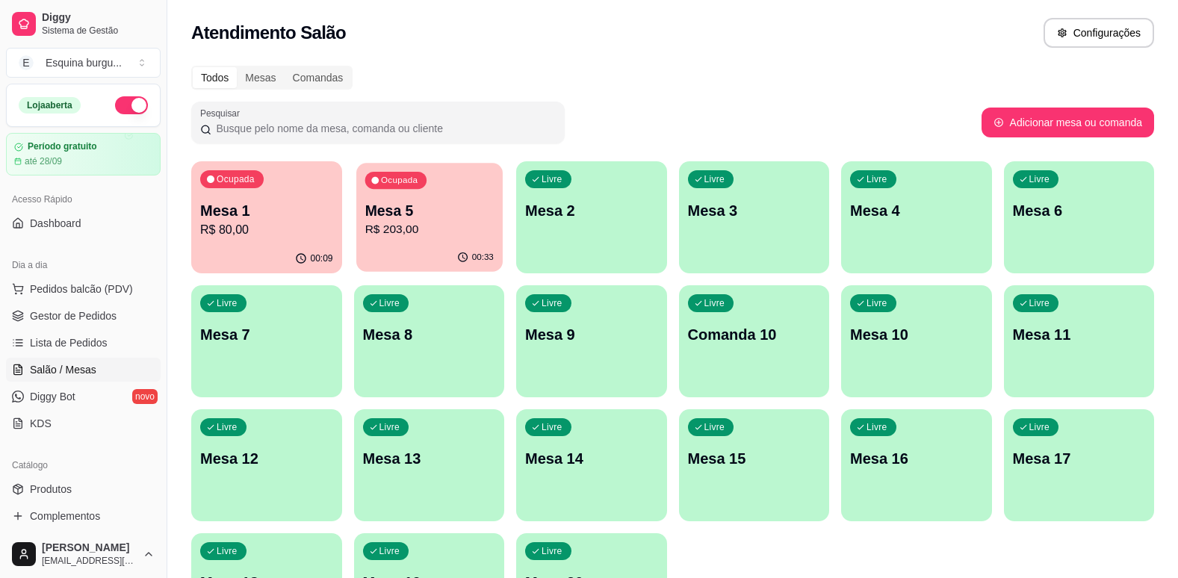
click at [481, 220] on div "Mesa 5 R$ 203,00" at bounding box center [429, 219] width 128 height 37
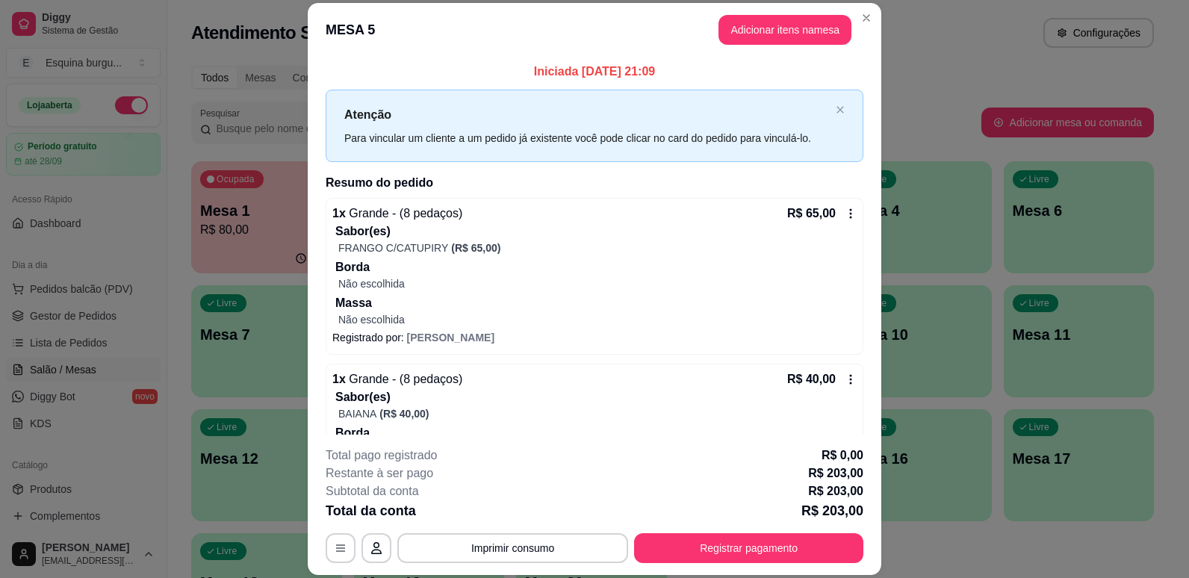
scroll to position [503, 0]
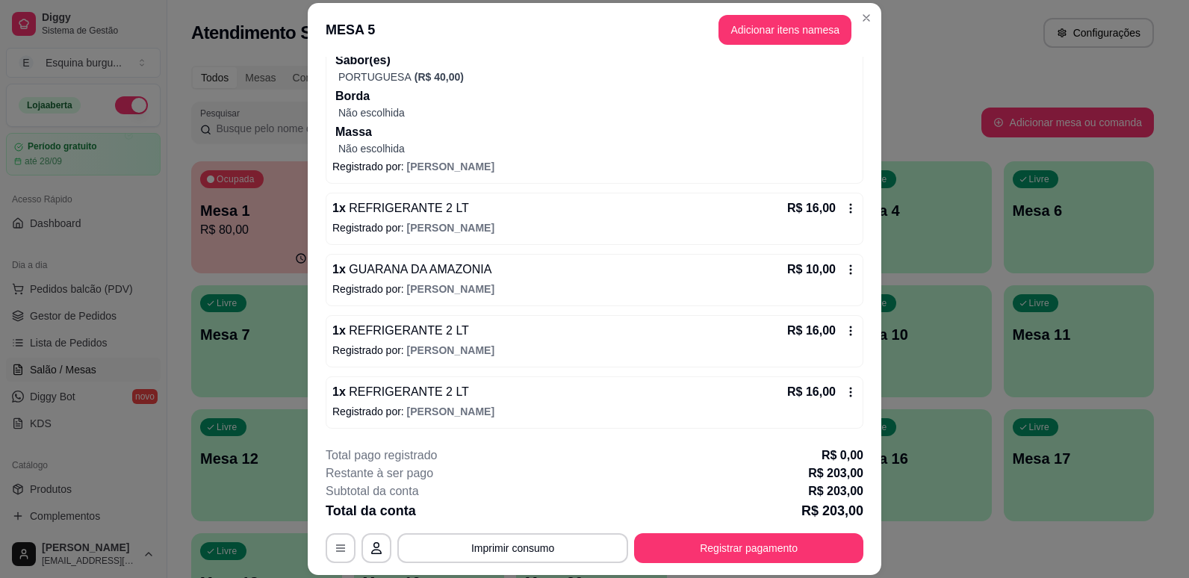
click at [845, 392] on icon at bounding box center [851, 392] width 12 height 12
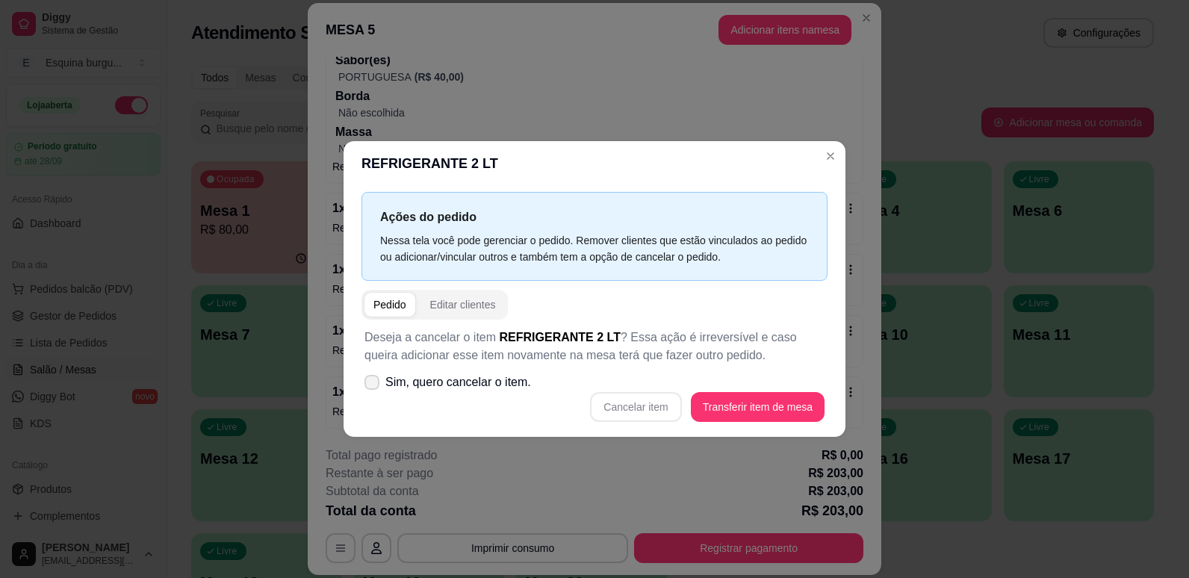
drag, startPoint x: 657, startPoint y: 406, endPoint x: 382, endPoint y: 385, distance: 276.5
click at [382, 385] on div "Deseja a cancelar o item REFRIGERANTE 2 LT ? Essa ação é irreversível e caso qu…" at bounding box center [595, 375] width 466 height 111
click at [376, 383] on icon at bounding box center [371, 382] width 11 height 8
click at [373, 385] on input "Sim, quero cancelar o item." at bounding box center [369, 390] width 10 height 10
checkbox input "true"
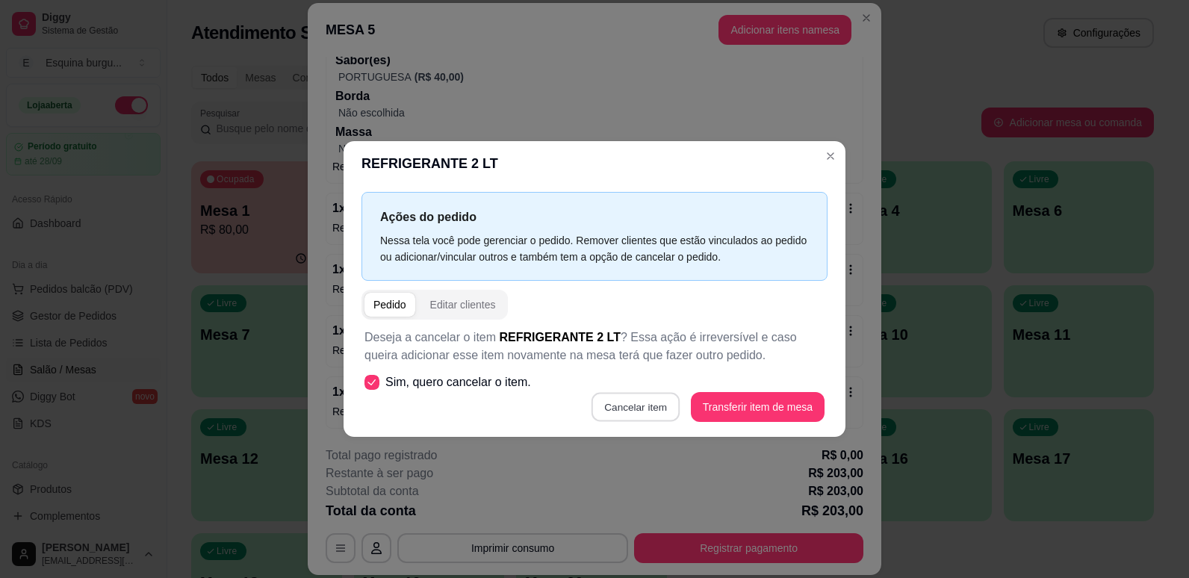
click at [644, 406] on button "Cancelar item" at bounding box center [636, 407] width 89 height 29
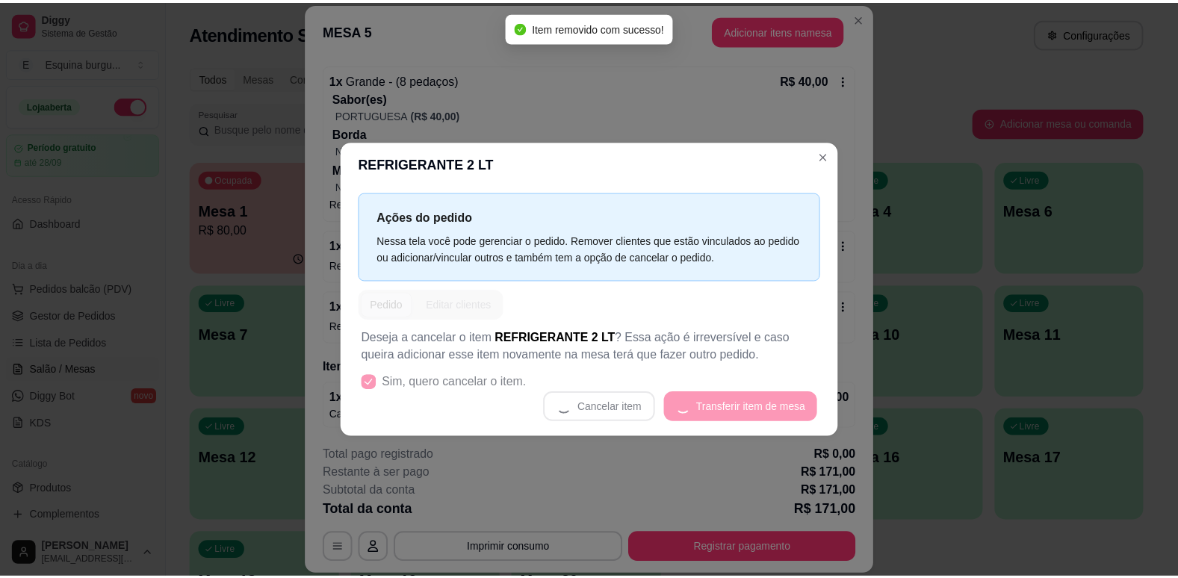
scroll to position [465, 0]
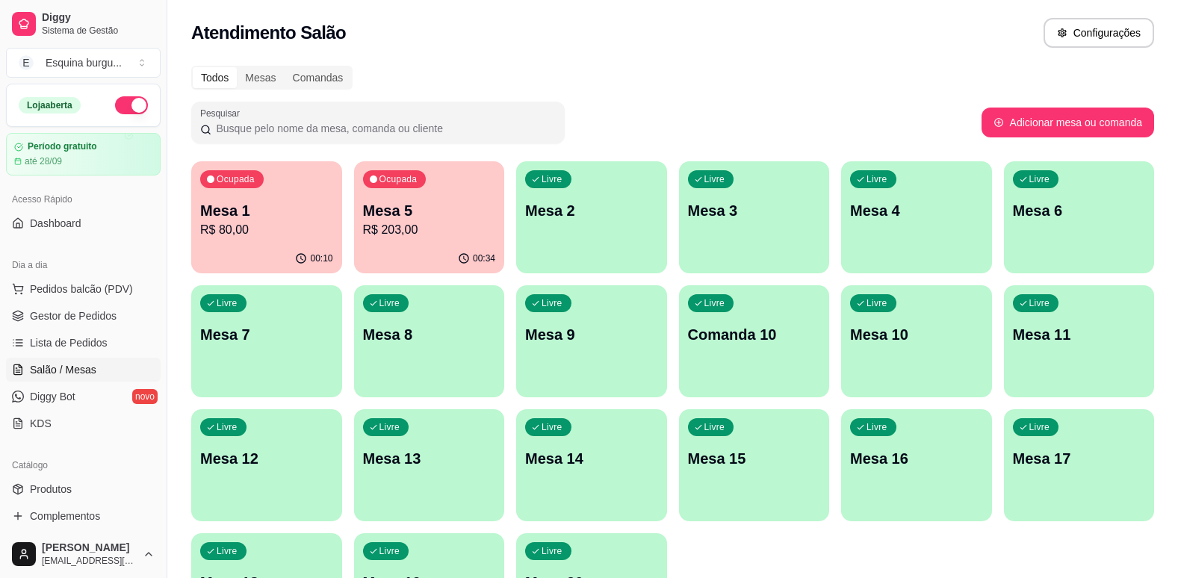
click at [692, 90] on div "Todos Mesas Comandas Pesquisar Adicionar mesa ou comanda Ocupada Mesa 1 R$ 80,0…" at bounding box center [672, 360] width 1011 height 607
click at [447, 201] on p "Mesa 5" at bounding box center [429, 211] width 128 height 20
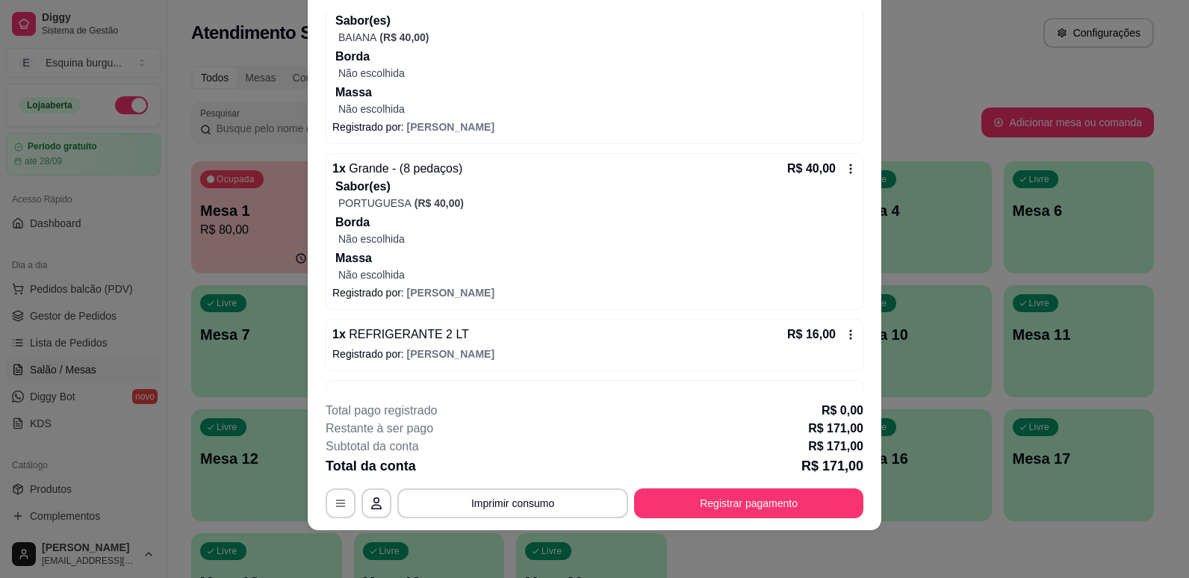
scroll to position [465, 0]
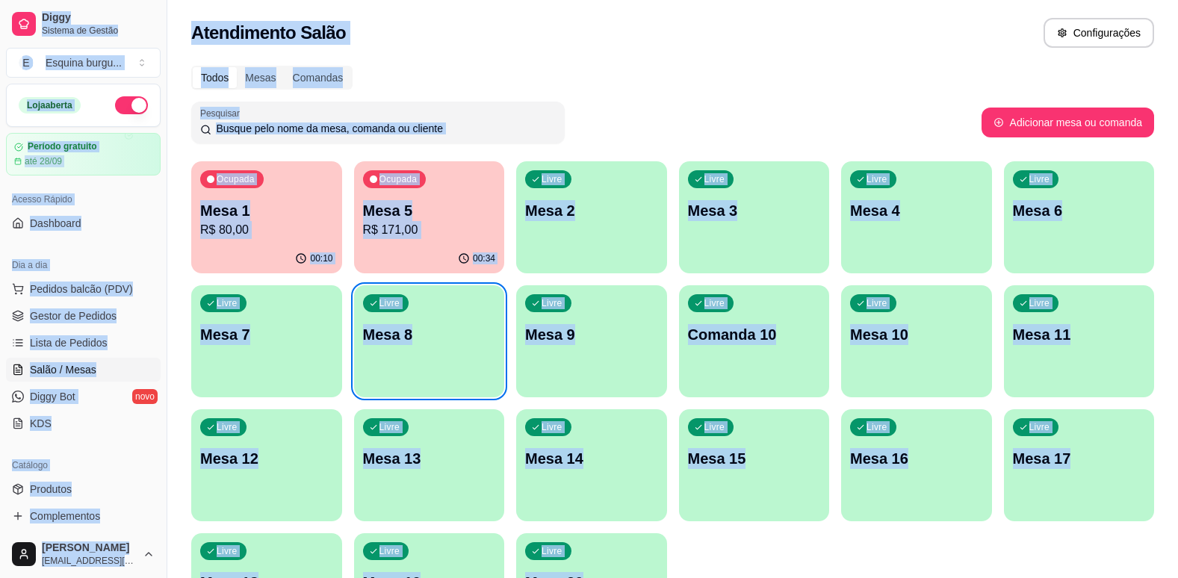
click at [731, 96] on div "Todos Mesas Comandas Pesquisar Adicionar mesa ou comanda Ocupada Mesa 1 R$ 80,0…" at bounding box center [672, 360] width 1011 height 607
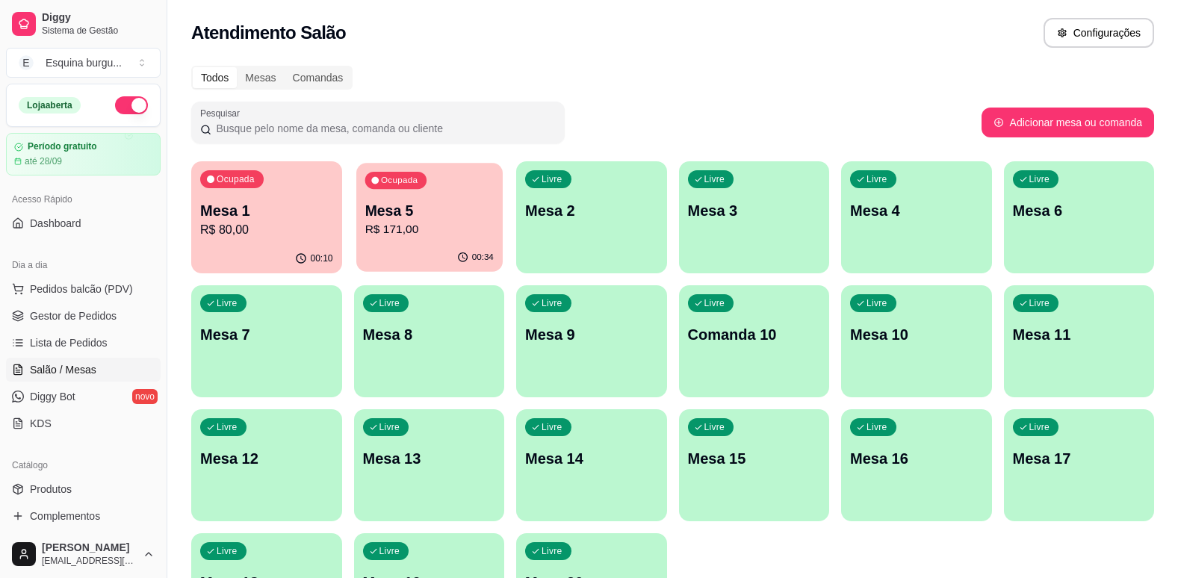
click at [428, 220] on p "Mesa 5" at bounding box center [429, 211] width 128 height 20
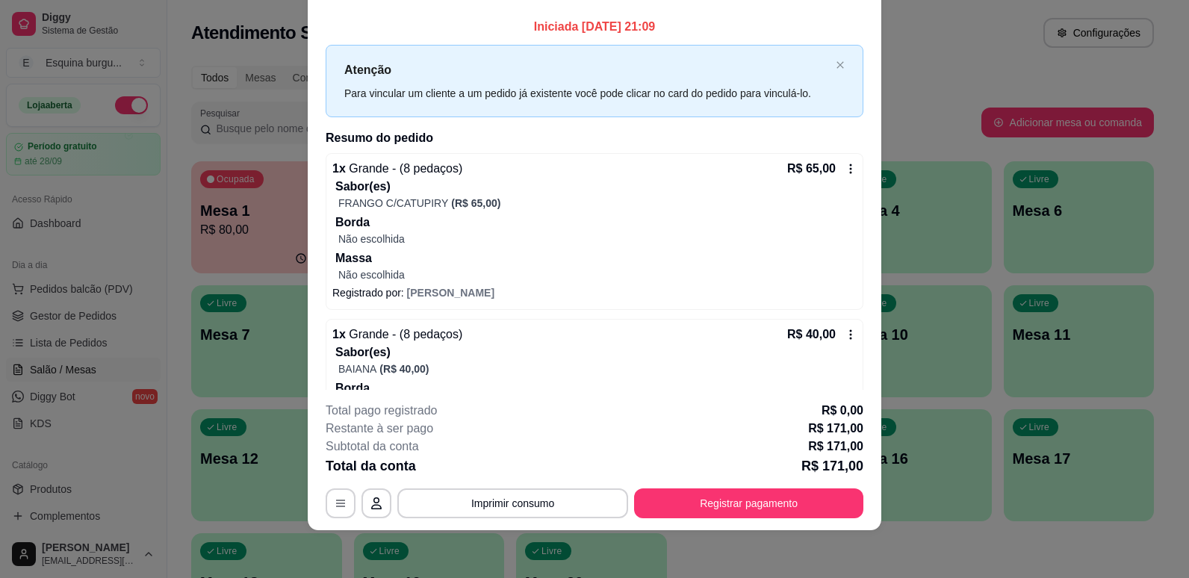
scroll to position [0, 0]
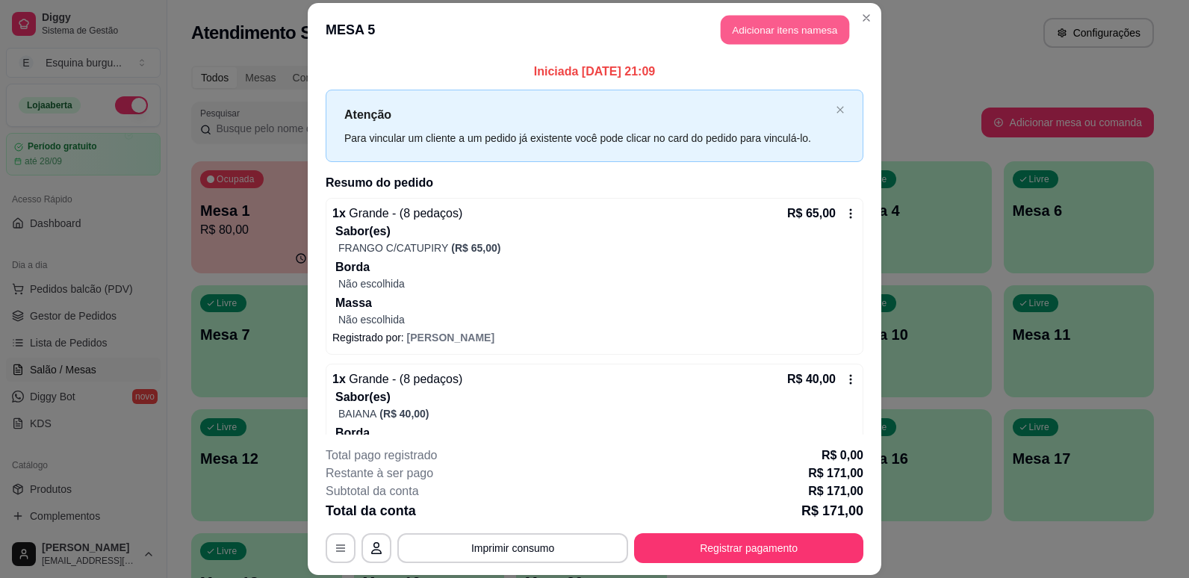
click at [781, 43] on button "Adicionar itens na mesa" at bounding box center [785, 29] width 128 height 29
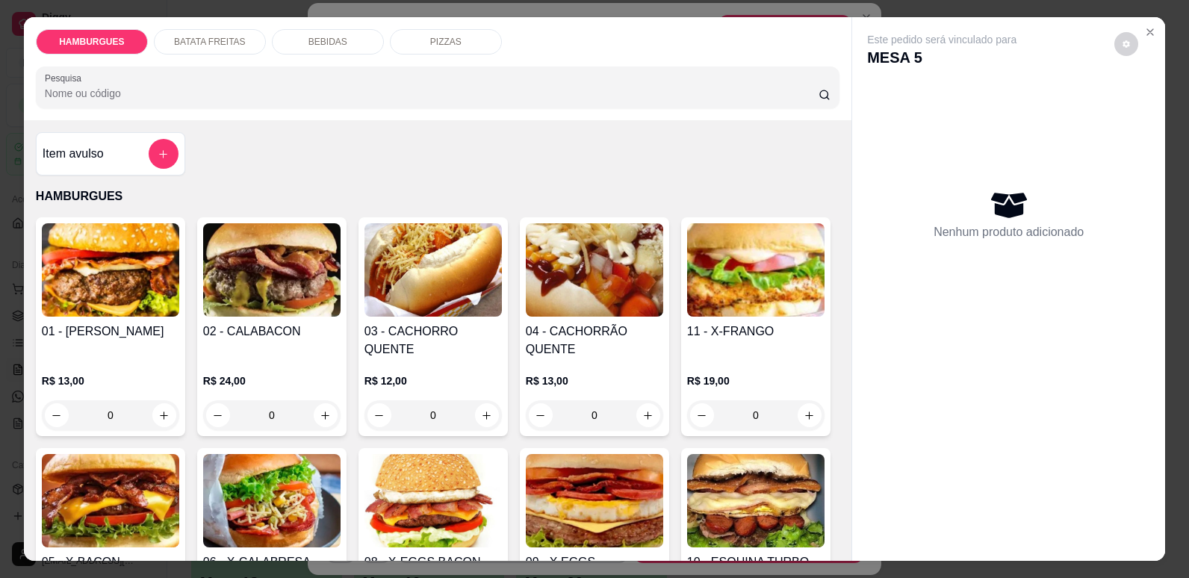
scroll to position [571, 0]
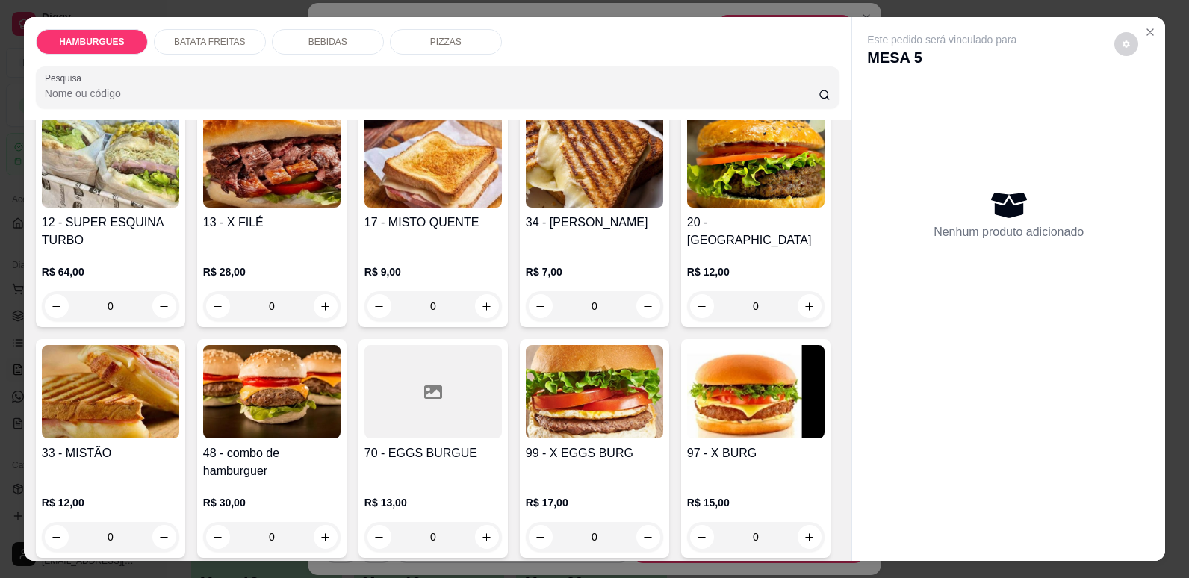
click at [308, 42] on p "BEBIDAS" at bounding box center [327, 42] width 39 height 12
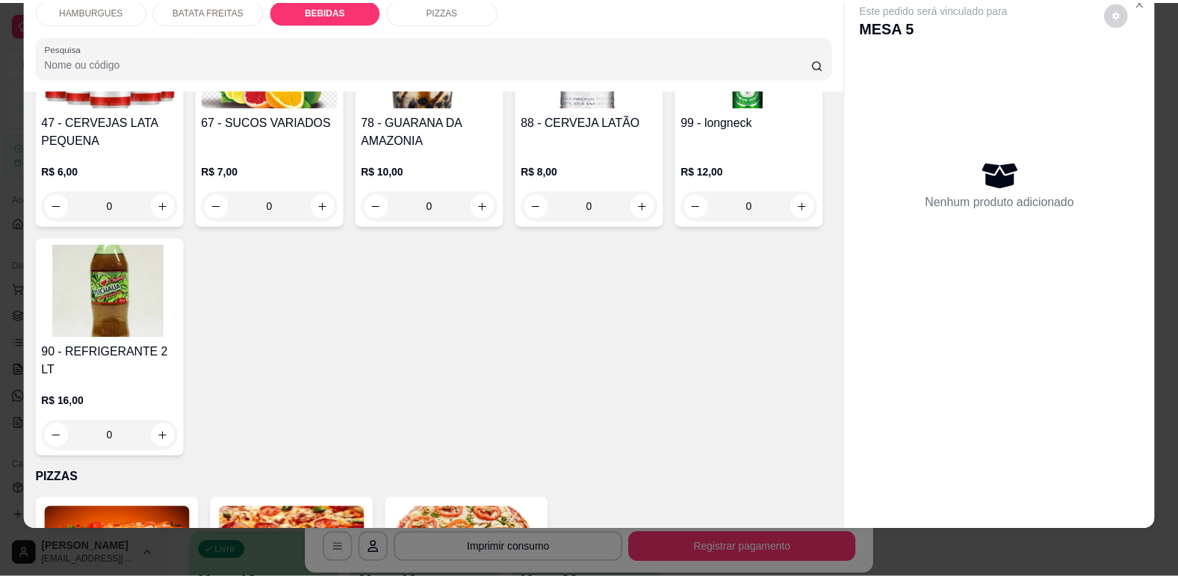
scroll to position [2030, 0]
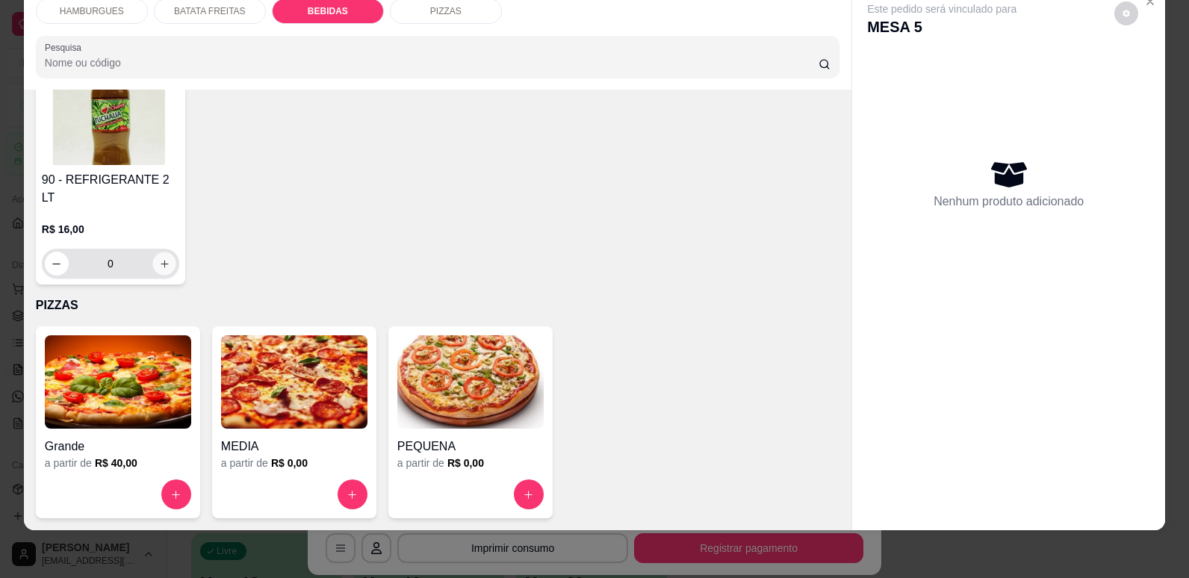
click at [170, 270] on icon "increase-product-quantity" at bounding box center [164, 263] width 11 height 11
type input "1"
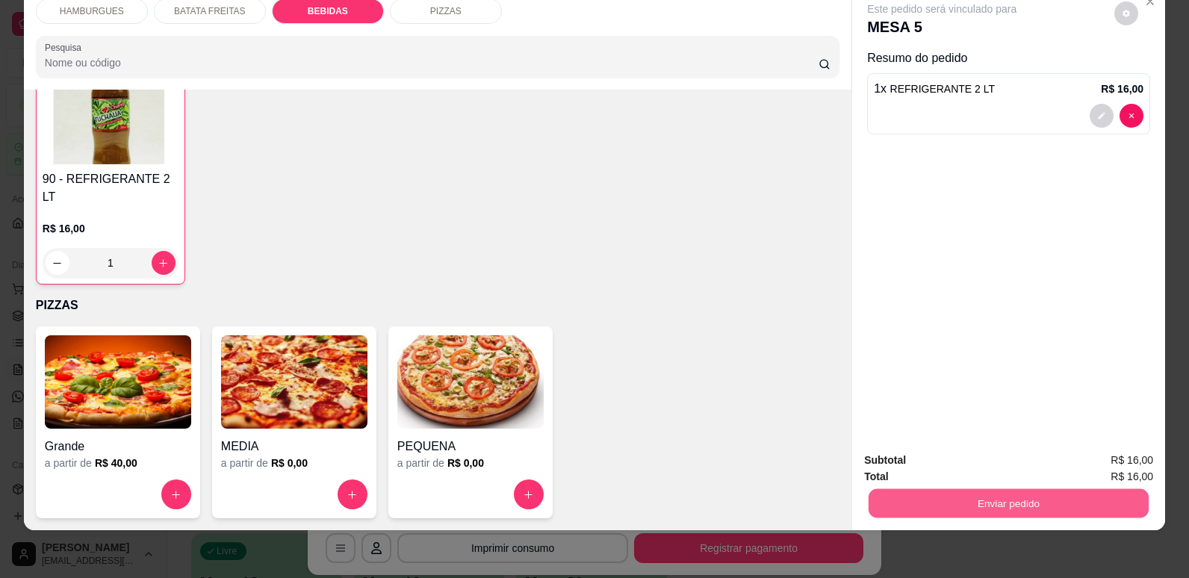
click at [942, 506] on button "Enviar pedido" at bounding box center [1009, 502] width 280 height 29
click at [976, 459] on button "Não registrar e enviar pedido" at bounding box center [959, 467] width 151 height 28
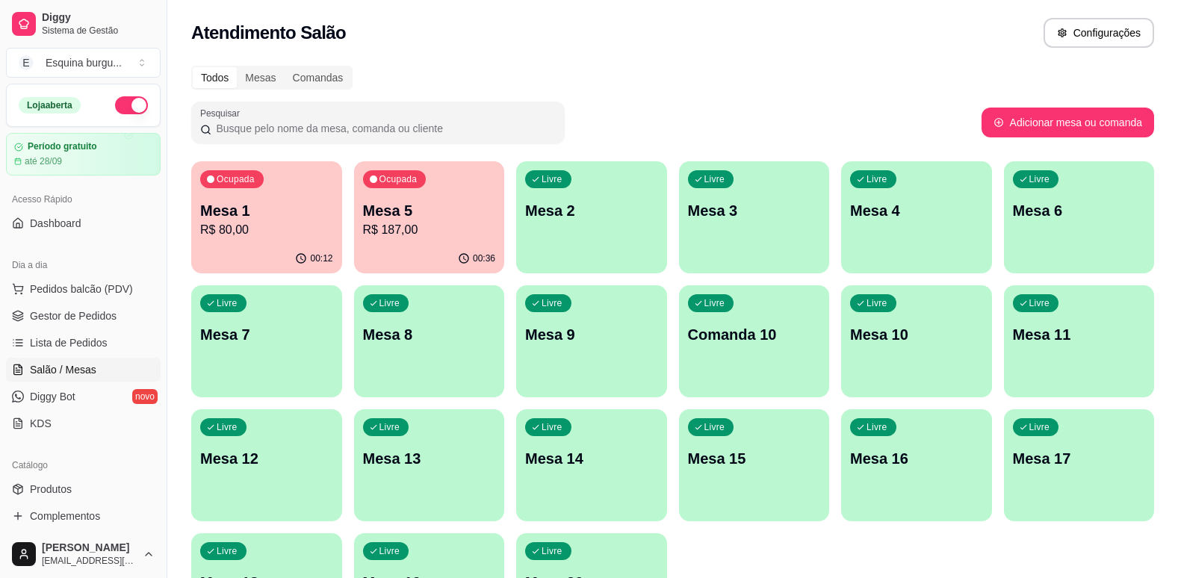
click at [453, 211] on p "Mesa 5" at bounding box center [429, 210] width 133 height 21
click at [225, 244] on button "Ocupada Mesa 1 R$ 80,00 00:18" at bounding box center [266, 217] width 146 height 109
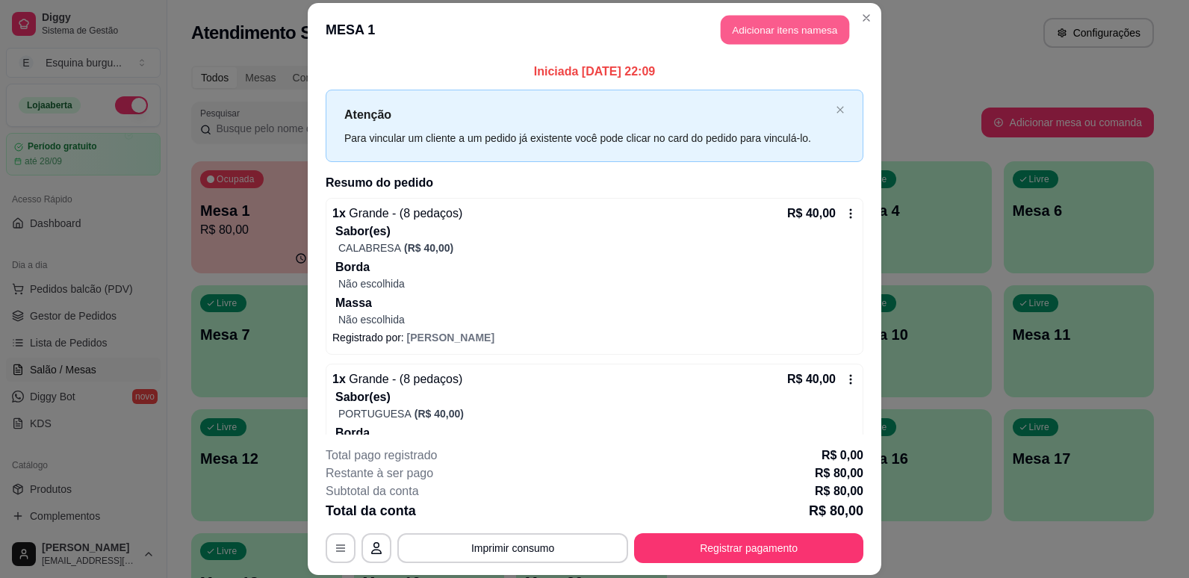
click at [801, 36] on button "Adicionar itens na mesa" at bounding box center [785, 29] width 128 height 29
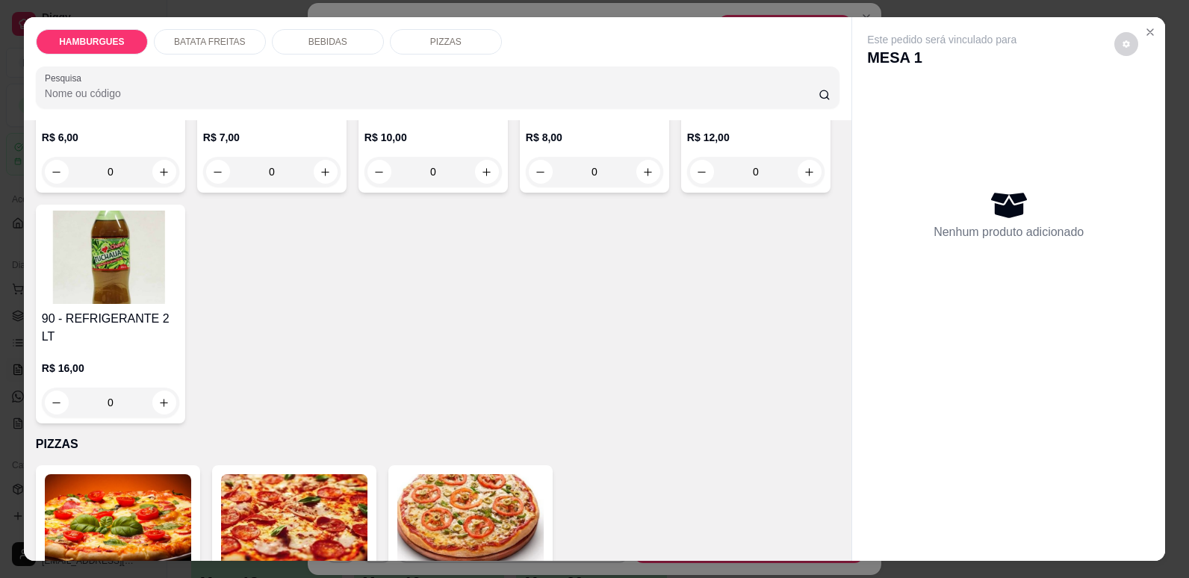
scroll to position [1930, 0]
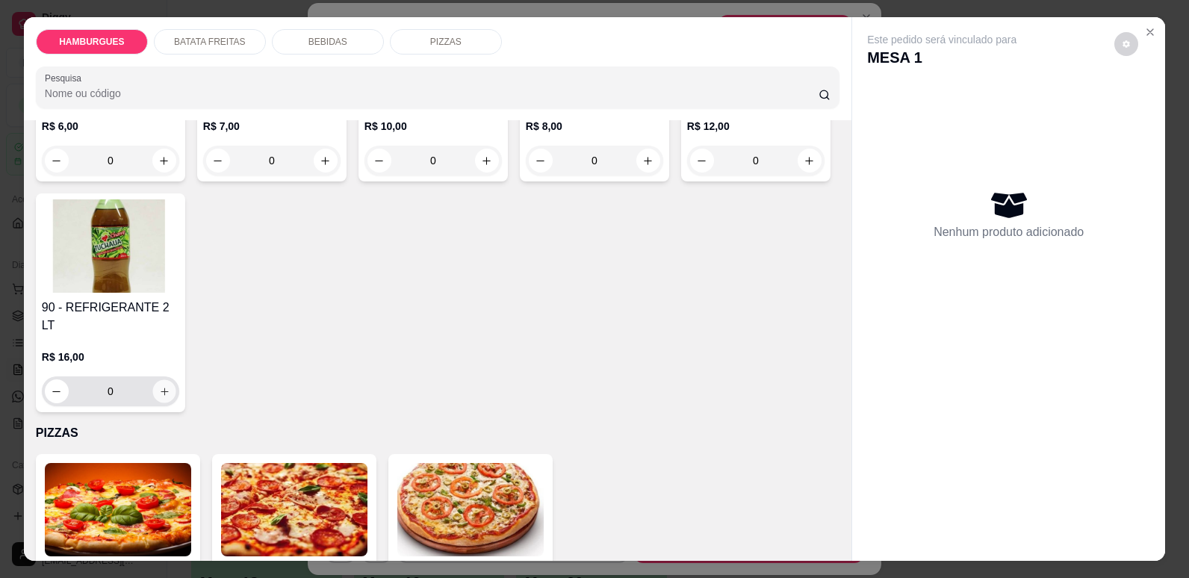
click at [170, 397] on icon "increase-product-quantity" at bounding box center [164, 391] width 11 height 11
type input "1"
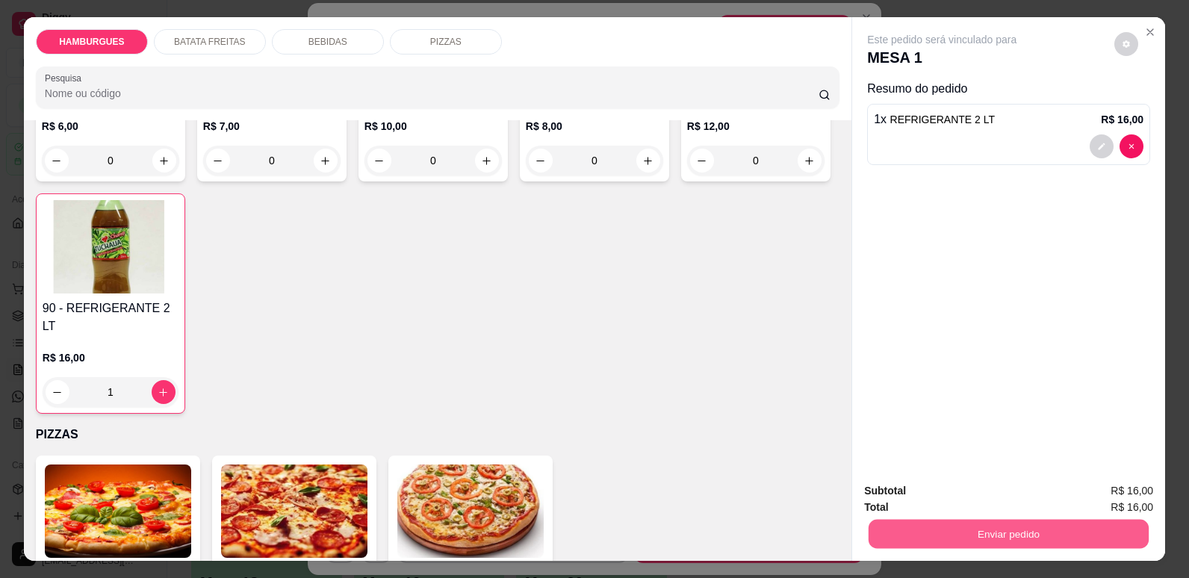
click at [878, 537] on button "Enviar pedido" at bounding box center [1009, 533] width 280 height 29
click at [949, 497] on button "Não registrar e enviar pedido" at bounding box center [959, 497] width 151 height 28
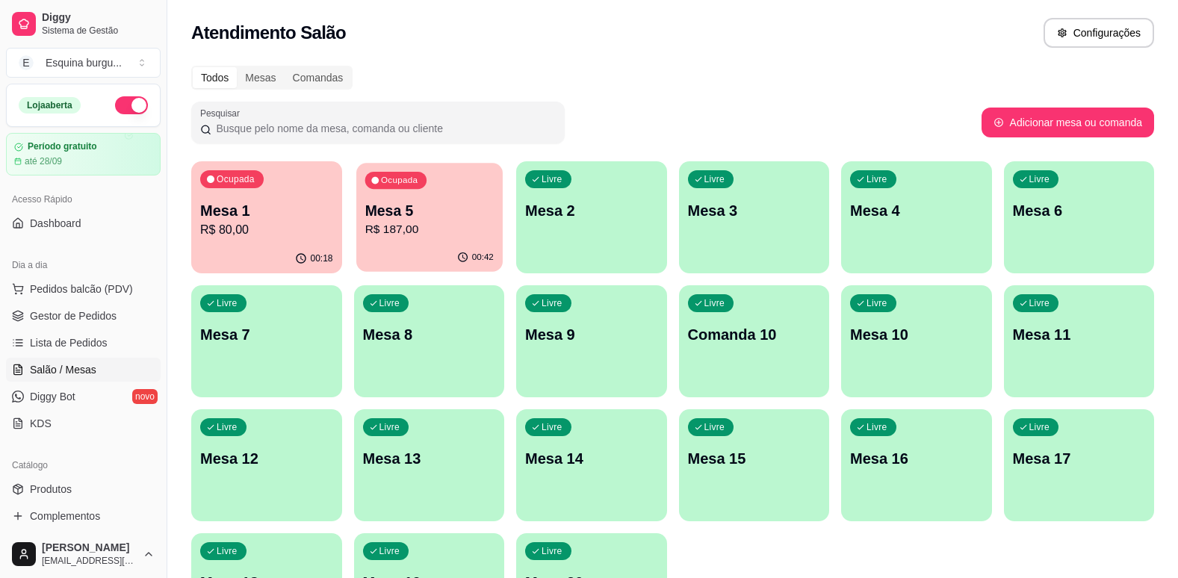
click at [421, 217] on p "Mesa 5" at bounding box center [429, 211] width 128 height 20
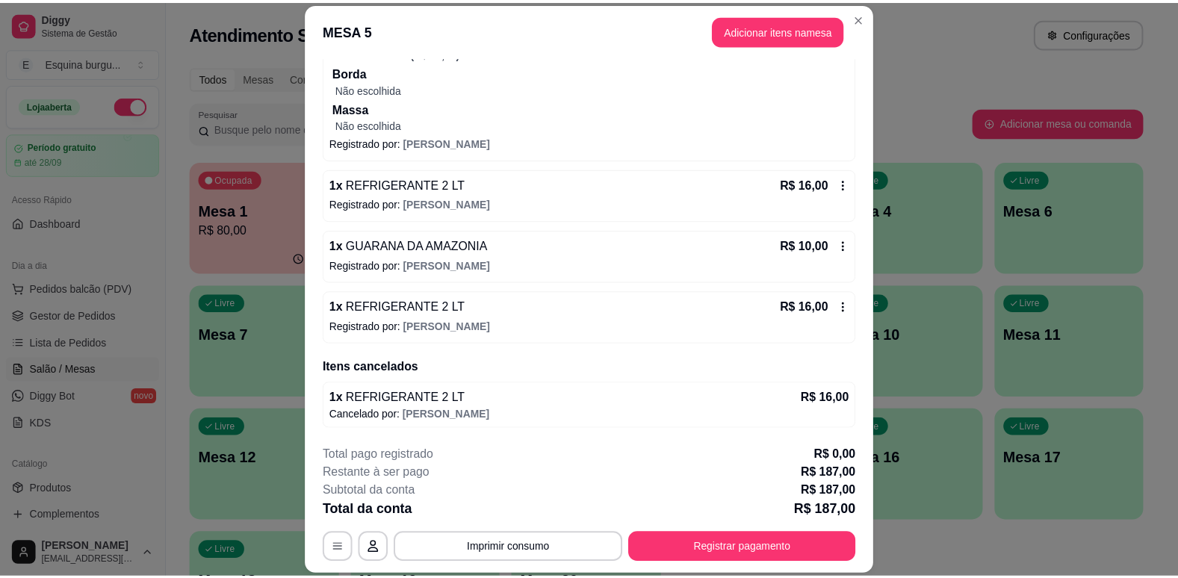
scroll to position [45, 0]
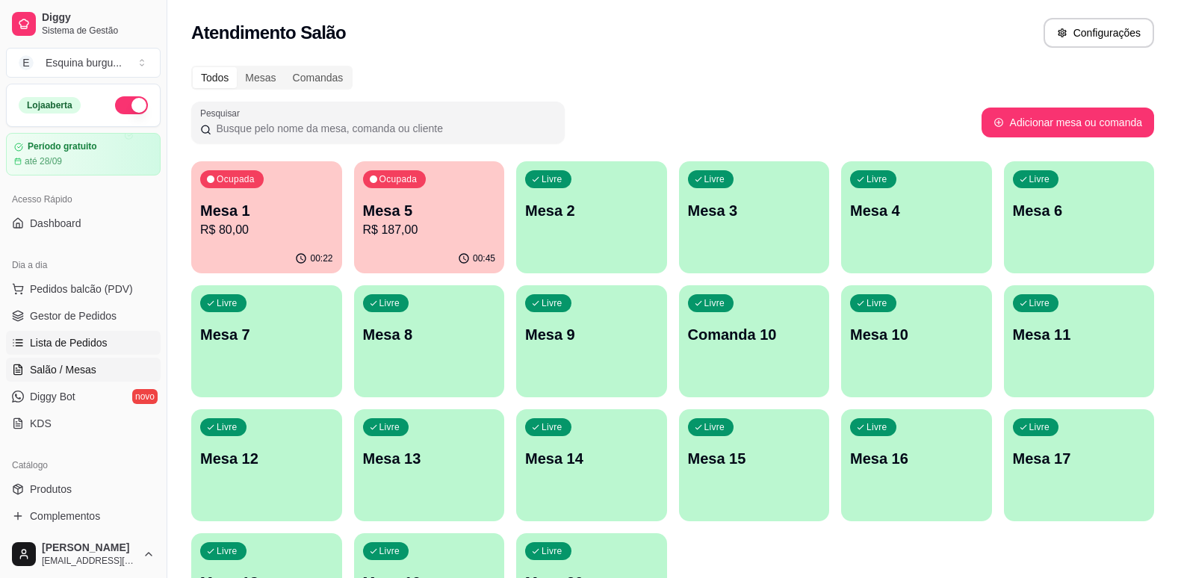
click at [102, 337] on span "Lista de Pedidos" at bounding box center [69, 342] width 78 height 15
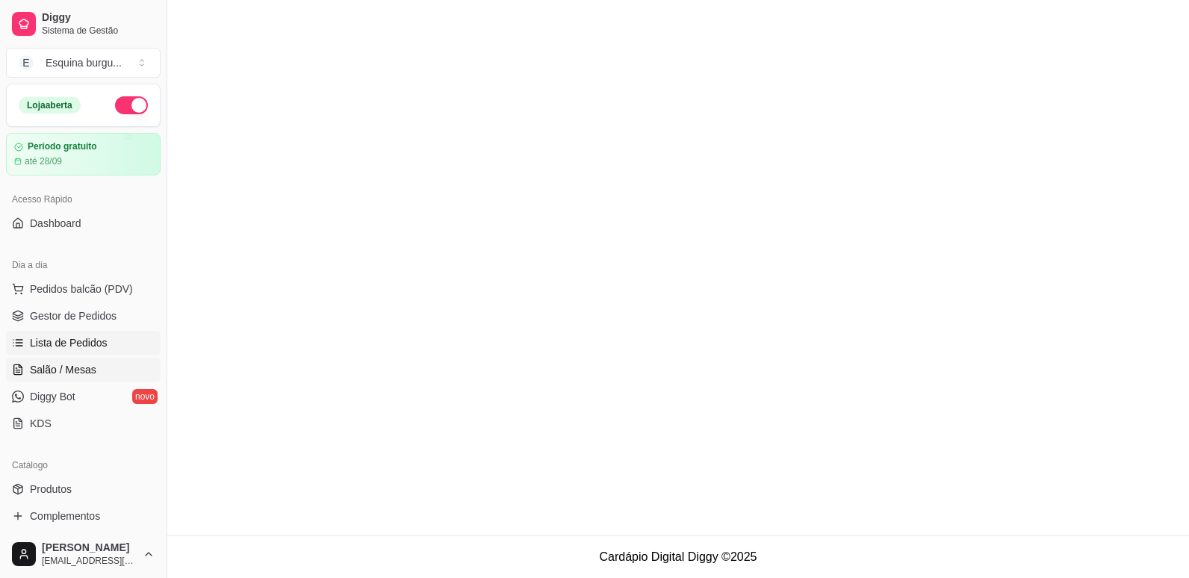
click at [96, 360] on link "Salão / Mesas" at bounding box center [83, 370] width 155 height 24
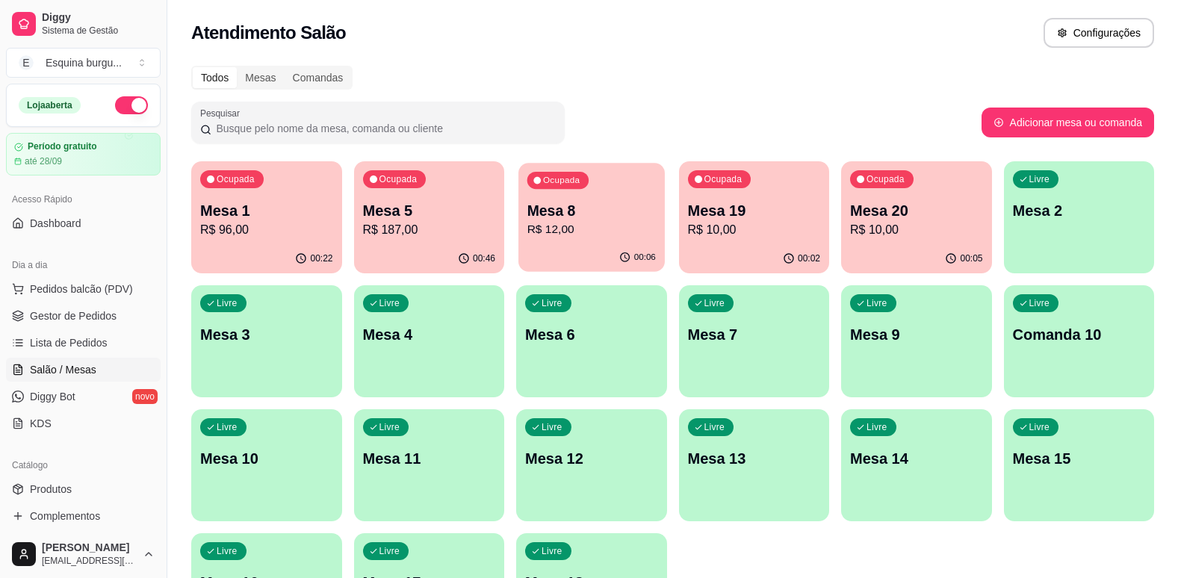
click at [559, 207] on p "Mesa 8" at bounding box center [591, 211] width 128 height 20
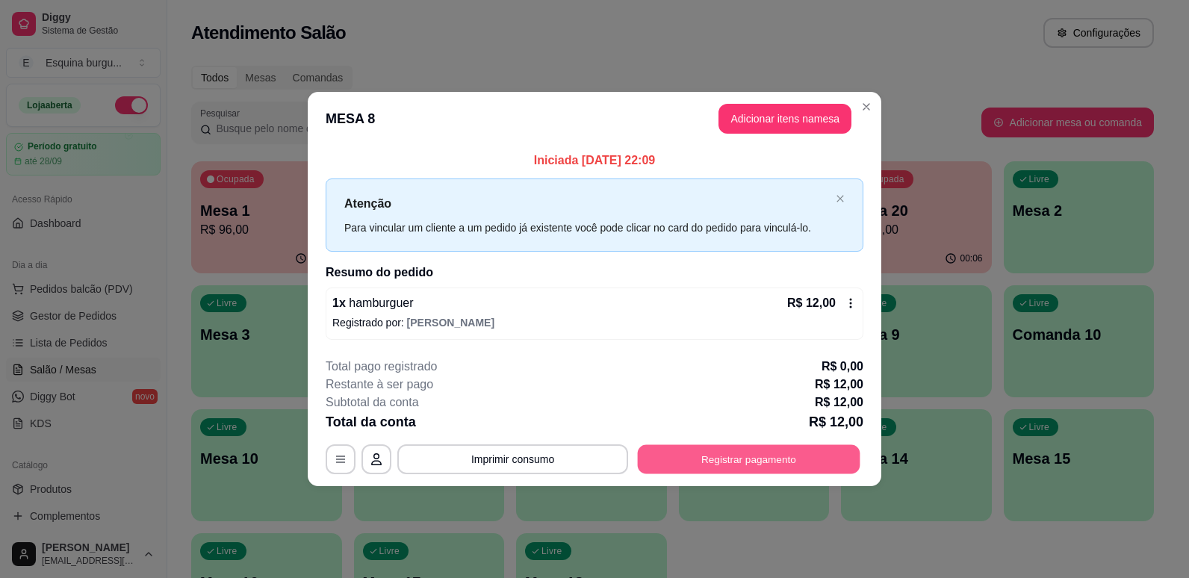
click at [795, 454] on button "Registrar pagamento" at bounding box center [749, 458] width 223 height 29
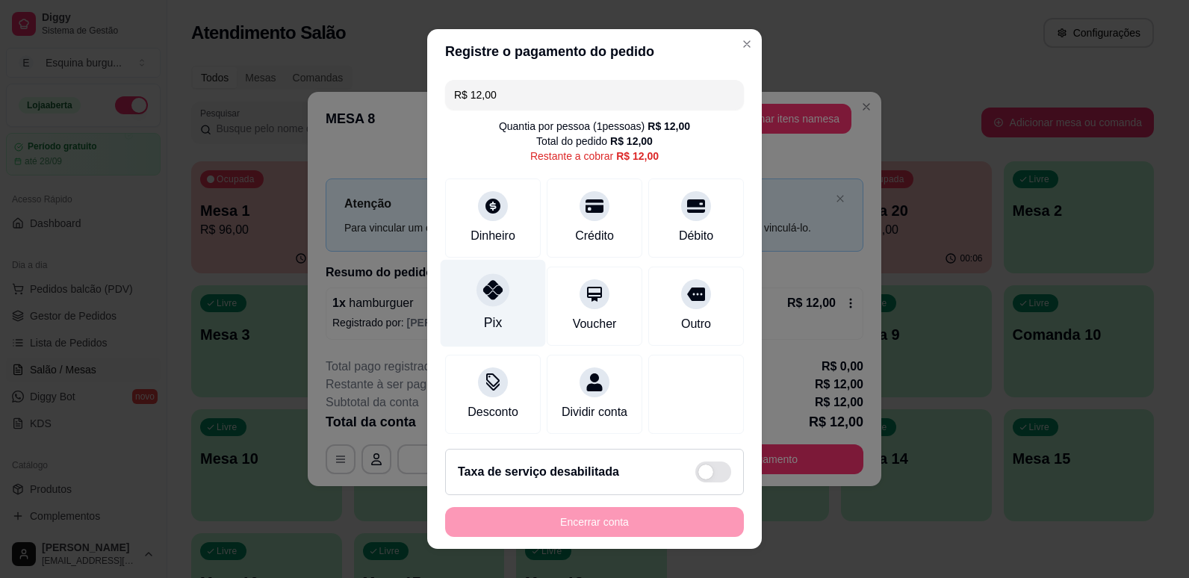
click at [479, 310] on div "Pix" at bounding box center [493, 302] width 105 height 87
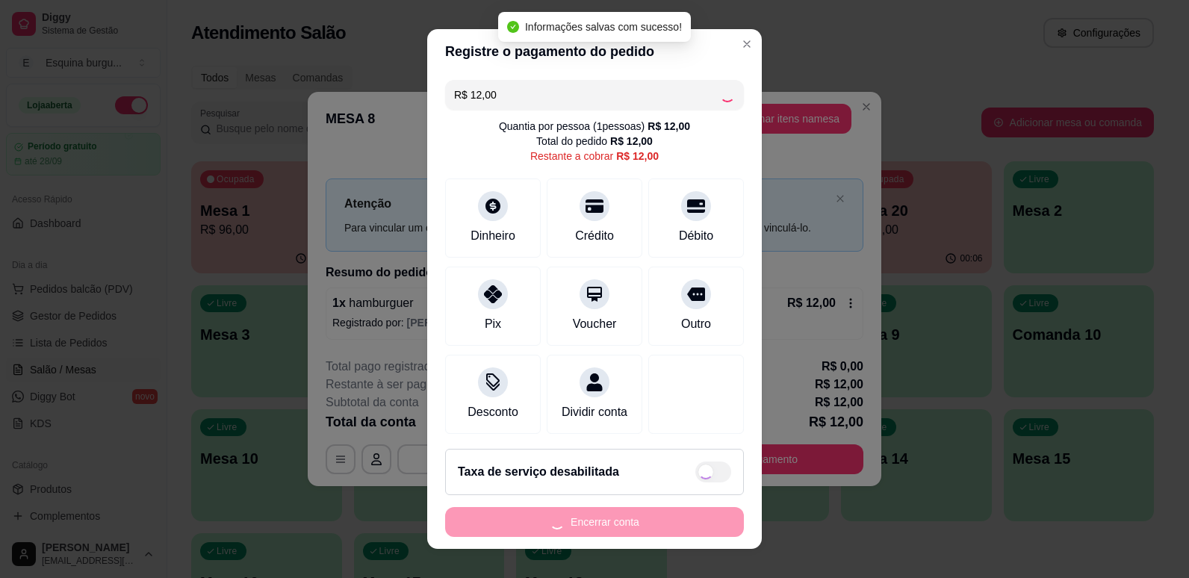
type input "R$ 0,00"
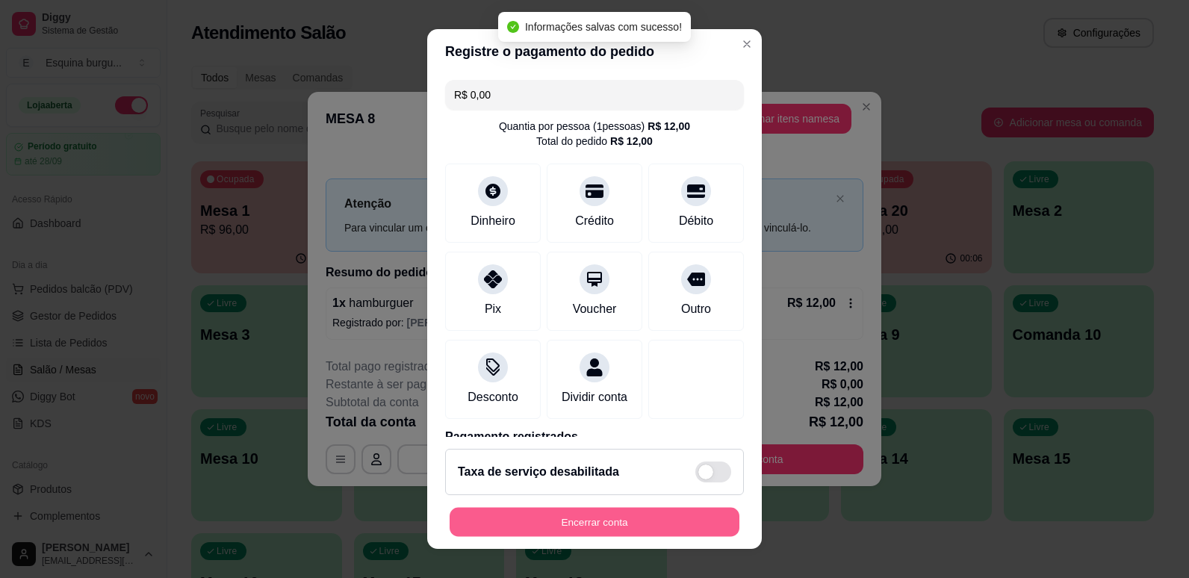
click at [627, 515] on button "Encerrar conta" at bounding box center [595, 522] width 290 height 29
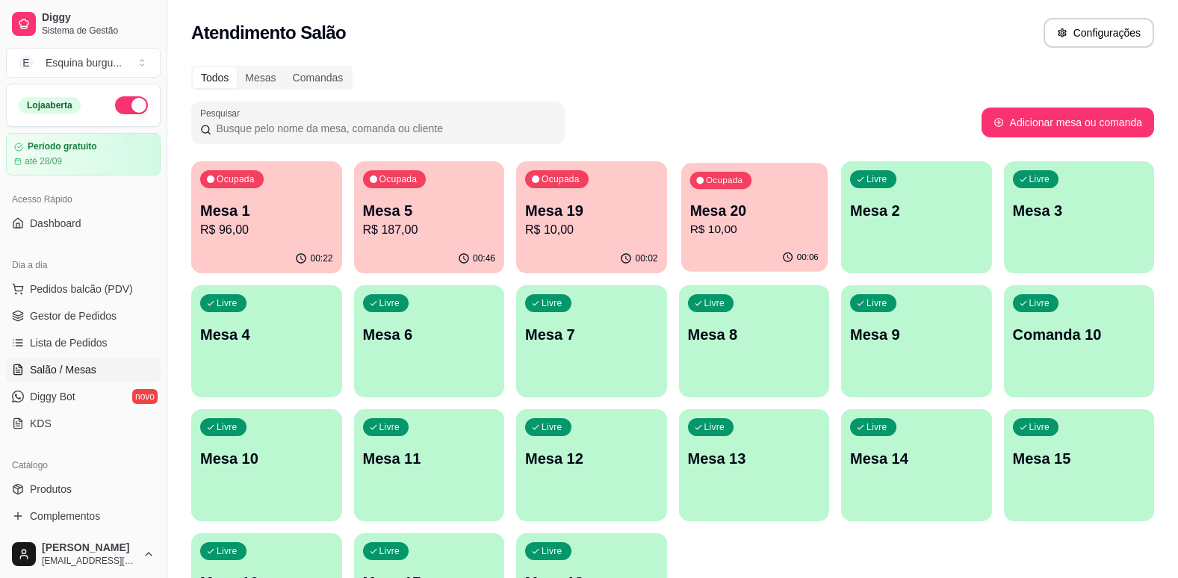
click at [794, 208] on p "Mesa 20" at bounding box center [753, 211] width 128 height 20
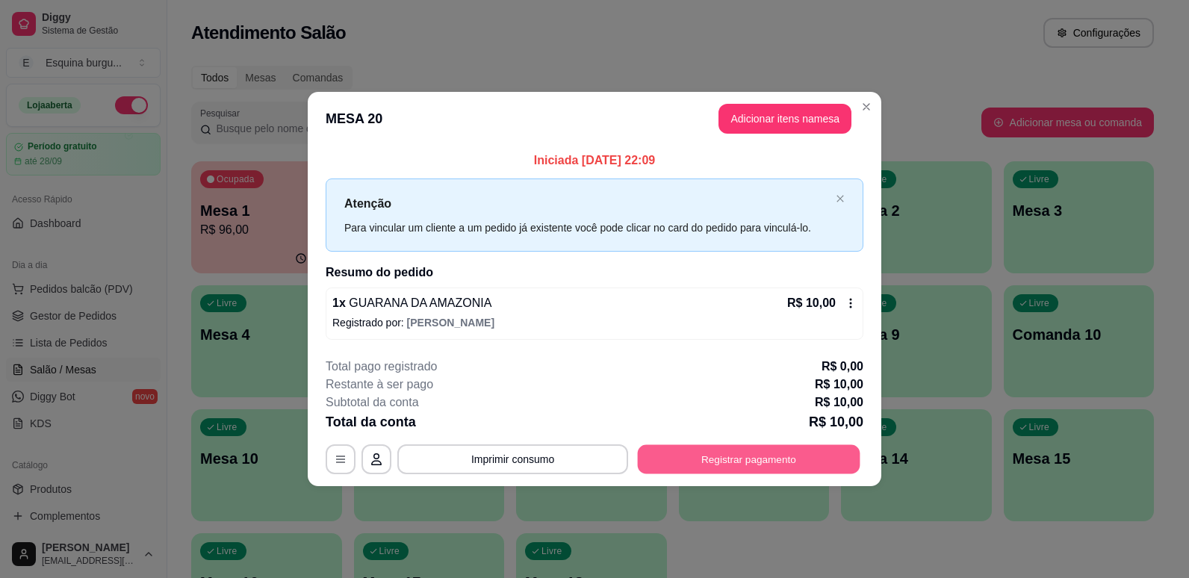
click at [778, 470] on button "Registrar pagamento" at bounding box center [749, 458] width 223 height 29
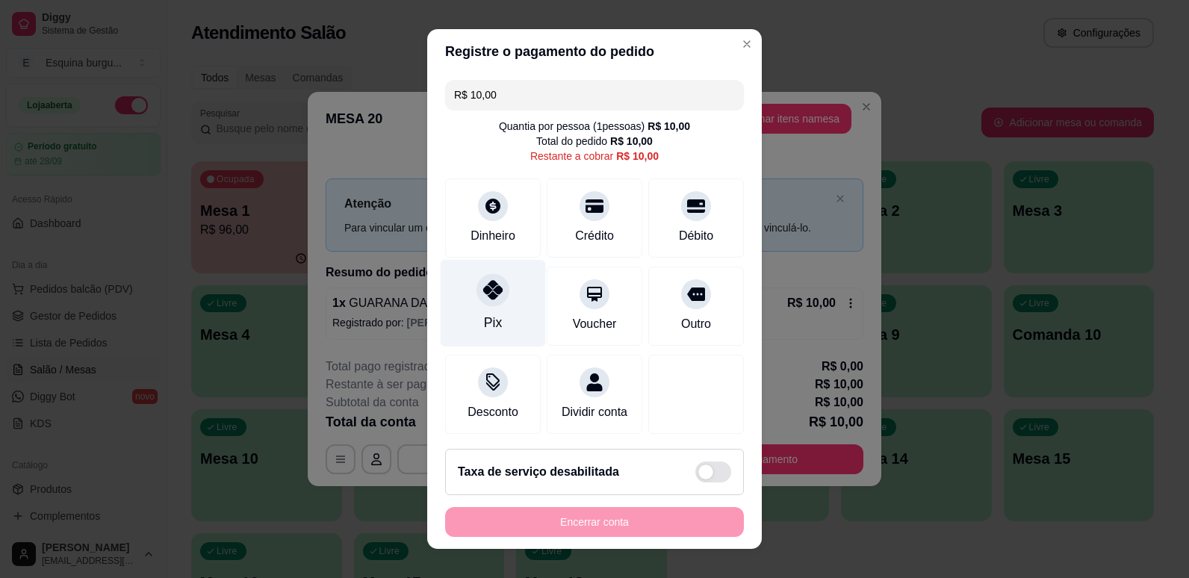
click at [503, 334] on div "Pix" at bounding box center [493, 302] width 105 height 87
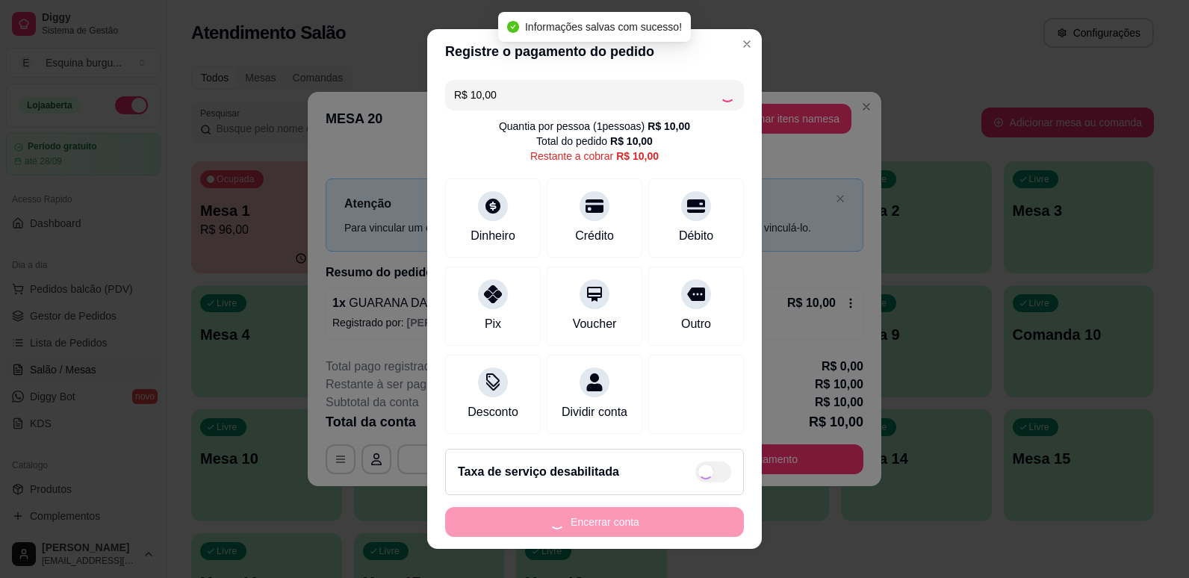
type input "R$ 0,00"
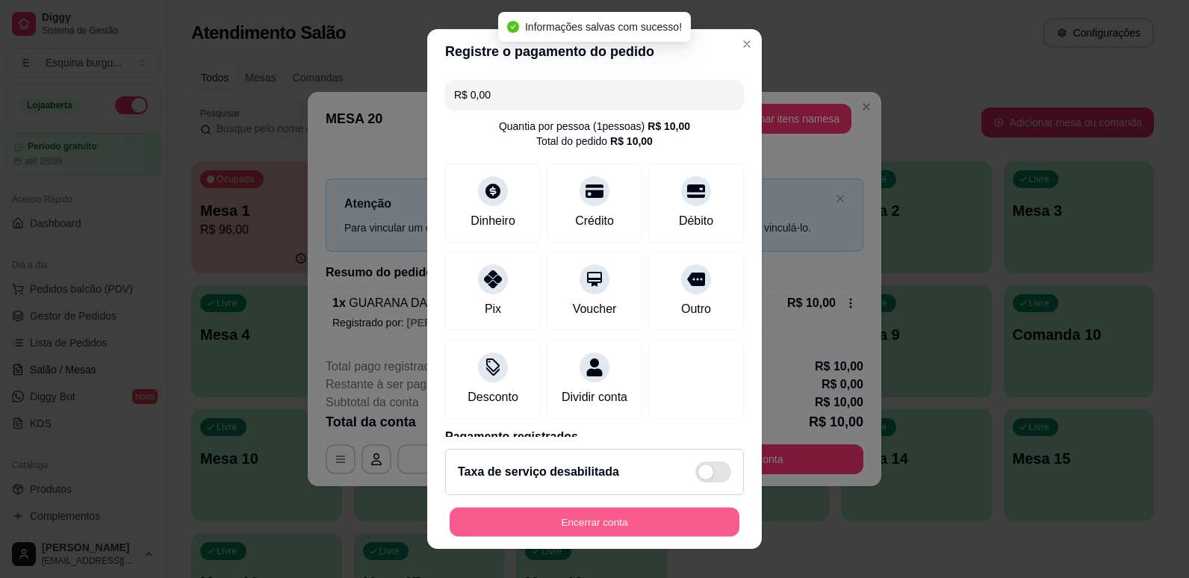
click at [651, 521] on button "Encerrar conta" at bounding box center [595, 522] width 290 height 29
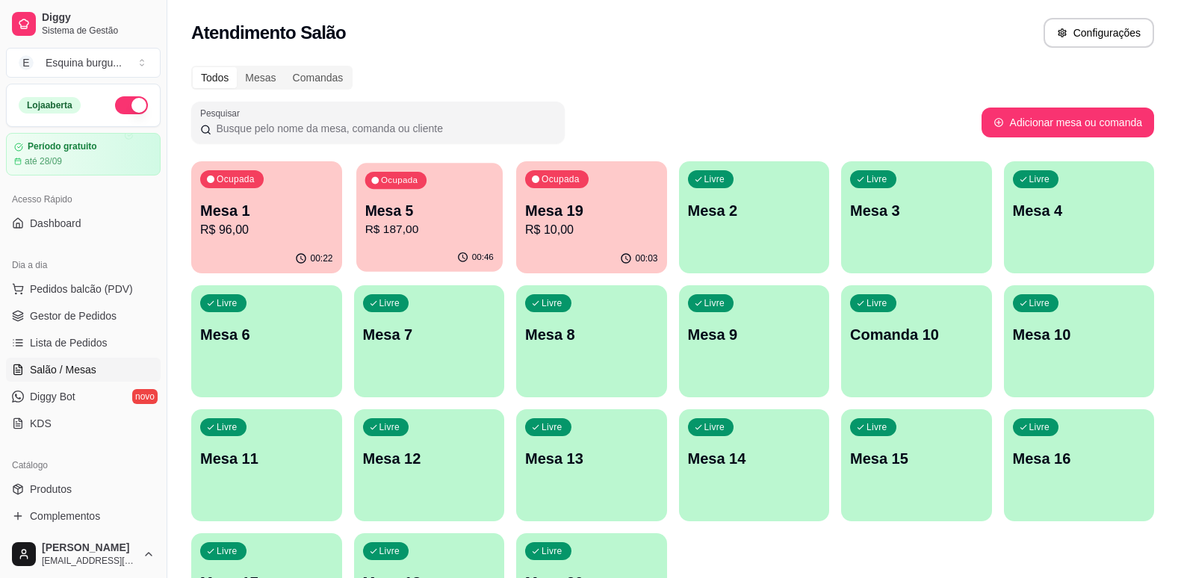
click at [451, 184] on div "Ocupada Mesa 5 R$ 187,00" at bounding box center [429, 203] width 146 height 81
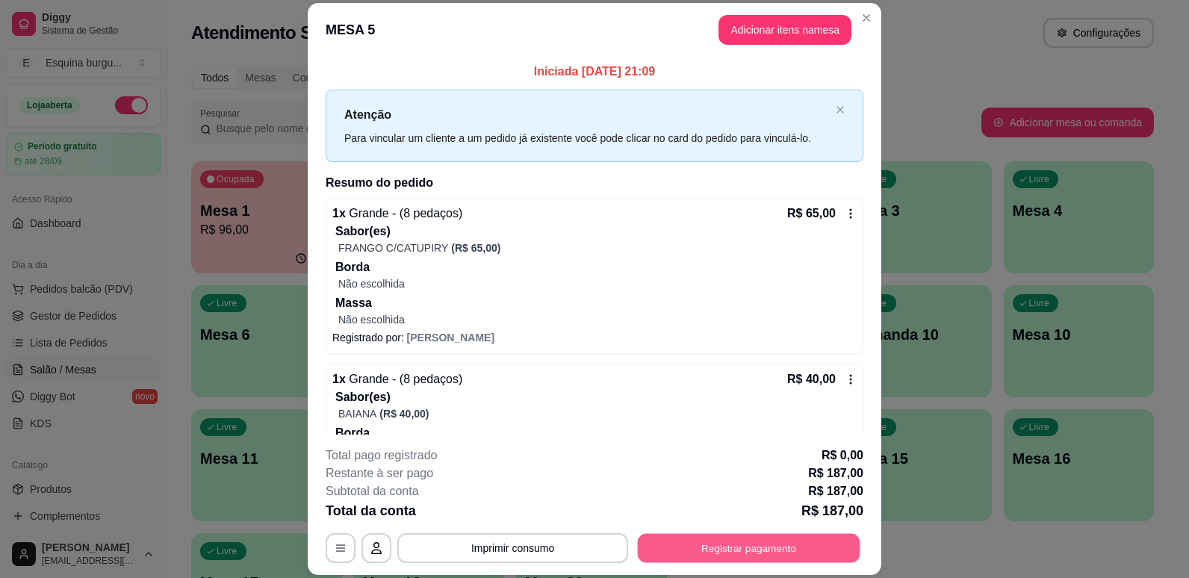
click at [714, 543] on button "Registrar pagamento" at bounding box center [749, 548] width 223 height 29
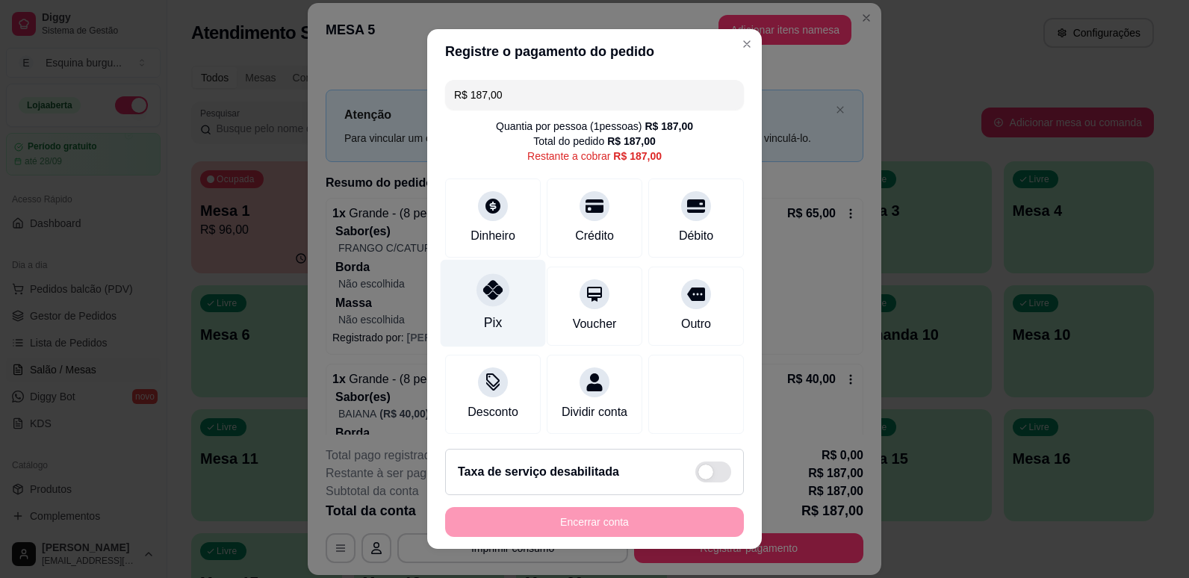
click at [492, 334] on div "Pix" at bounding box center [493, 302] width 105 height 87
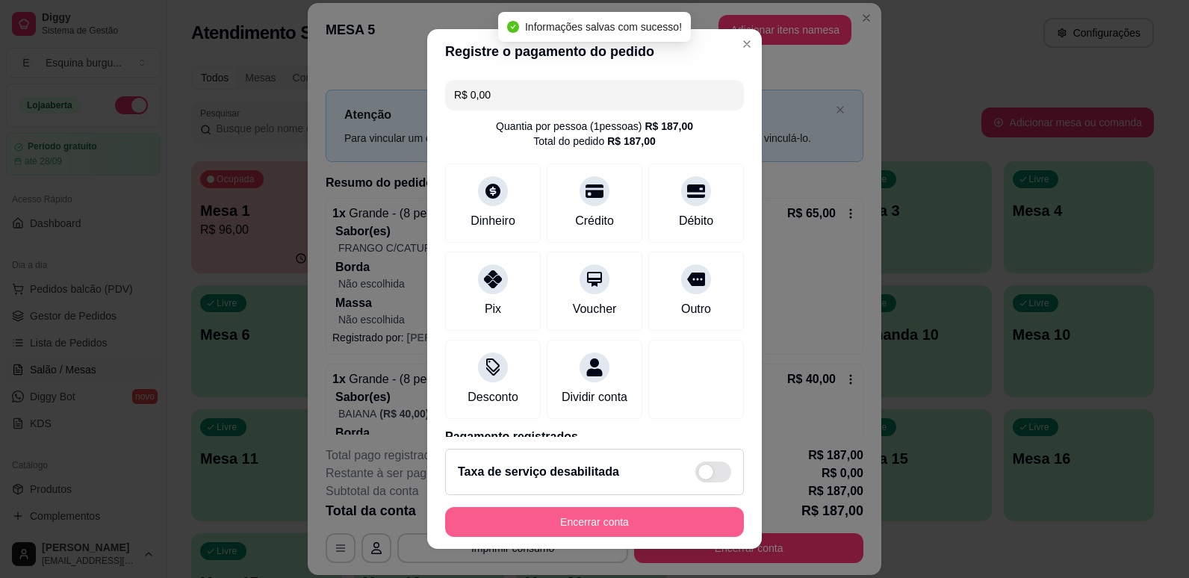
type input "R$ 0,00"
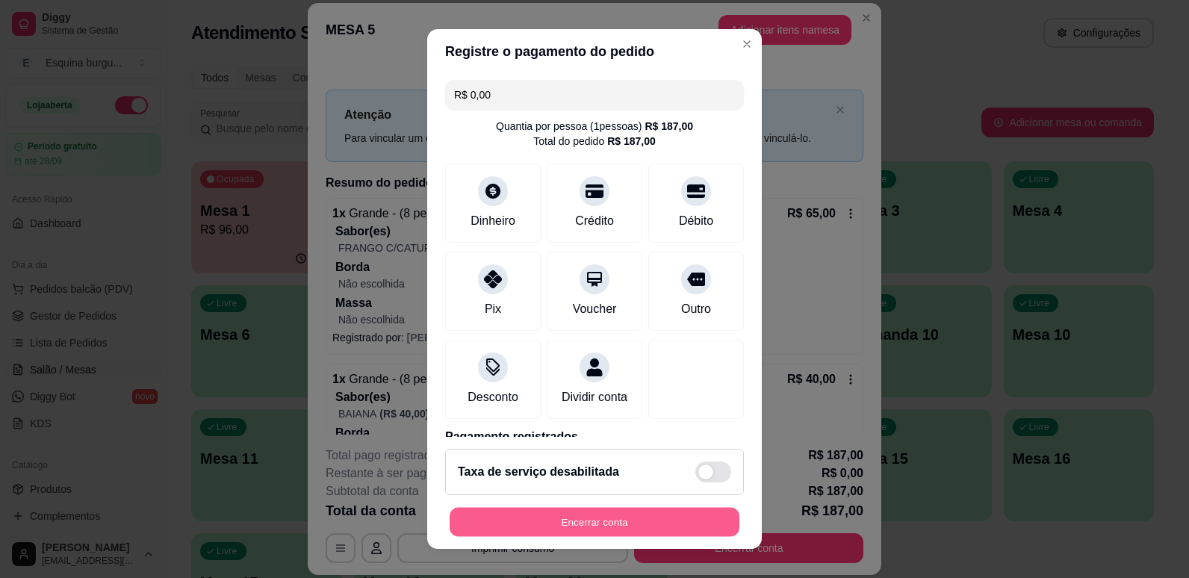
click at [606, 524] on button "Encerrar conta" at bounding box center [595, 522] width 290 height 29
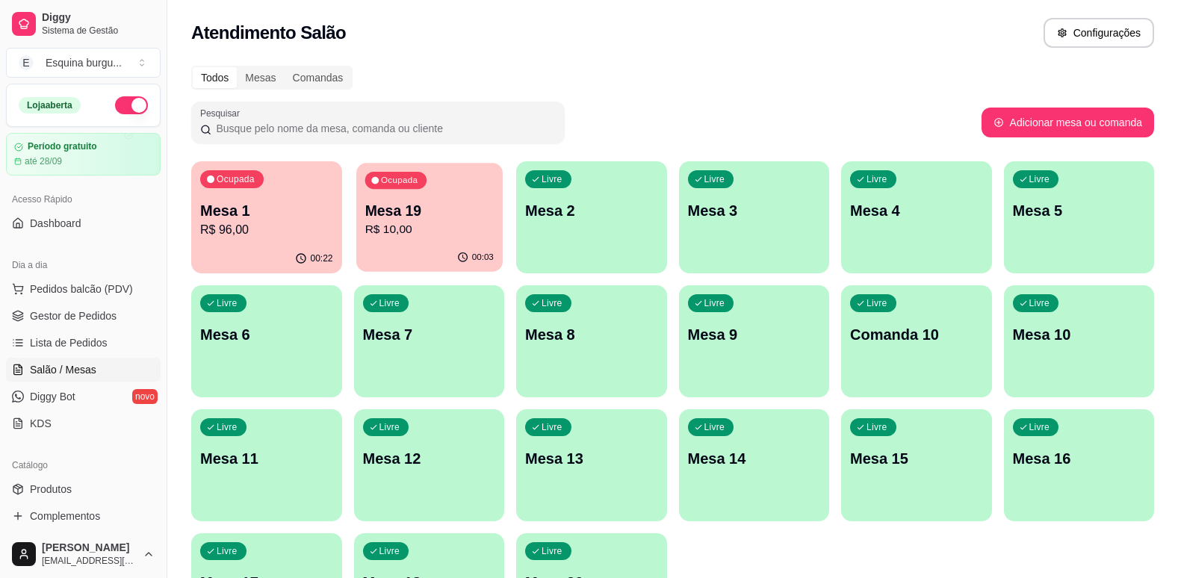
click at [470, 206] on p "Mesa 19" at bounding box center [429, 211] width 128 height 20
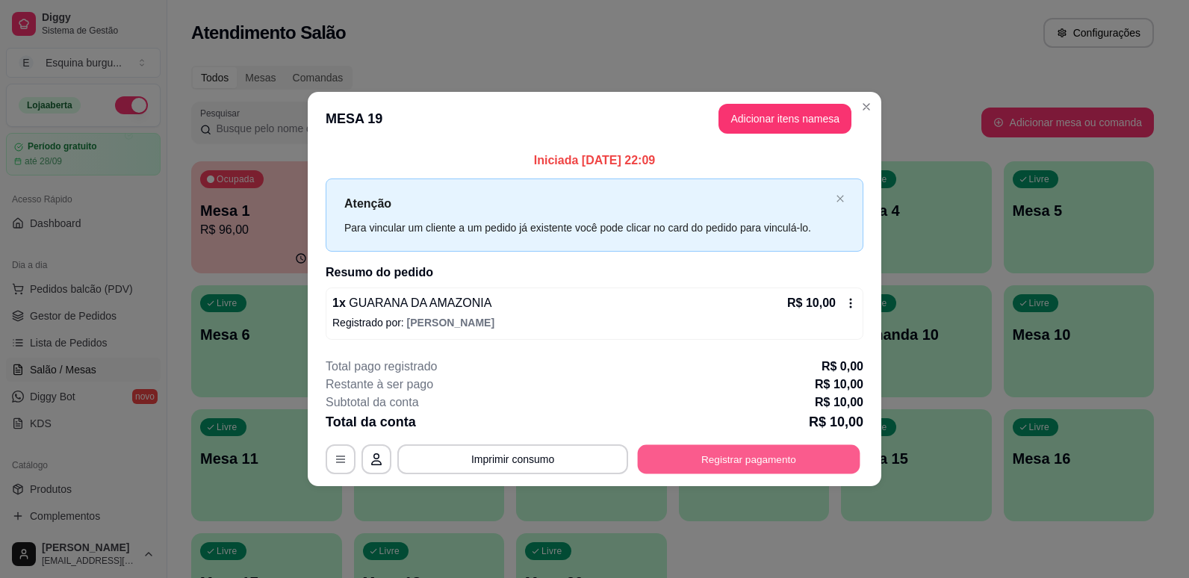
click at [739, 460] on button "Registrar pagamento" at bounding box center [749, 458] width 223 height 29
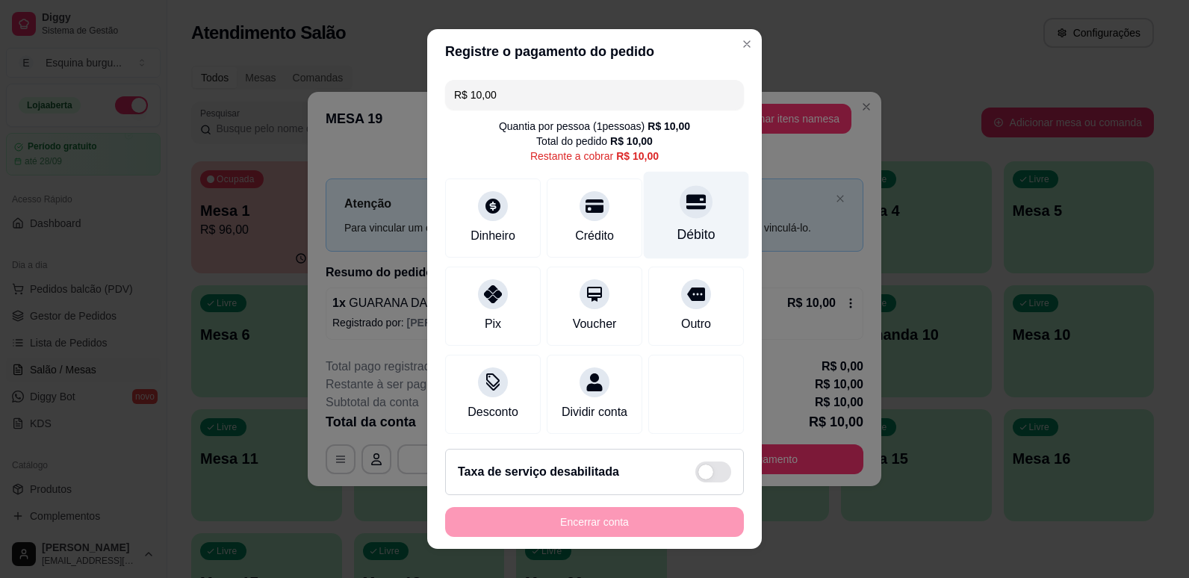
click at [683, 245] on div "Débito" at bounding box center [696, 214] width 105 height 87
type input "R$ 0,00"
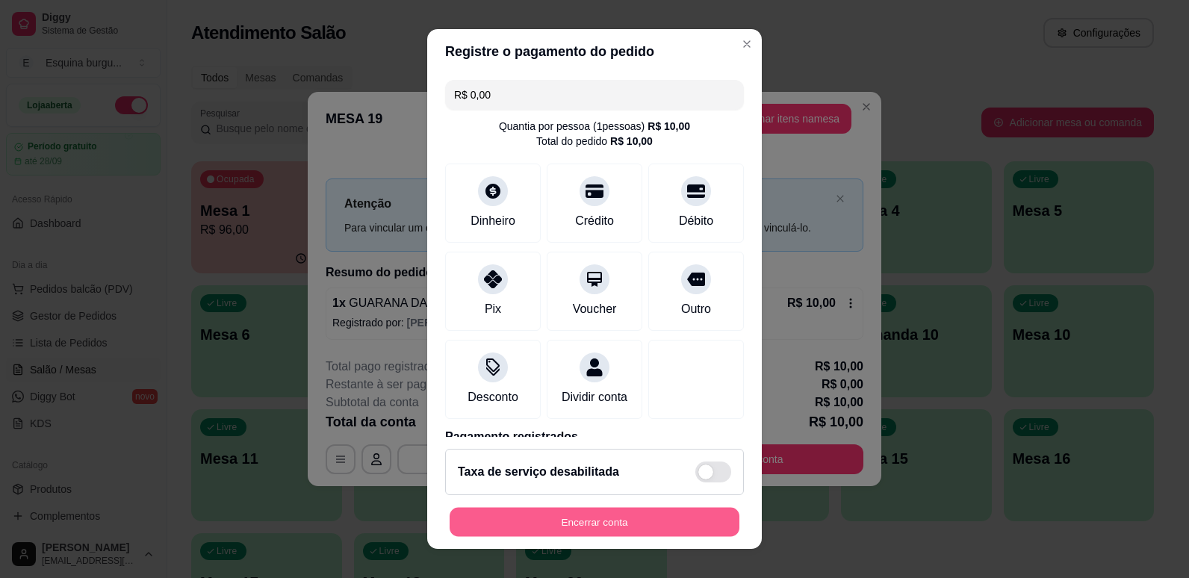
click at [690, 516] on button "Encerrar conta" at bounding box center [595, 522] width 290 height 29
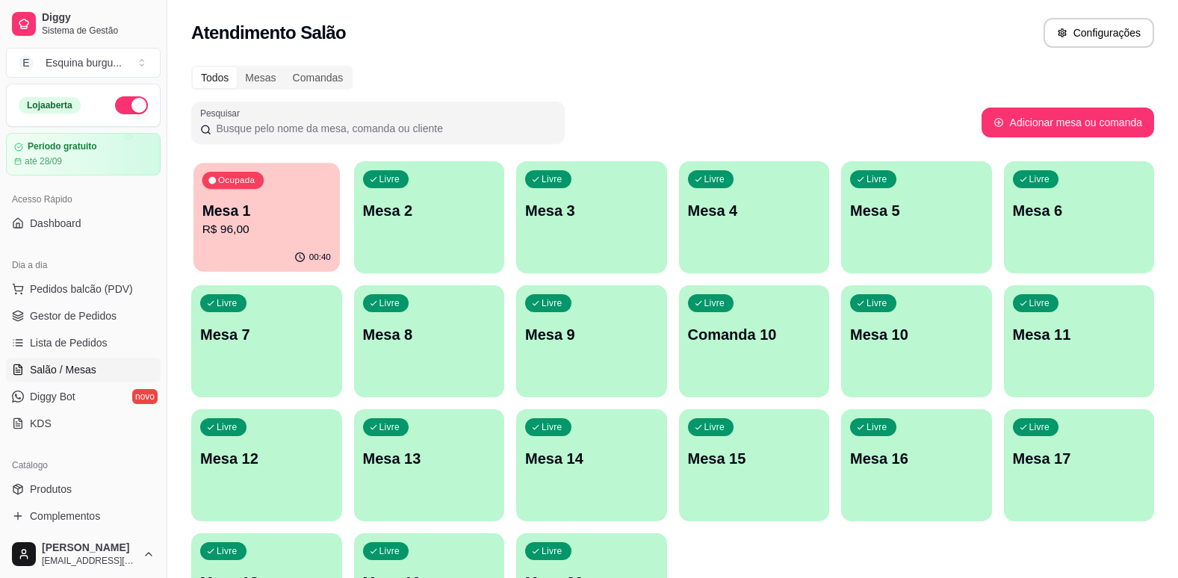
click at [278, 223] on p "R$ 96,00" at bounding box center [266, 229] width 128 height 17
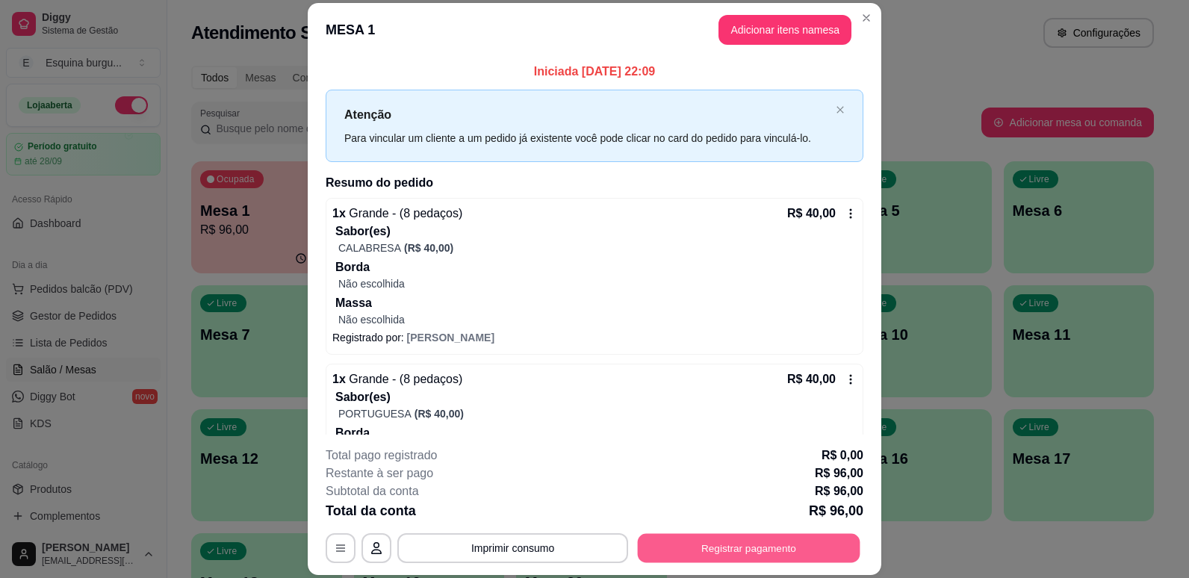
click at [787, 539] on button "Registrar pagamento" at bounding box center [749, 548] width 223 height 29
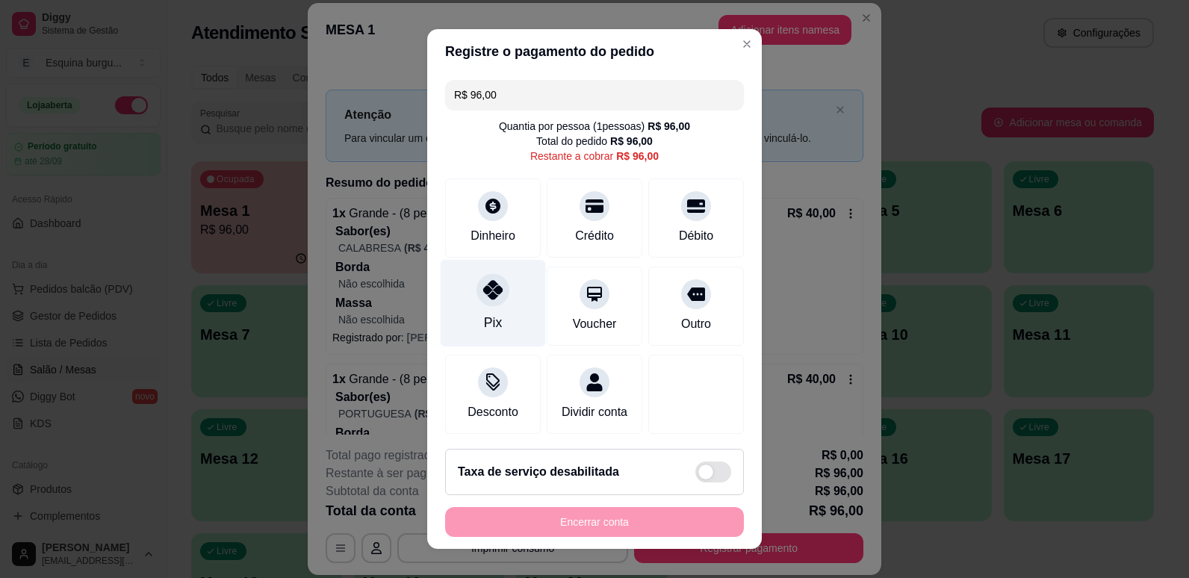
click at [500, 312] on div "Pix" at bounding box center [493, 302] width 105 height 87
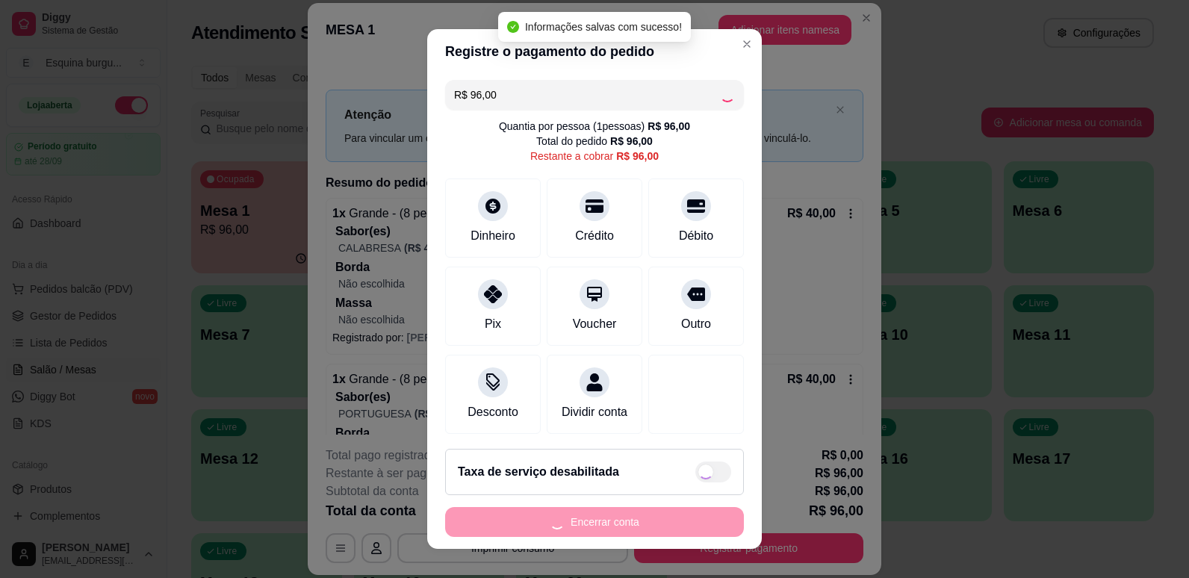
type input "R$ 0,00"
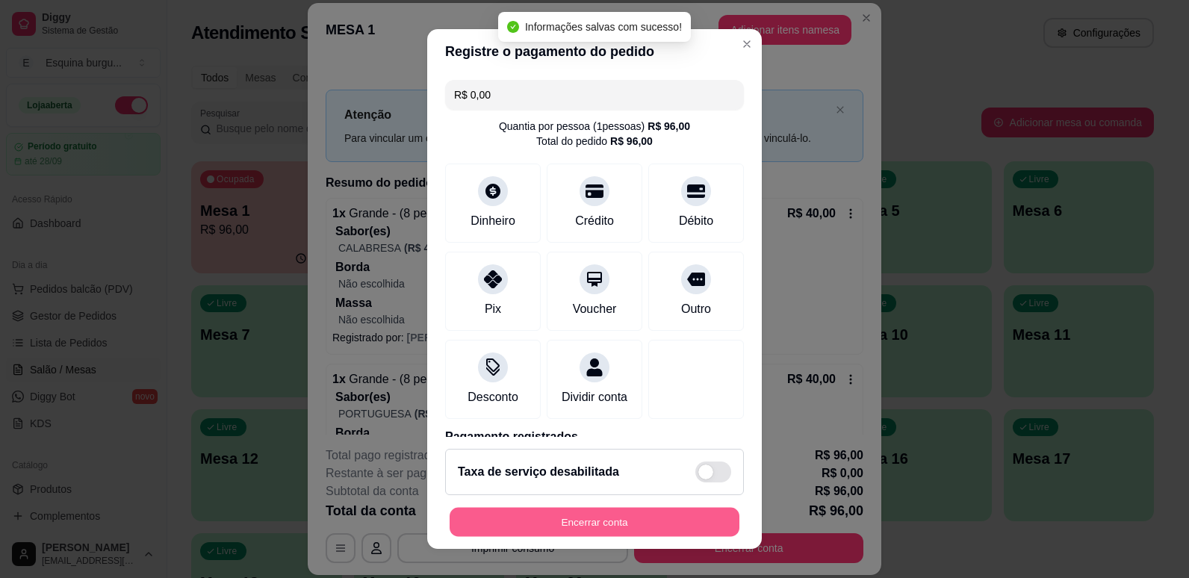
click at [663, 518] on button "Encerrar conta" at bounding box center [595, 522] width 290 height 29
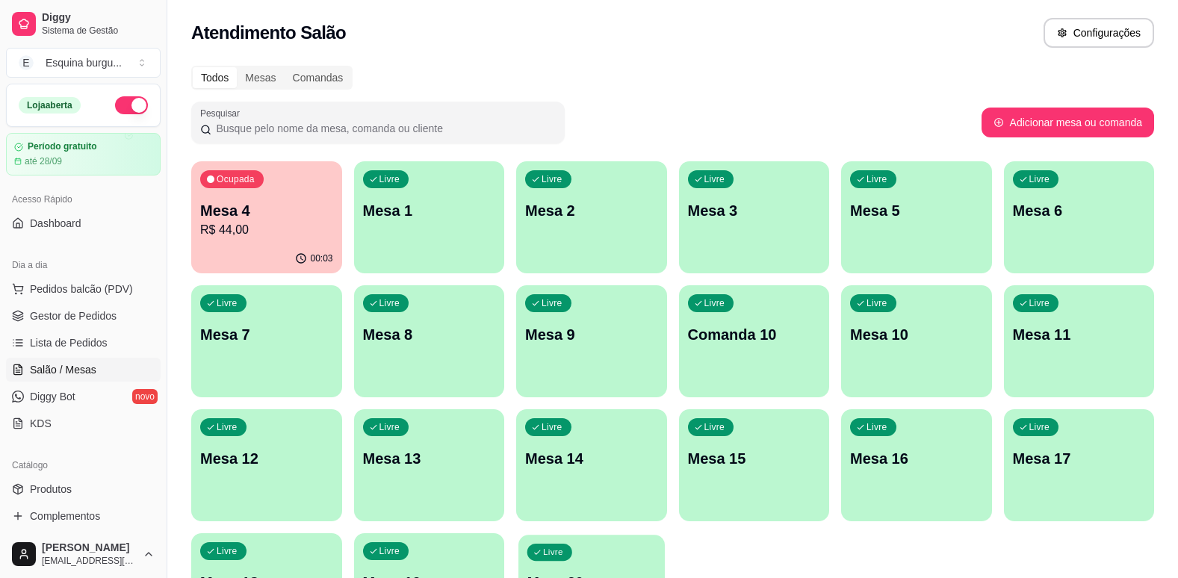
click at [621, 550] on div "Livre Mesa 20" at bounding box center [591, 580] width 146 height 91
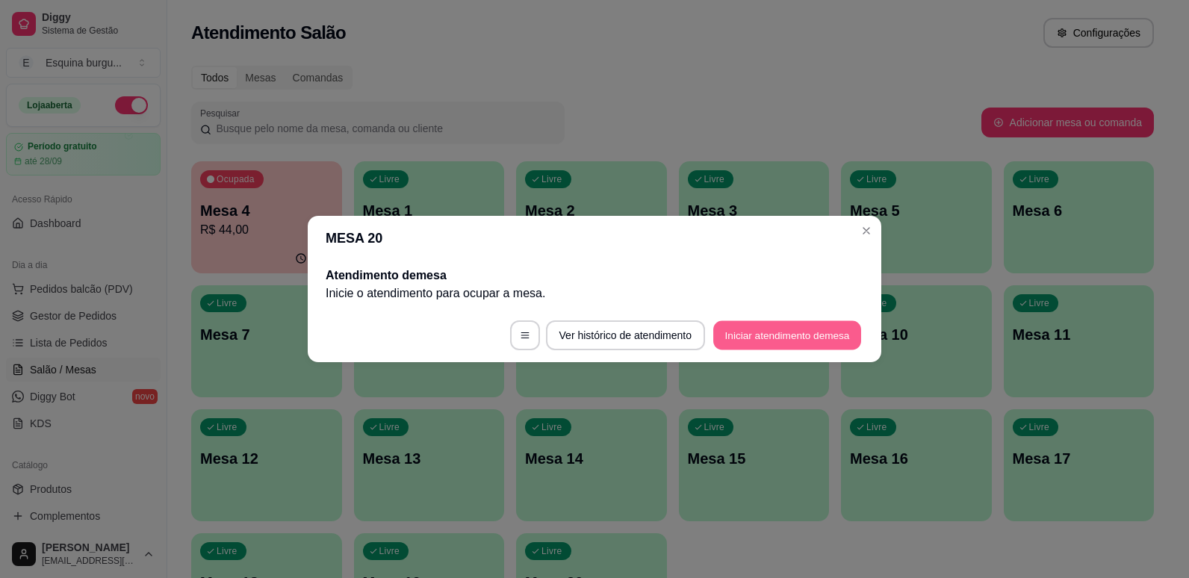
click at [728, 338] on button "Iniciar atendimento de mesa" at bounding box center [787, 335] width 148 height 29
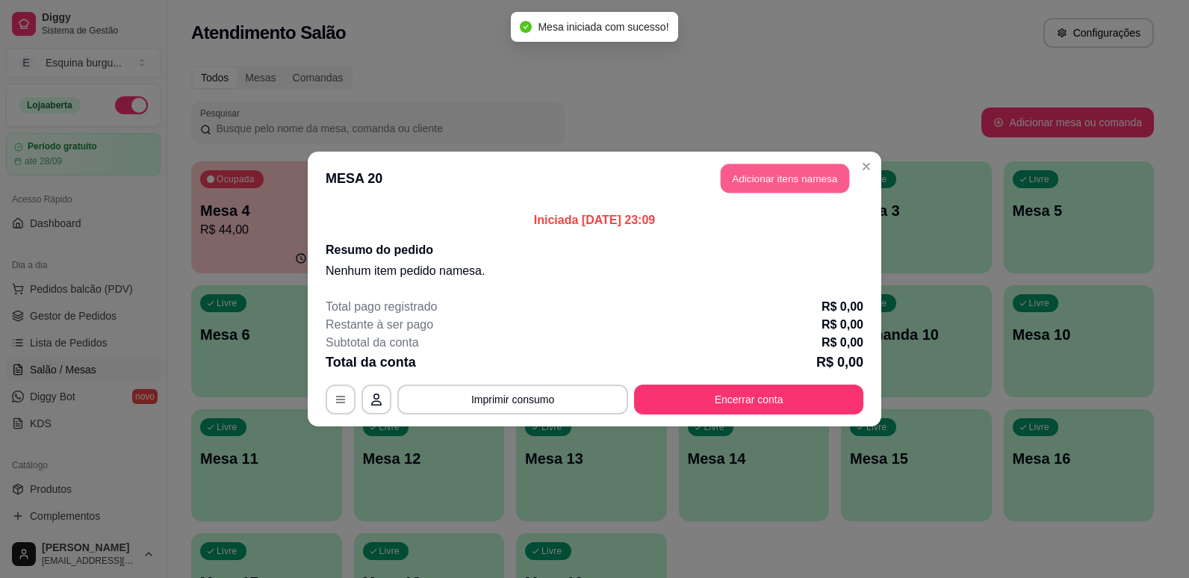
click at [791, 182] on button "Adicionar itens na mesa" at bounding box center [785, 178] width 128 height 29
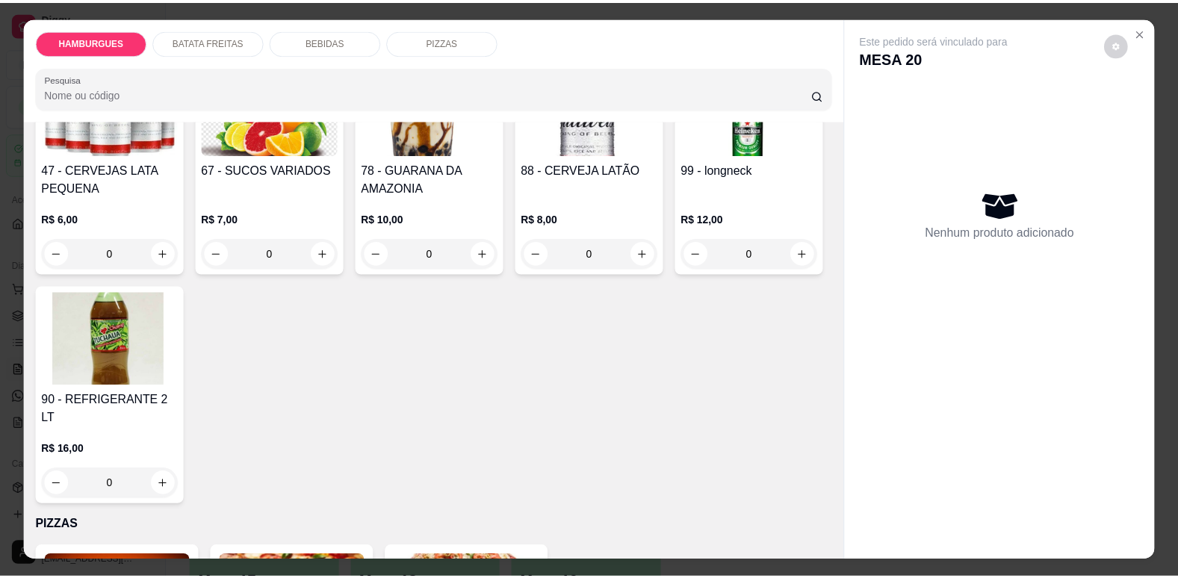
scroll to position [1841, 0]
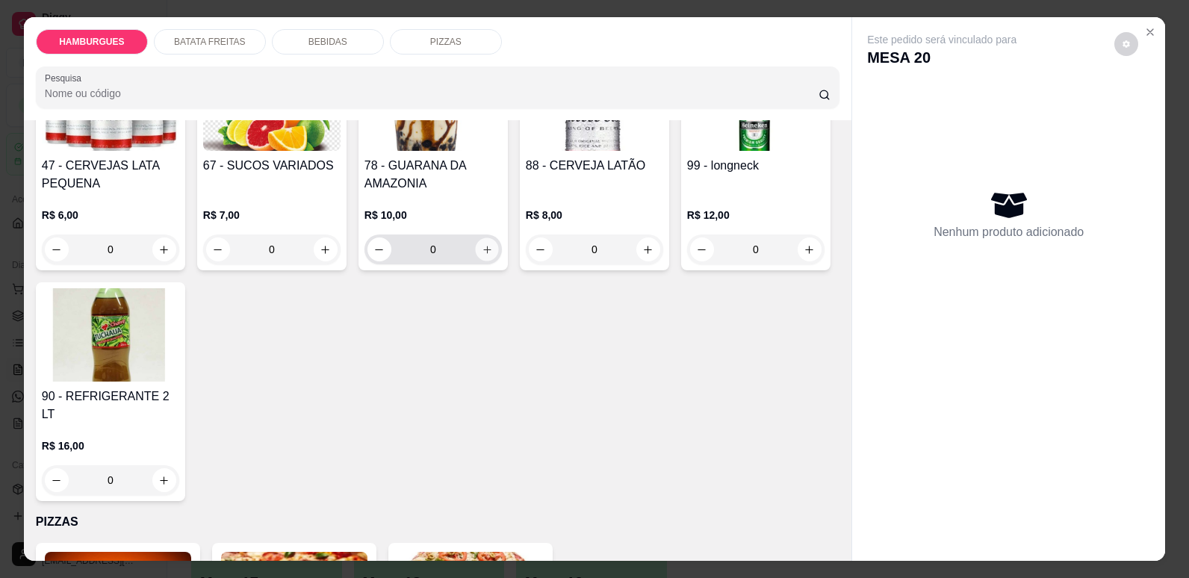
click at [498, 261] on button "increase-product-quantity" at bounding box center [486, 249] width 23 height 23
type input "1"
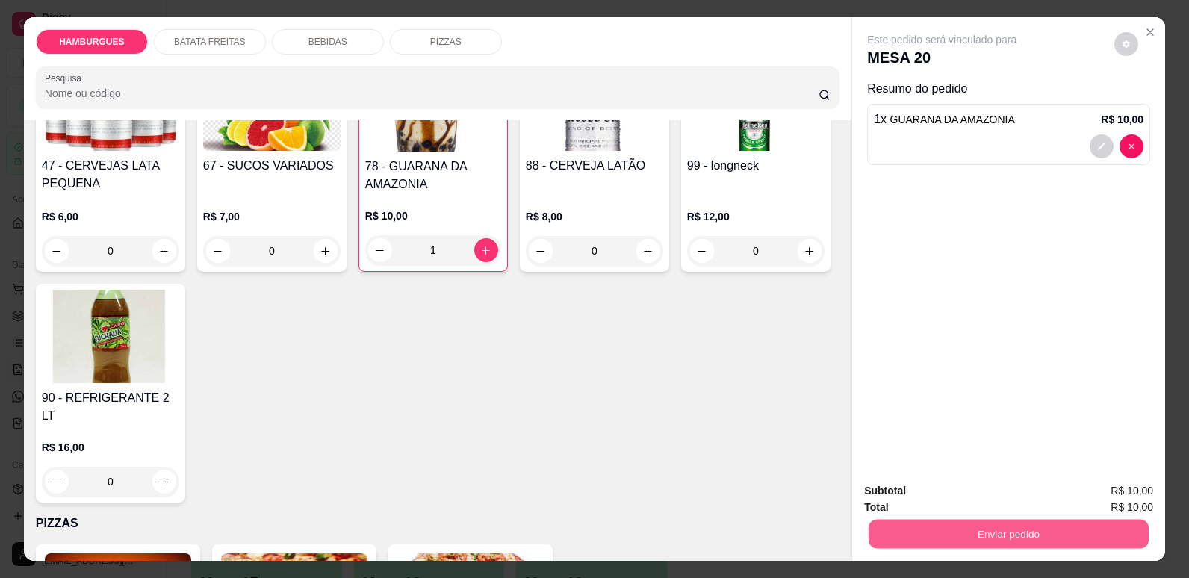
click at [925, 522] on button "Enviar pedido" at bounding box center [1009, 533] width 280 height 29
click at [933, 490] on button "Não registrar e enviar pedido" at bounding box center [959, 497] width 151 height 28
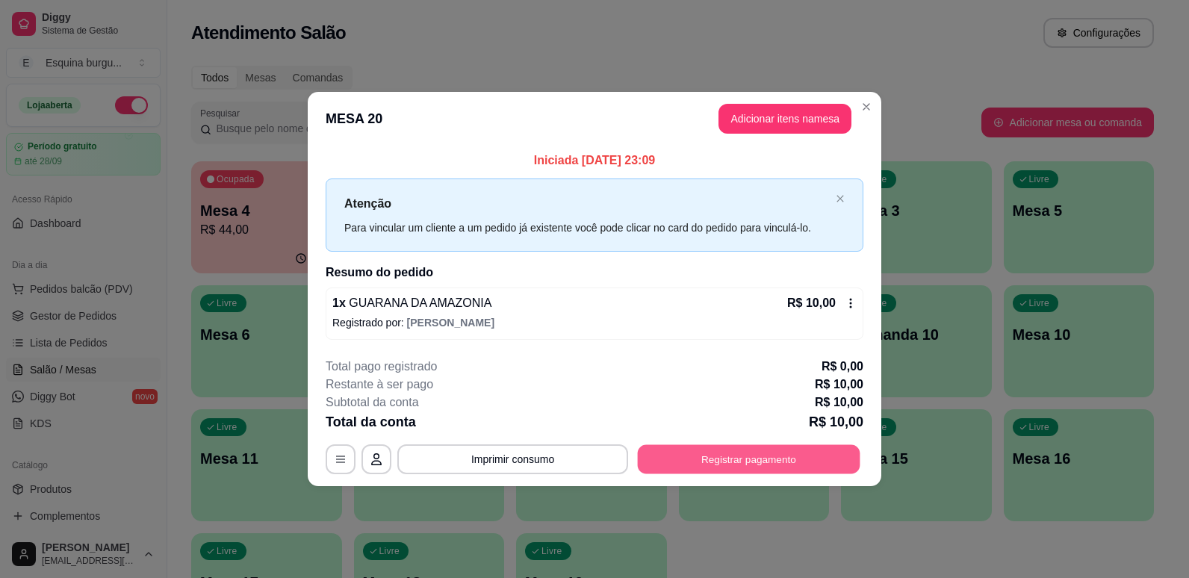
click at [784, 458] on button "Registrar pagamento" at bounding box center [749, 458] width 223 height 29
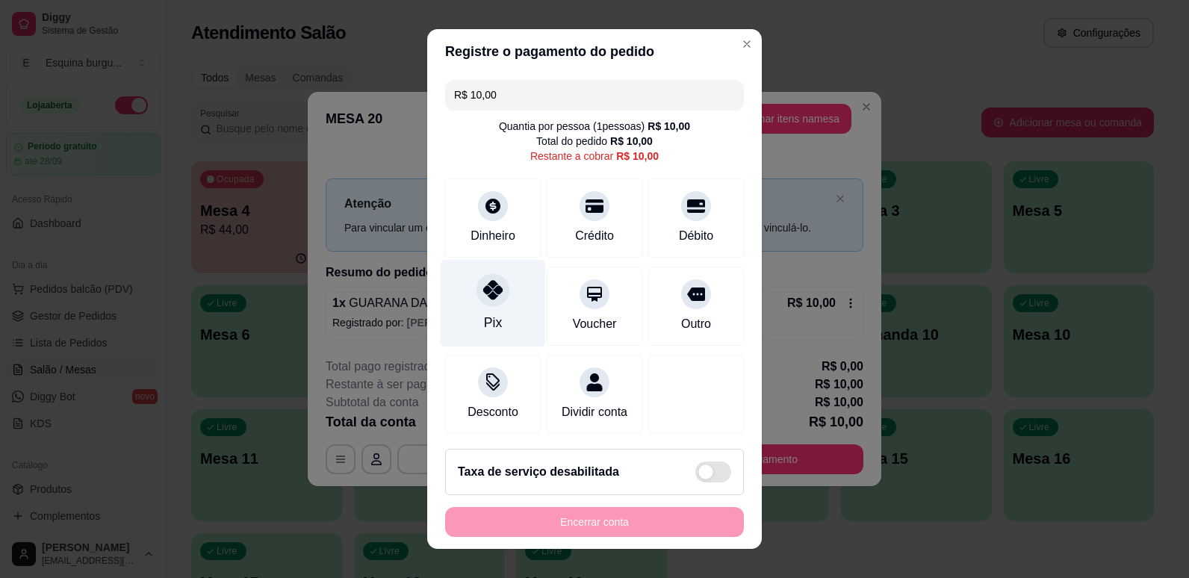
click at [516, 303] on div "Pix" at bounding box center [493, 302] width 105 height 87
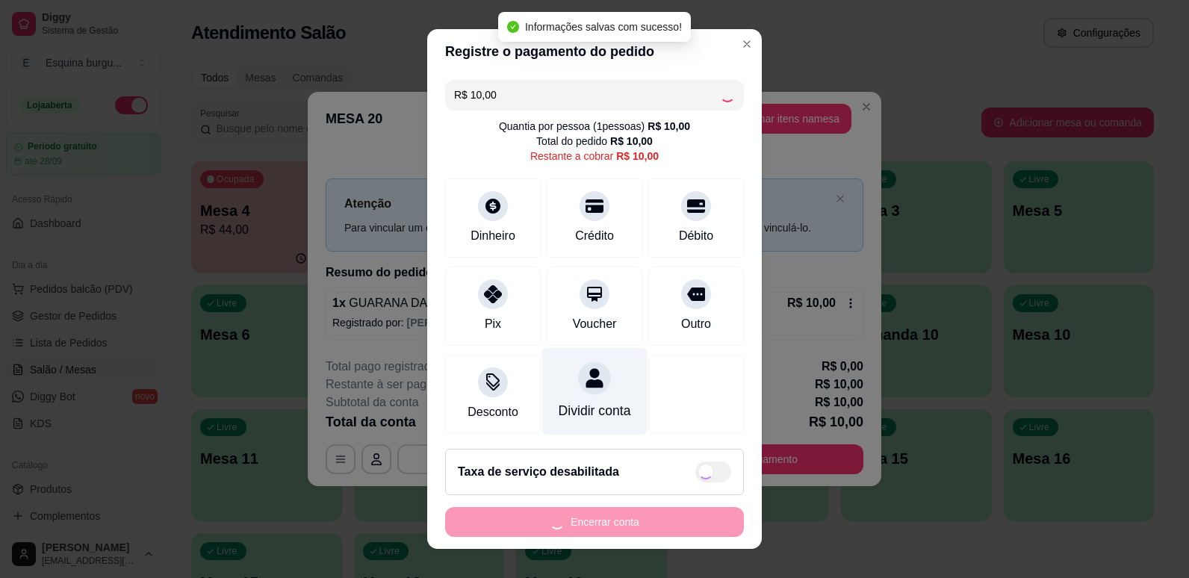
type input "R$ 0,00"
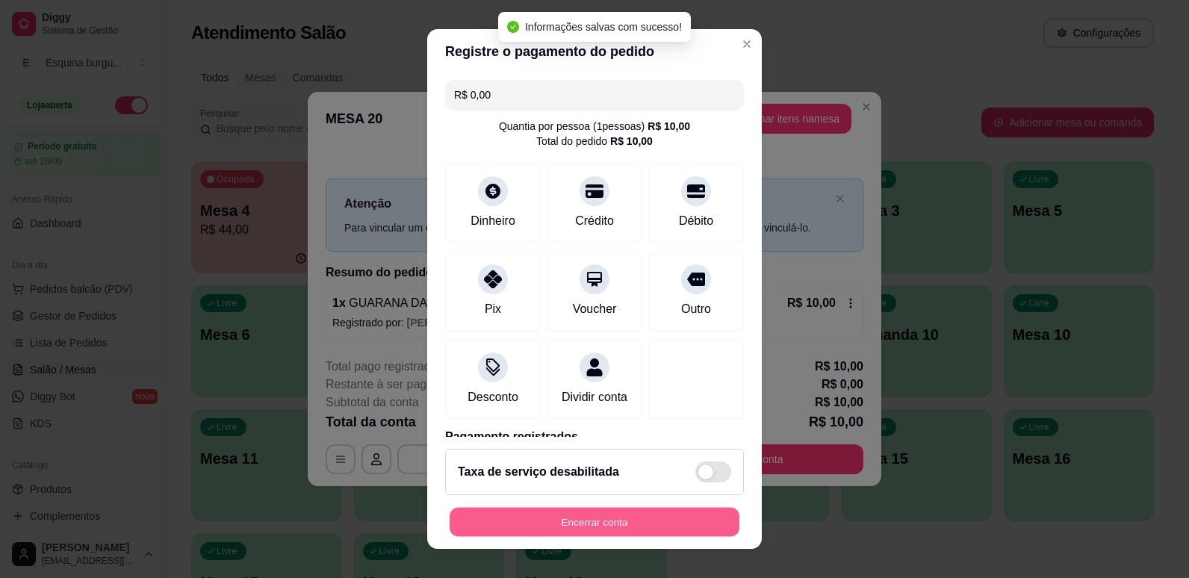
click at [649, 518] on button "Encerrar conta" at bounding box center [595, 522] width 290 height 29
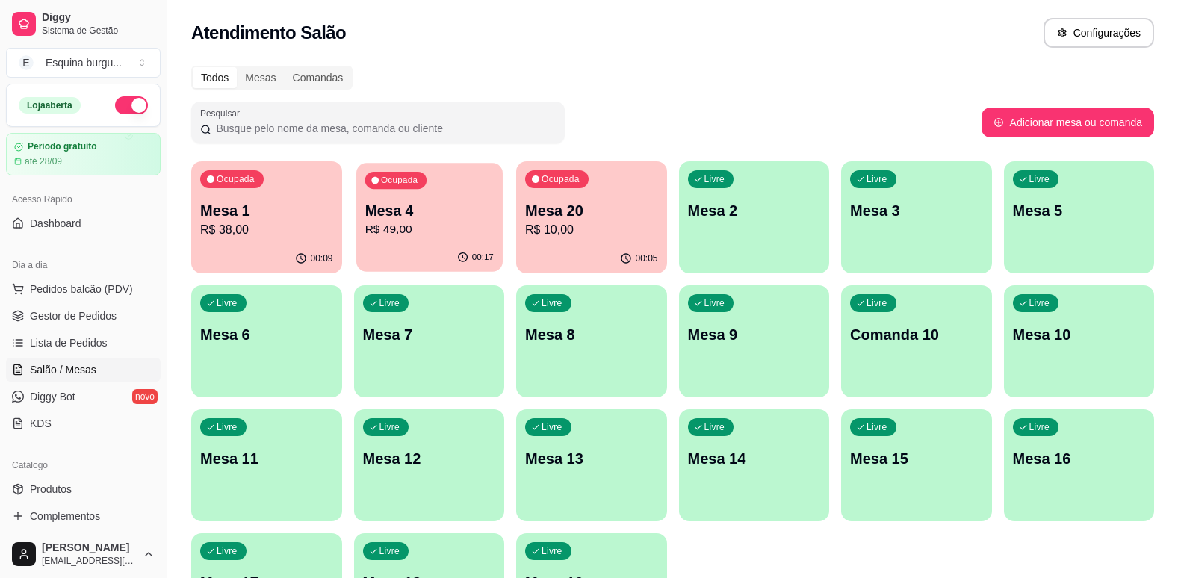
click at [449, 205] on p "Mesa 4" at bounding box center [429, 211] width 128 height 20
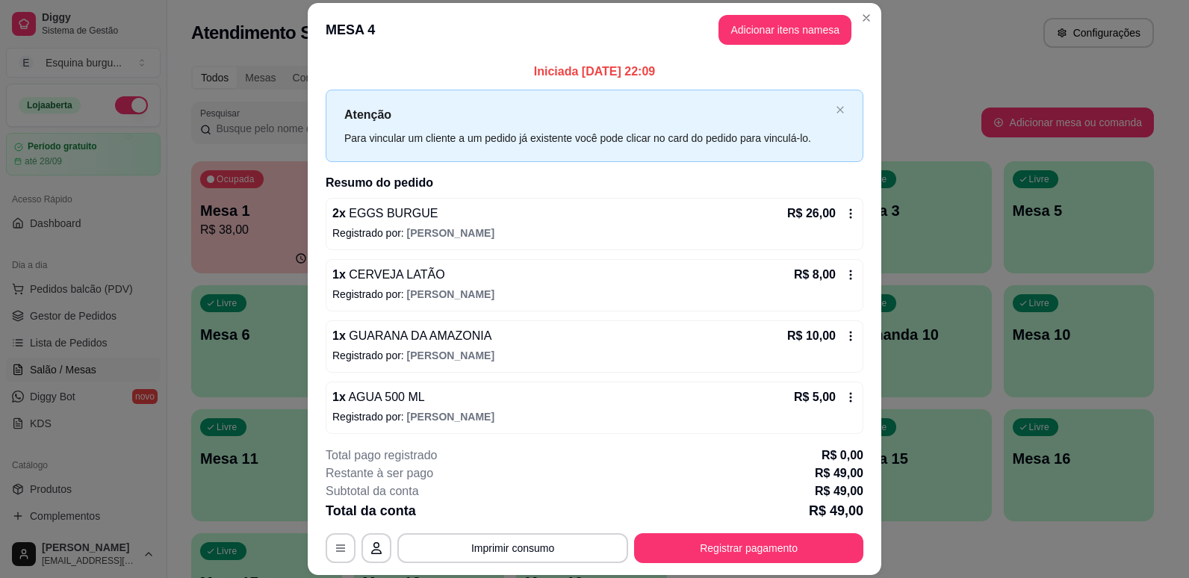
scroll to position [45, 0]
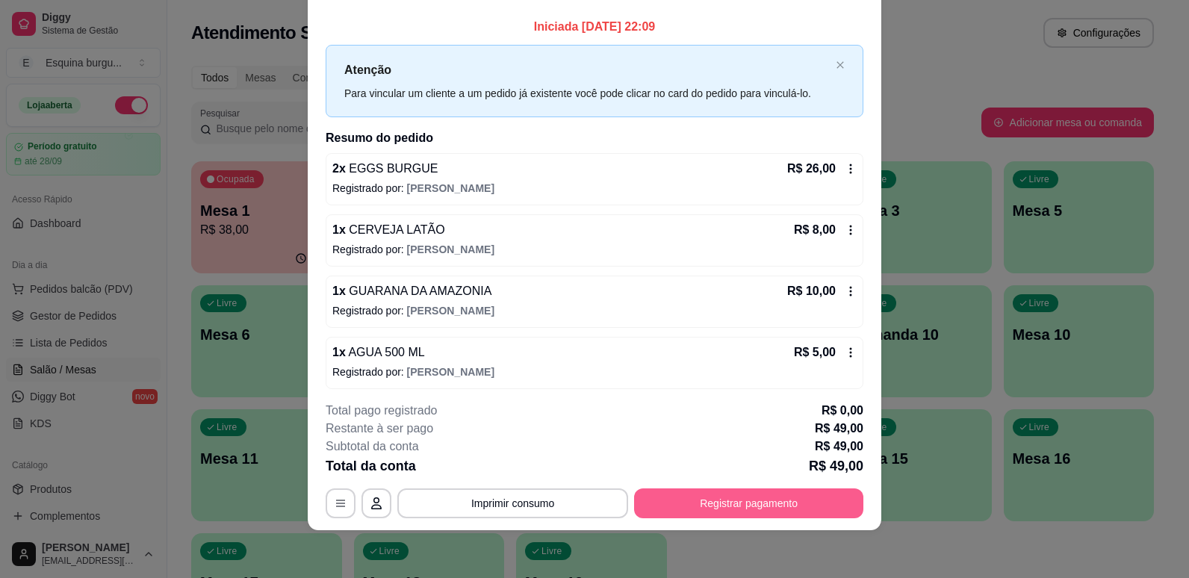
click at [695, 494] on button "Registrar pagamento" at bounding box center [748, 503] width 229 height 30
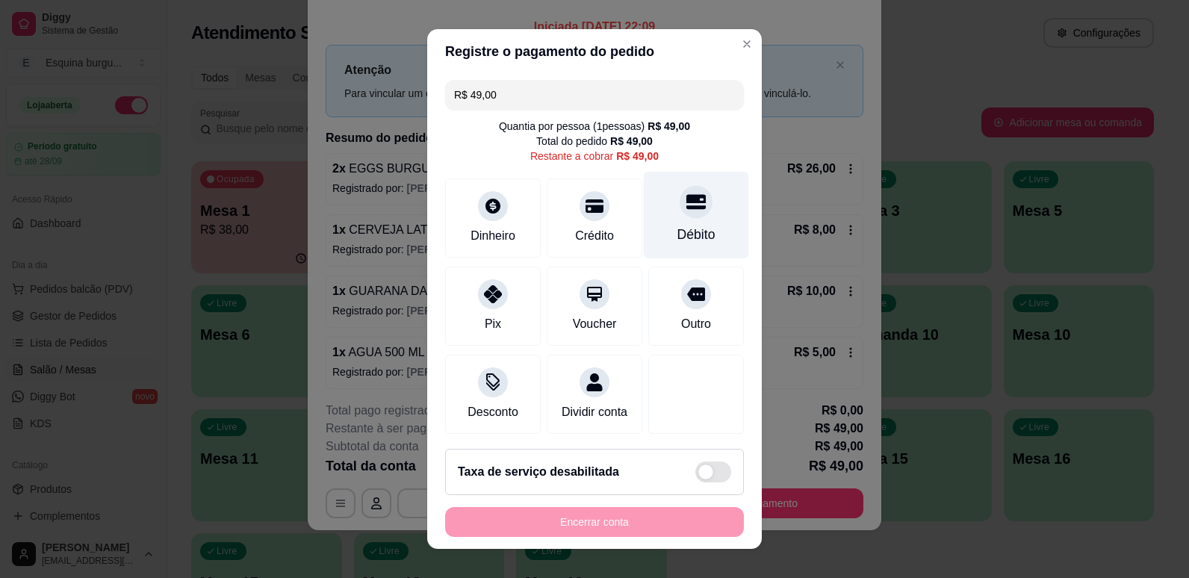
click at [686, 209] on icon at bounding box center [695, 201] width 19 height 15
type input "R$ 0,00"
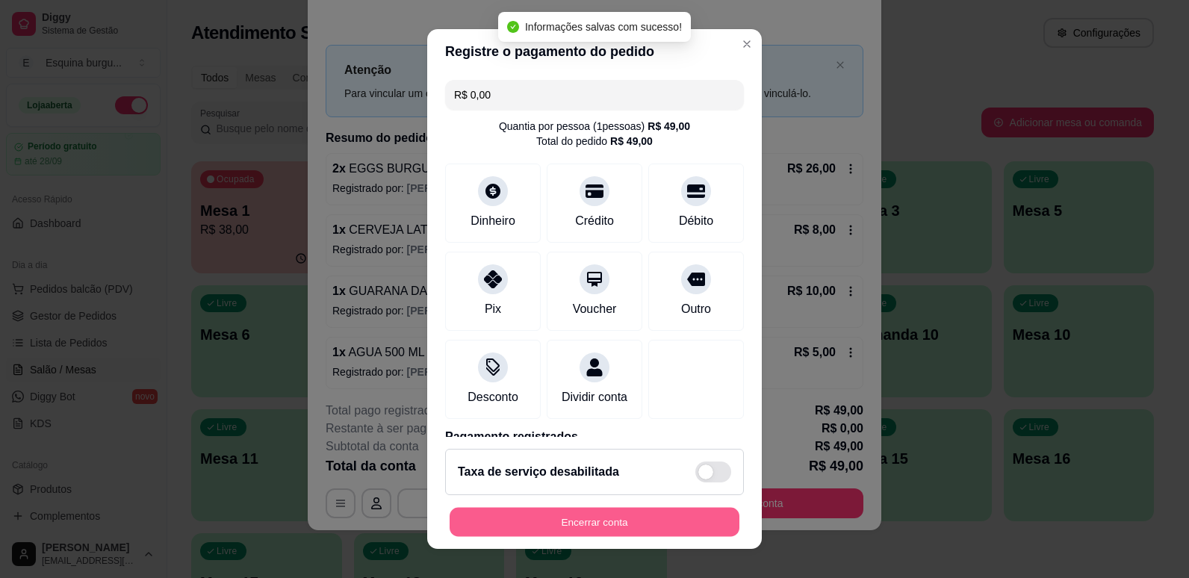
click at [618, 525] on button "Encerrar conta" at bounding box center [595, 522] width 290 height 29
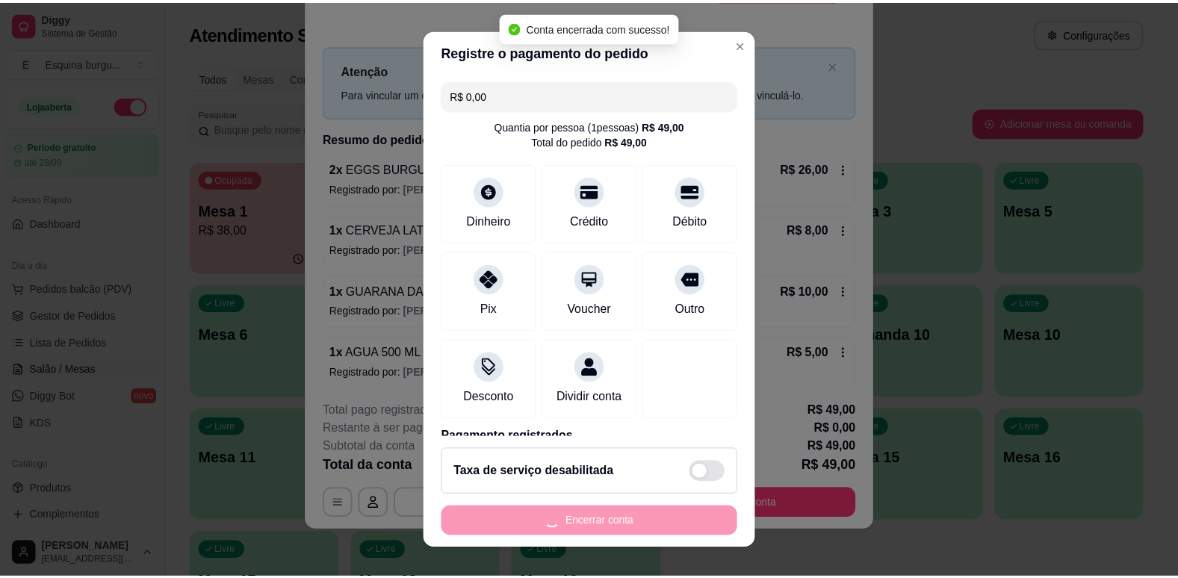
scroll to position [0, 0]
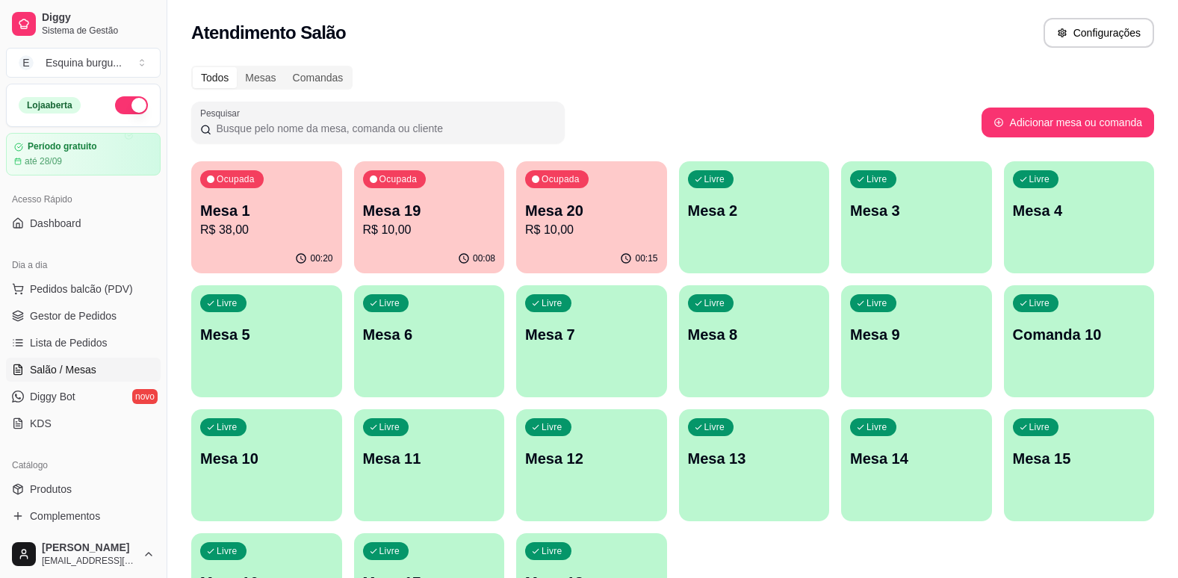
click at [297, 198] on div "Ocupada Mesa 1 R$ 38,00" at bounding box center [266, 202] width 151 height 83
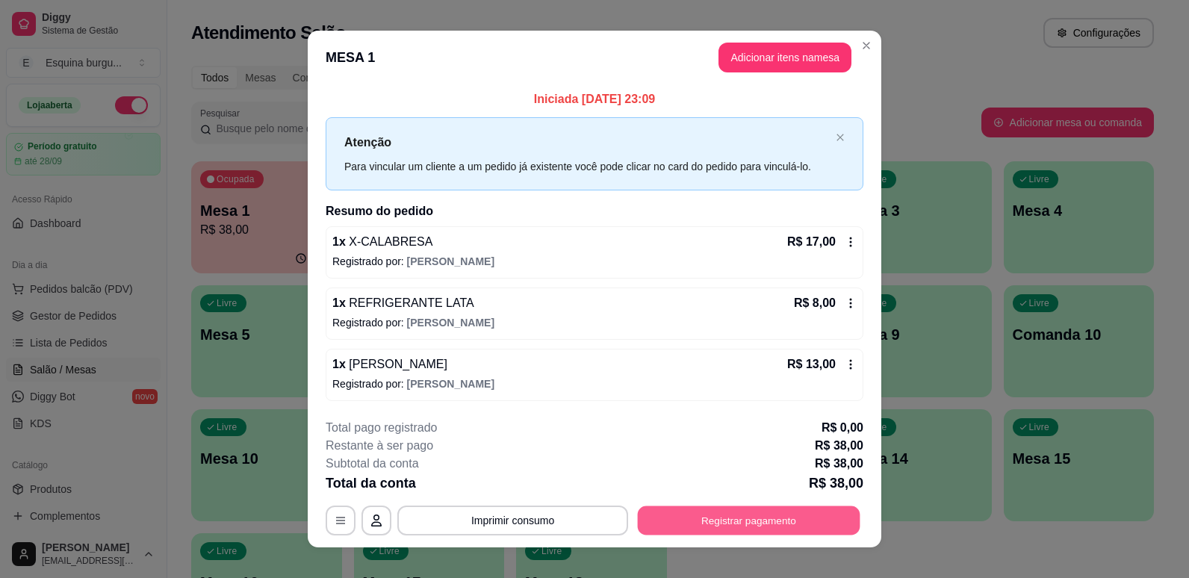
click at [727, 528] on button "Registrar pagamento" at bounding box center [749, 520] width 223 height 29
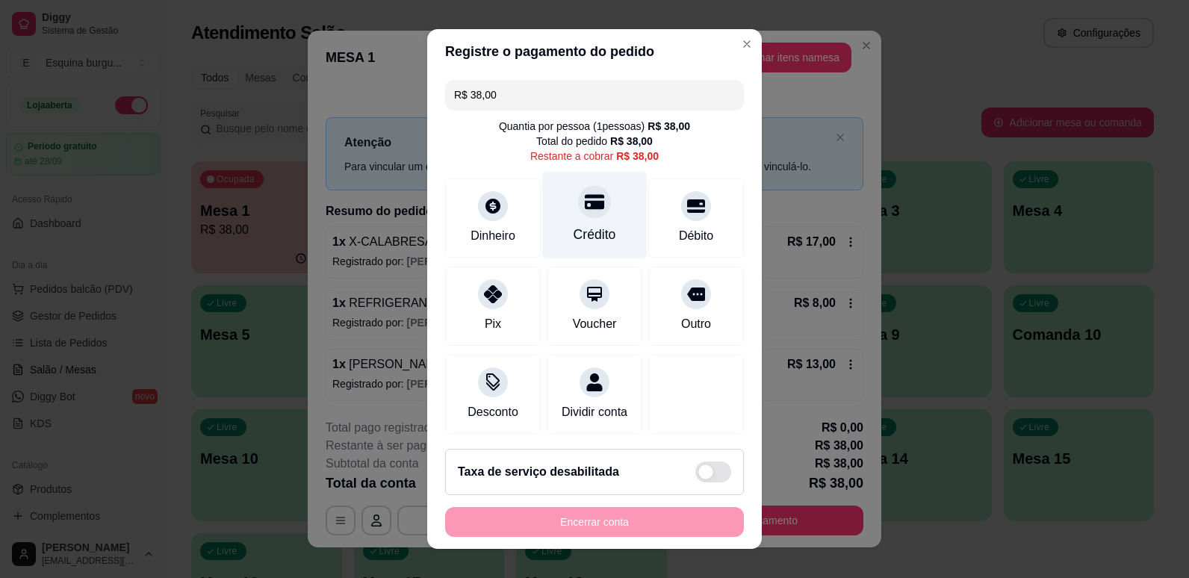
click at [556, 193] on div "Crédito" at bounding box center [594, 214] width 105 height 87
type input "R$ 0,00"
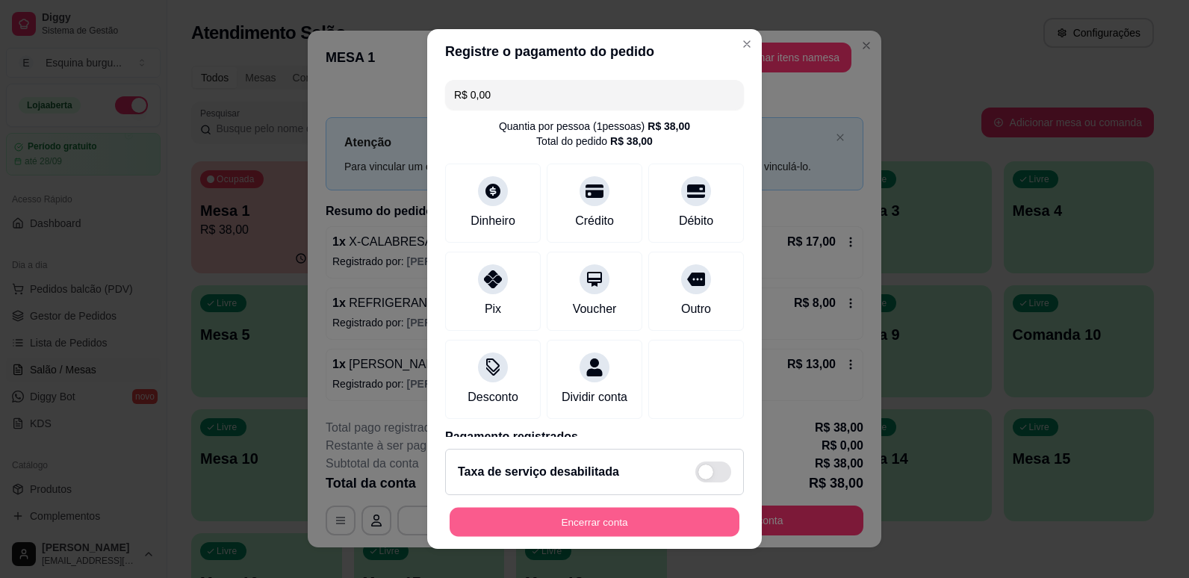
click at [576, 518] on button "Encerrar conta" at bounding box center [595, 522] width 290 height 29
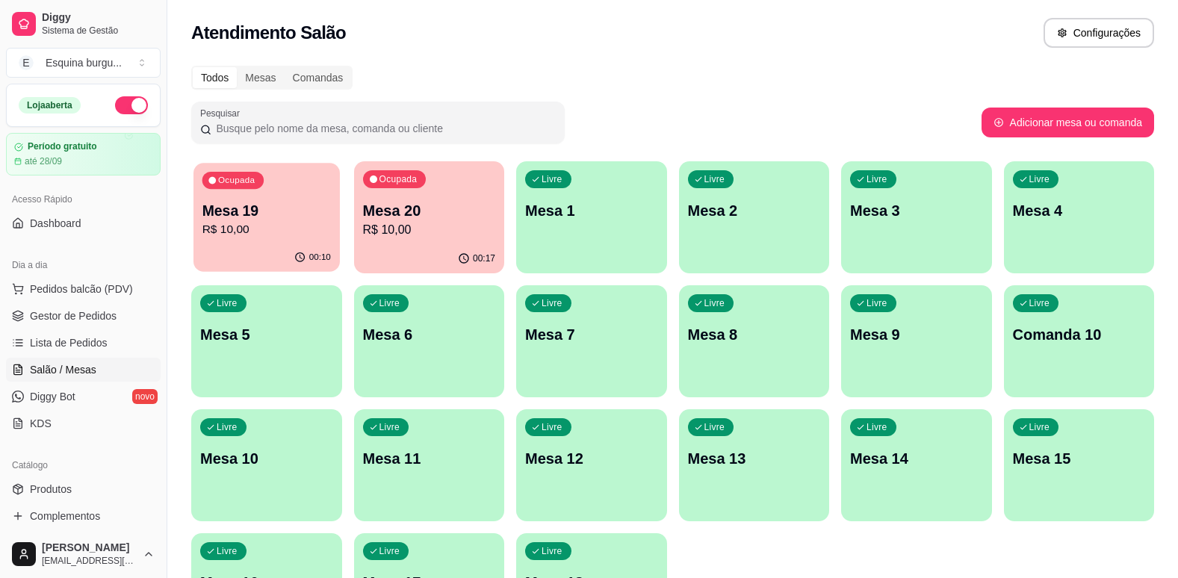
click at [304, 219] on p "Mesa 19" at bounding box center [266, 211] width 128 height 20
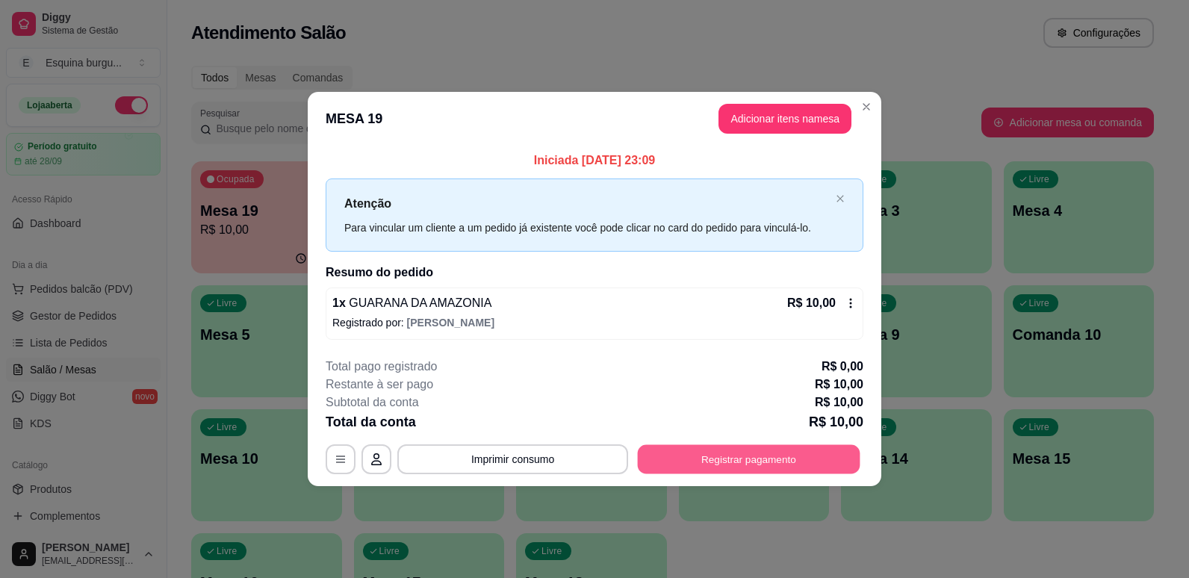
click at [736, 453] on button "Registrar pagamento" at bounding box center [749, 458] width 223 height 29
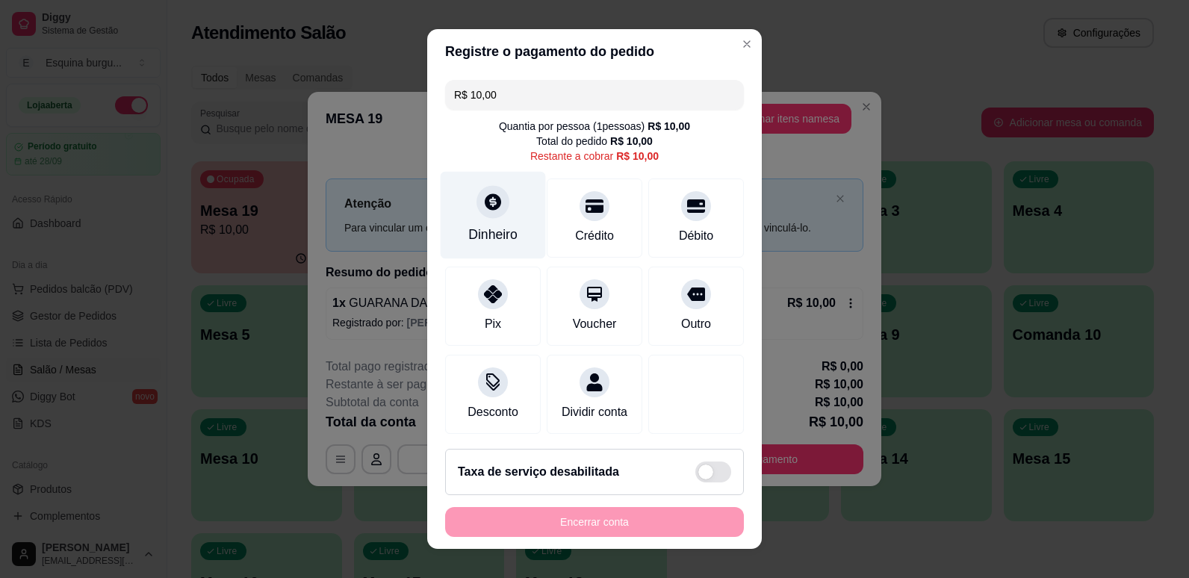
click at [483, 216] on div at bounding box center [493, 201] width 33 height 33
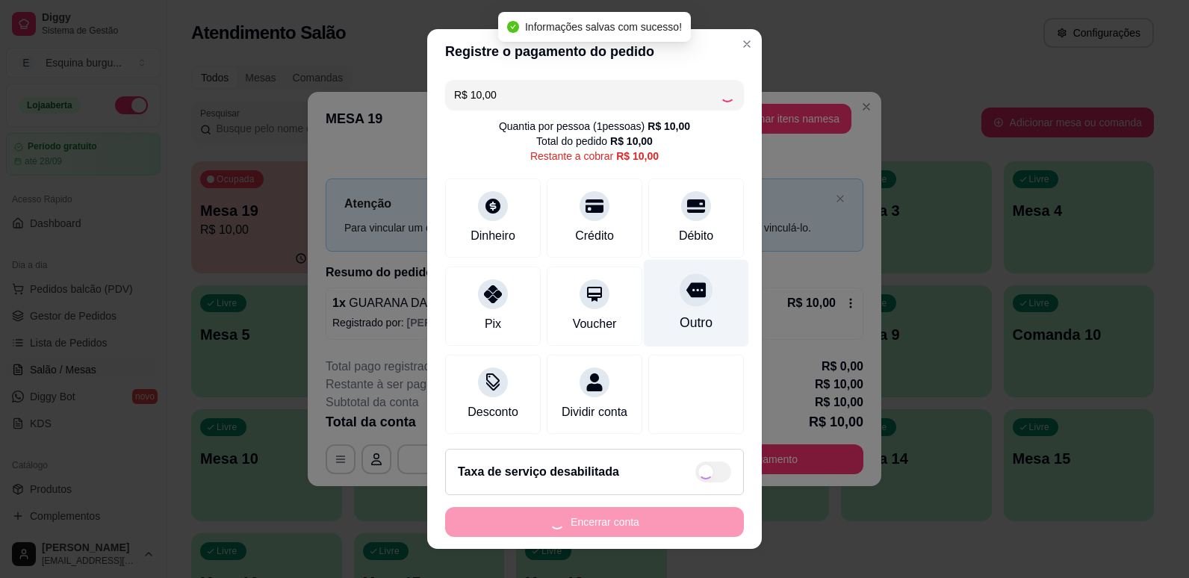
type input "R$ 0,00"
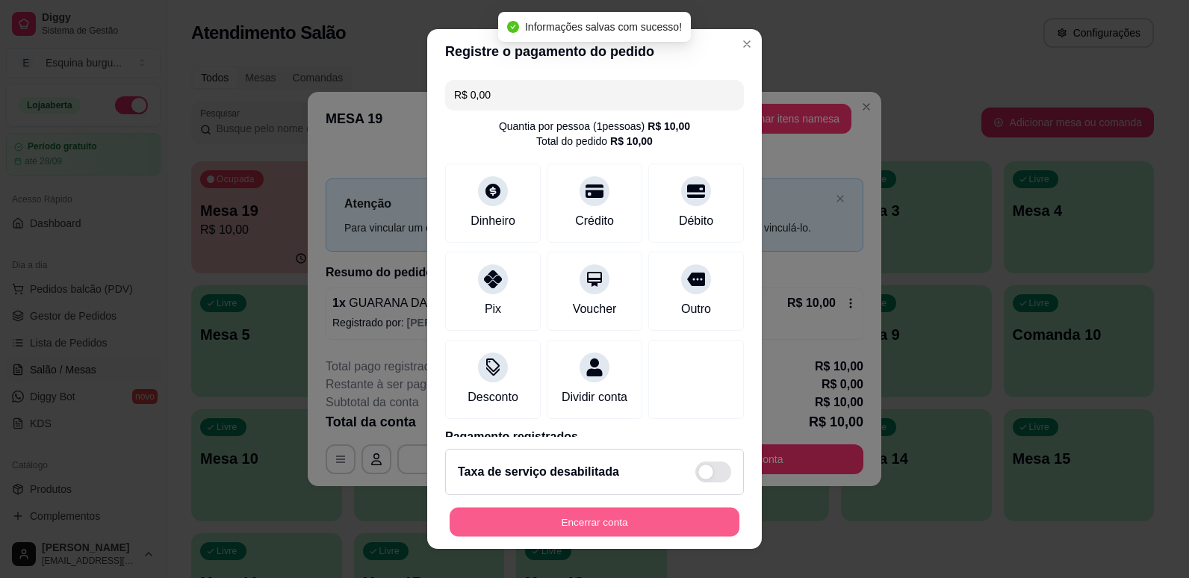
click at [606, 527] on button "Encerrar conta" at bounding box center [595, 522] width 290 height 29
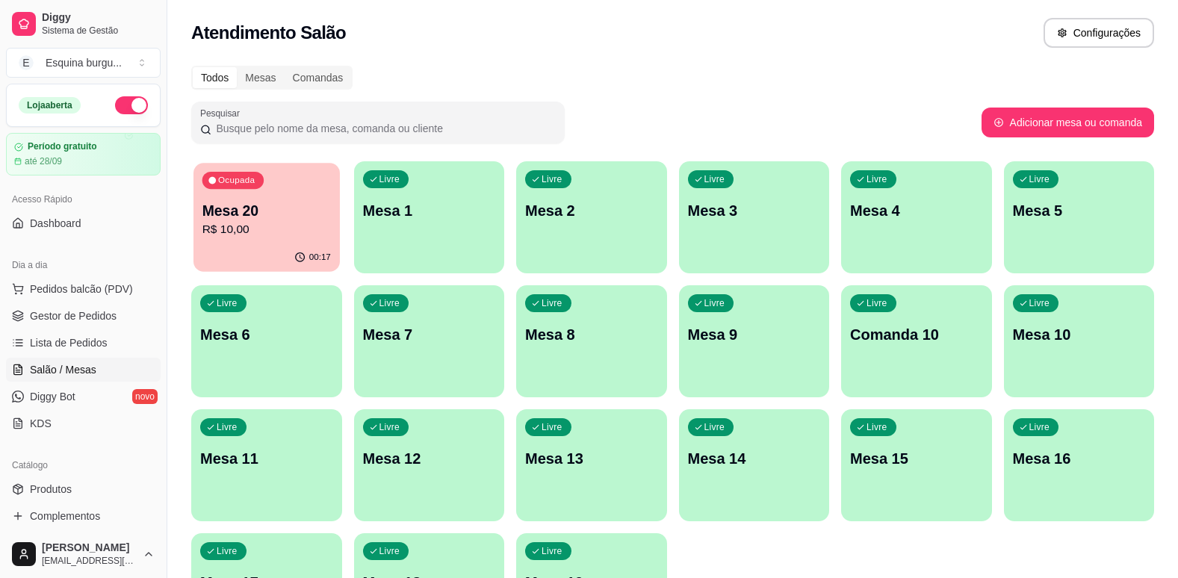
click at [285, 222] on p "R$ 10,00" at bounding box center [266, 229] width 128 height 17
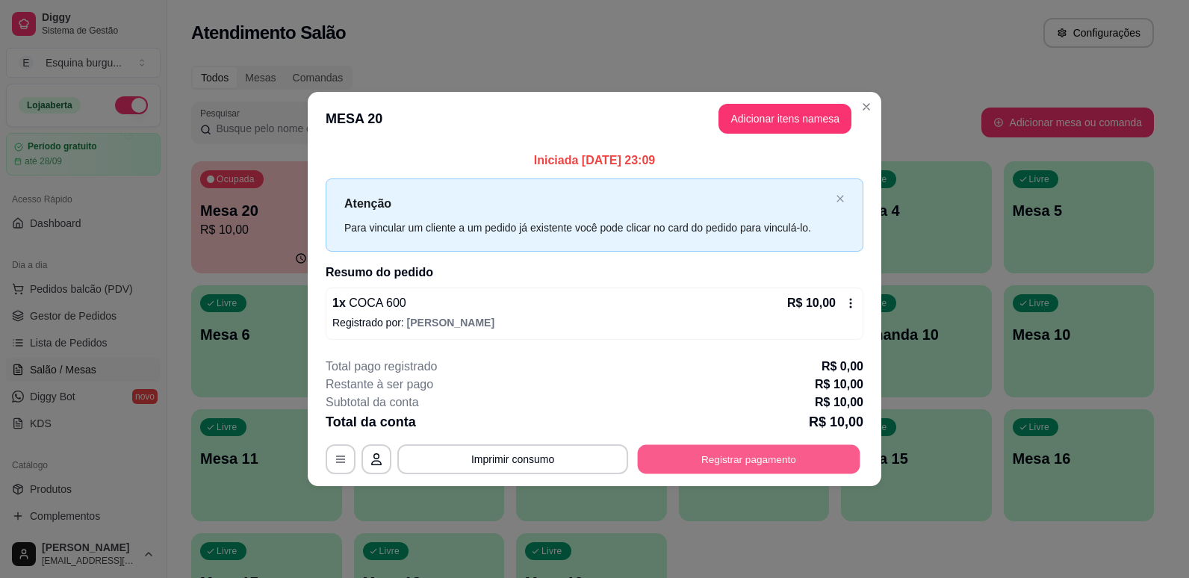
click at [723, 453] on button "Registrar pagamento" at bounding box center [749, 458] width 223 height 29
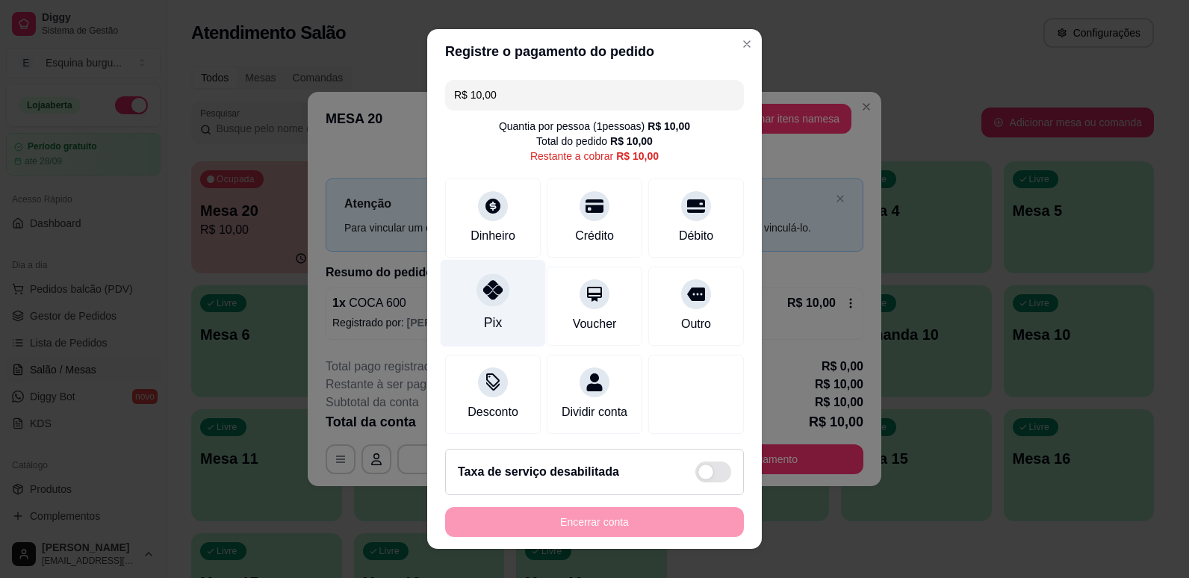
click at [488, 314] on div "Pix" at bounding box center [493, 322] width 18 height 19
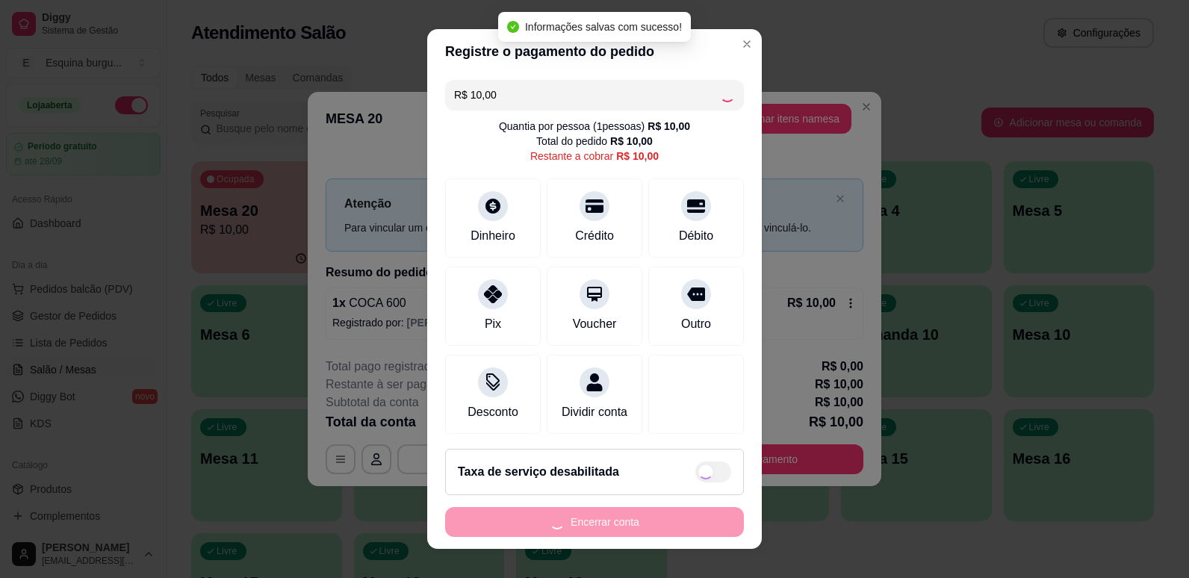
type input "R$ 0,00"
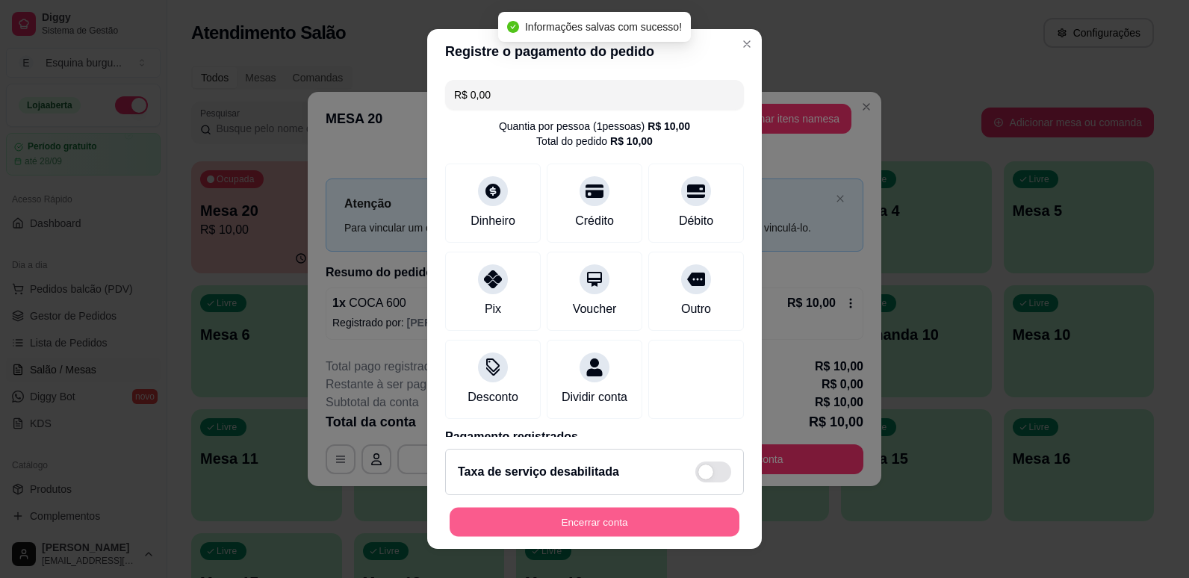
click at [604, 521] on button "Encerrar conta" at bounding box center [595, 522] width 290 height 29
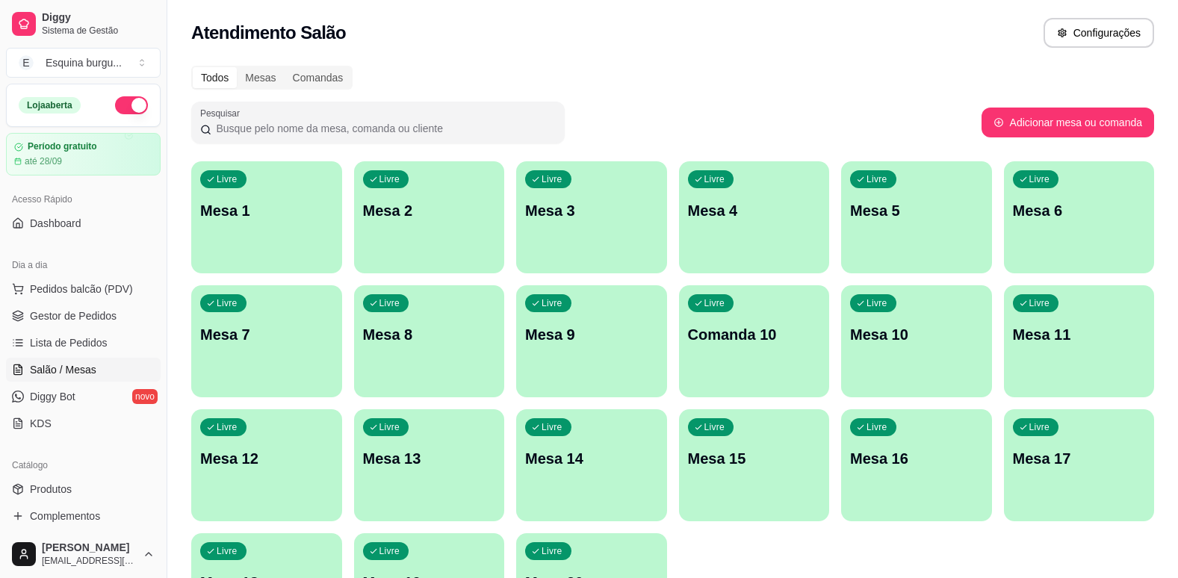
scroll to position [128, 0]
